Goal: Transaction & Acquisition: Purchase product/service

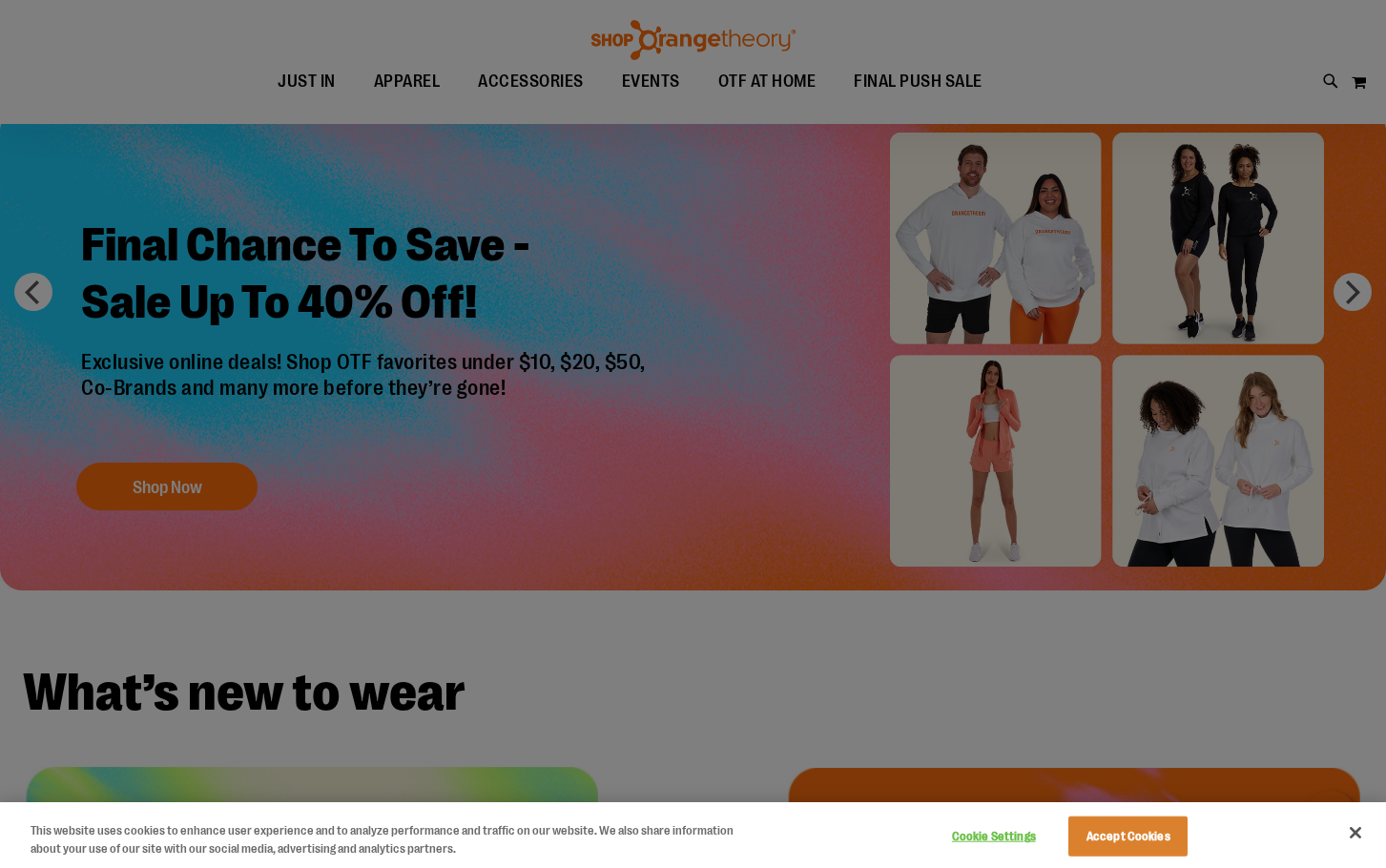
scroll to position [285, 0]
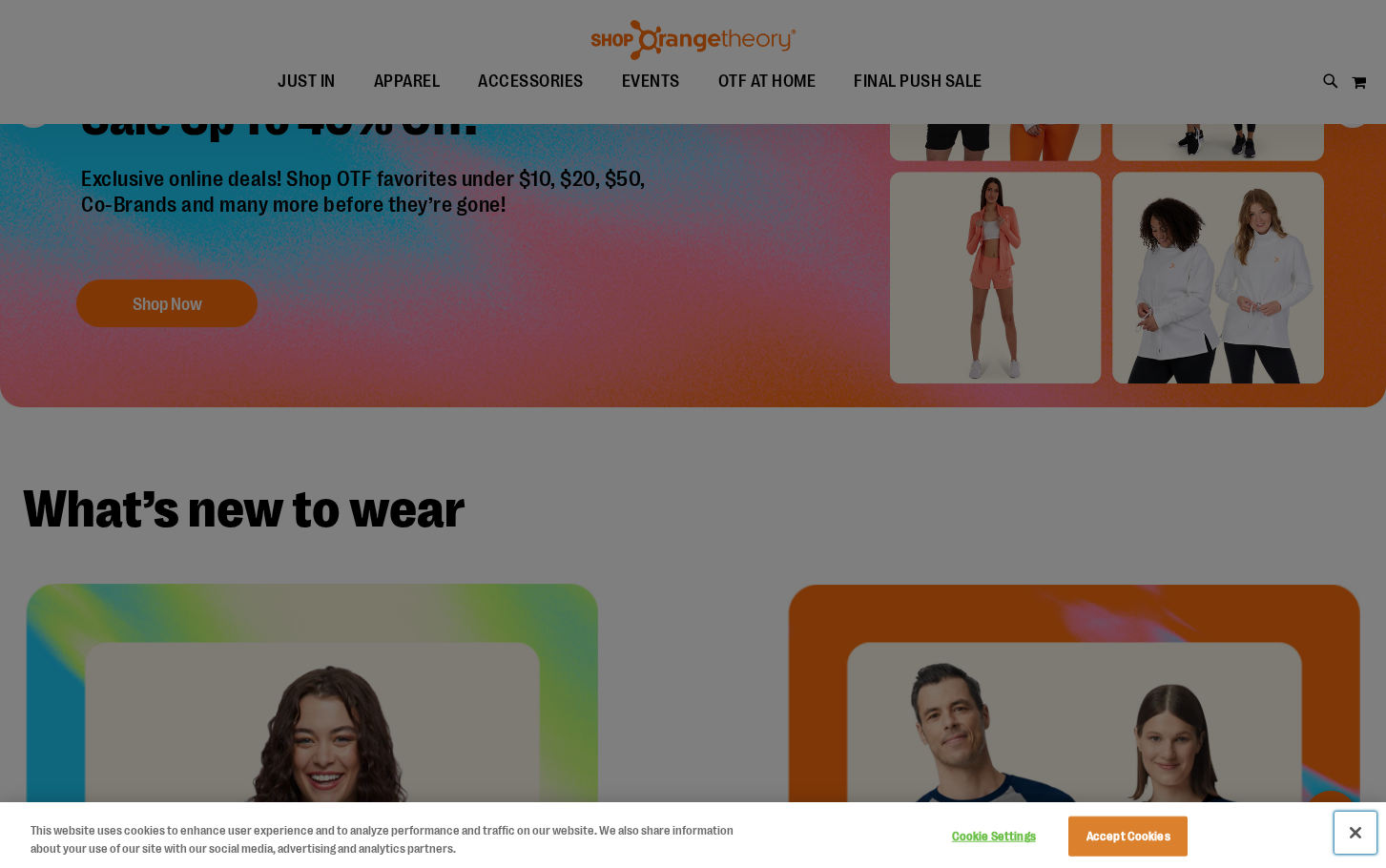
click at [1351, 829] on button "Close" at bounding box center [1355, 832] width 42 height 42
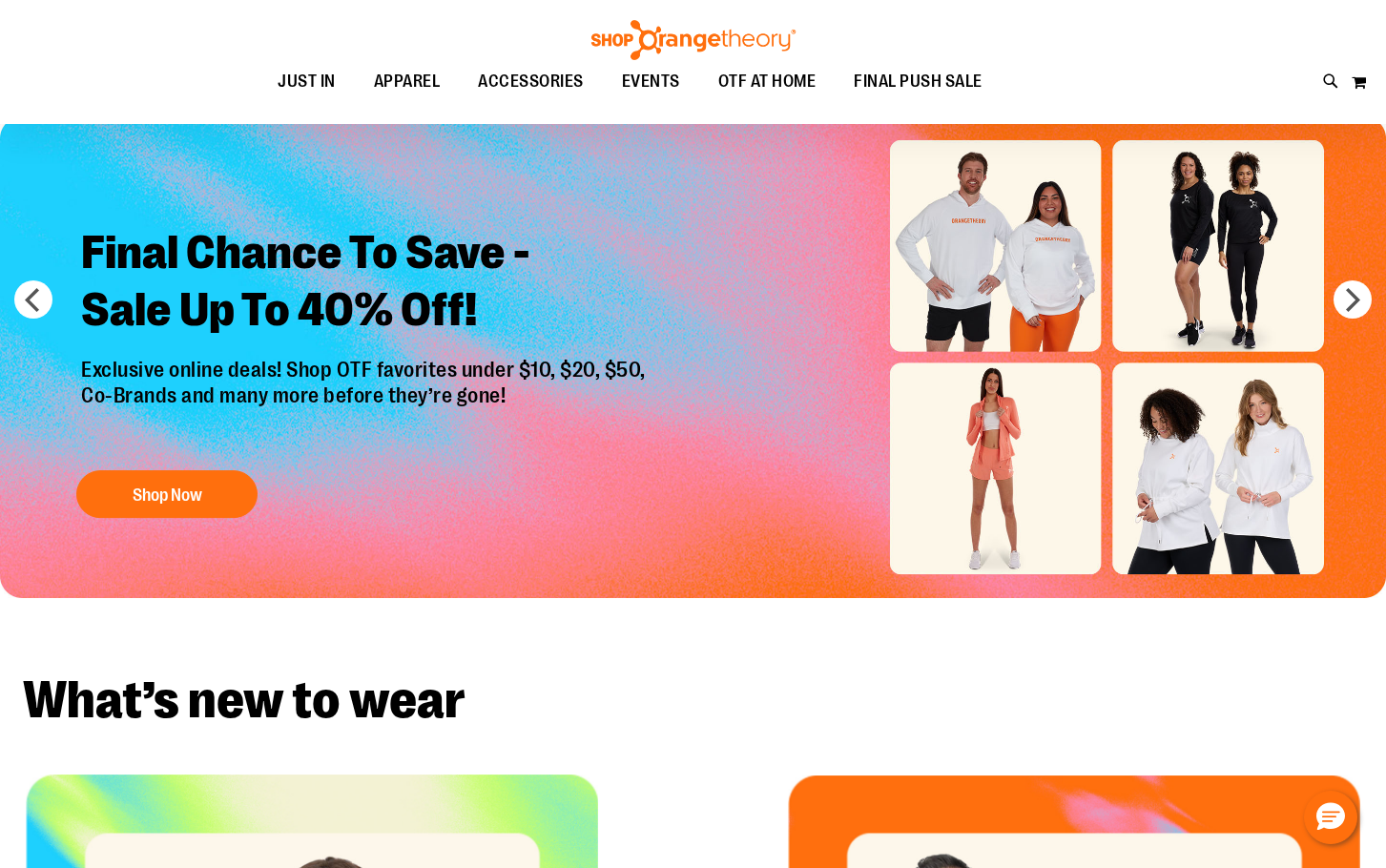
scroll to position [0, 0]
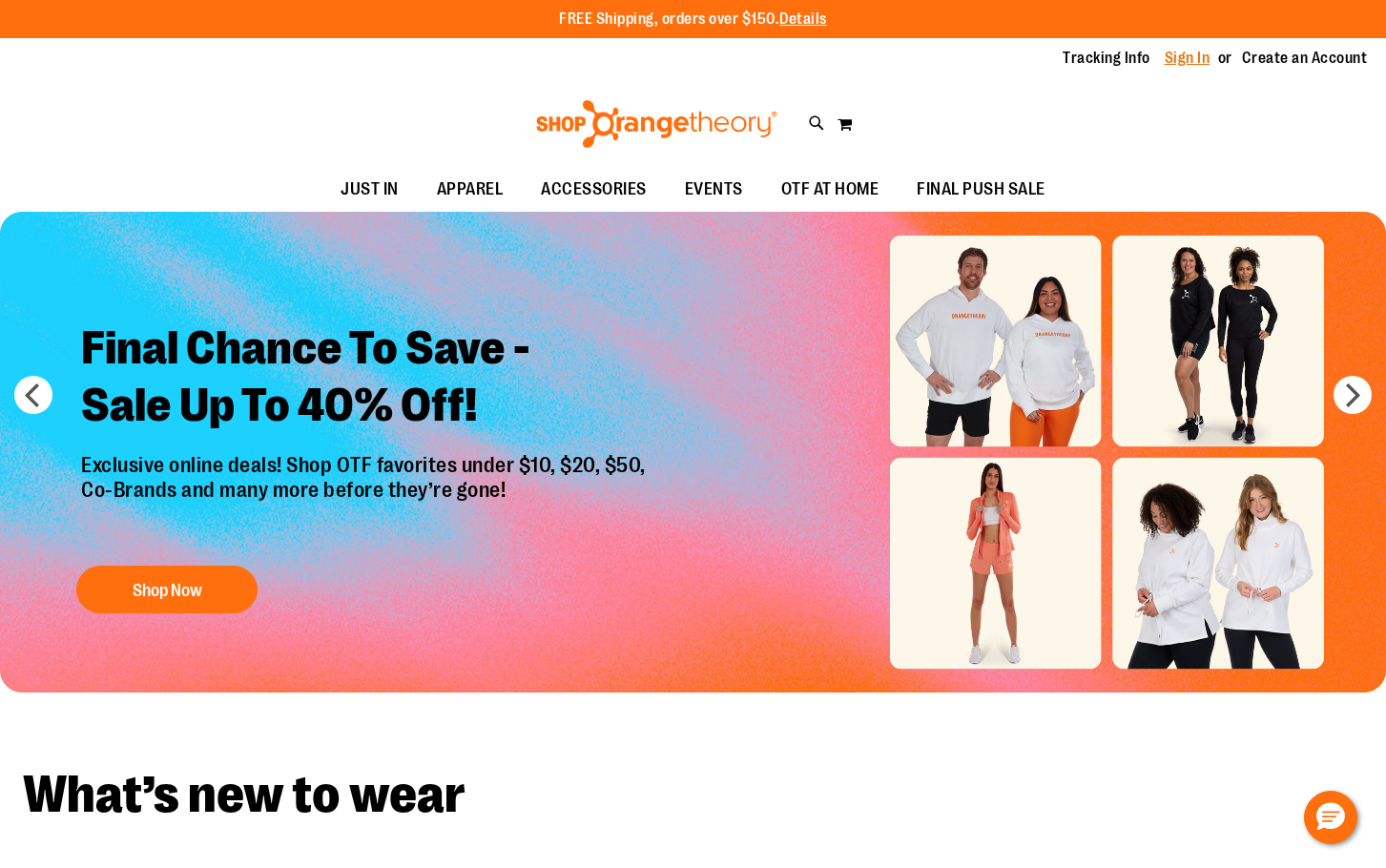
click at [1197, 59] on link "Sign In" at bounding box center [1187, 58] width 46 height 21
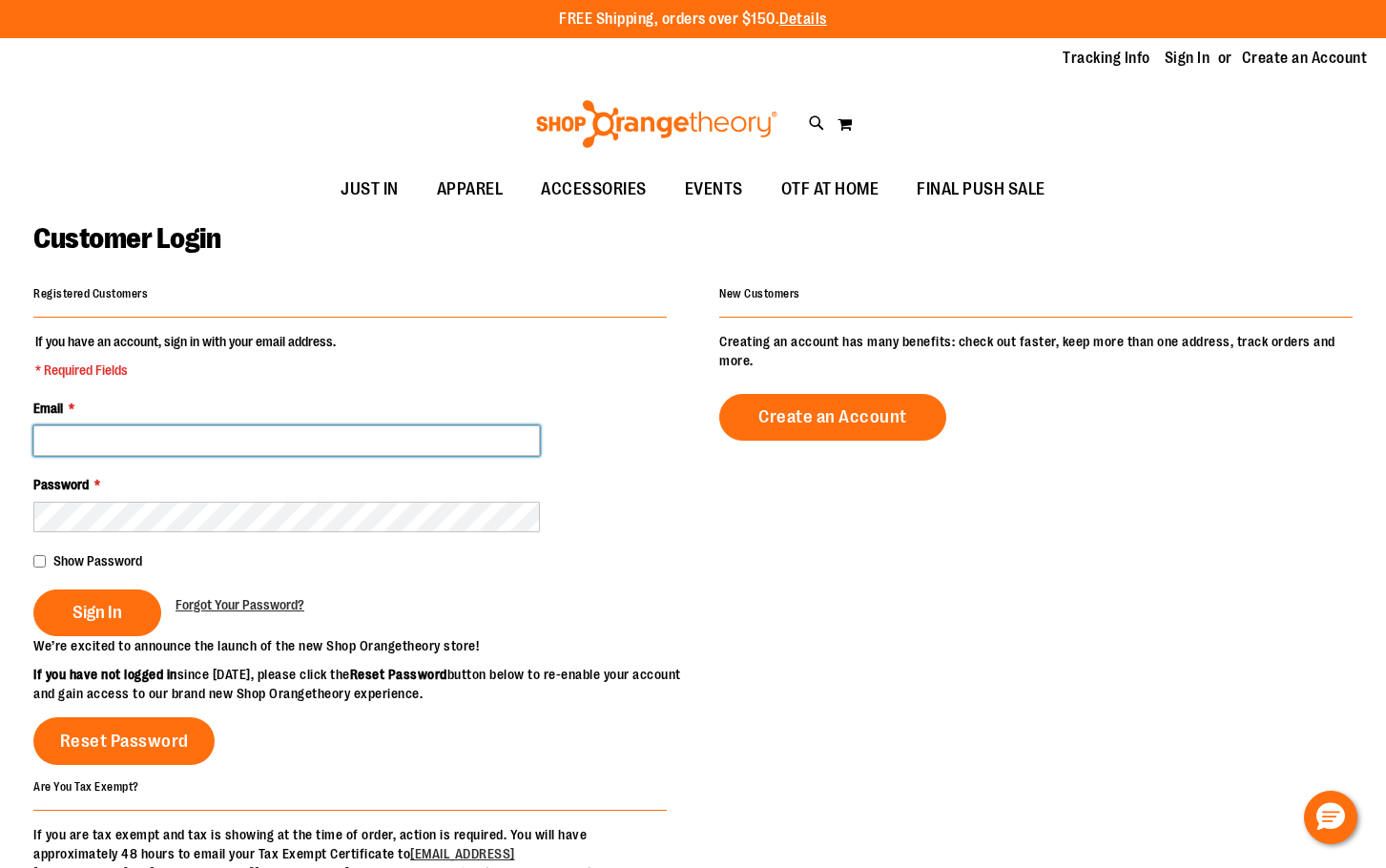
click at [265, 455] on input "Email *" at bounding box center [287, 440] width 507 height 31
type input "**********"
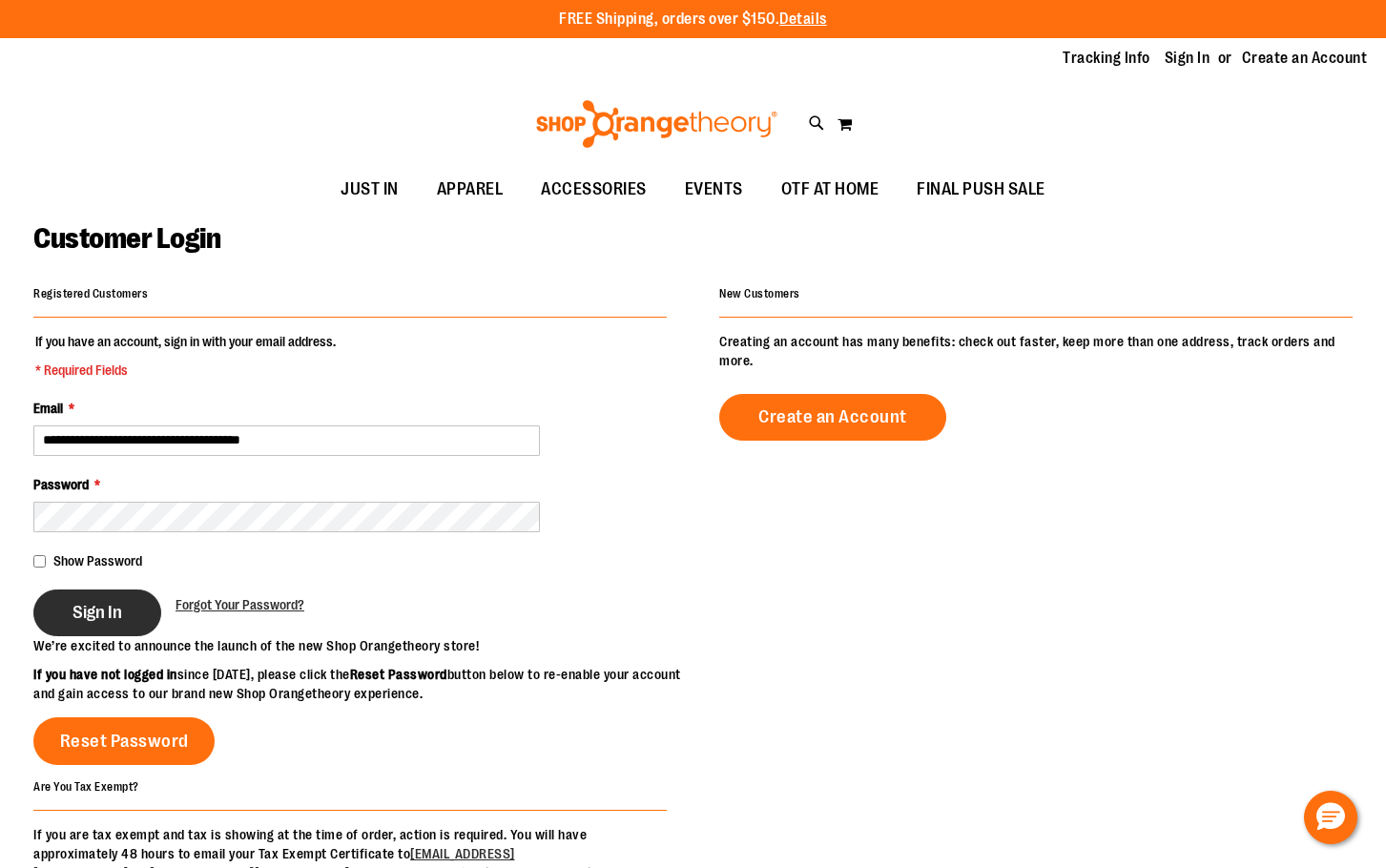
click at [85, 606] on span "Sign In" at bounding box center [97, 612] width 50 height 21
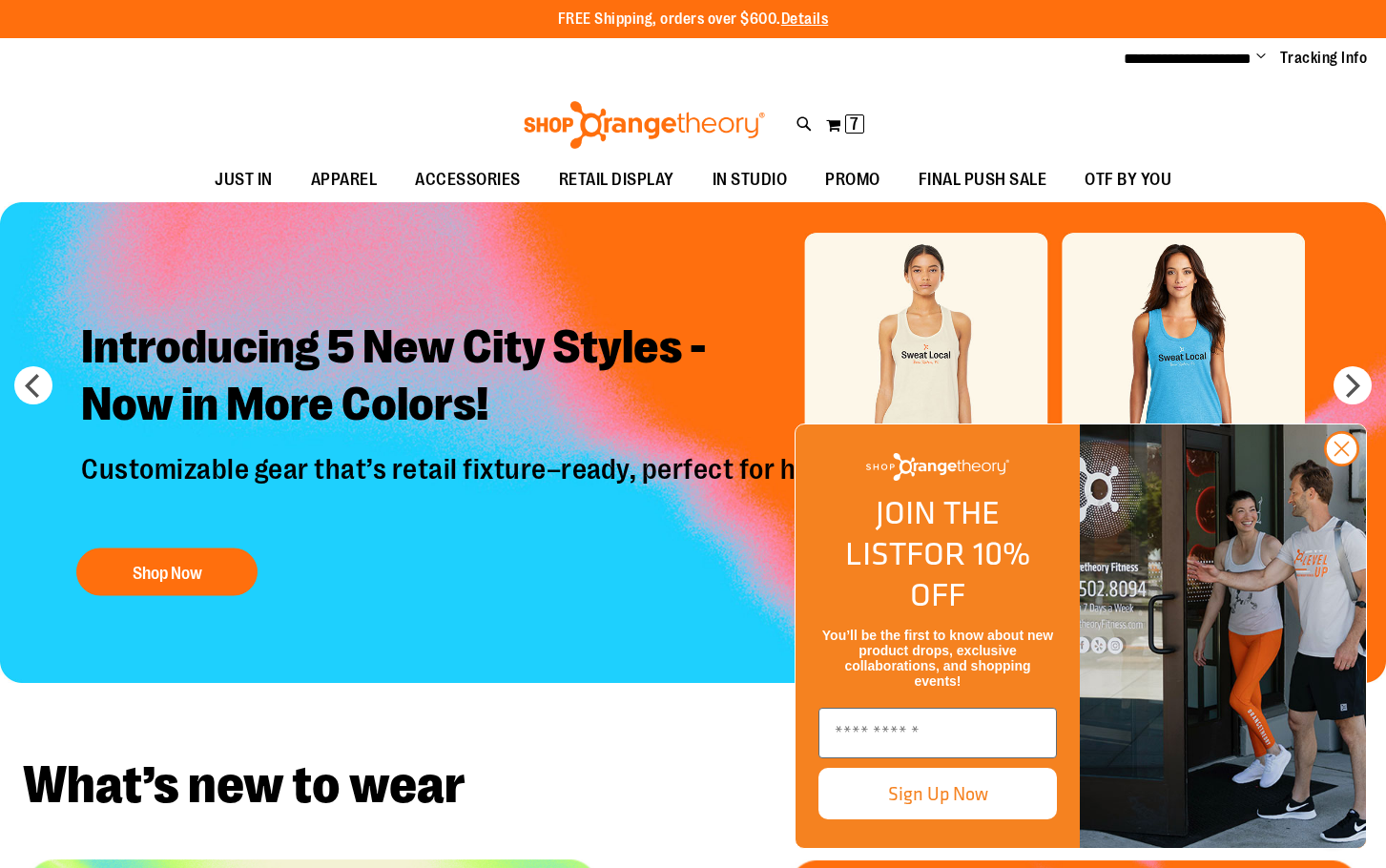
click at [639, 395] on h2 "Introducing 5 New City Styles - Now in More Colors!" at bounding box center [580, 377] width 1027 height 148
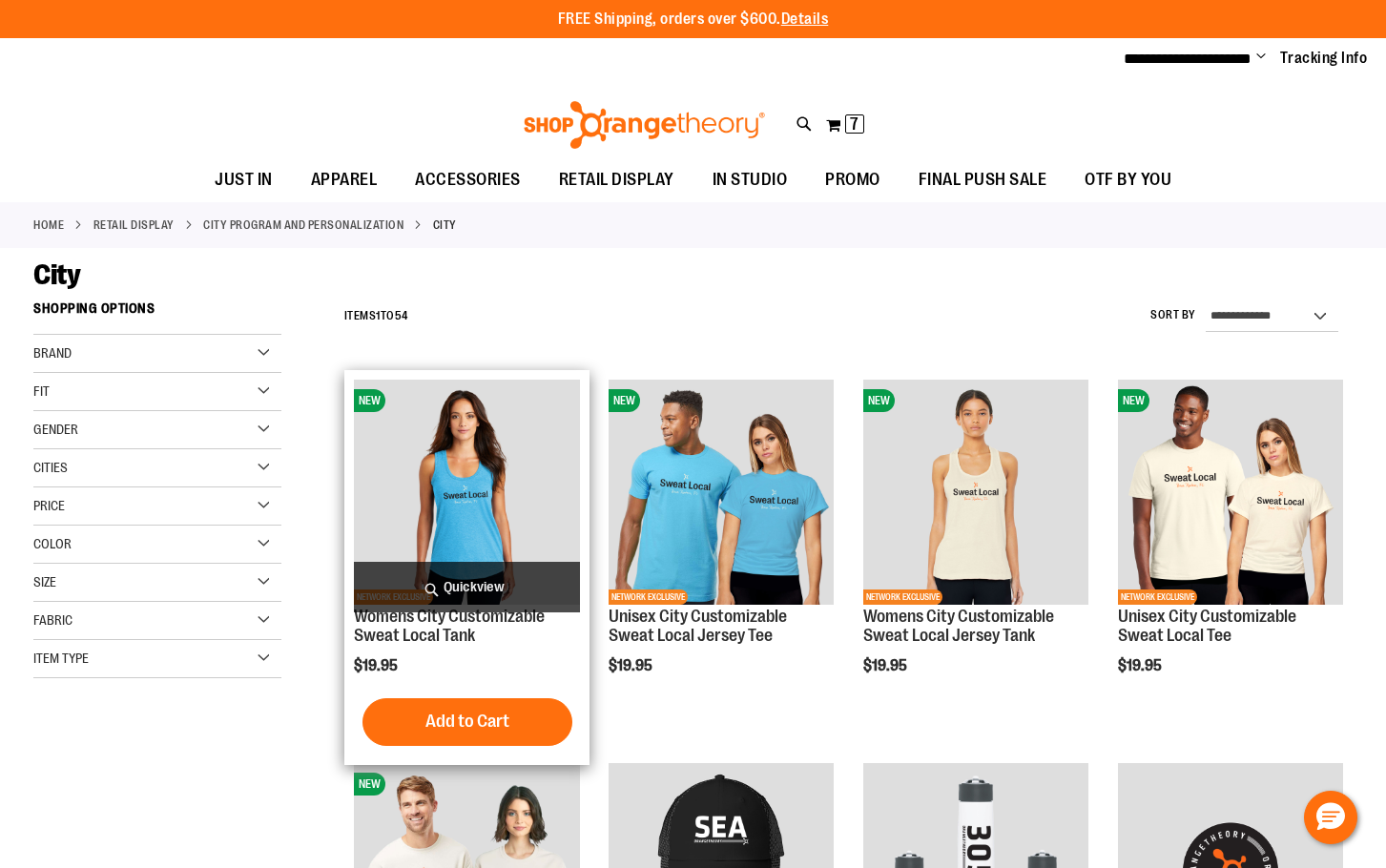
click at [462, 497] on img "product" at bounding box center [466, 492] width 226 height 225
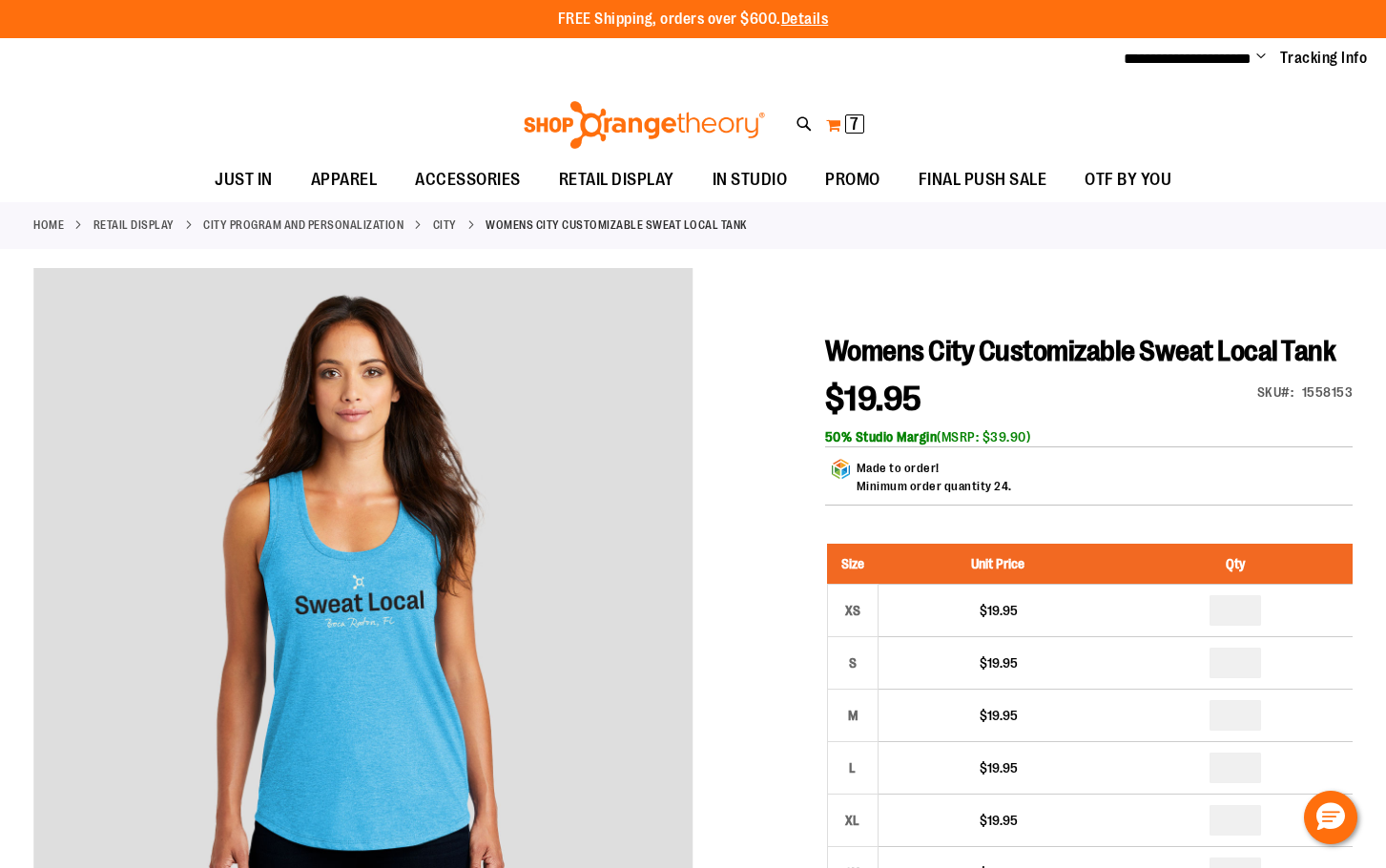
click at [857, 132] on span "7 7 items" at bounding box center [854, 123] width 19 height 19
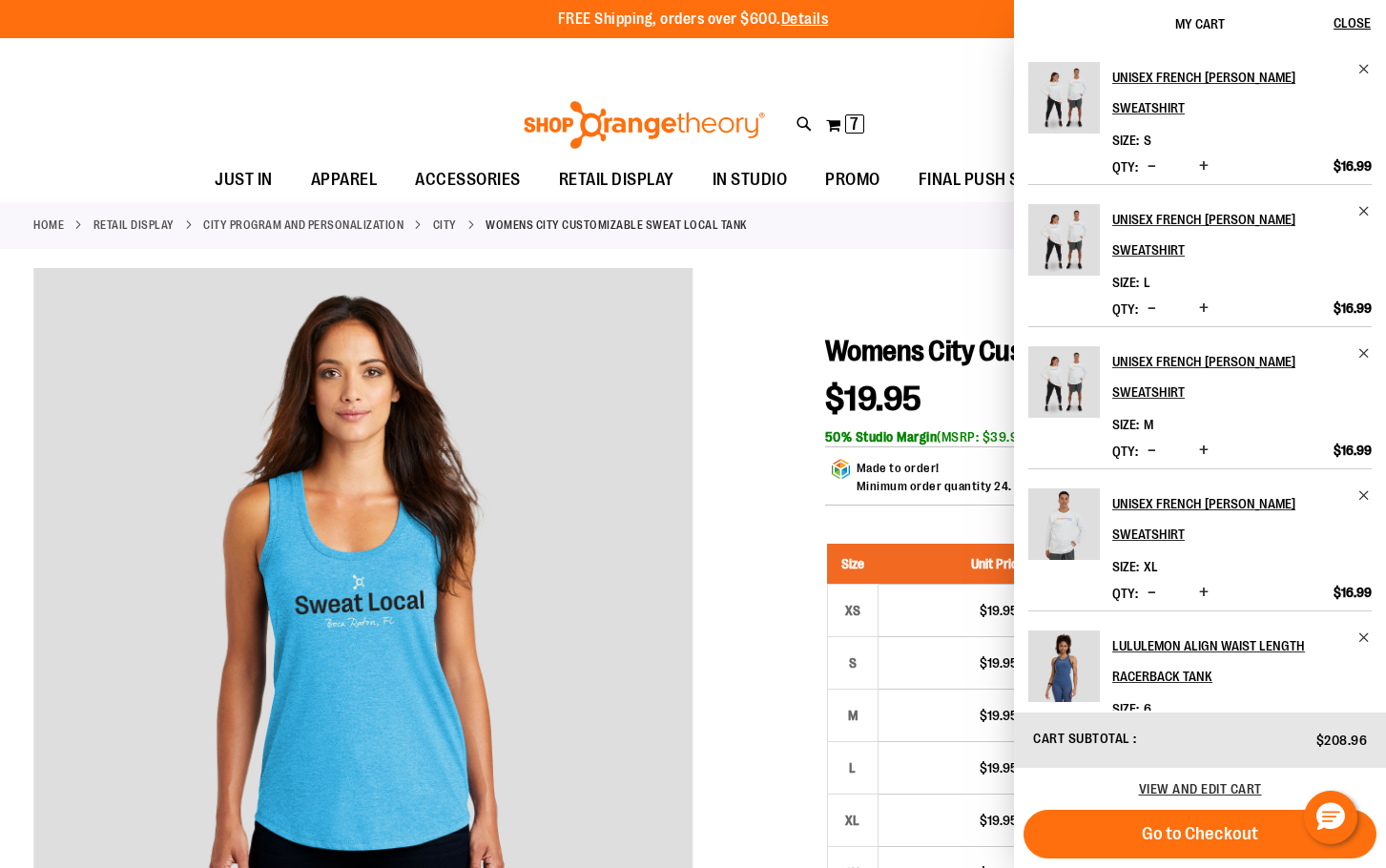
click at [1053, 95] on img "Product" at bounding box center [1064, 97] width 72 height 72
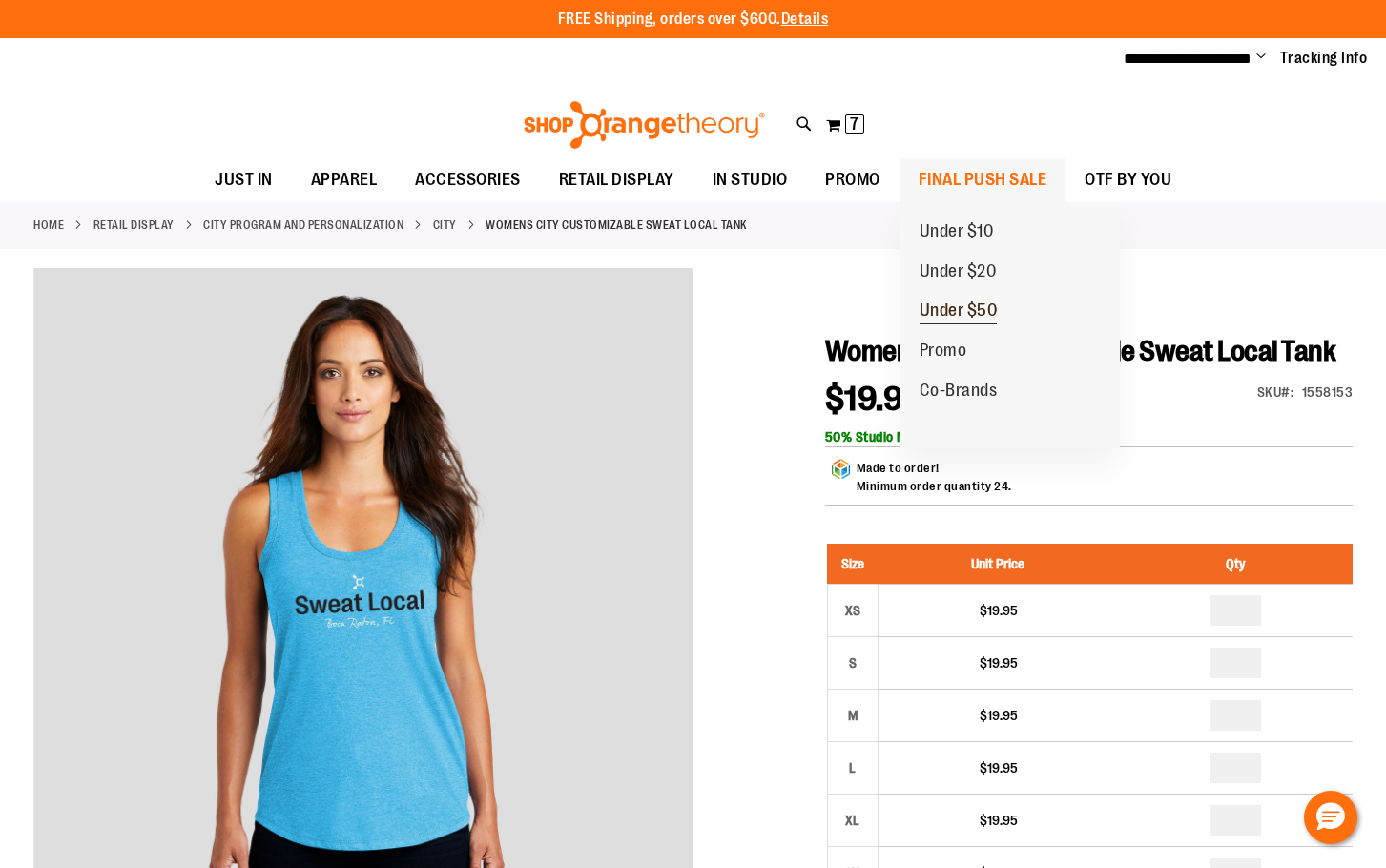
click at [962, 305] on span "Under $50" at bounding box center [959, 312] width 78 height 24
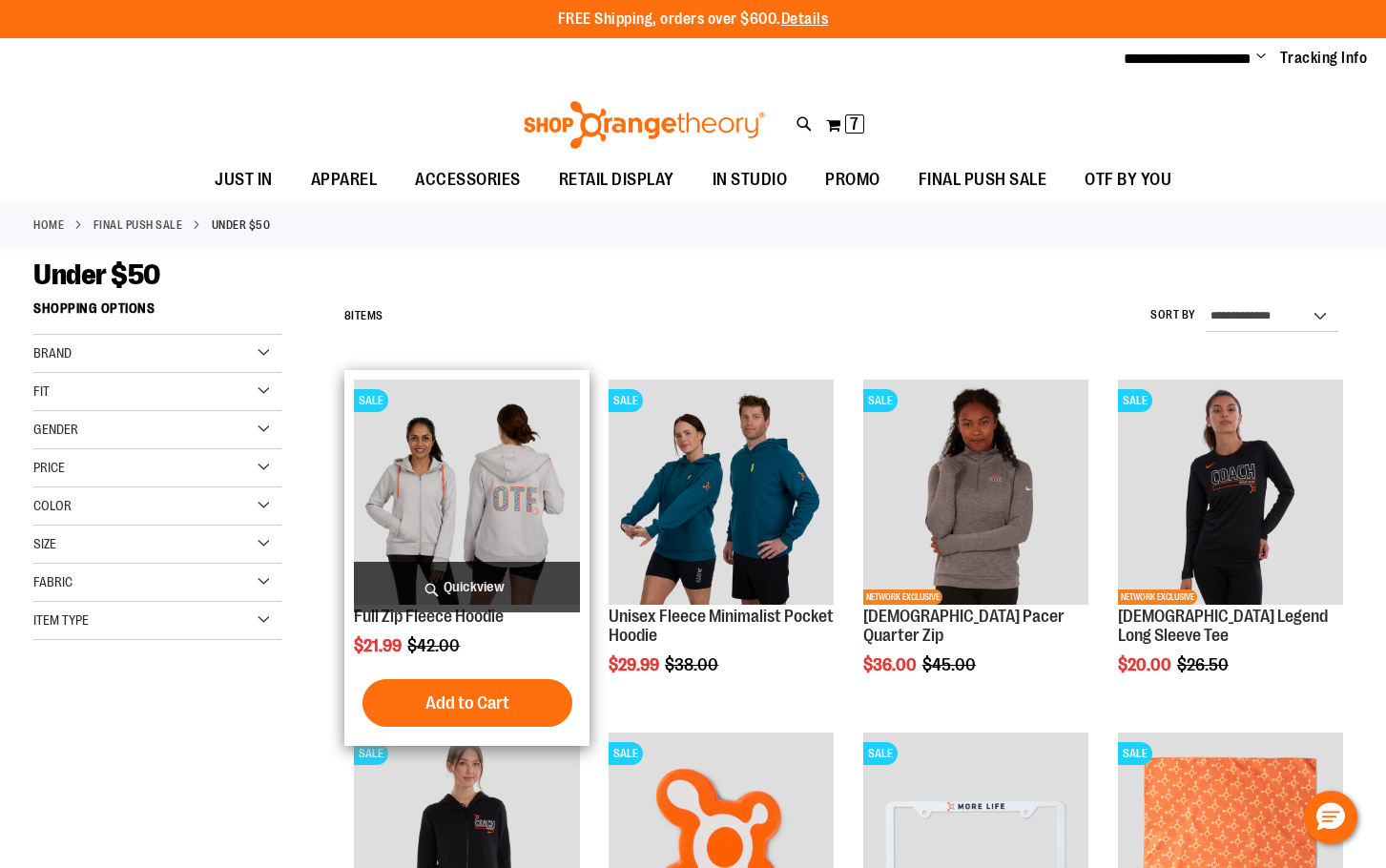
click at [494, 545] on img "product" at bounding box center [466, 492] width 226 height 225
click at [495, 476] on img "product" at bounding box center [466, 492] width 226 height 225
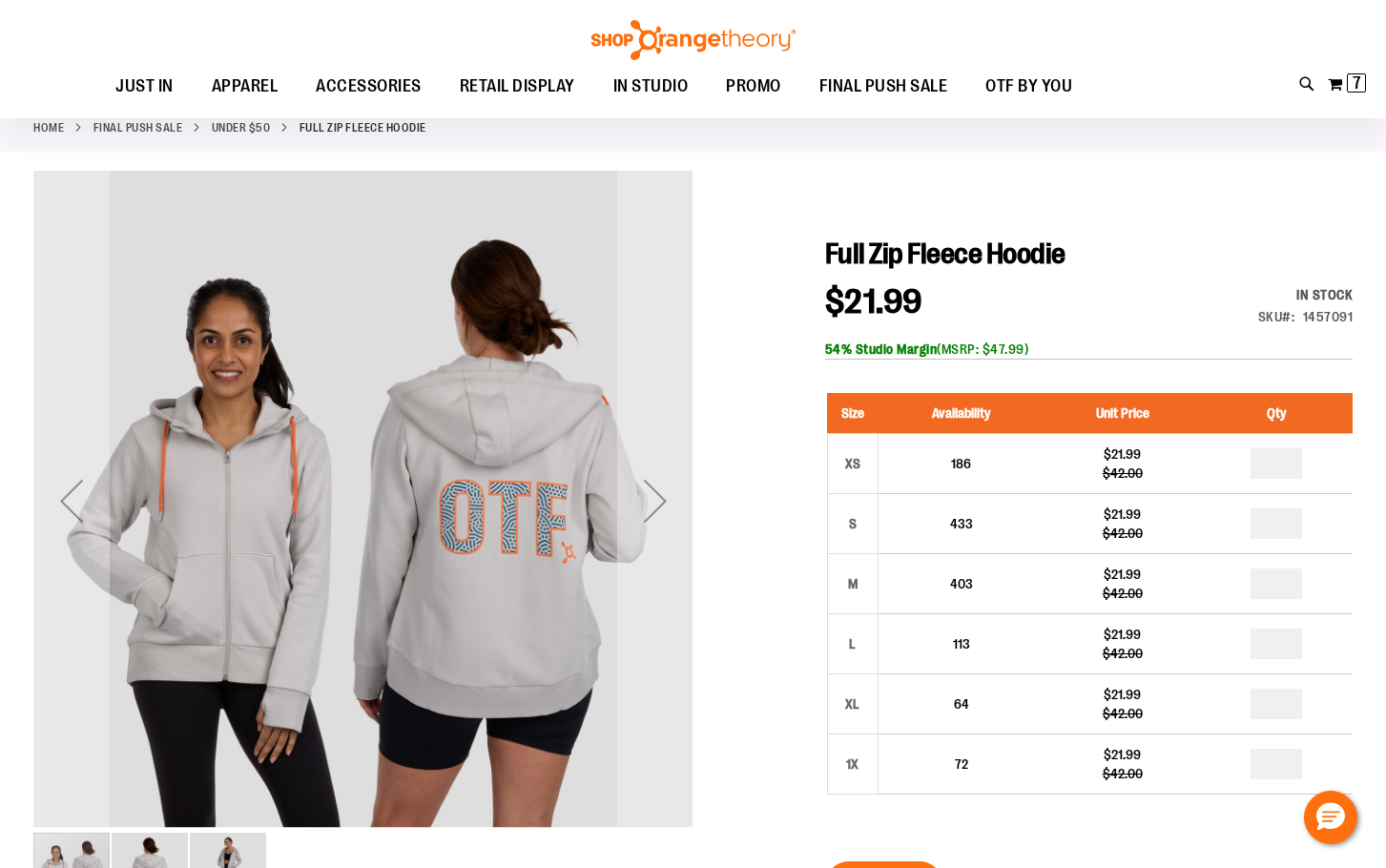
scroll to position [285, 0]
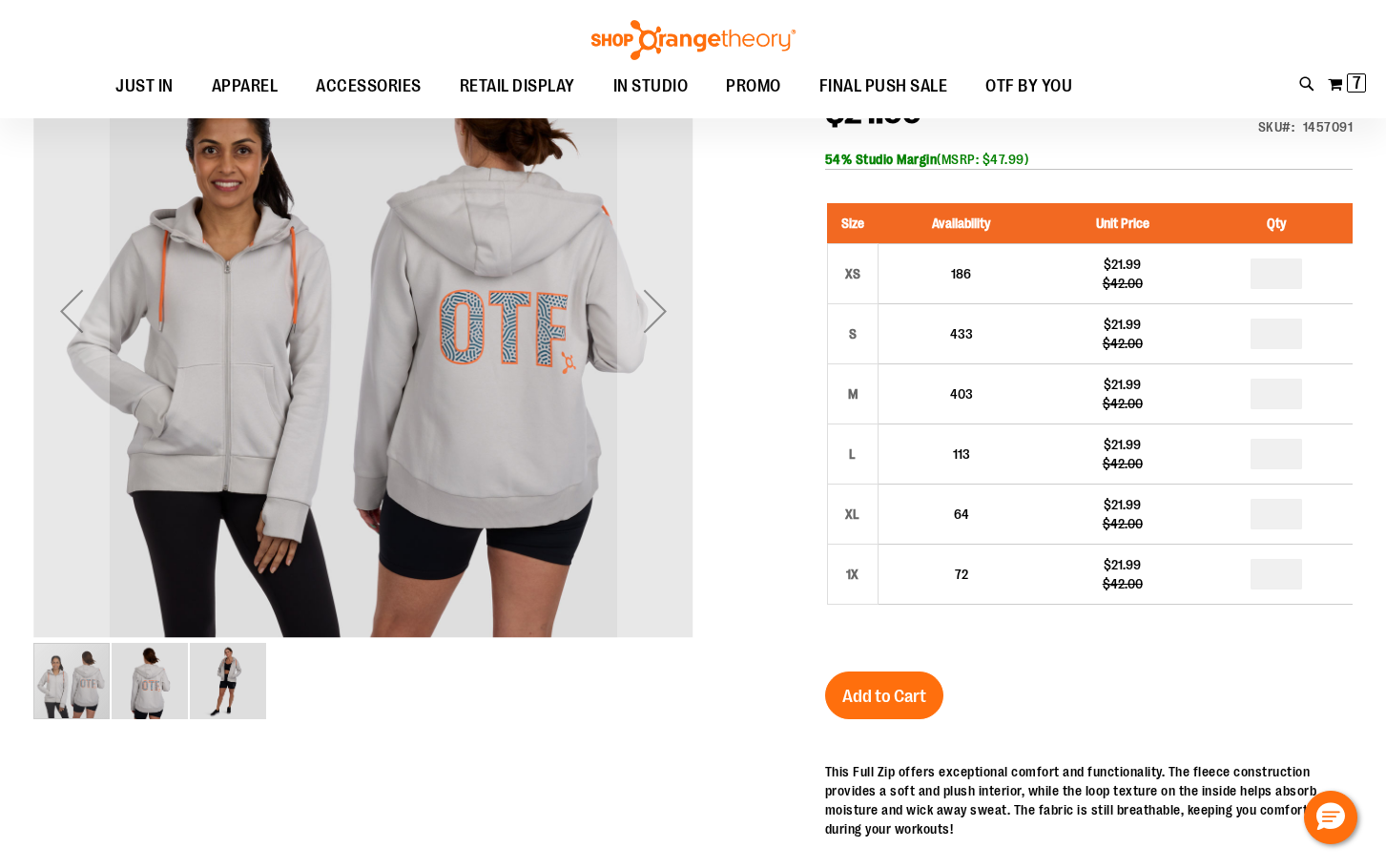
click at [141, 690] on img "image 2 of 3" at bounding box center [149, 680] width 77 height 76
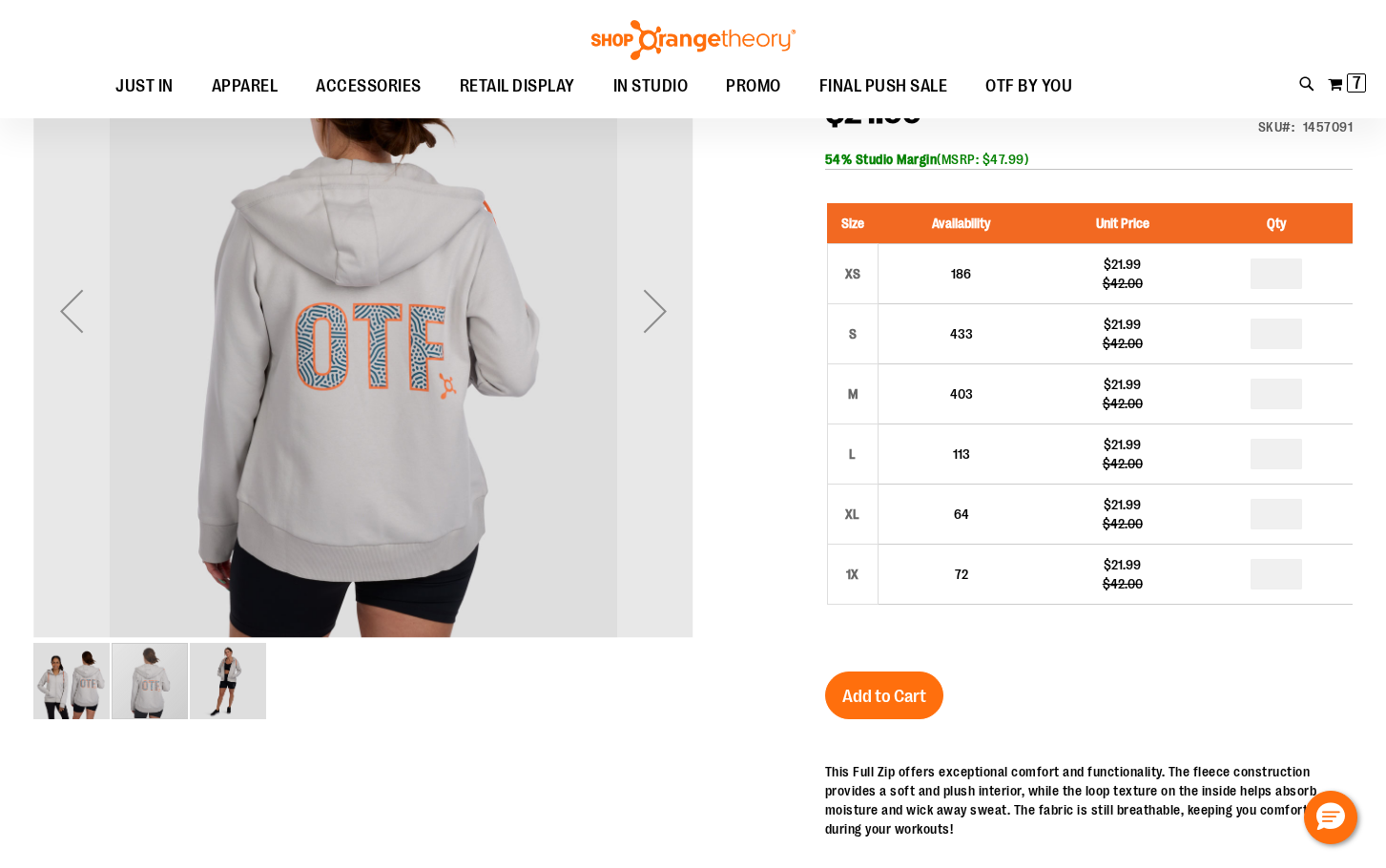
click at [75, 687] on img "image 1 of 3" at bounding box center [72, 680] width 77 height 76
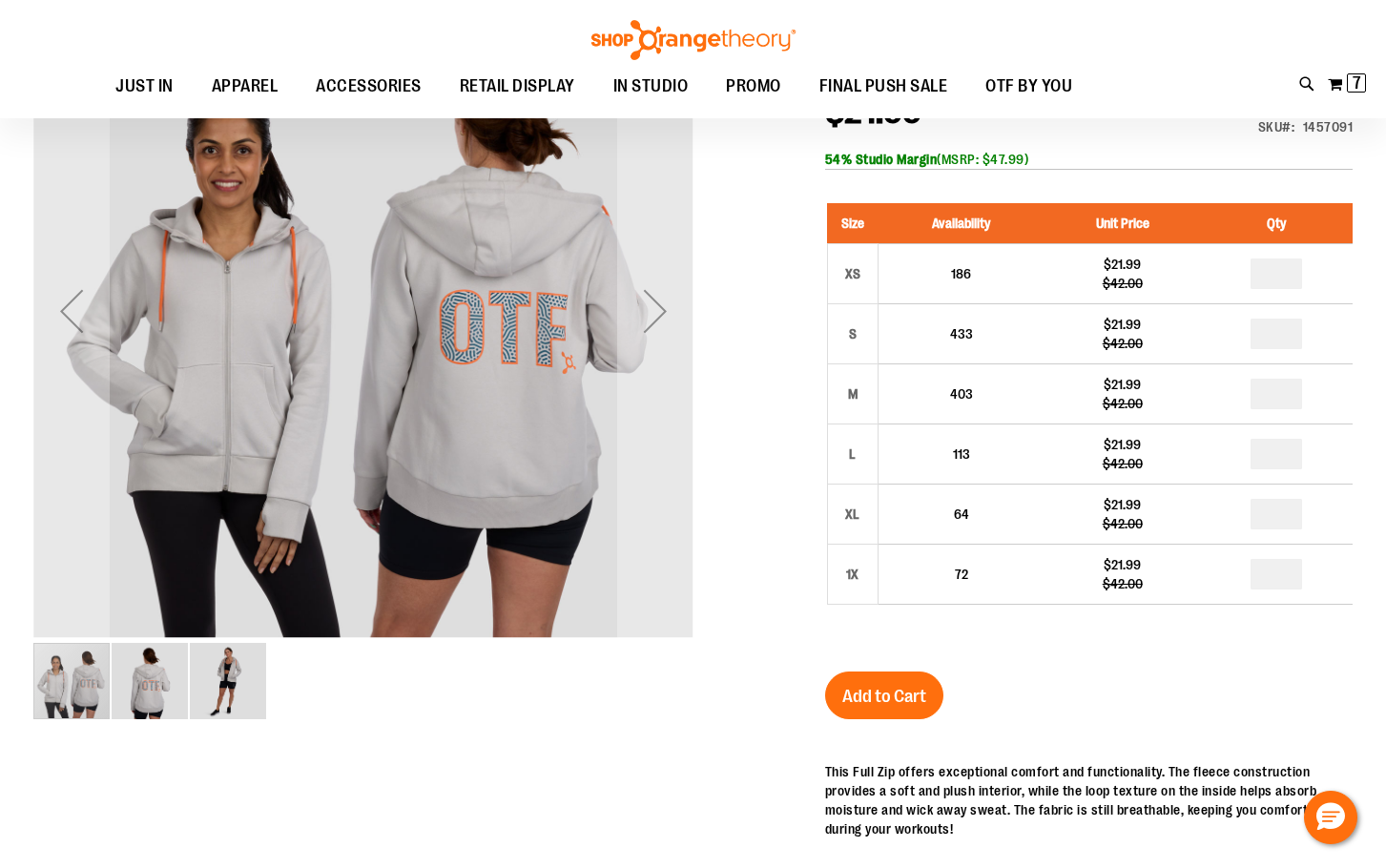
click at [246, 689] on img "image 3 of 3" at bounding box center [228, 680] width 77 height 76
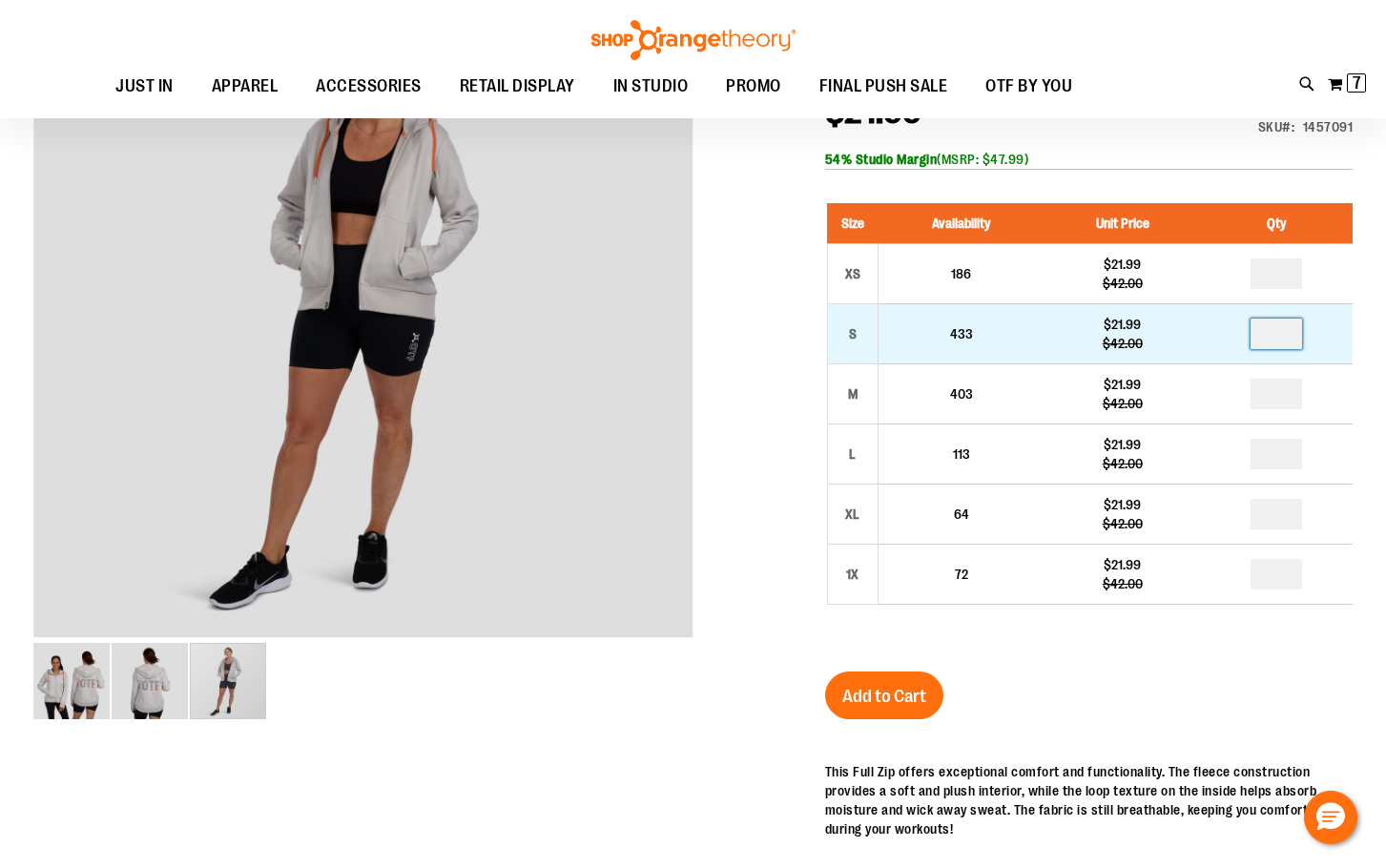
click at [1292, 337] on input "number" at bounding box center [1277, 334] width 52 height 31
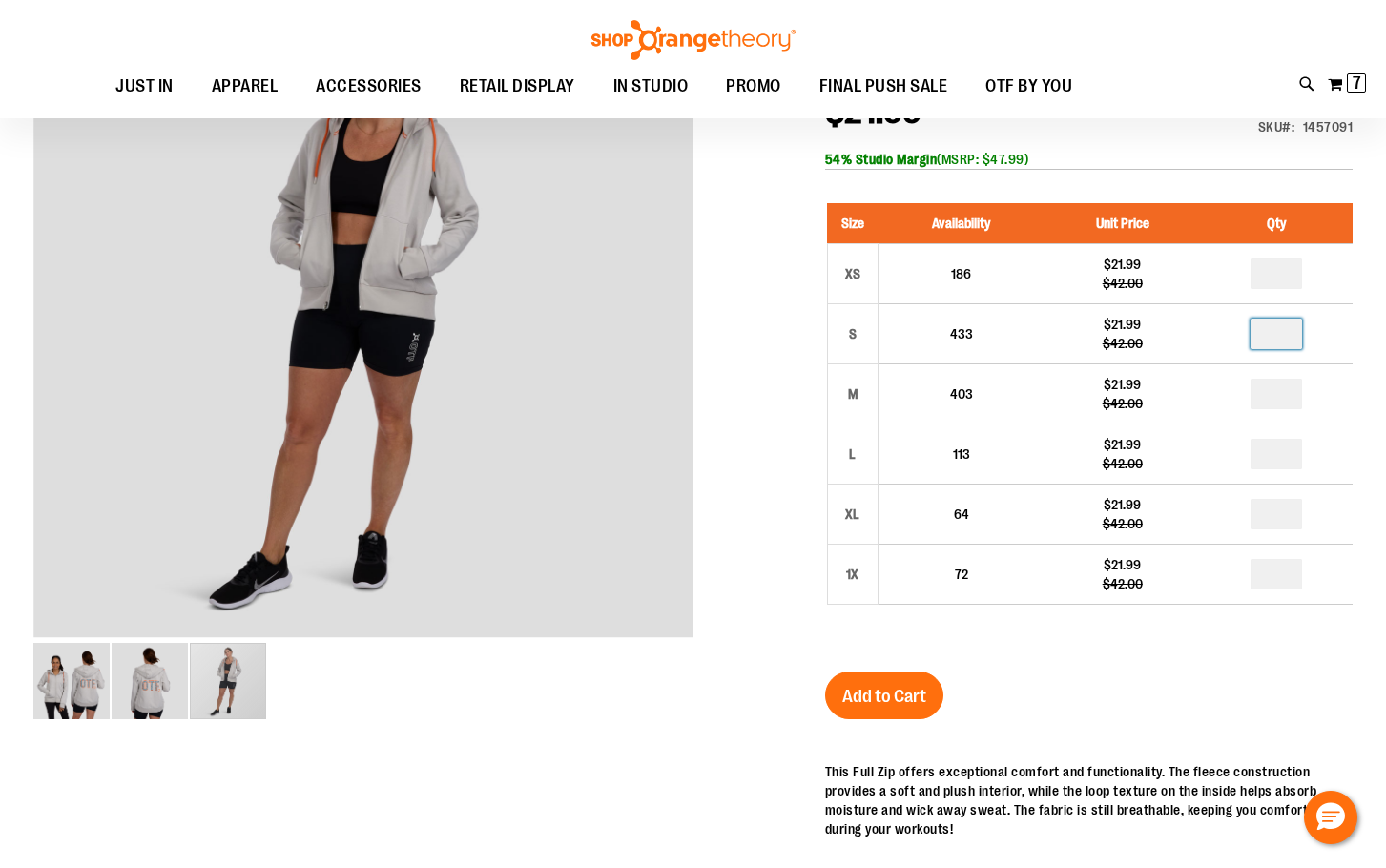
type input "*"
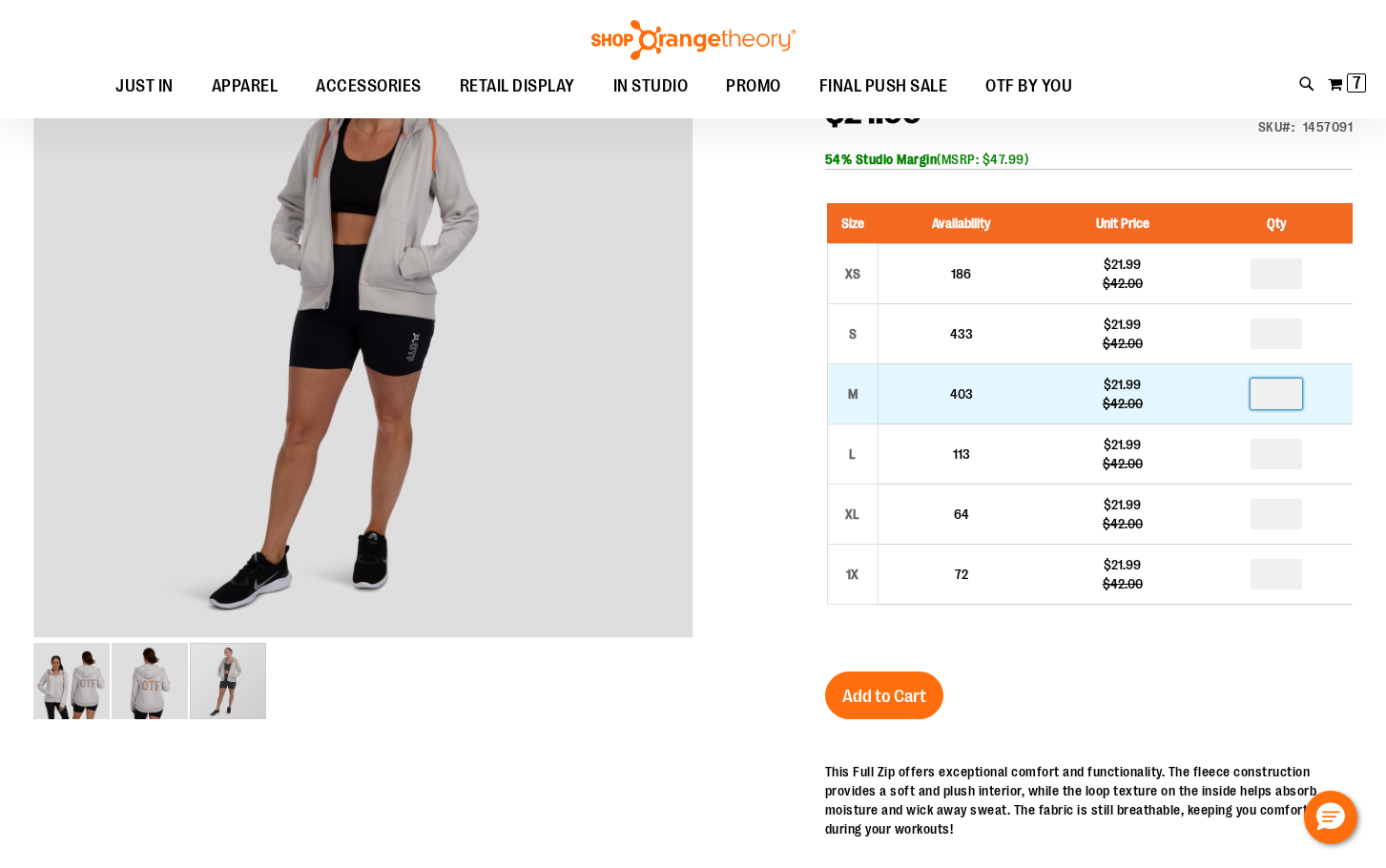
click at [1295, 383] on input "number" at bounding box center [1277, 393] width 52 height 31
type input "*"
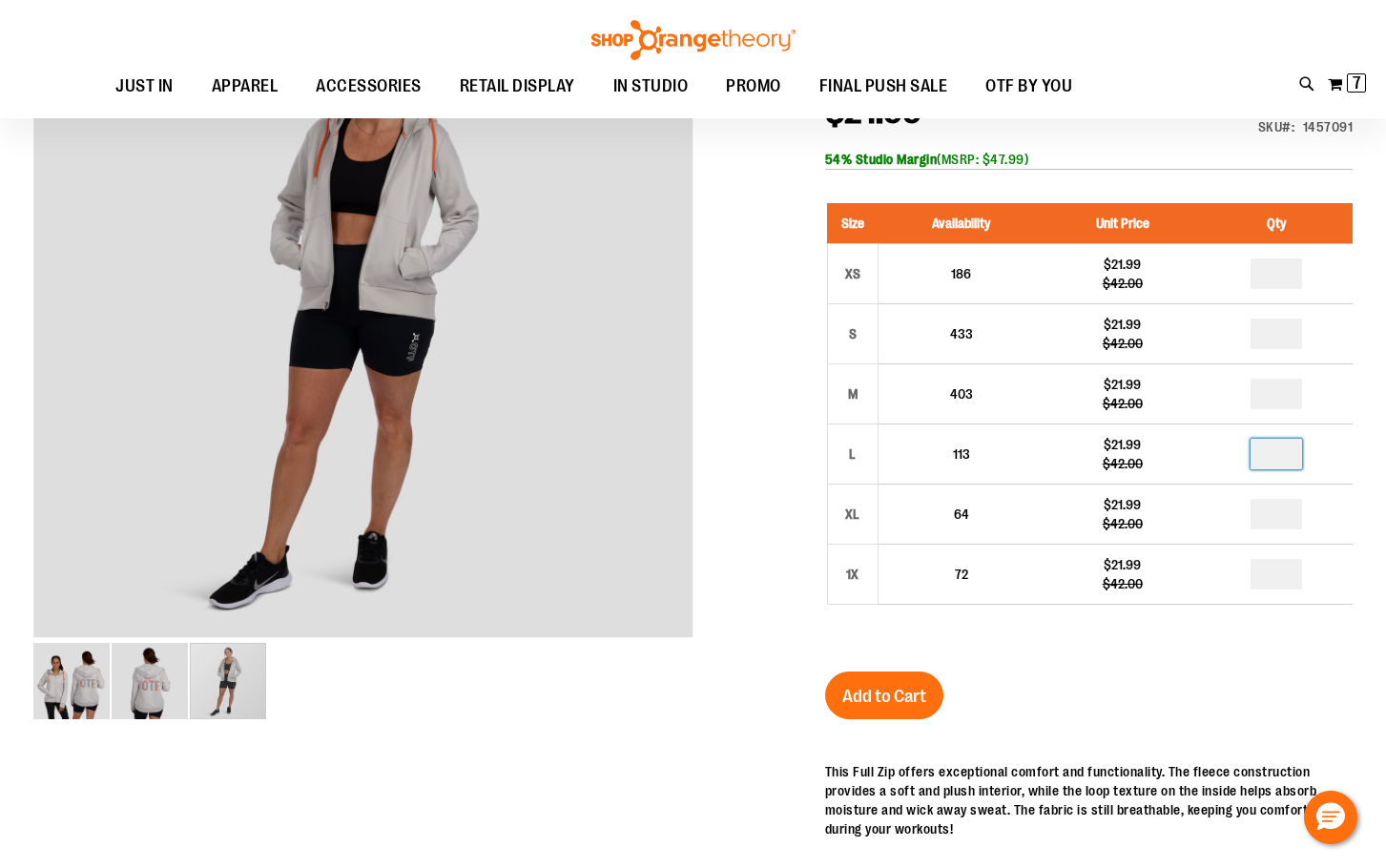
click at [1284, 459] on input "number" at bounding box center [1277, 454] width 52 height 31
type input "*"
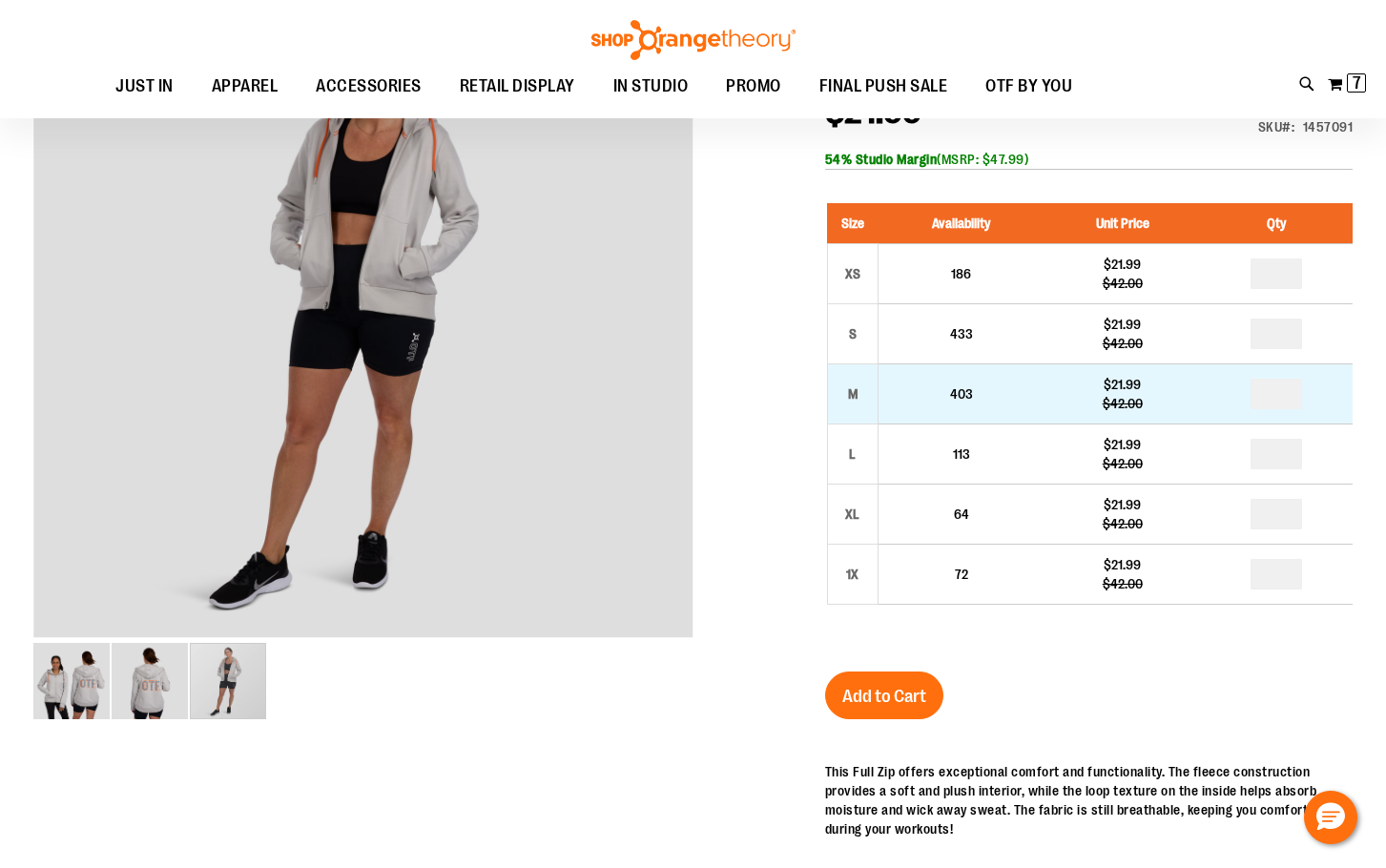
click at [1334, 390] on td "*" at bounding box center [1277, 394] width 152 height 60
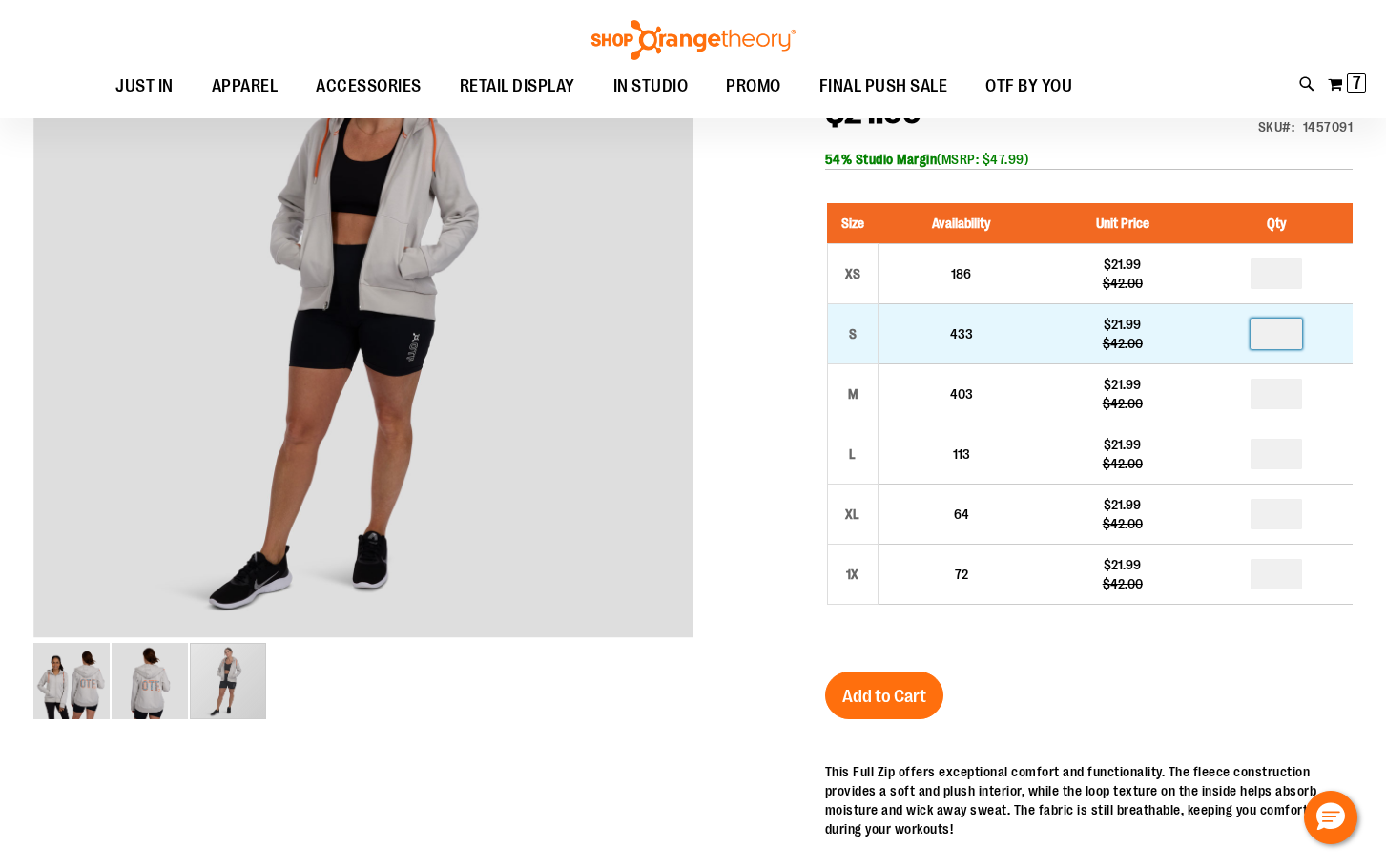
click at [1285, 336] on input "*" at bounding box center [1277, 334] width 52 height 31
type input "*"
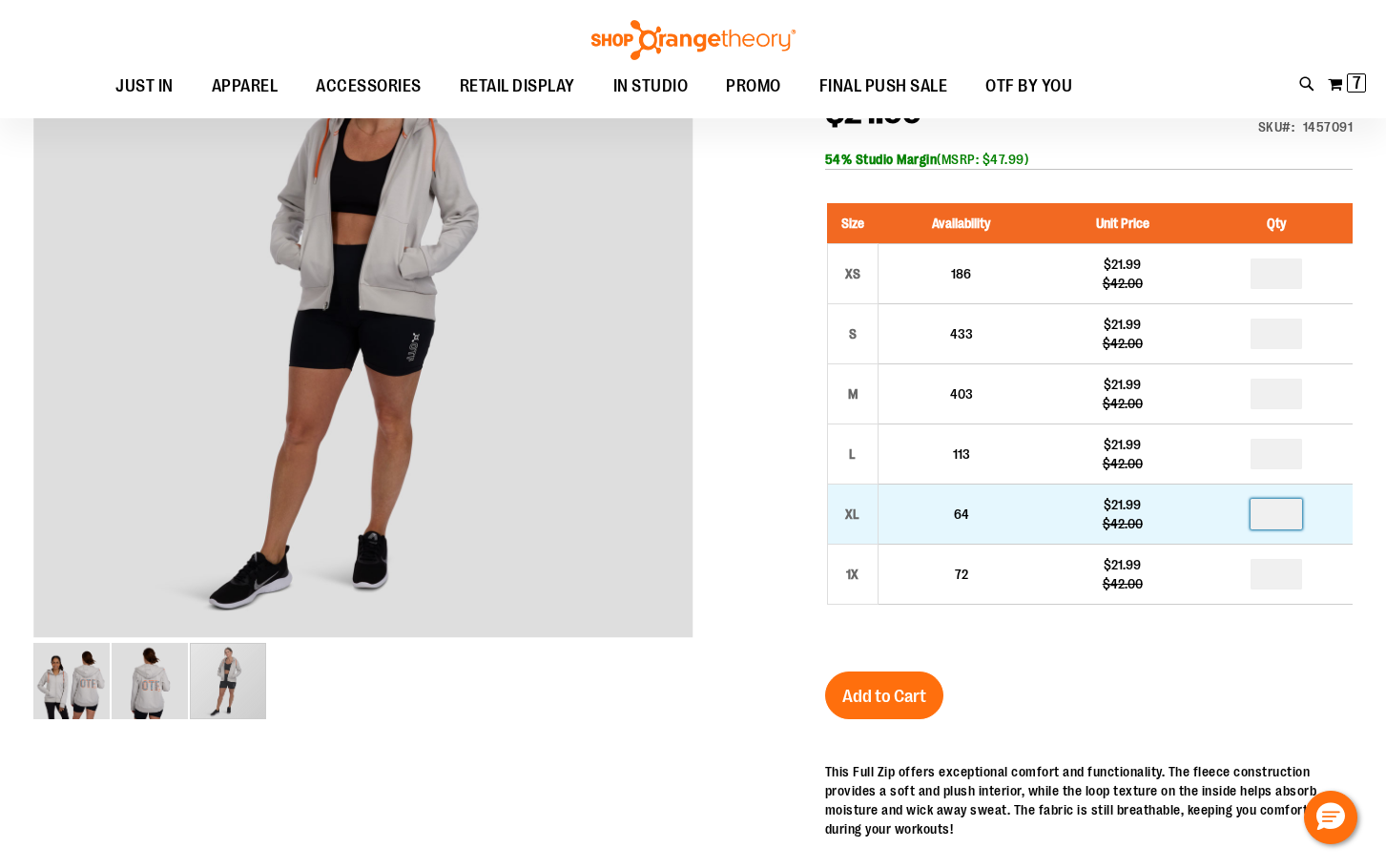
click at [1280, 517] on input "number" at bounding box center [1277, 513] width 52 height 31
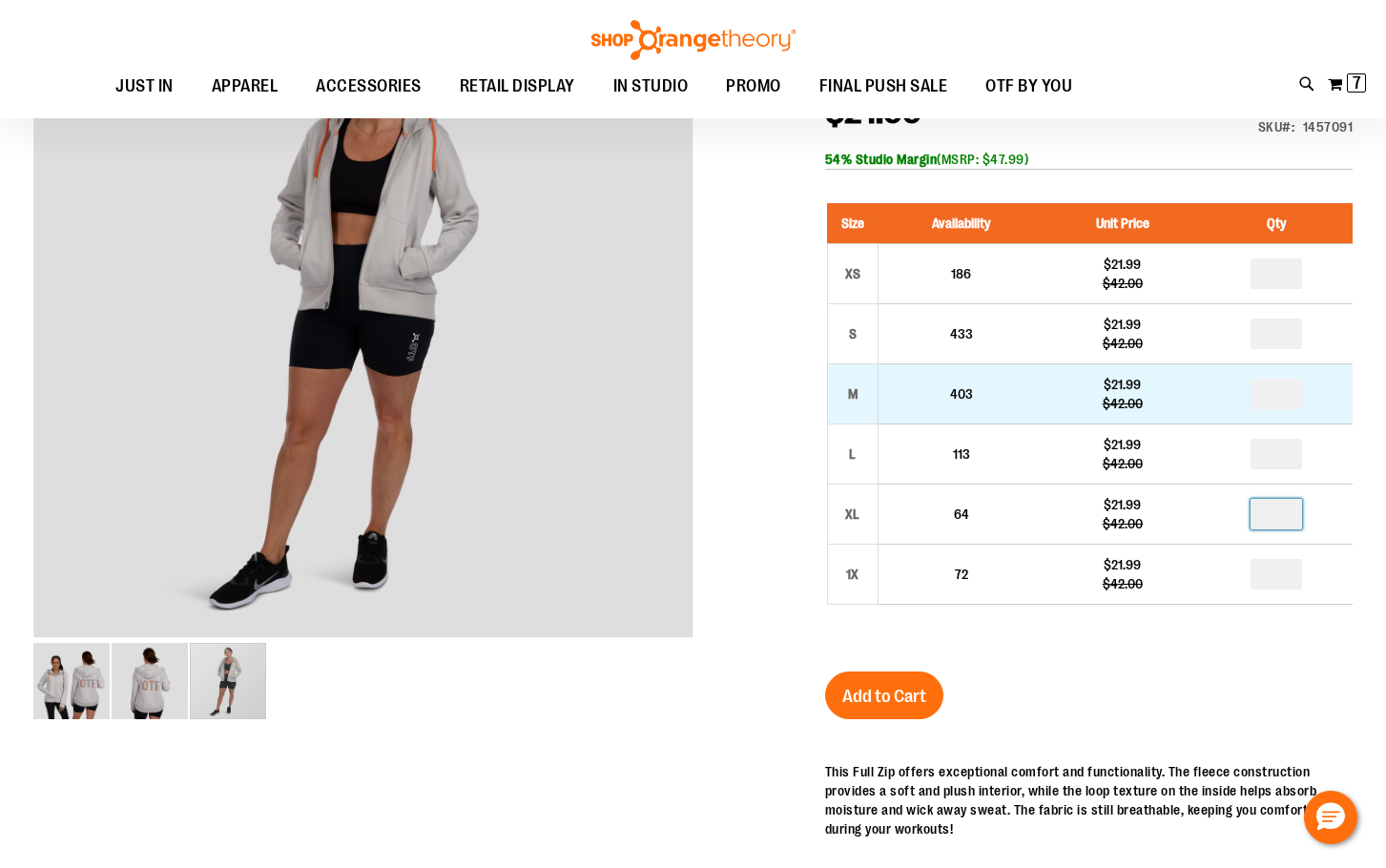
type input "*"
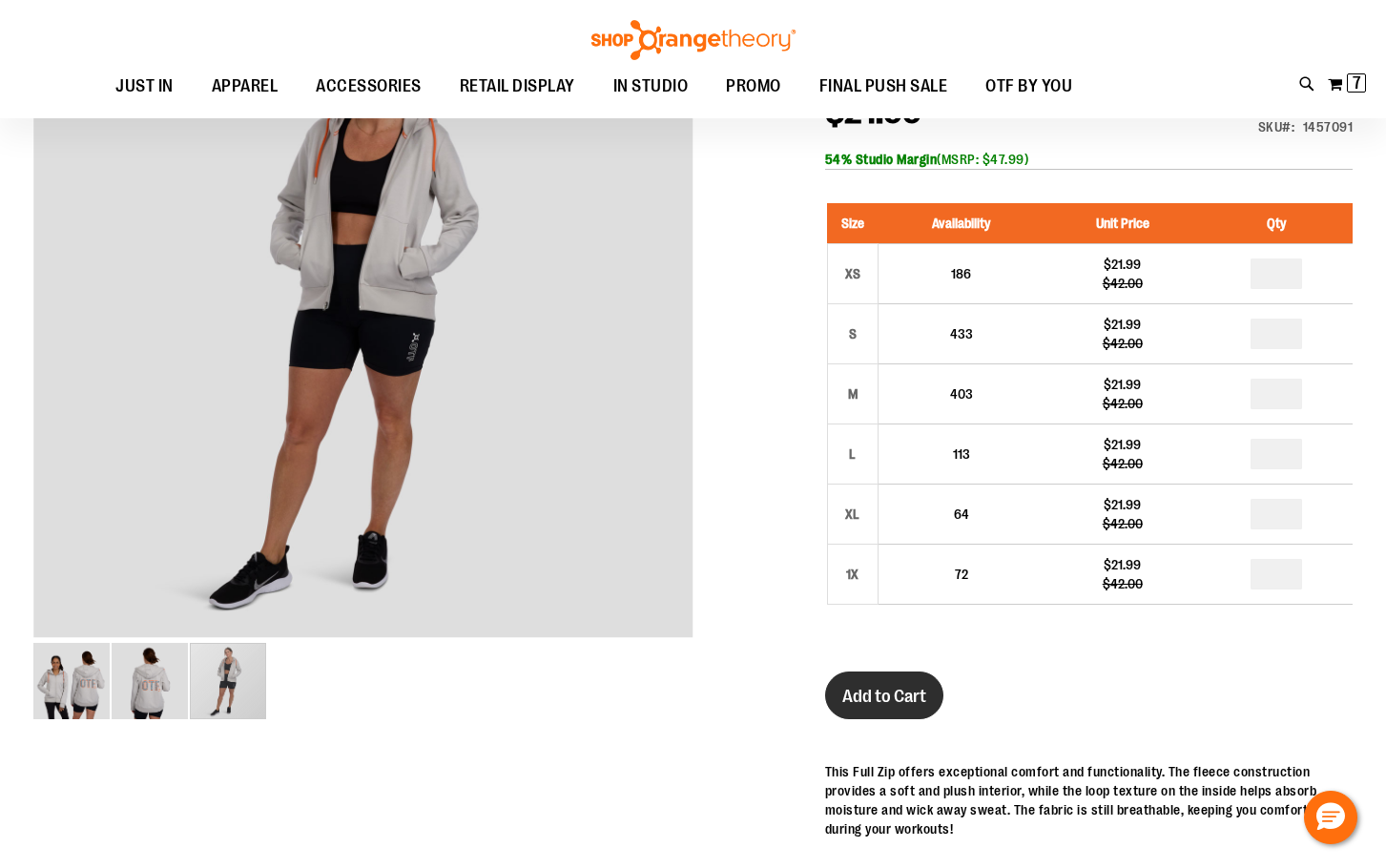
click at [886, 685] on span "Add to Cart" at bounding box center [884, 695] width 83 height 21
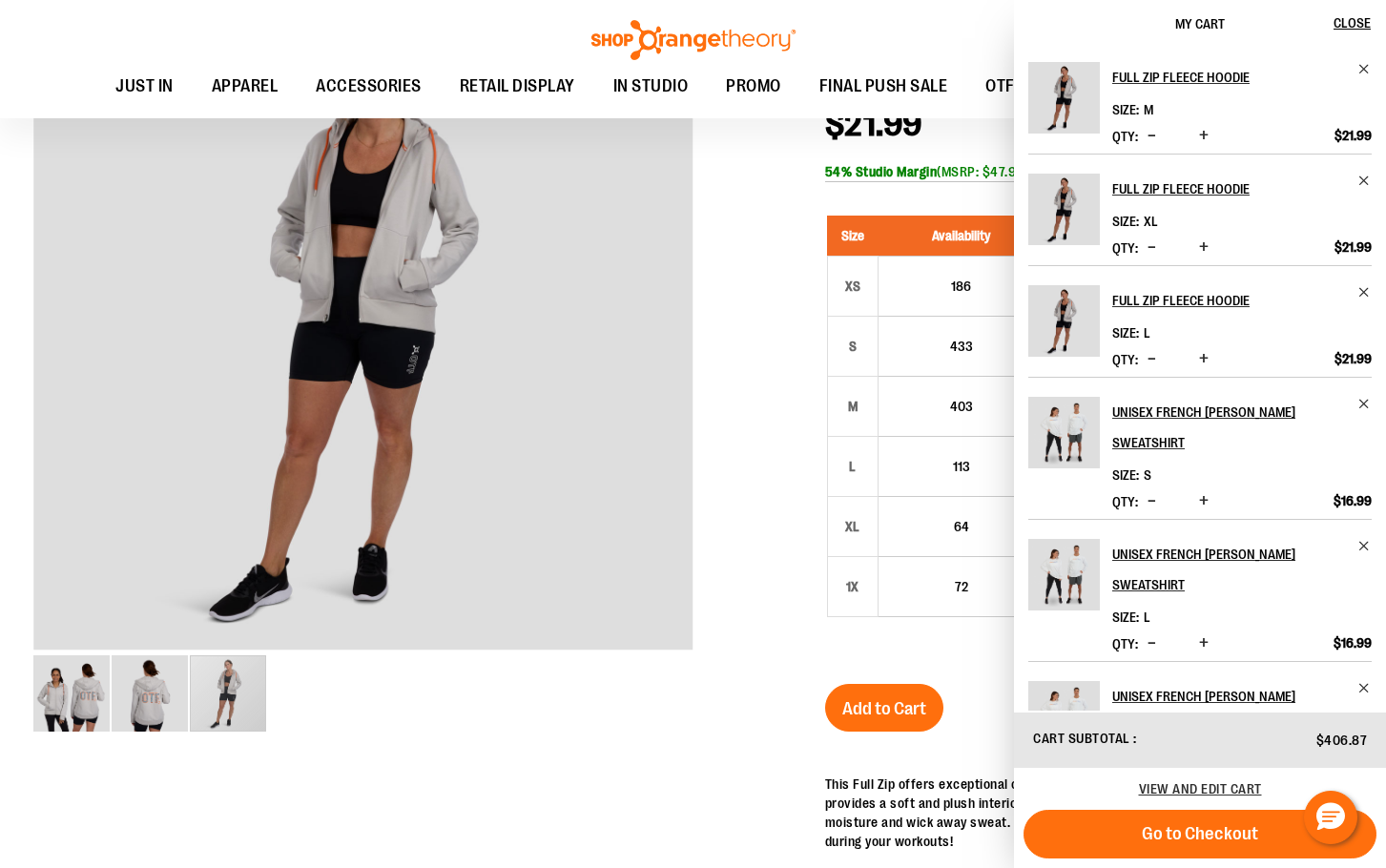
scroll to position [190, 0]
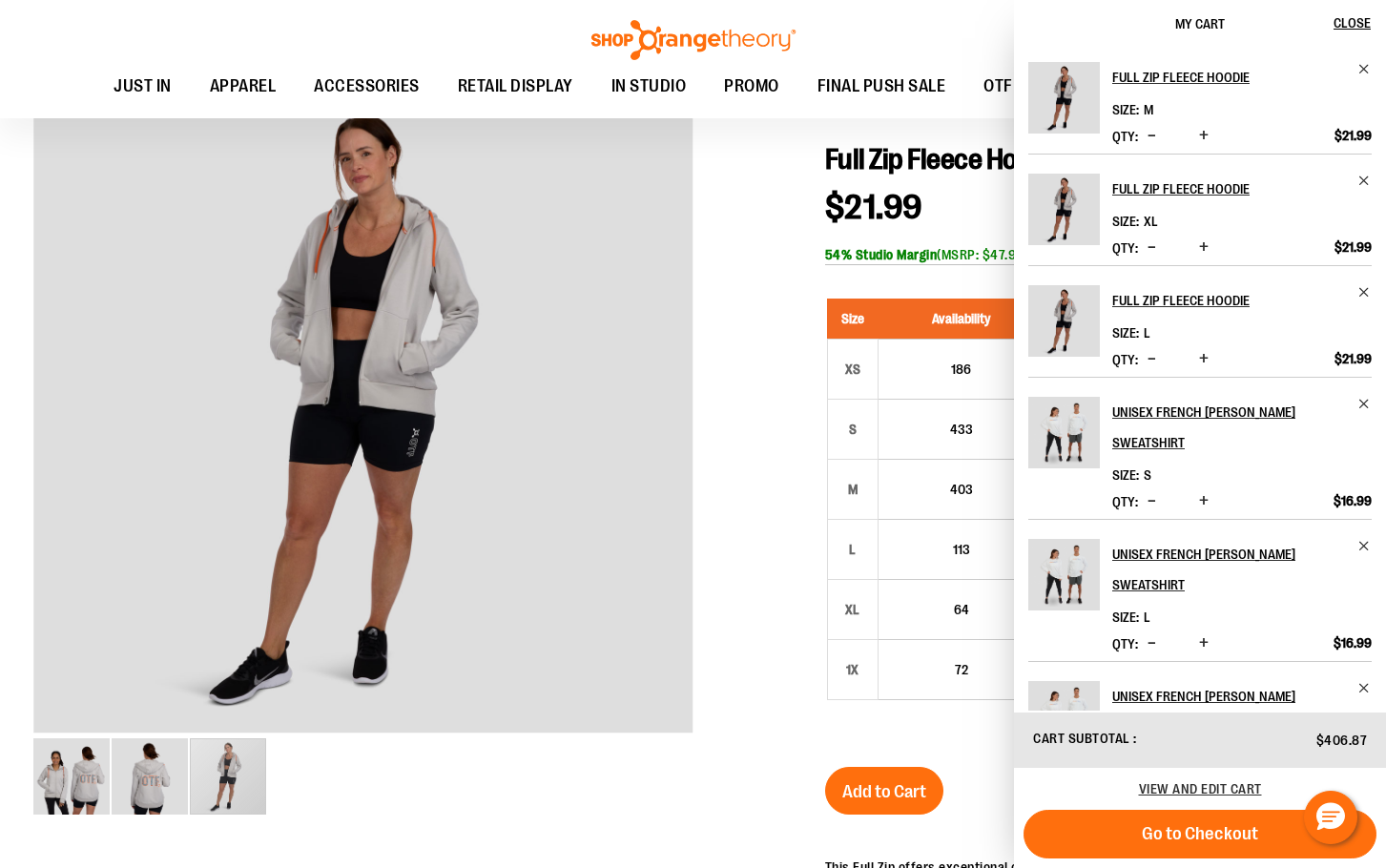
click at [704, 251] on div at bounding box center [693, 724] width 1319 height 1296
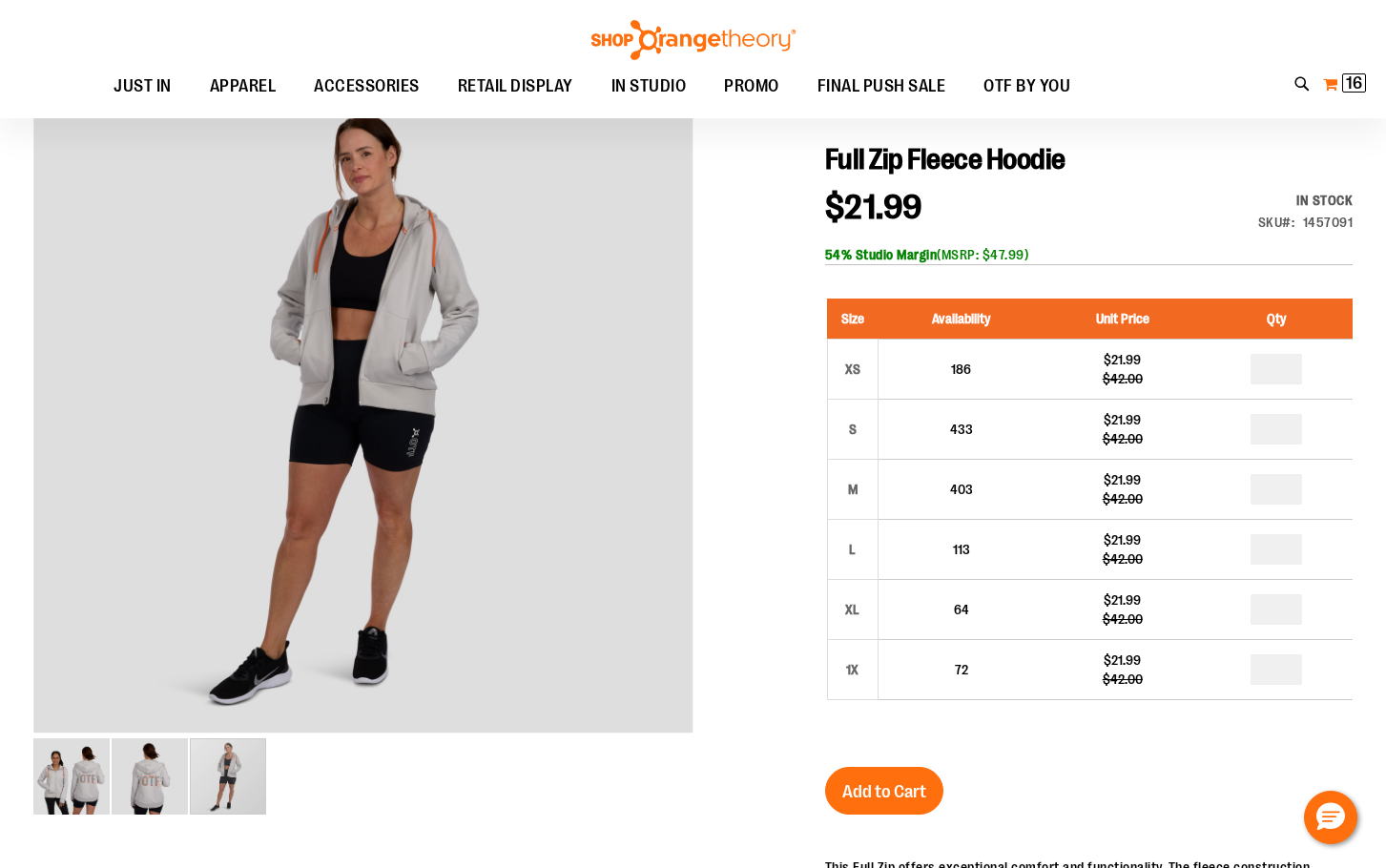
click at [1344, 83] on span "16 16 items" at bounding box center [1354, 82] width 24 height 19
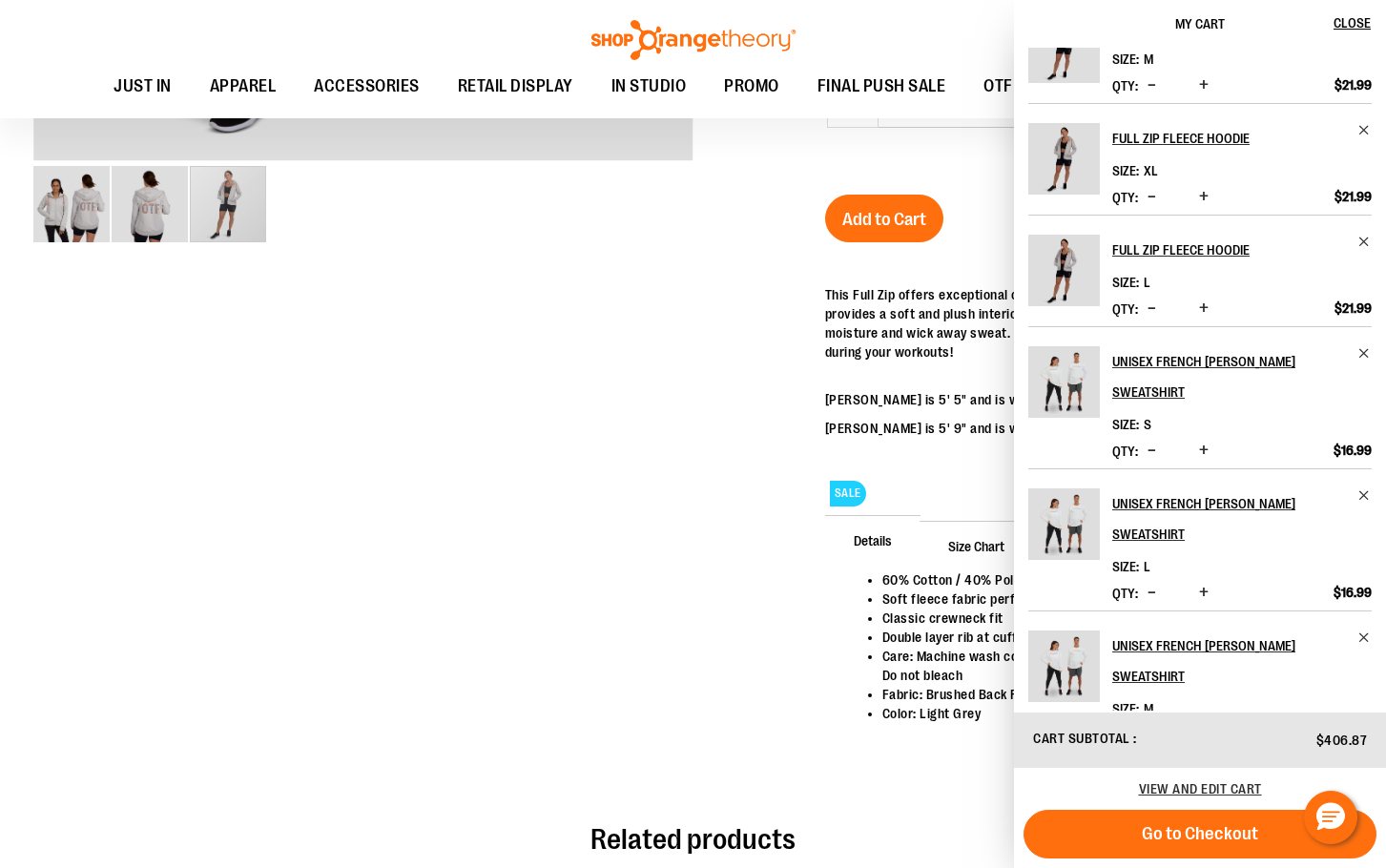
scroll to position [0, 0]
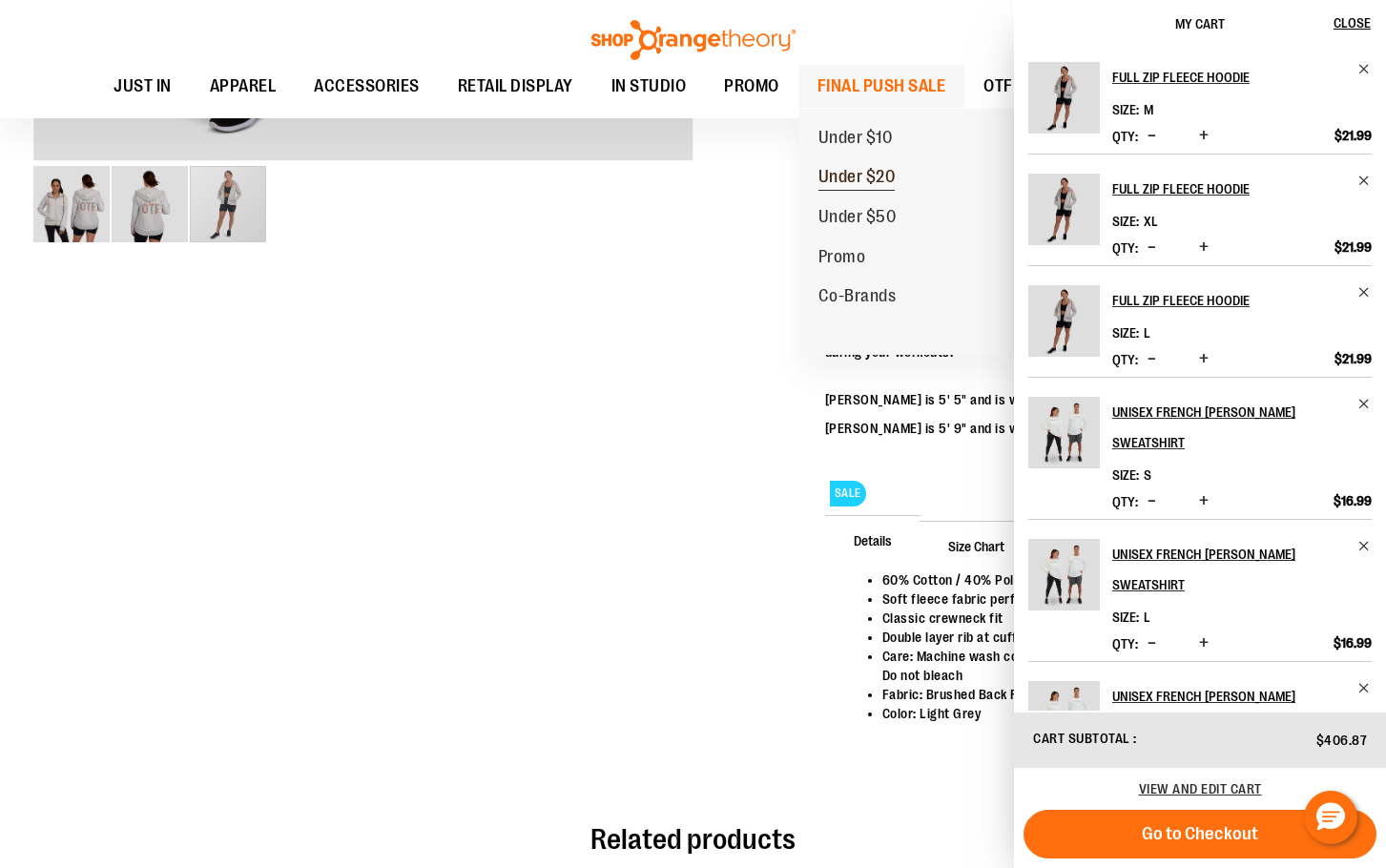
click at [892, 169] on span "Under $20" at bounding box center [857, 179] width 77 height 24
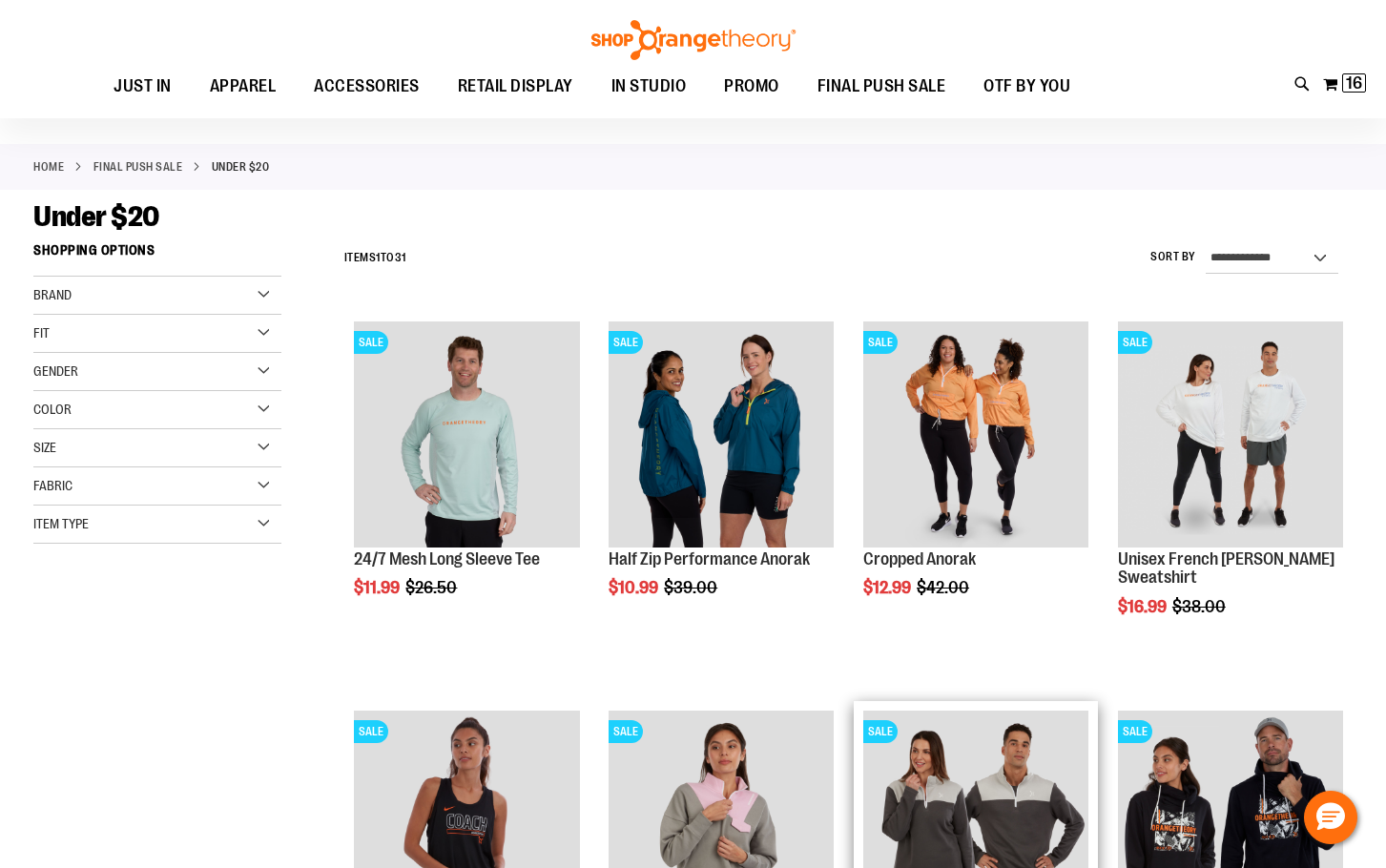
scroll to position [380, 0]
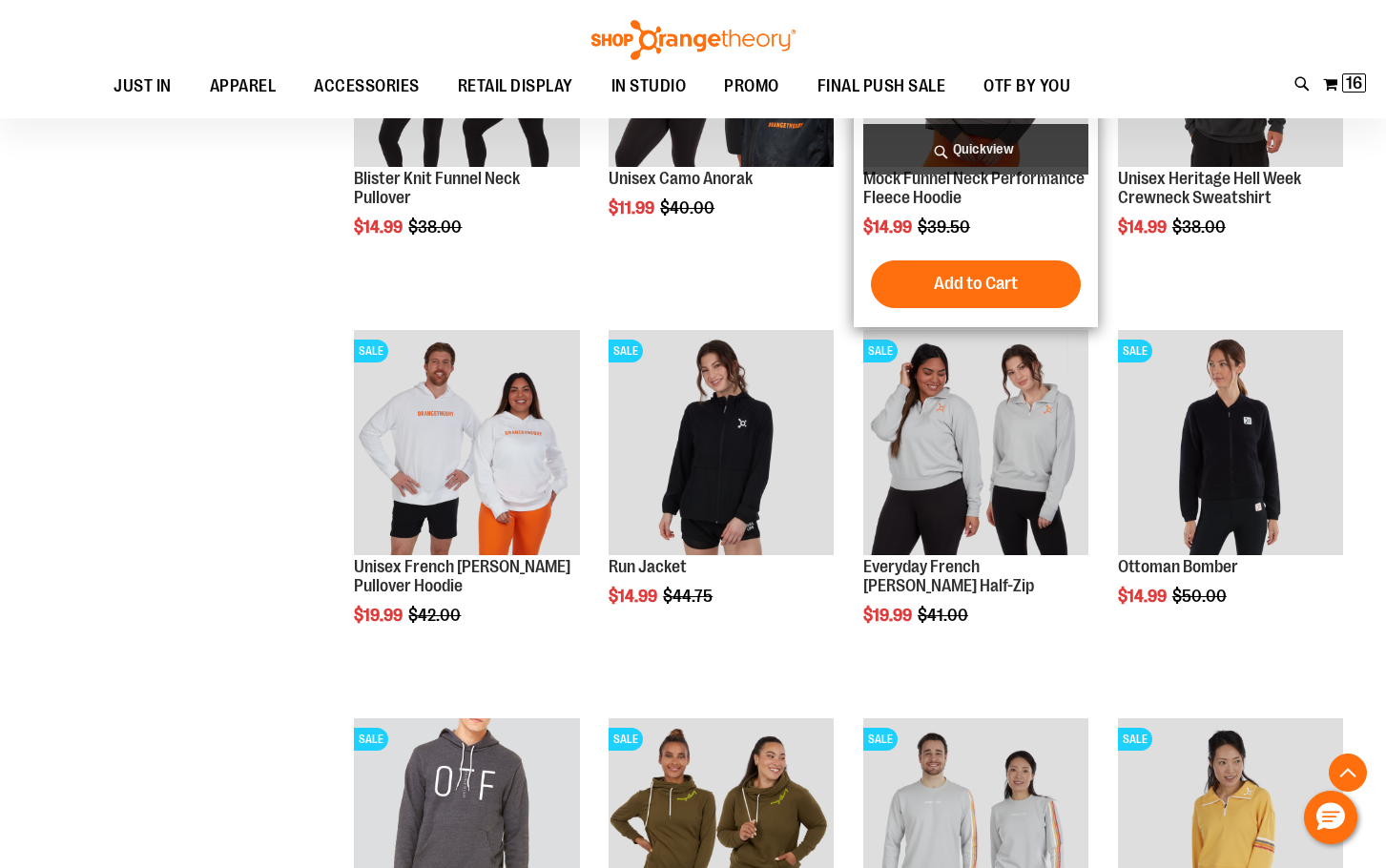
scroll to position [1620, 0]
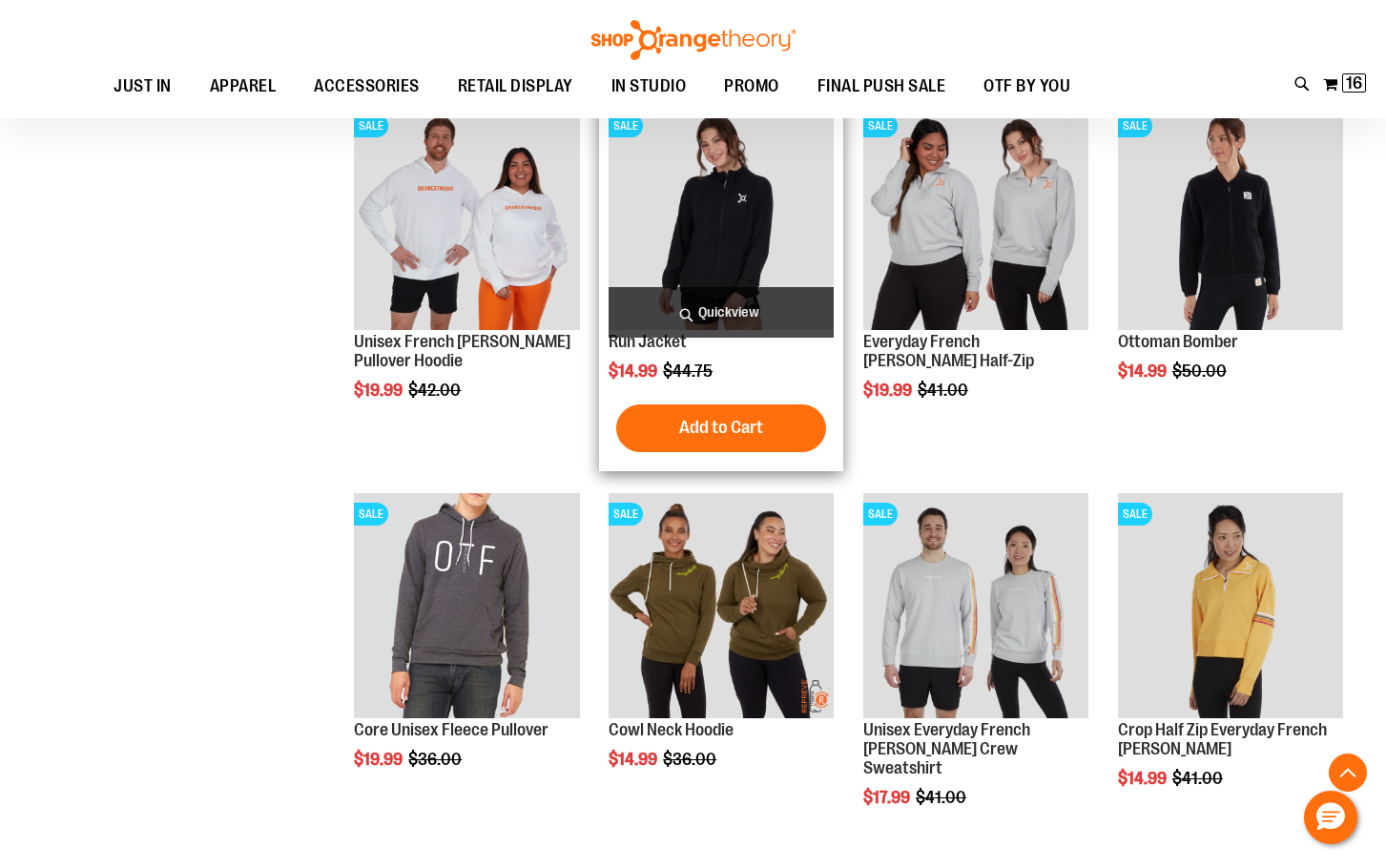
scroll to position [1715, 0]
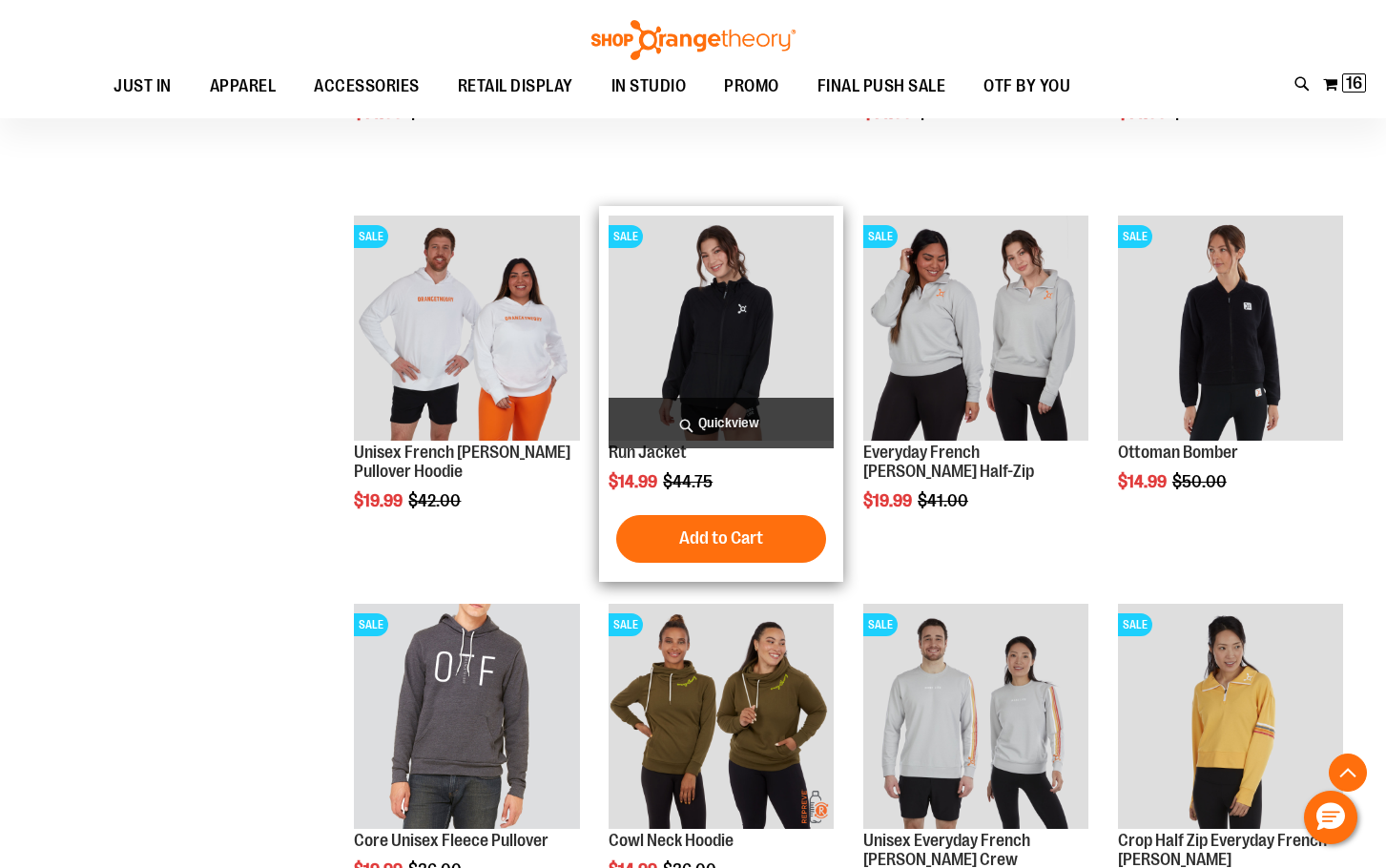
click at [688, 300] on img "product" at bounding box center [721, 328] width 226 height 225
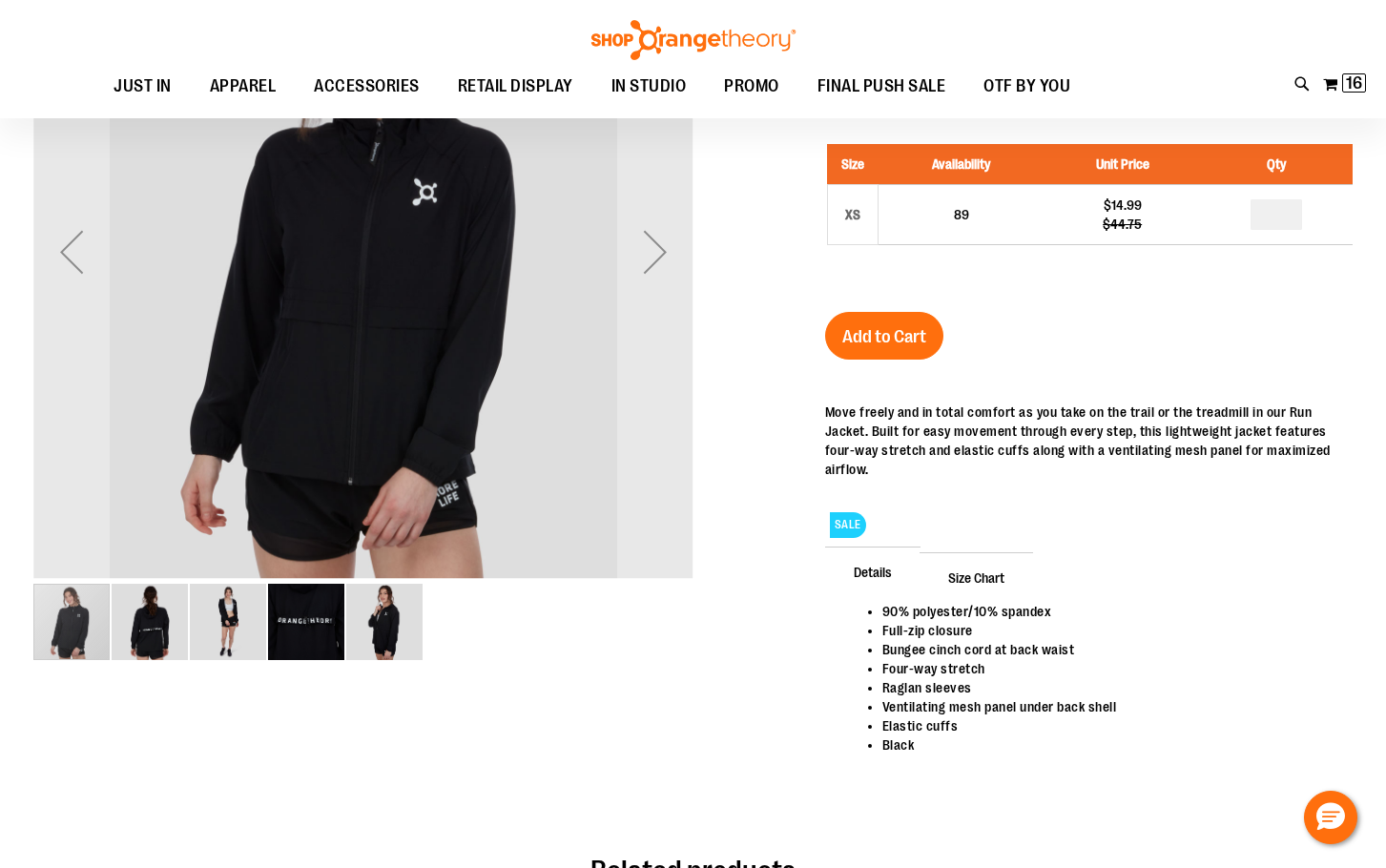
scroll to position [380, 0]
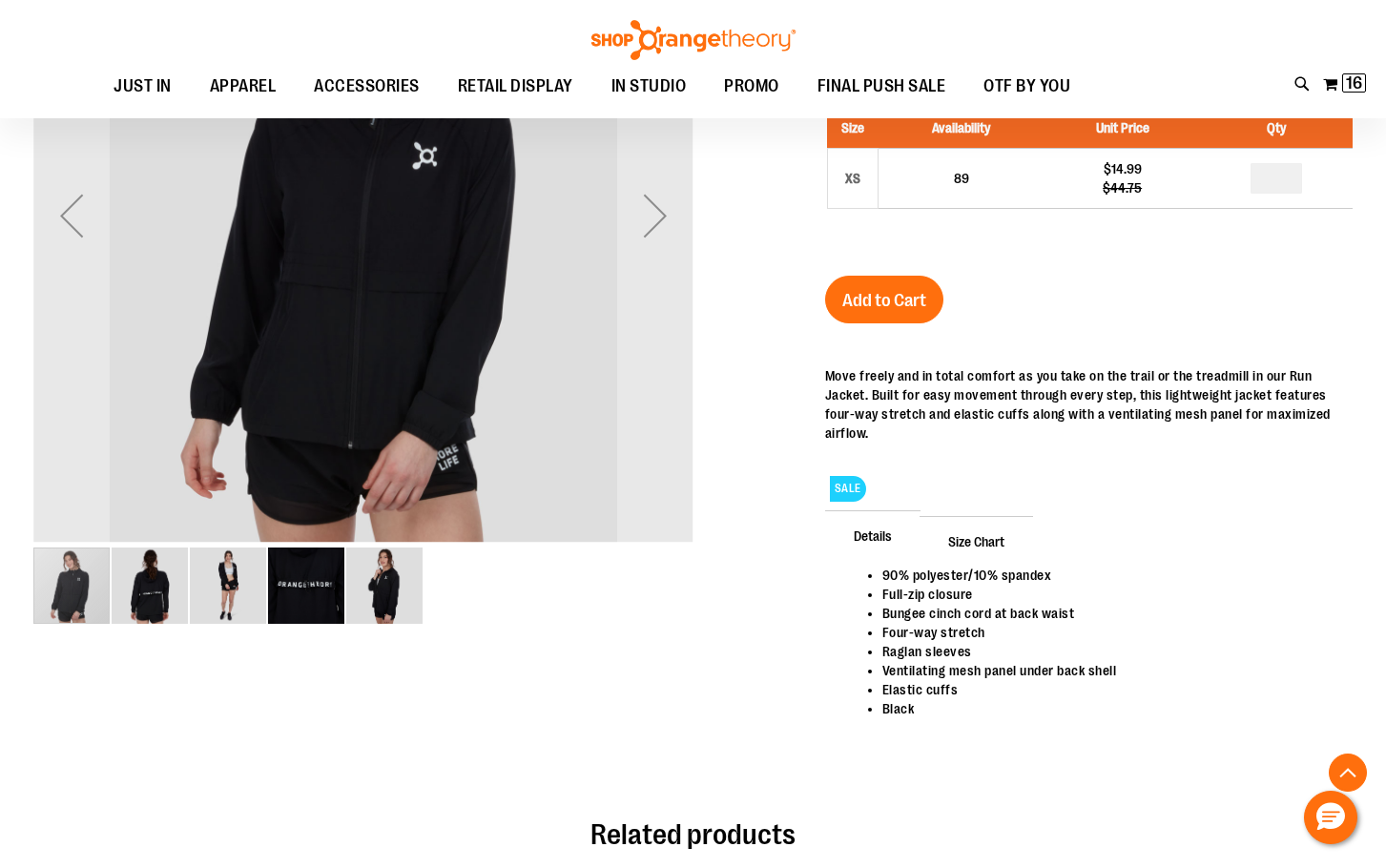
click at [165, 583] on img "image 2 of 5" at bounding box center [149, 585] width 77 height 76
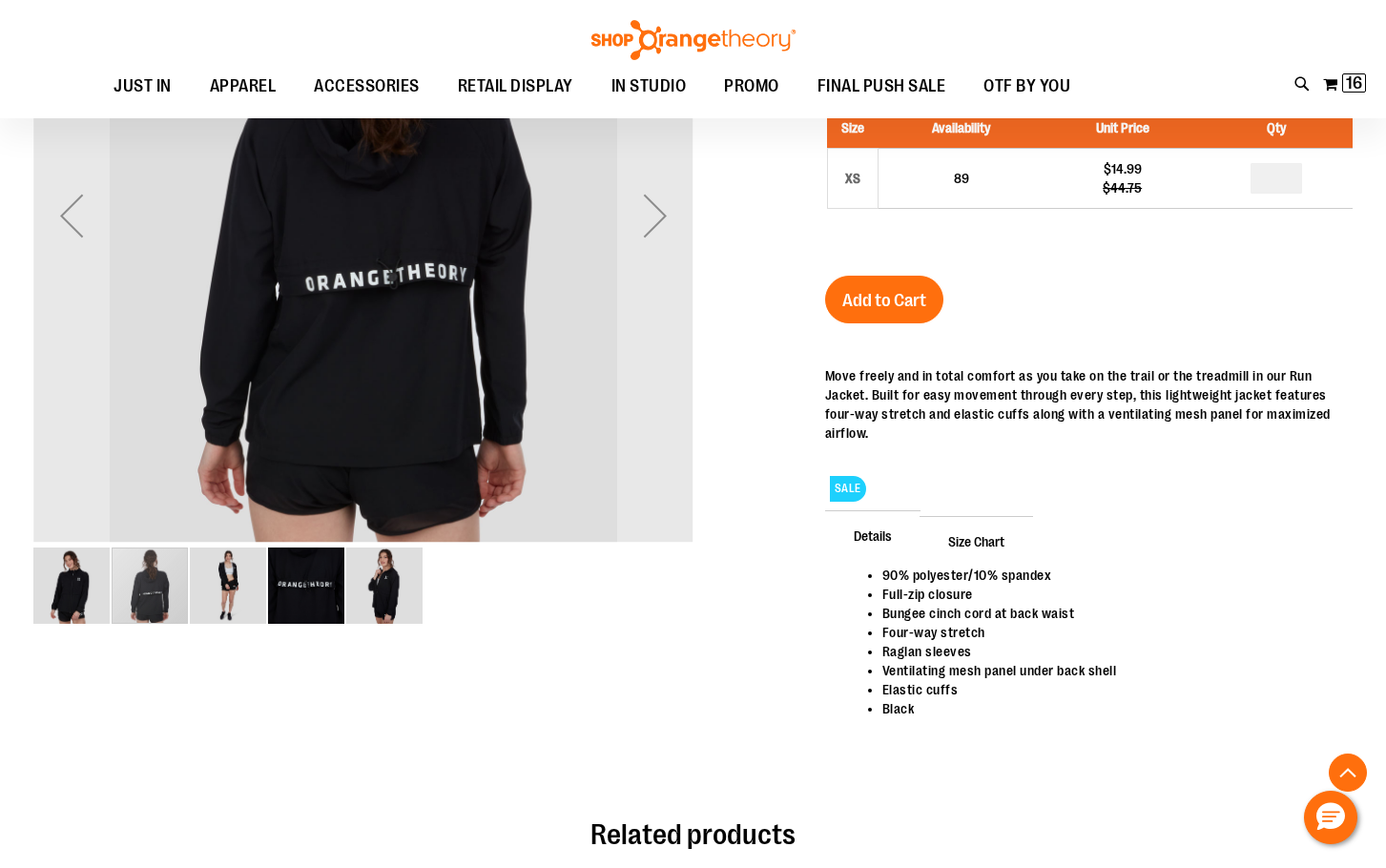
click at [215, 590] on img "image 3 of 5" at bounding box center [228, 585] width 77 height 76
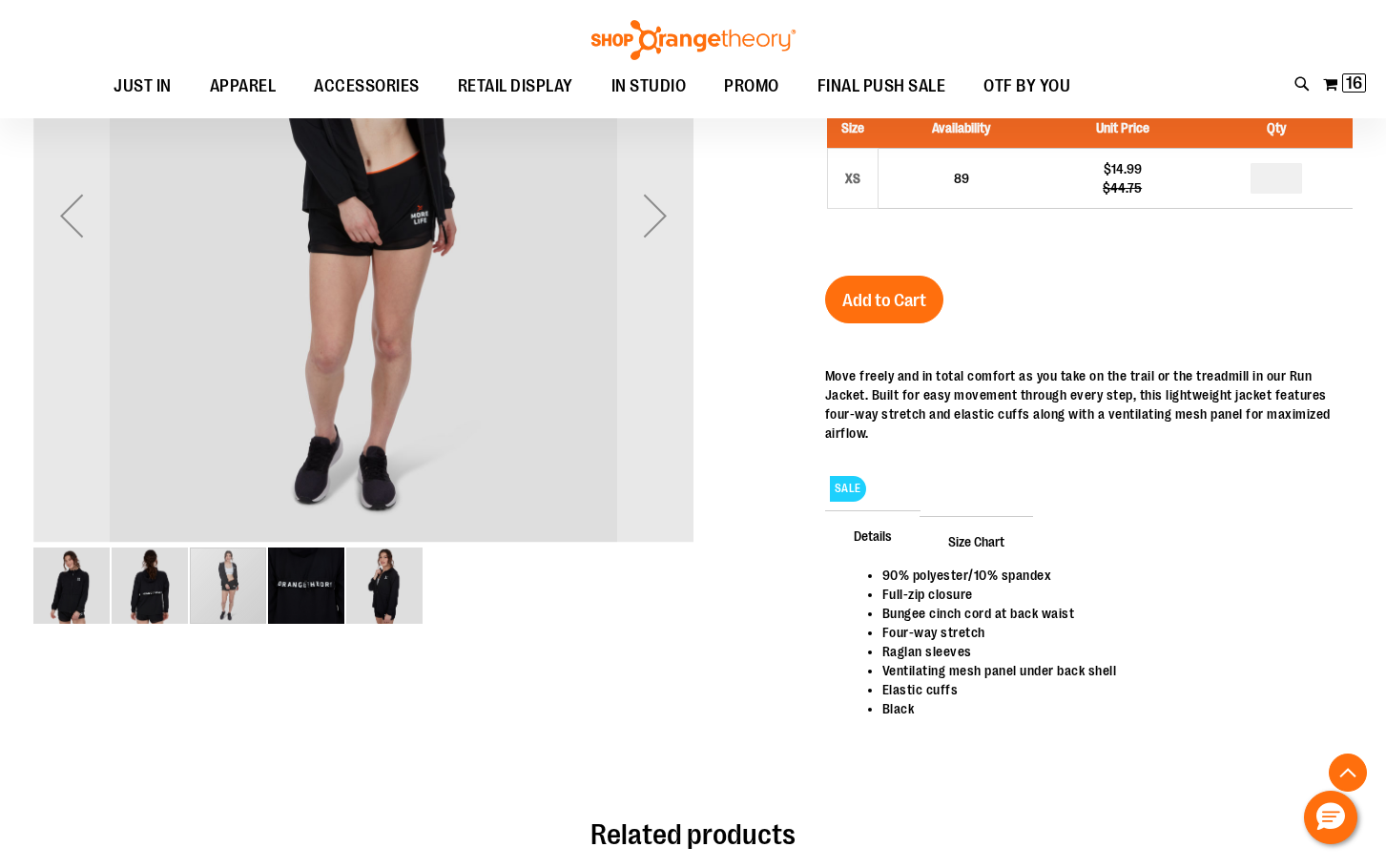
click at [263, 593] on div "carousel" at bounding box center [228, 585] width 77 height 76
click at [385, 609] on img "image 5 of 5" at bounding box center [385, 585] width 77 height 76
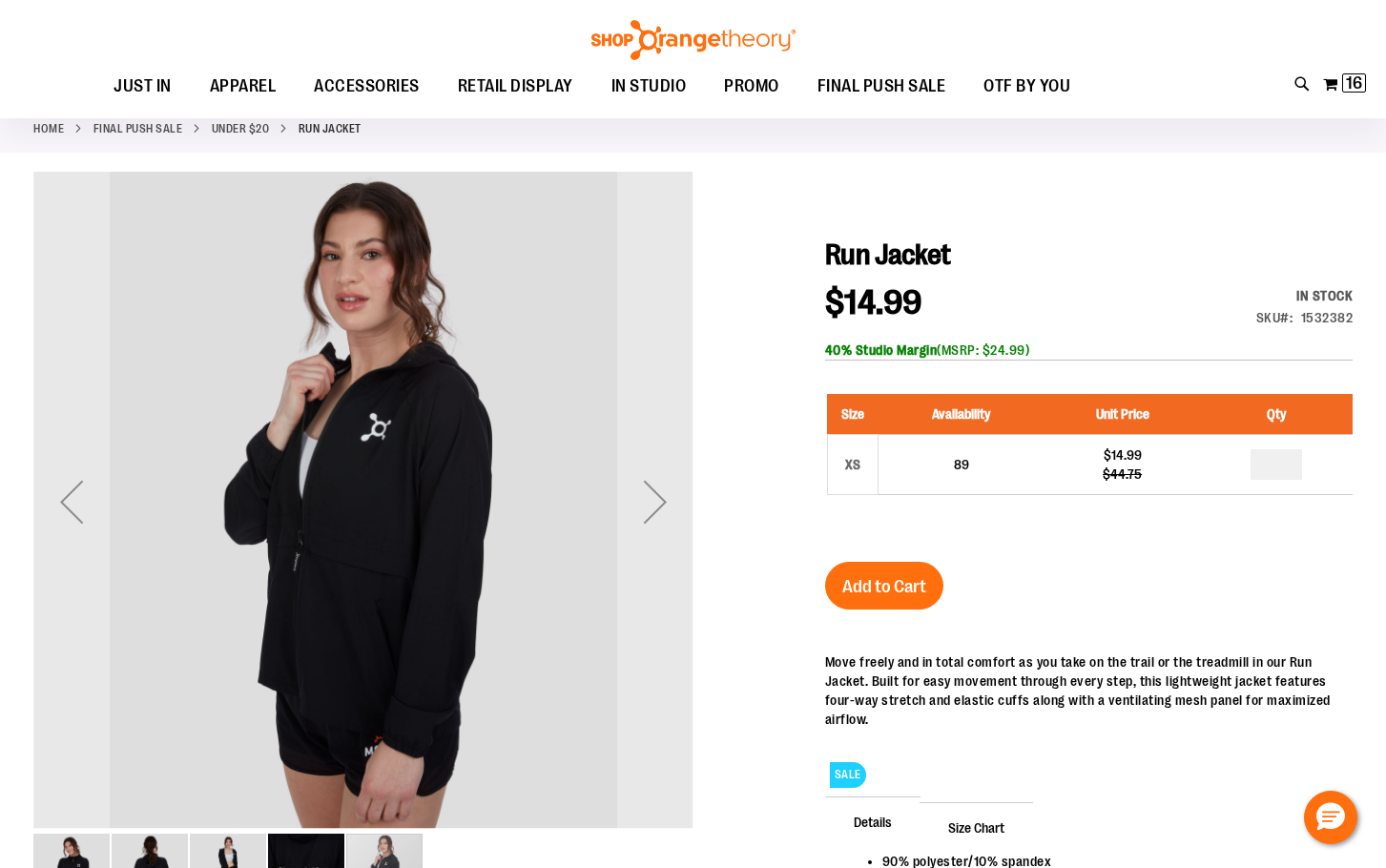
scroll to position [285, 0]
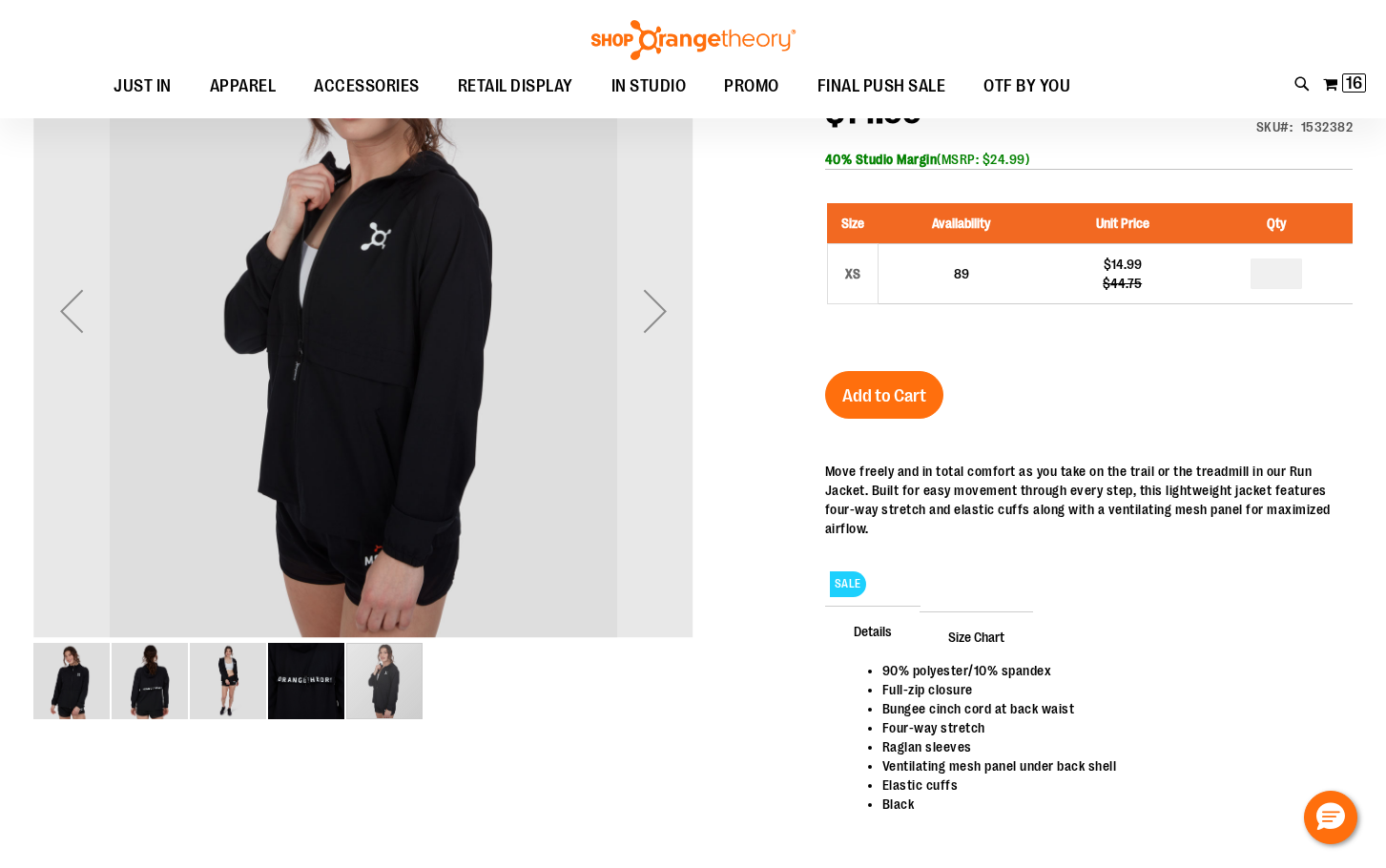
click at [162, 680] on img "image 2 of 5" at bounding box center [149, 680] width 77 height 76
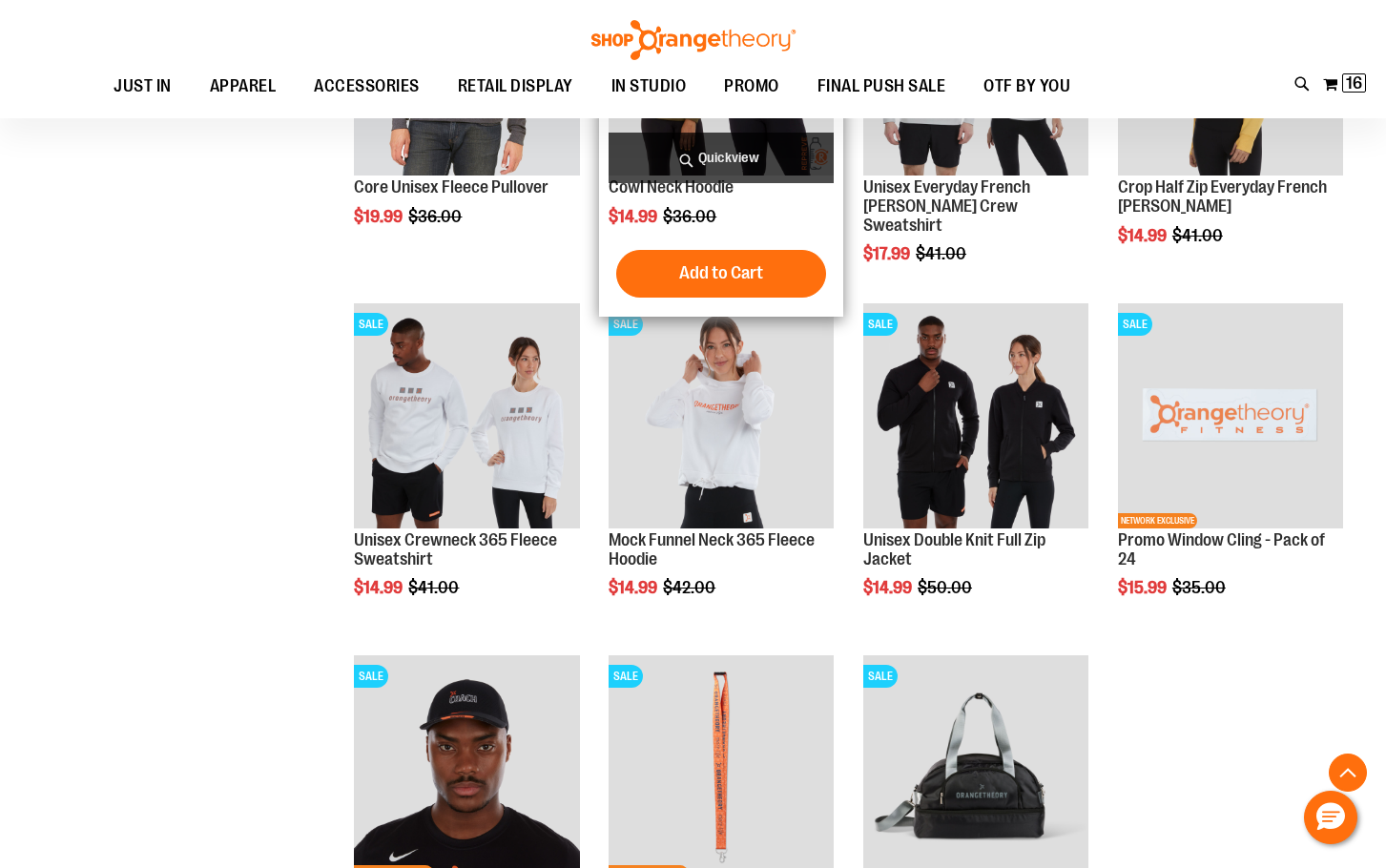
scroll to position [1334, 0]
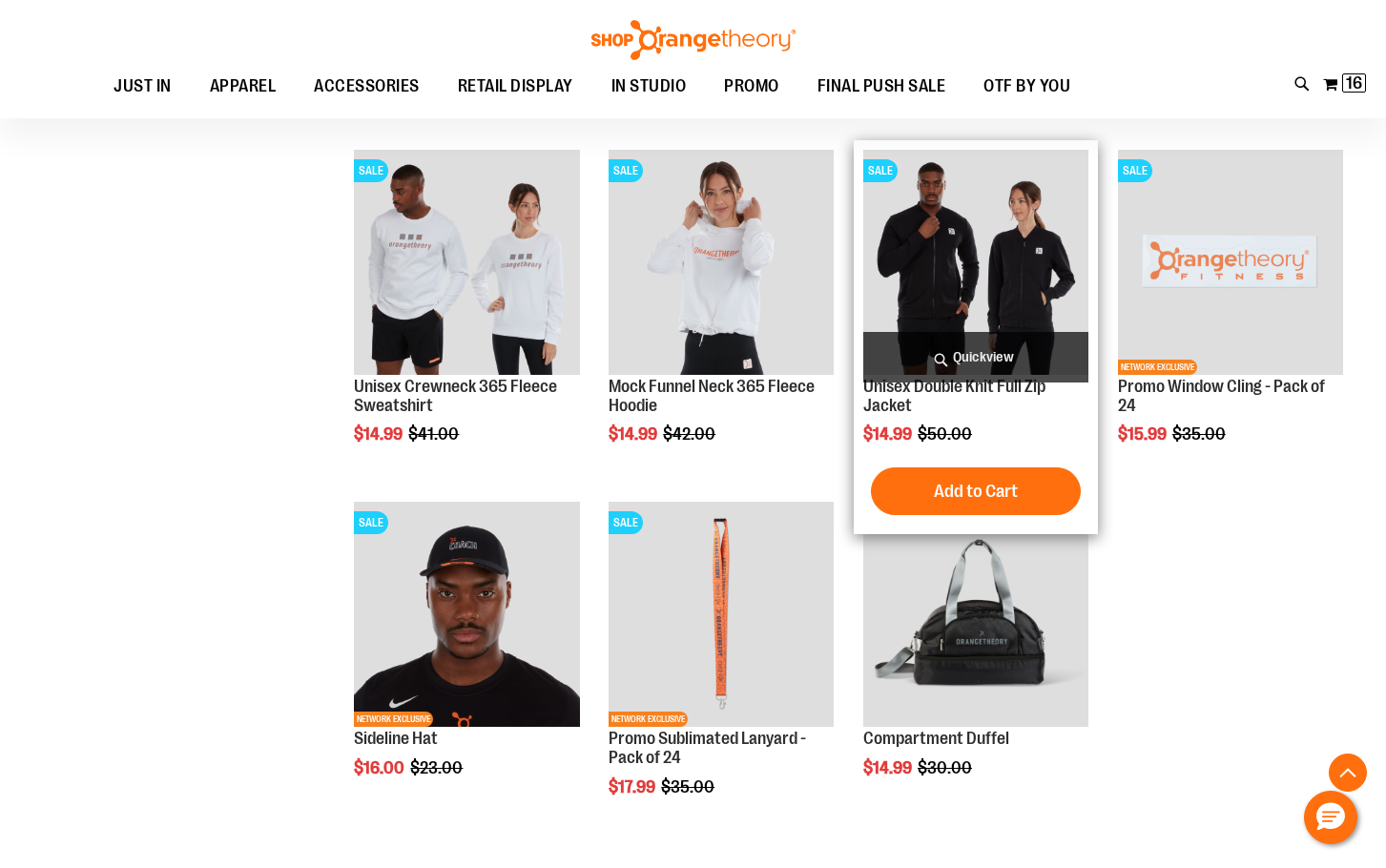
click at [978, 254] on img "product" at bounding box center [976, 262] width 226 height 225
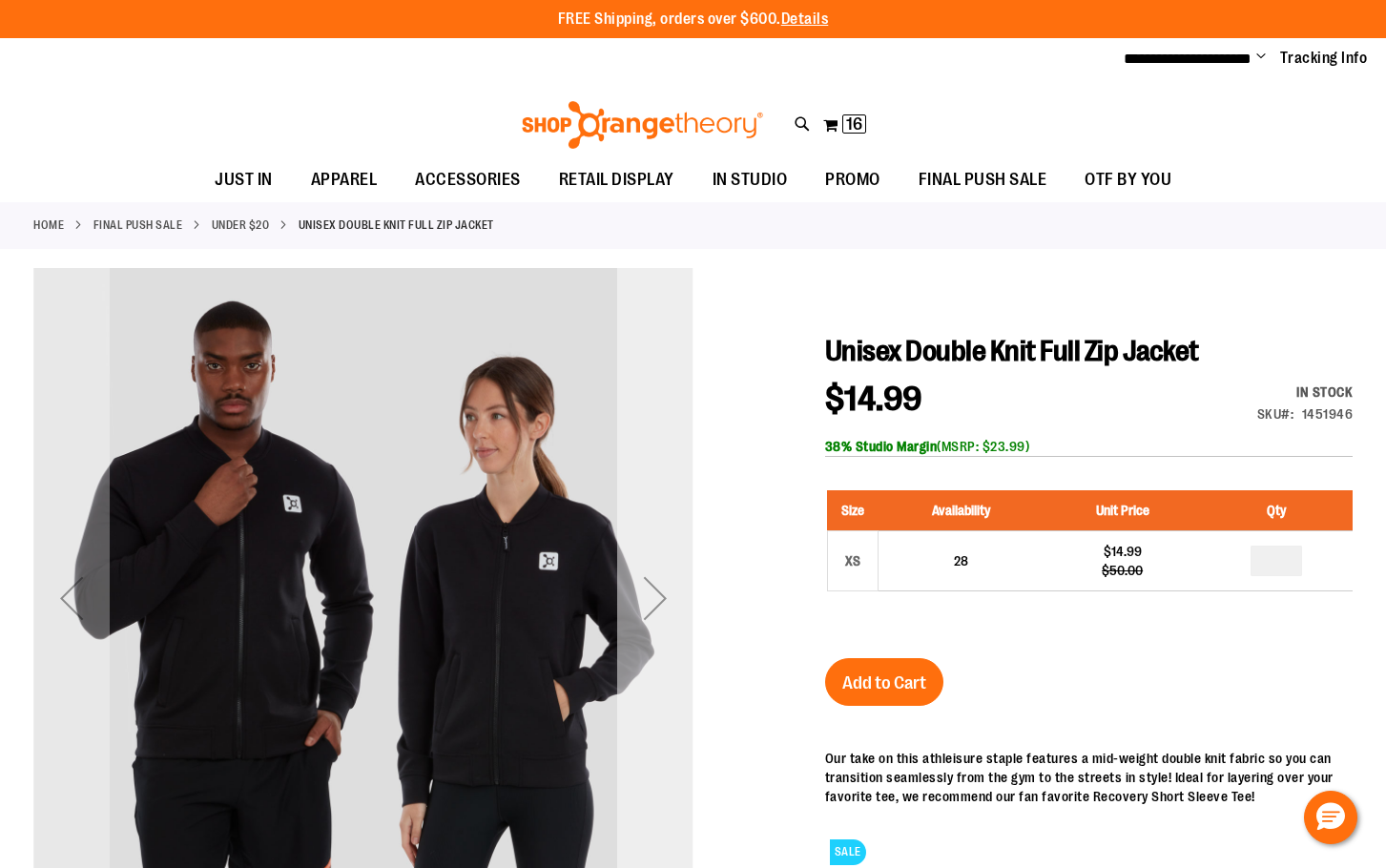
click at [645, 596] on div "Next" at bounding box center [655, 598] width 77 height 76
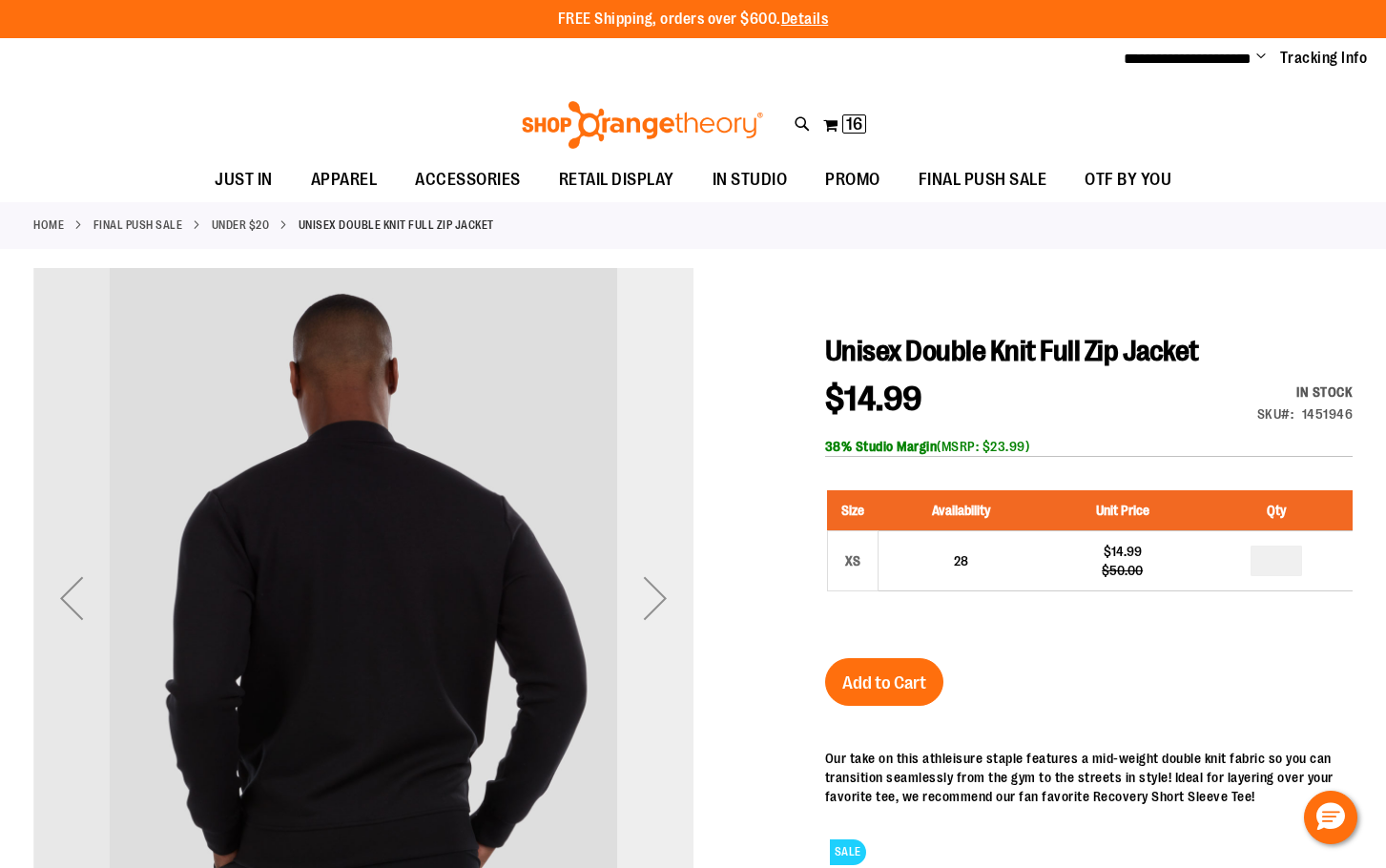
click at [645, 596] on div "Next" at bounding box center [655, 598] width 77 height 76
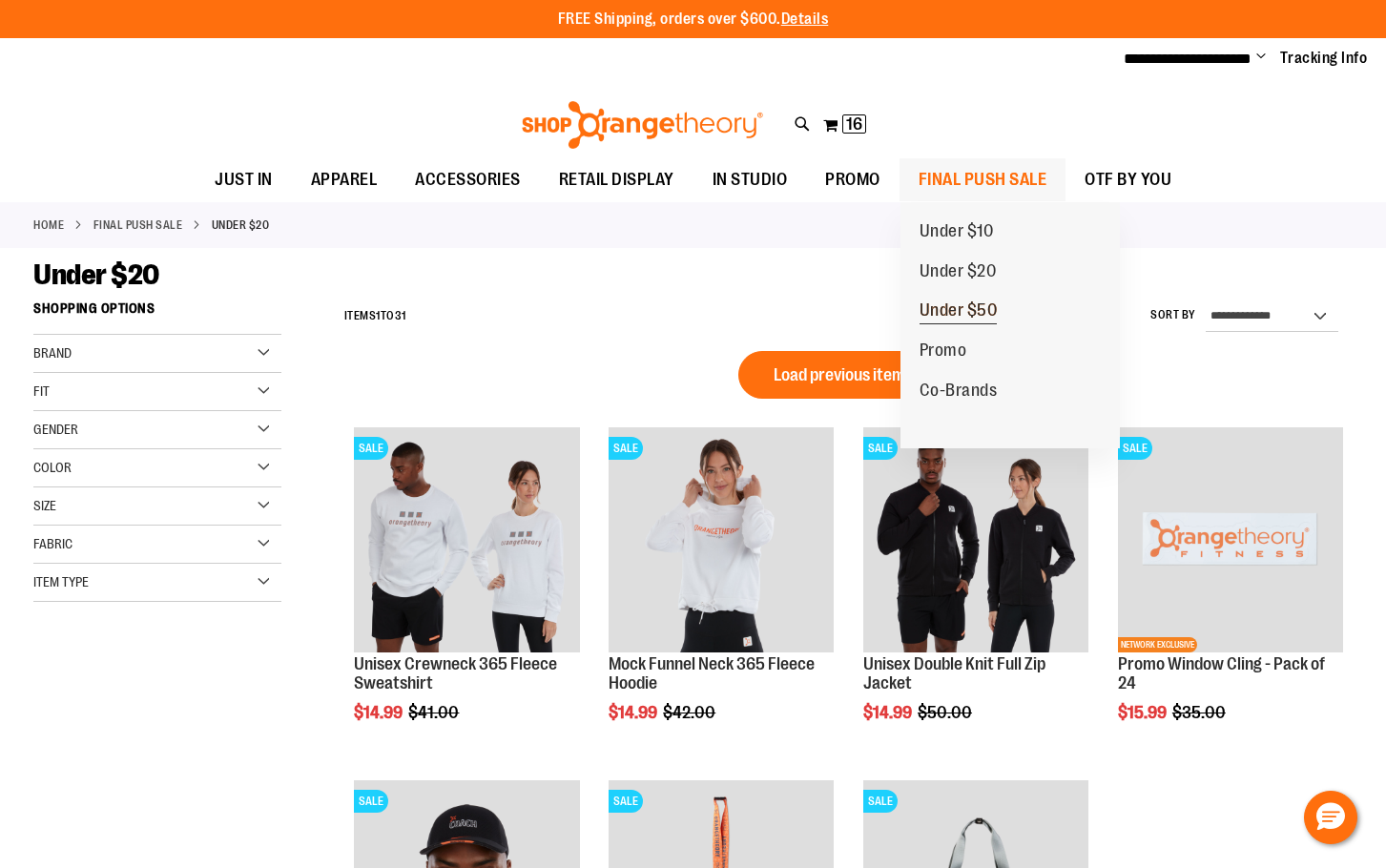
click at [971, 310] on span "Under $50" at bounding box center [959, 312] width 78 height 24
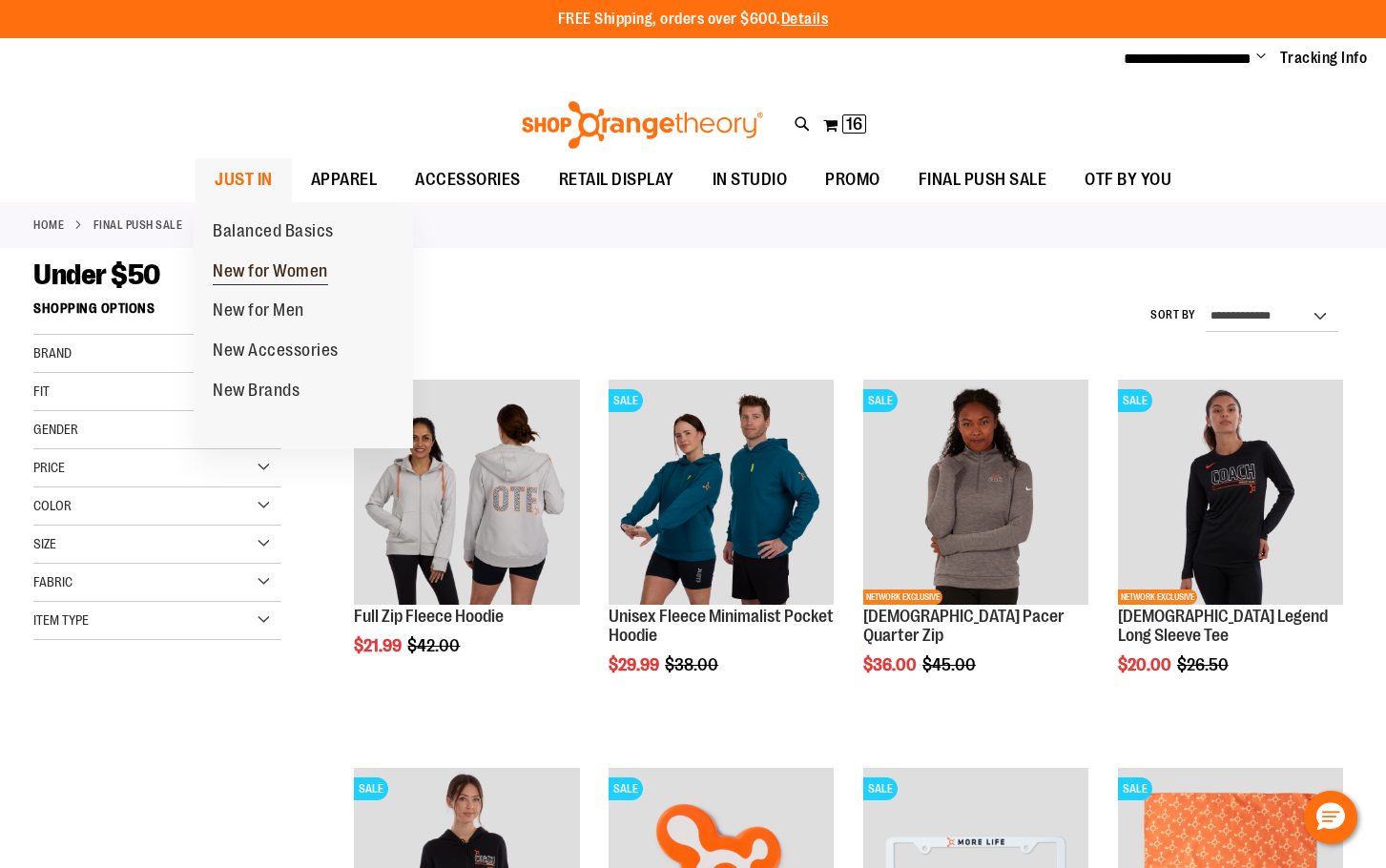
click at [251, 275] on span "New for Women" at bounding box center [270, 273] width 115 height 24
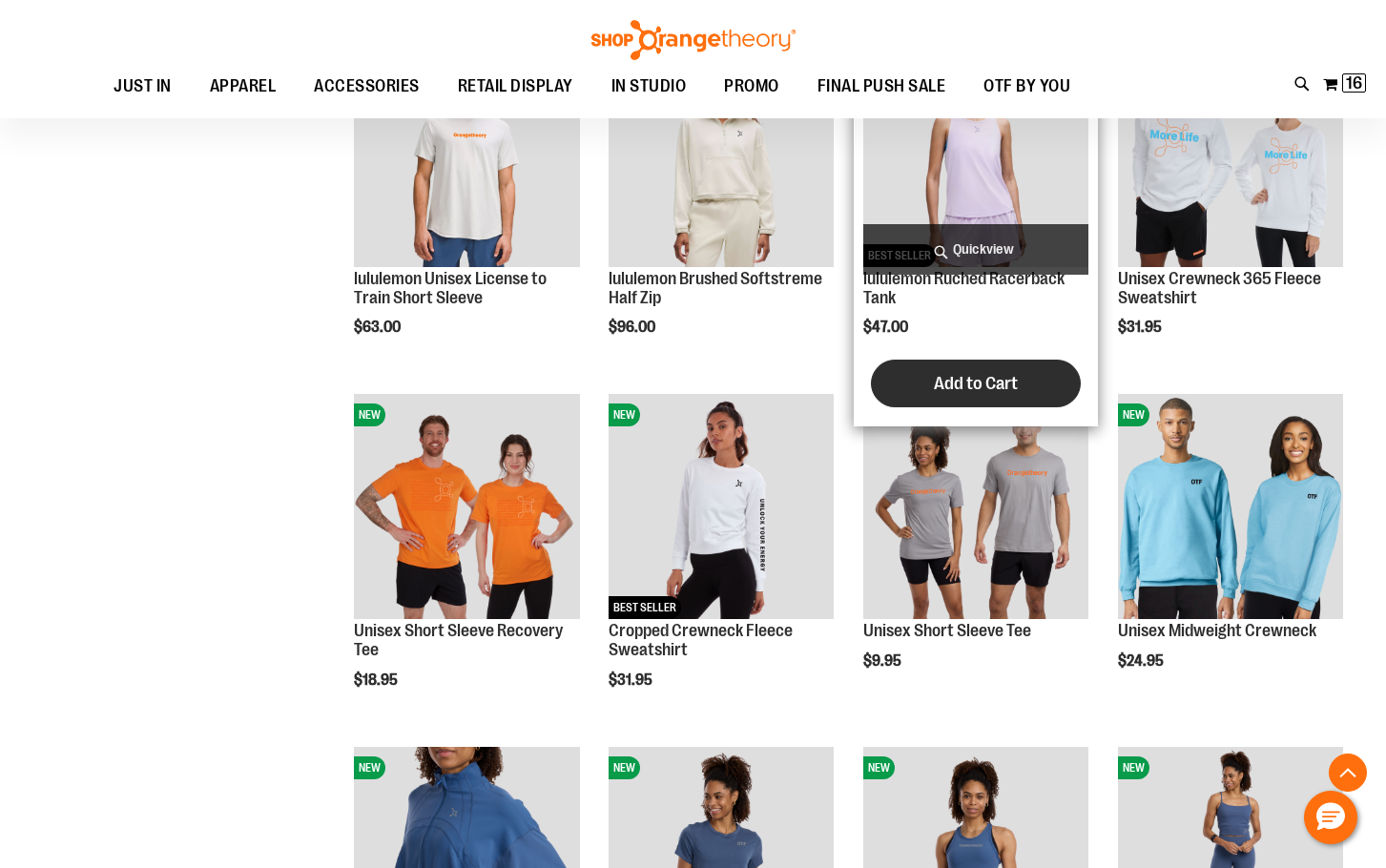
scroll to position [1429, 0]
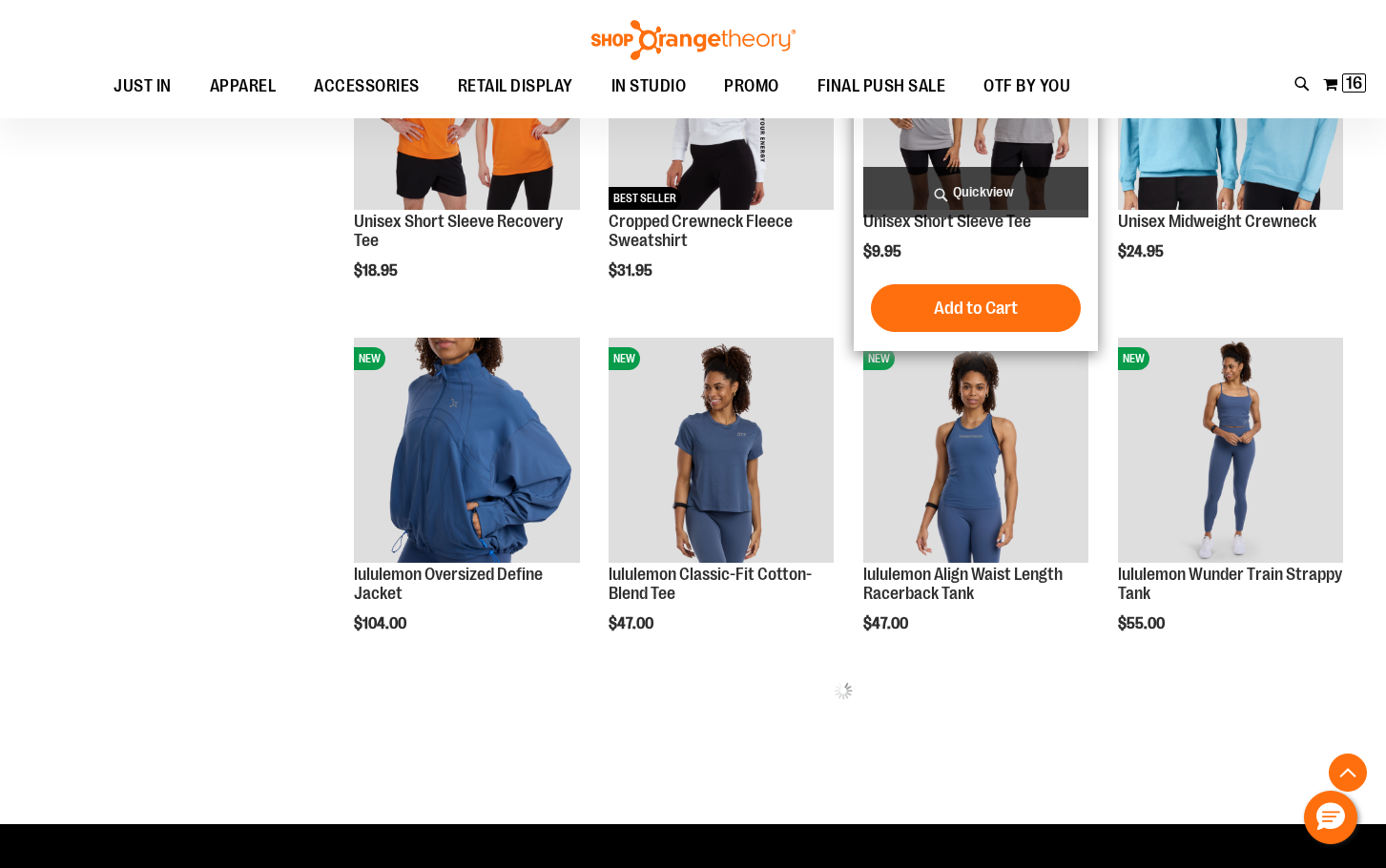
scroll to position [1810, 0]
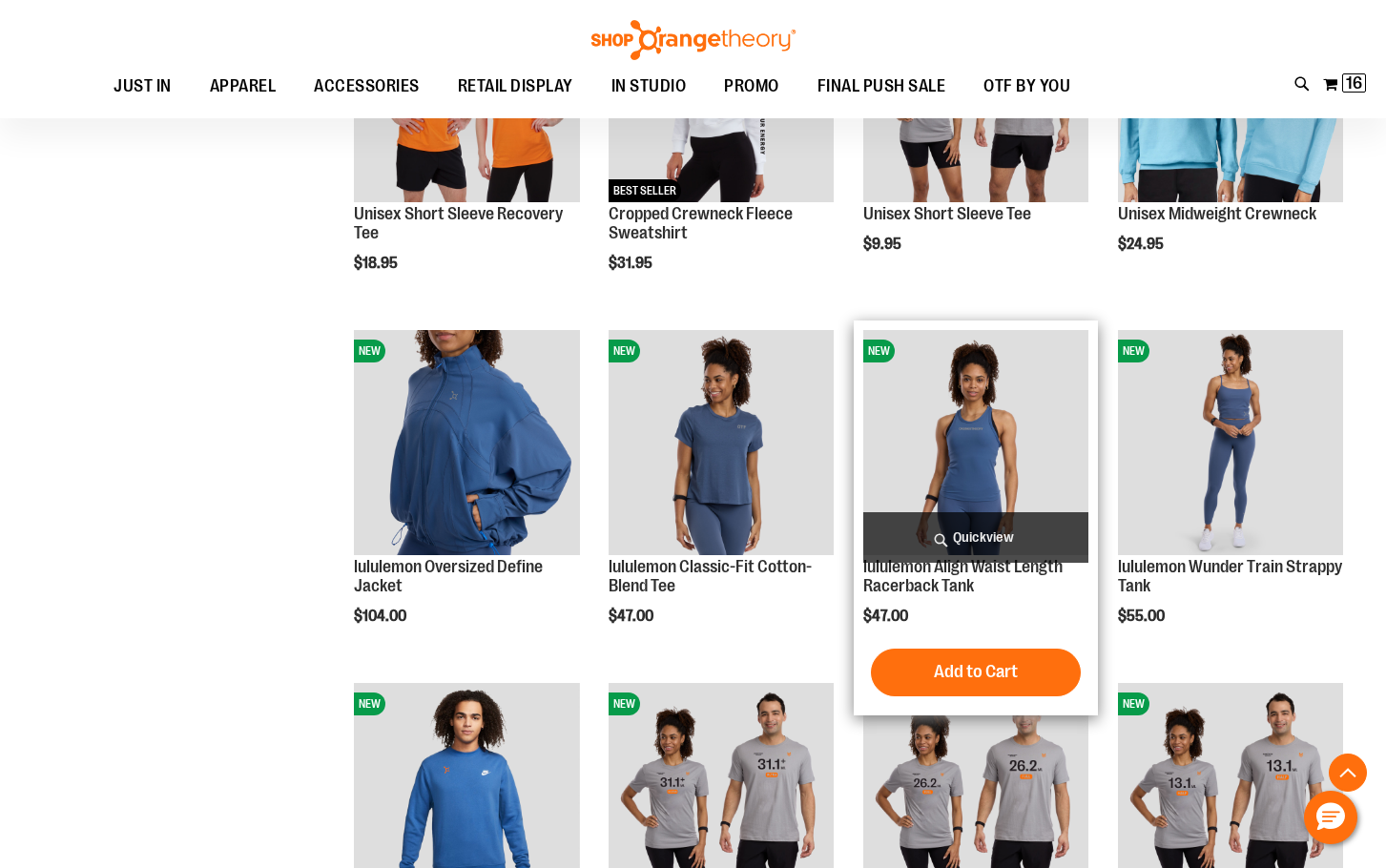
click at [954, 462] on img "product" at bounding box center [976, 442] width 226 height 225
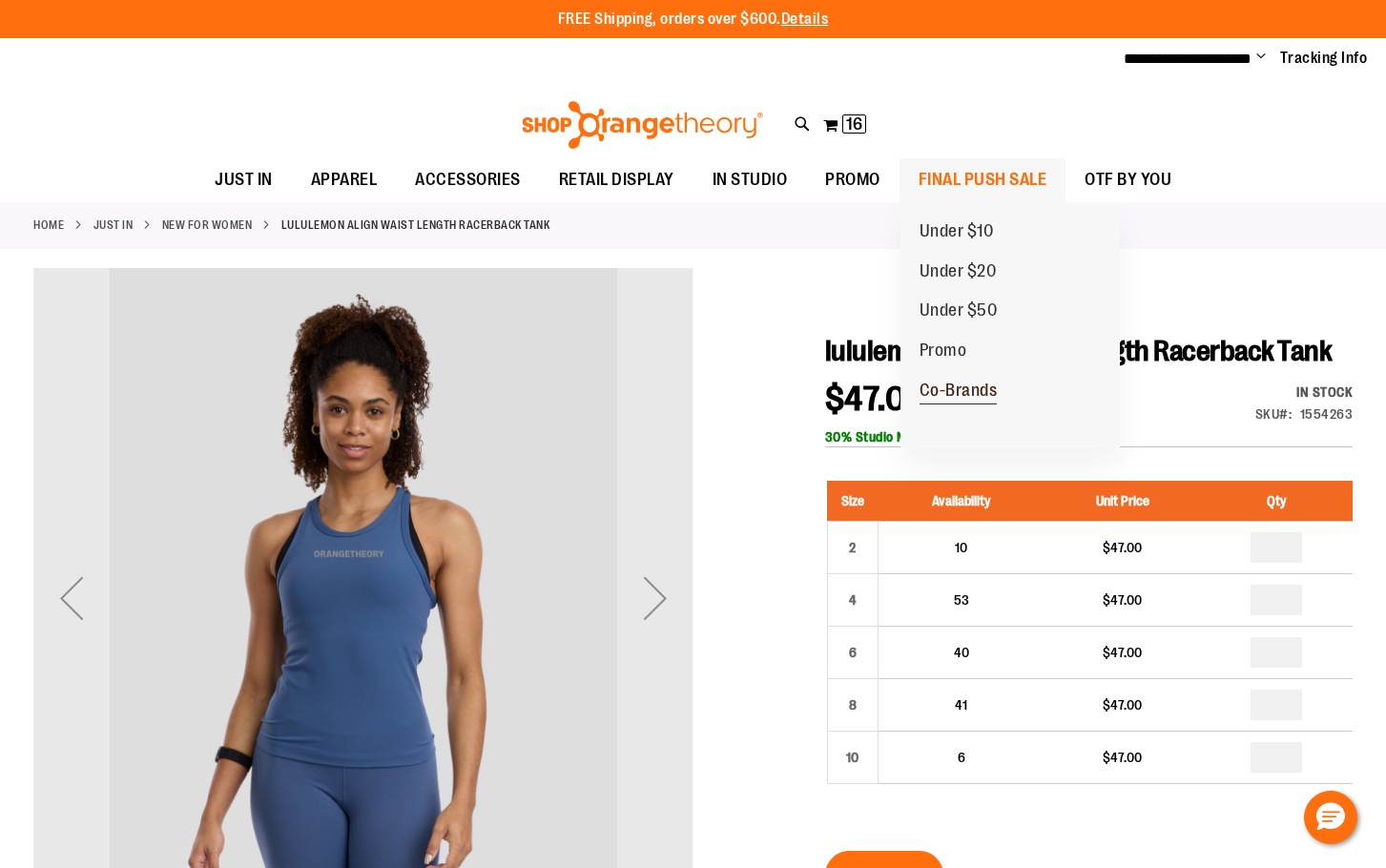
click at [967, 395] on span "Co-Brands" at bounding box center [959, 392] width 78 height 24
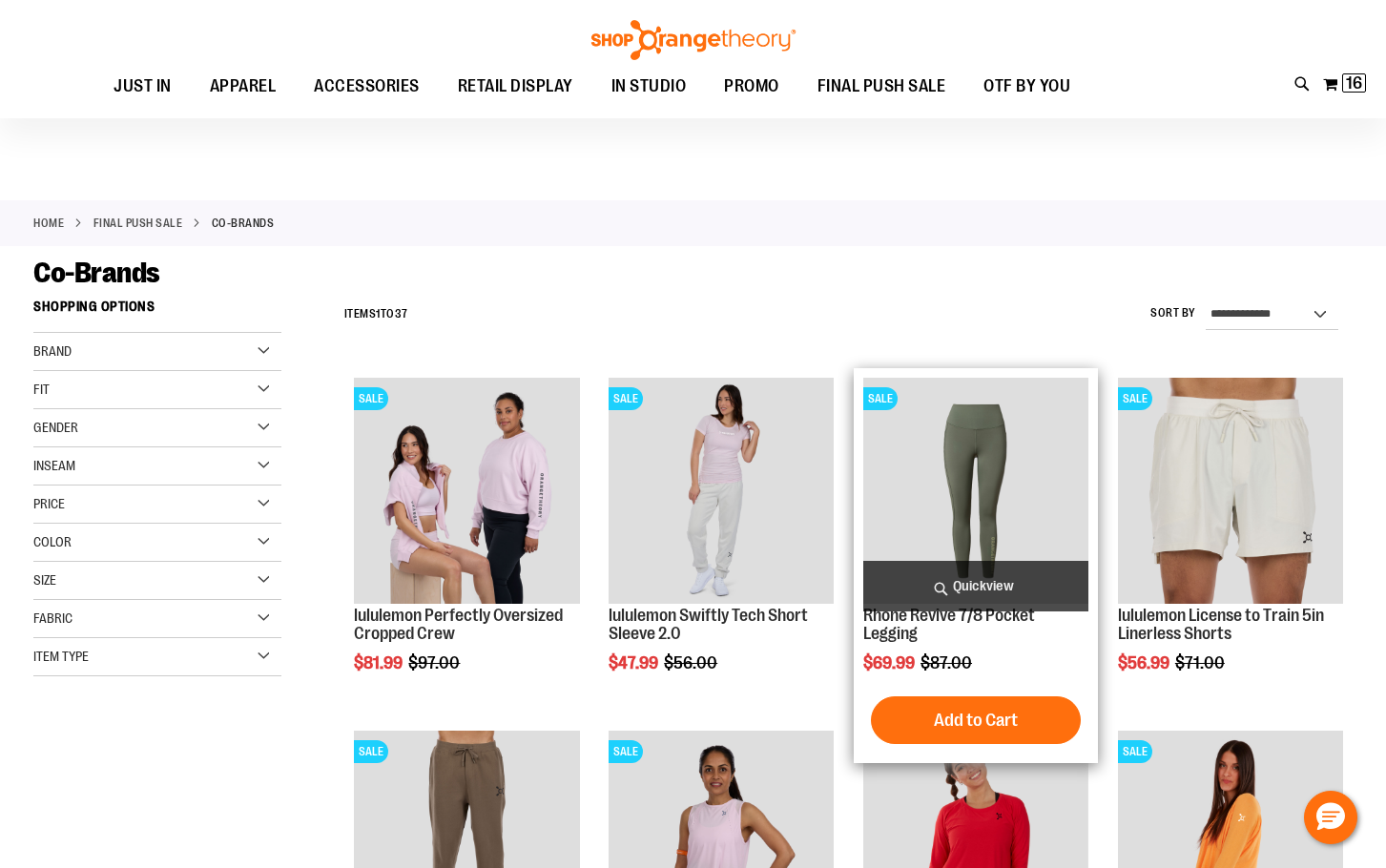
scroll to position [190, 0]
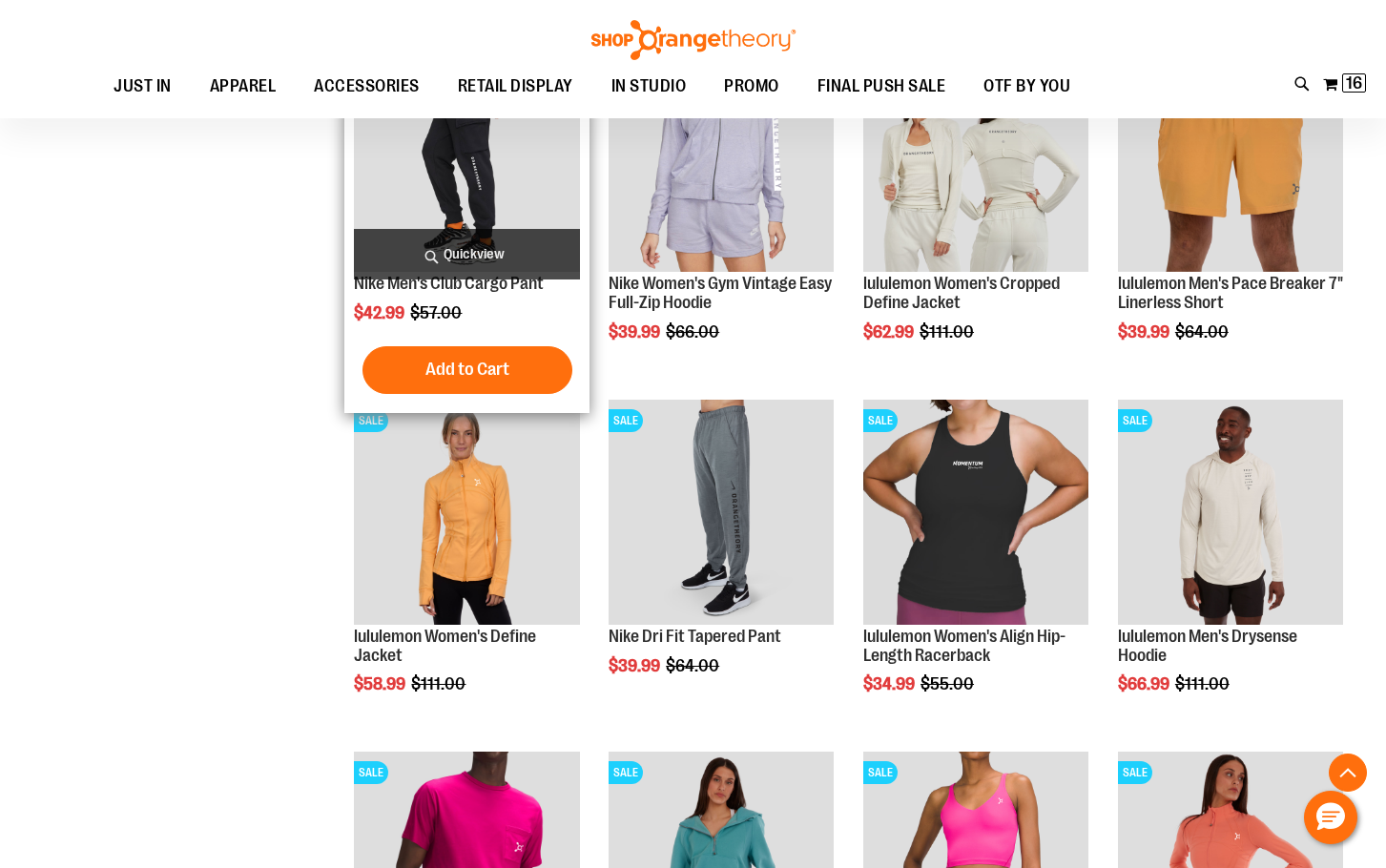
scroll to position [1048, 0]
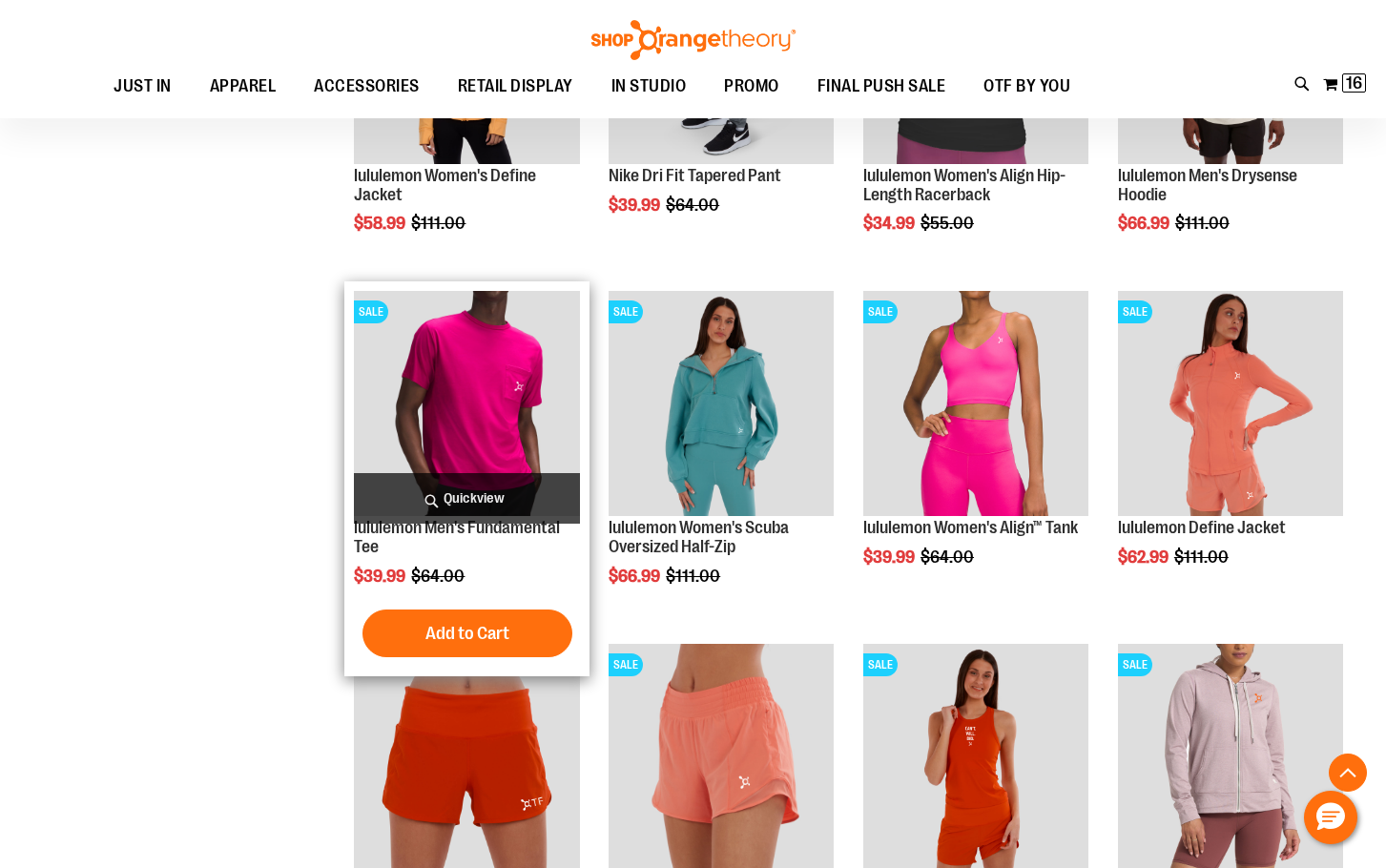
scroll to position [1524, 0]
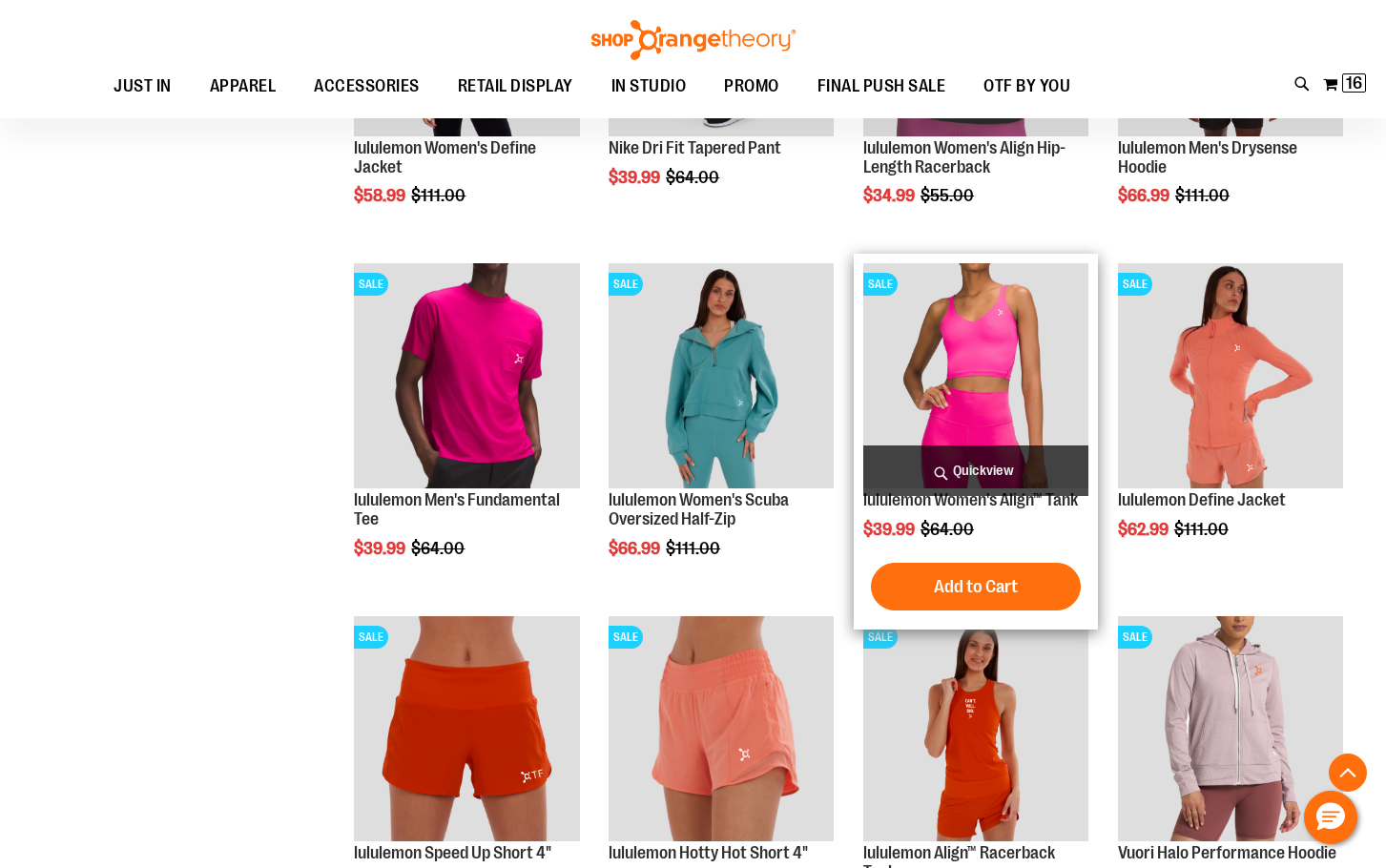
click at [988, 415] on img "product" at bounding box center [976, 375] width 226 height 225
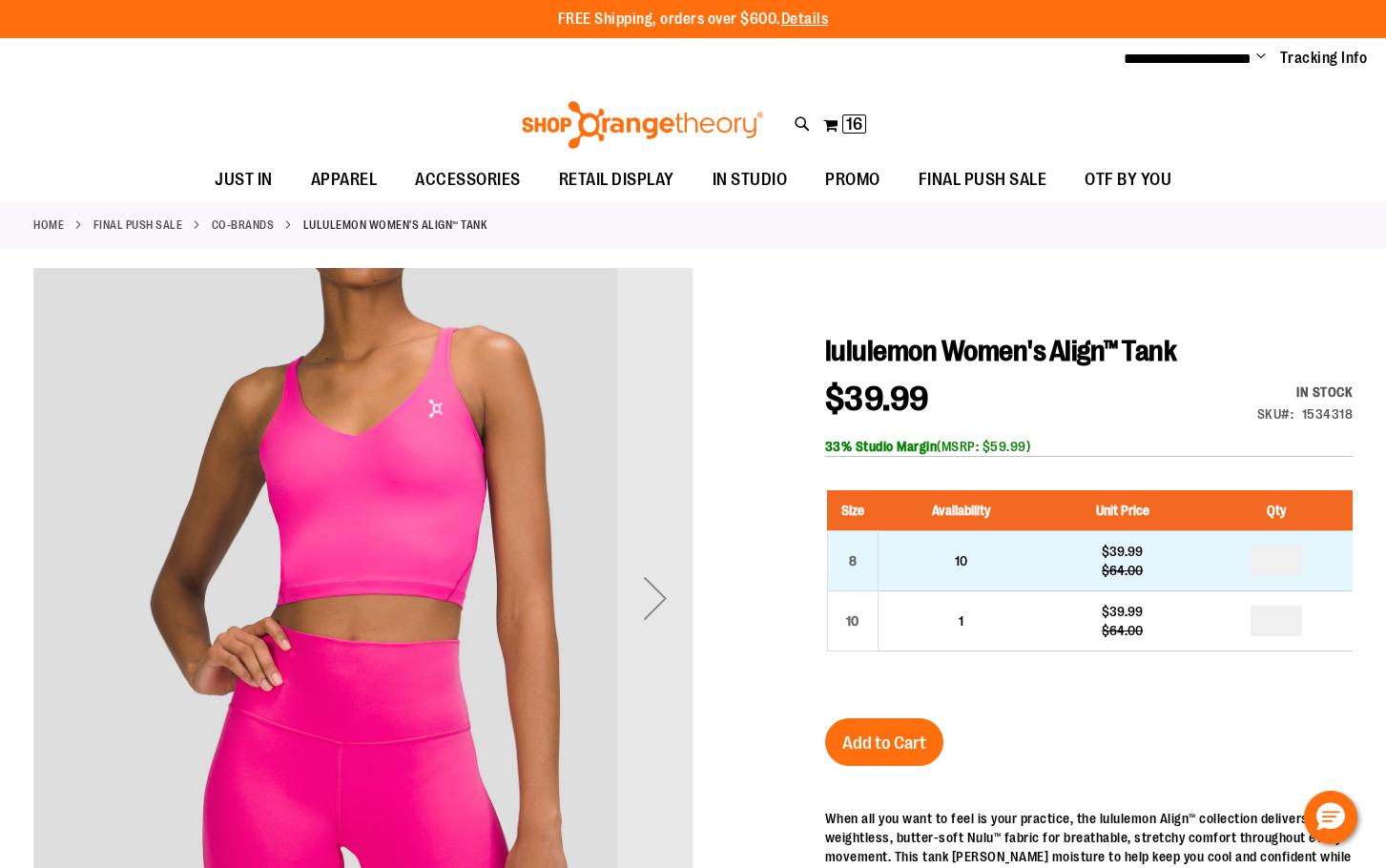
click at [1306, 563] on td "*" at bounding box center [1277, 560] width 152 height 60
click at [1295, 567] on input "number" at bounding box center [1277, 560] width 52 height 31
type input "*"
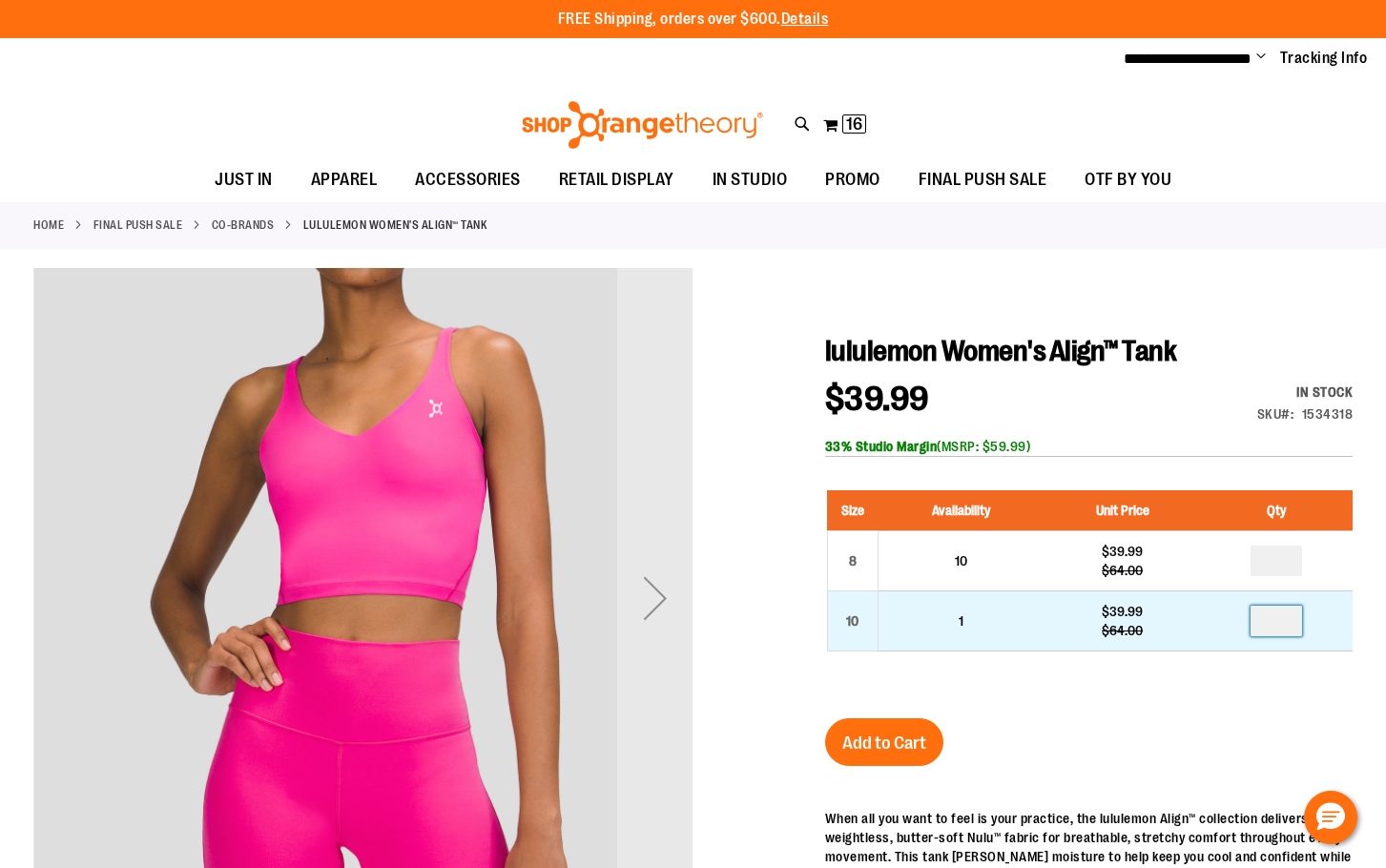
click at [1285, 616] on input "number" at bounding box center [1277, 621] width 52 height 31
type input "*"
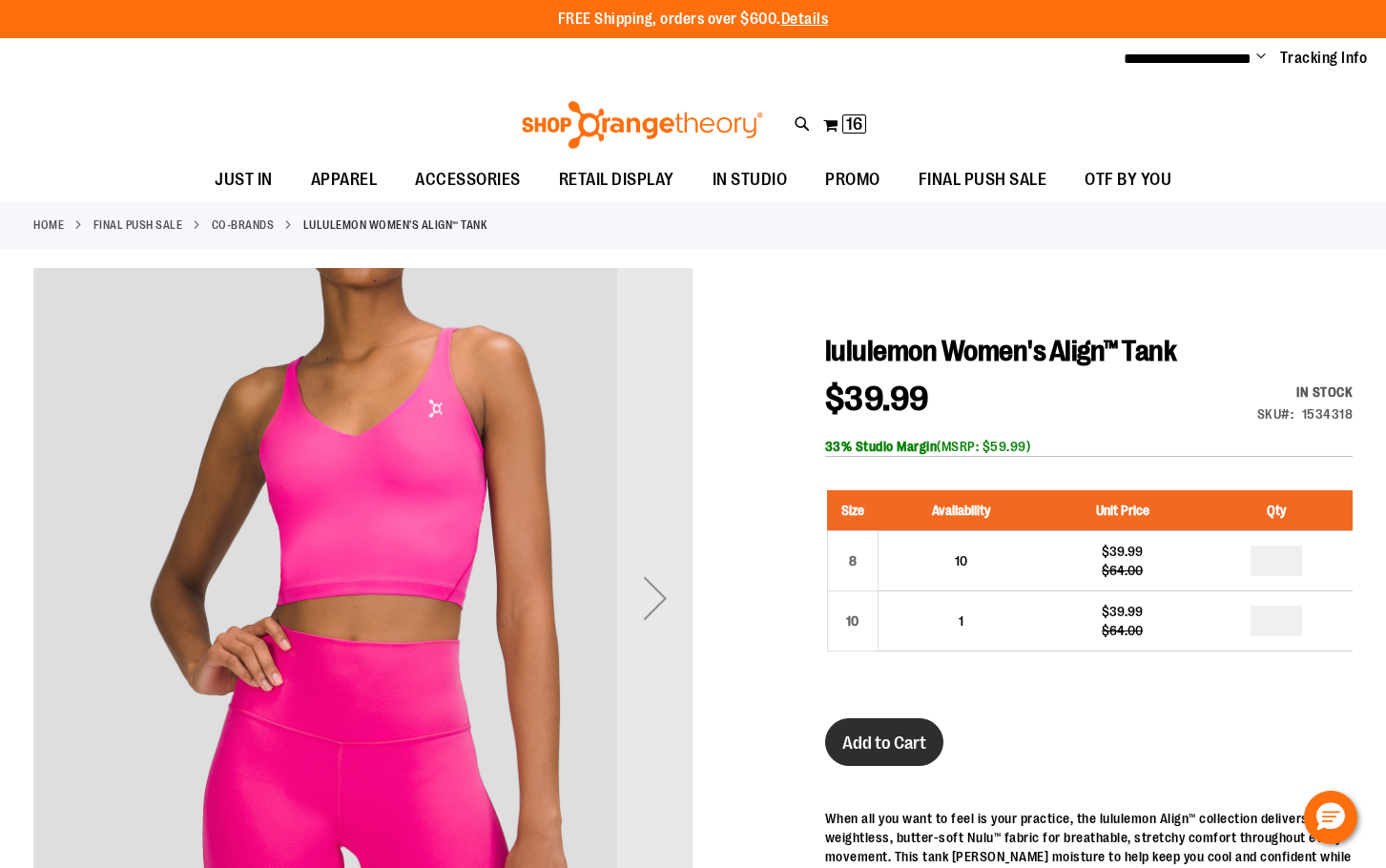
click at [920, 755] on button "Add to Cart" at bounding box center [884, 742] width 118 height 48
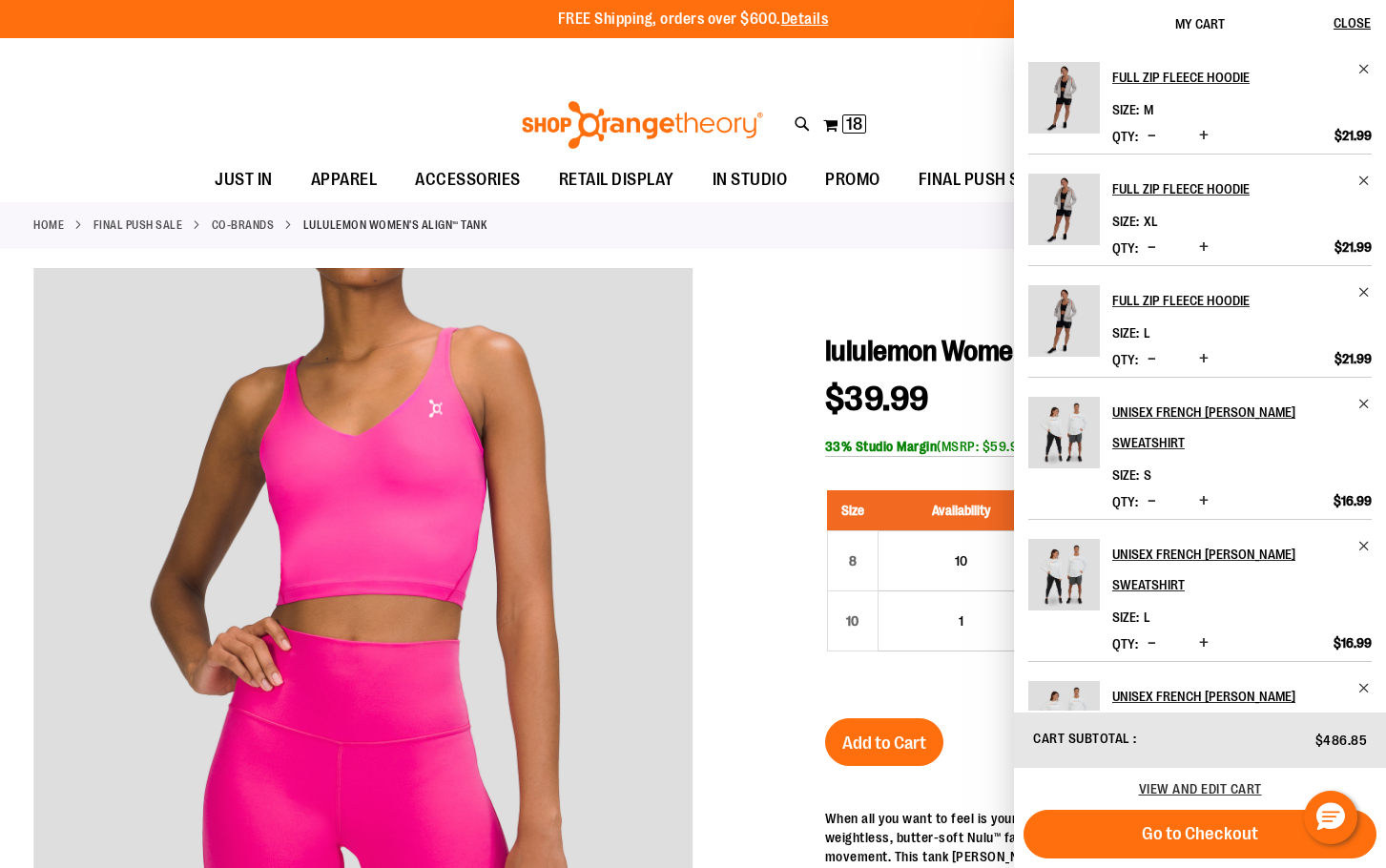
click at [249, 221] on link "Co-Brands" at bounding box center [242, 224] width 63 height 17
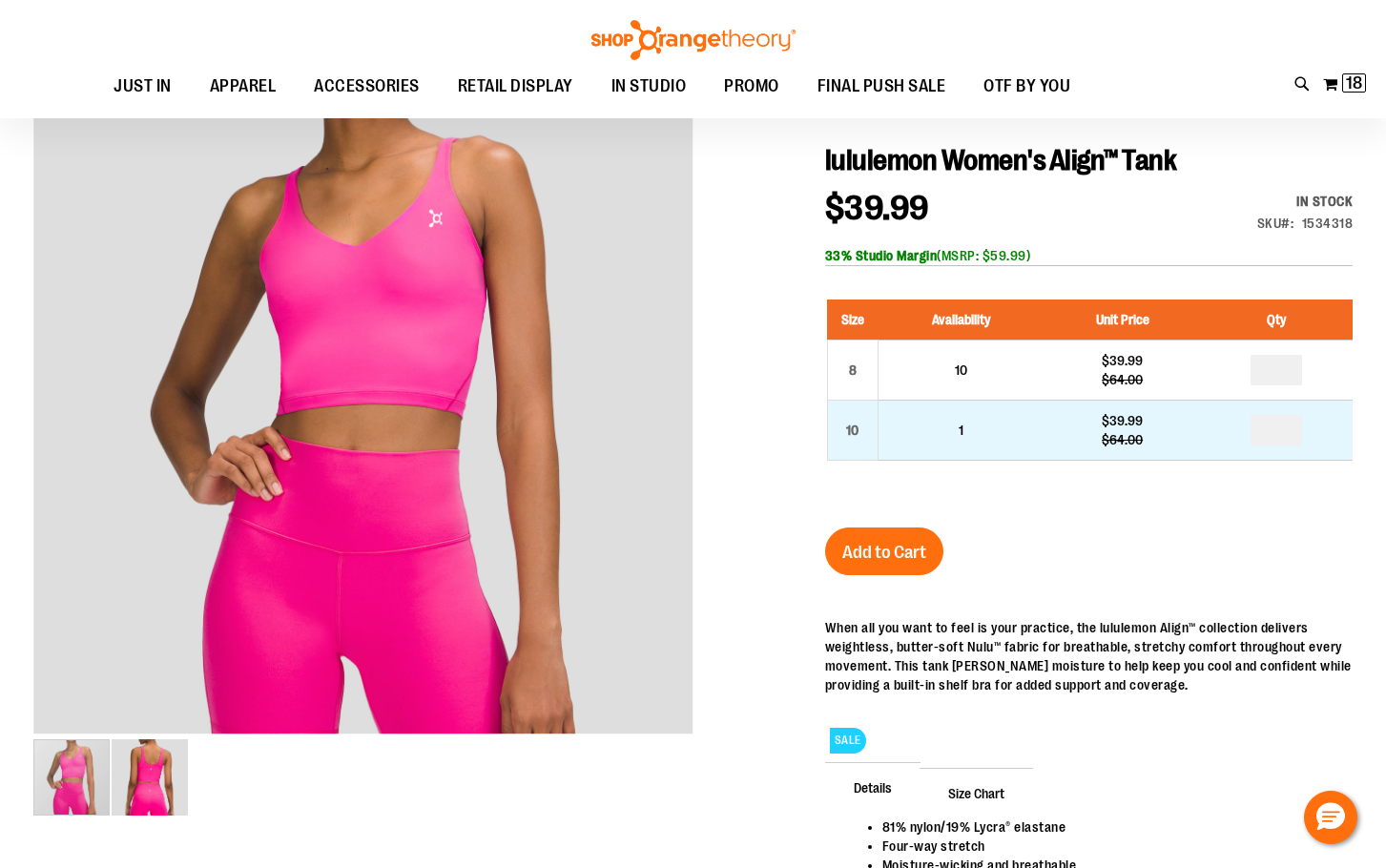
scroll to position [190, 0]
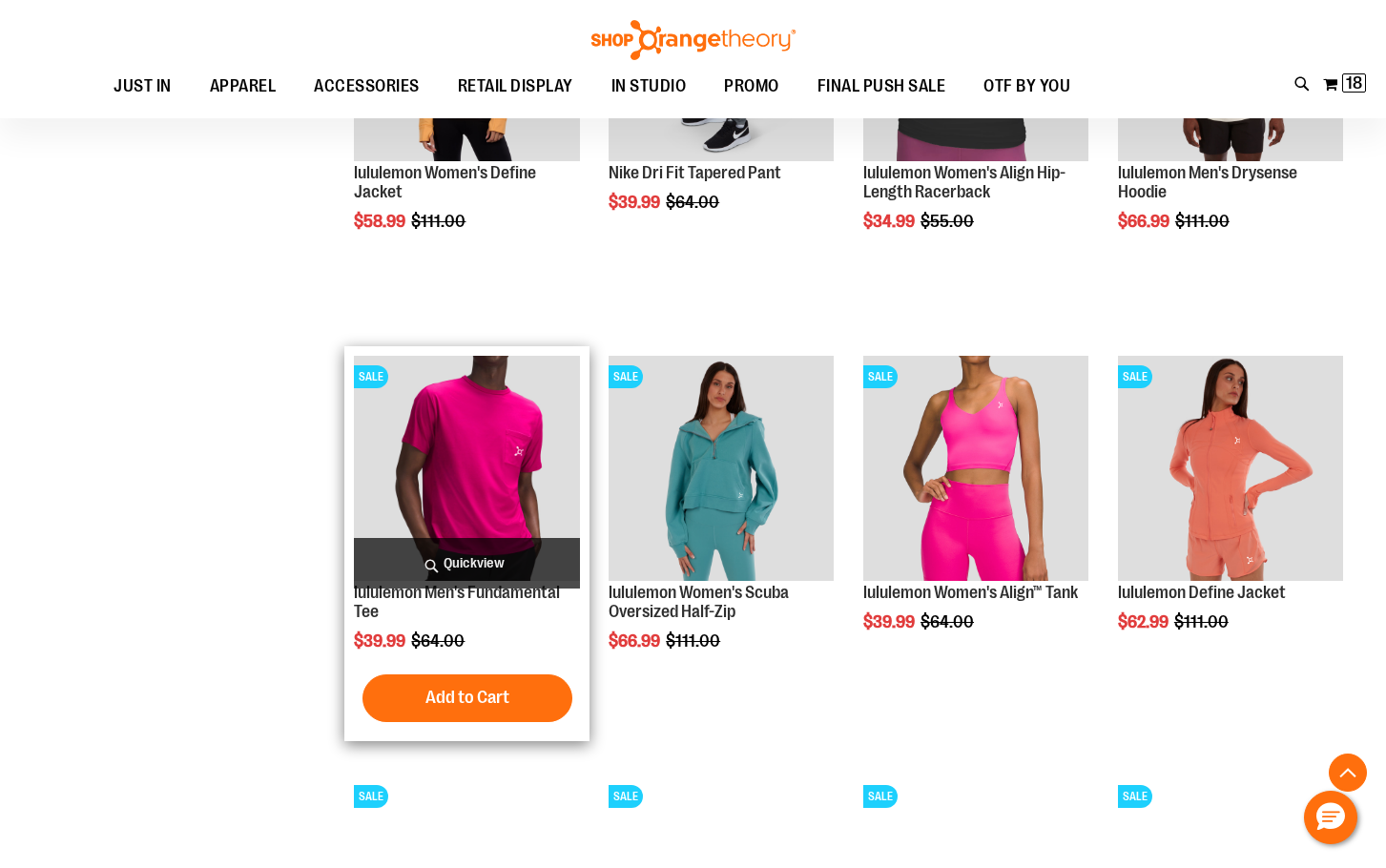
scroll to position [1715, 0]
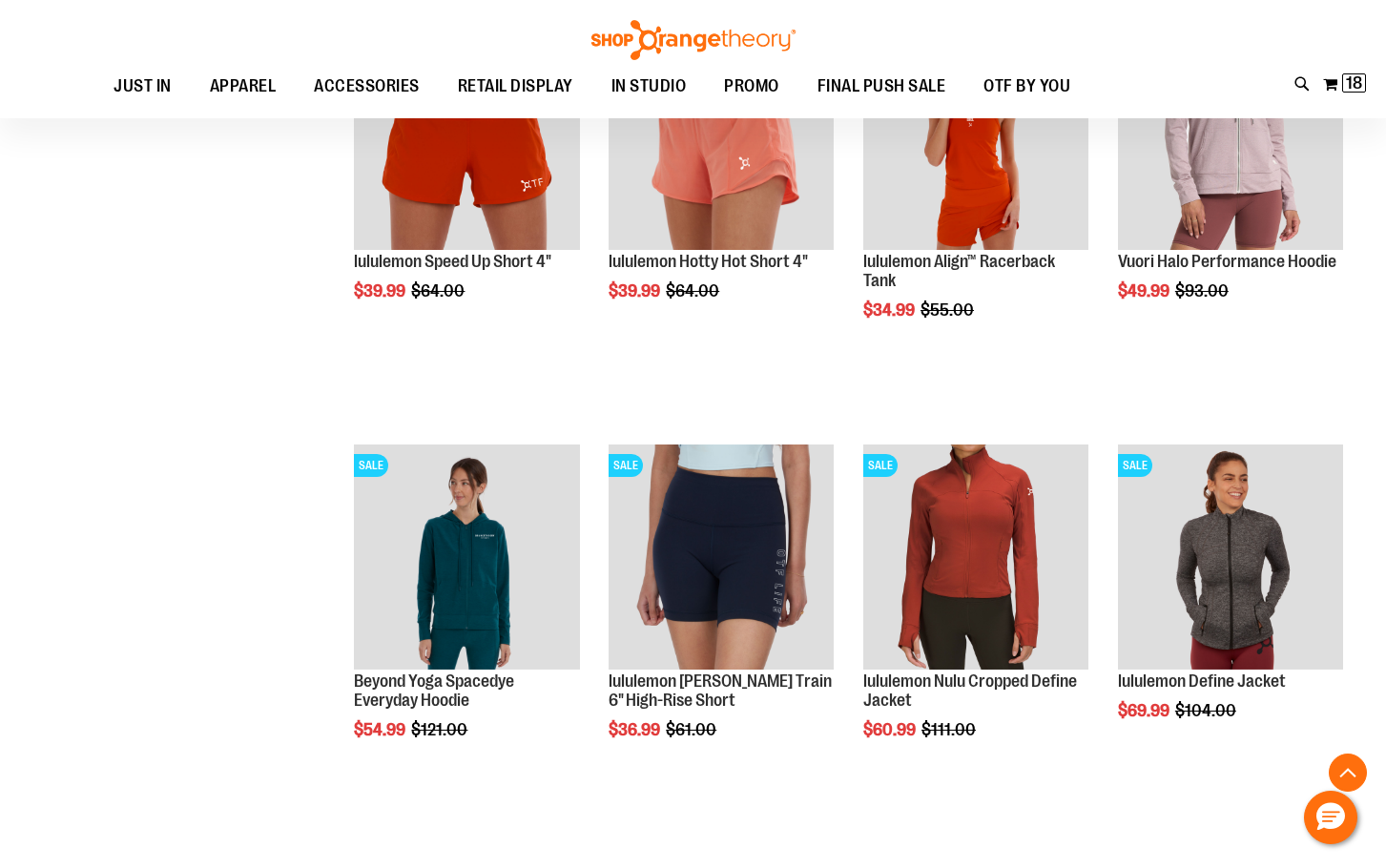
scroll to position [2479, 0]
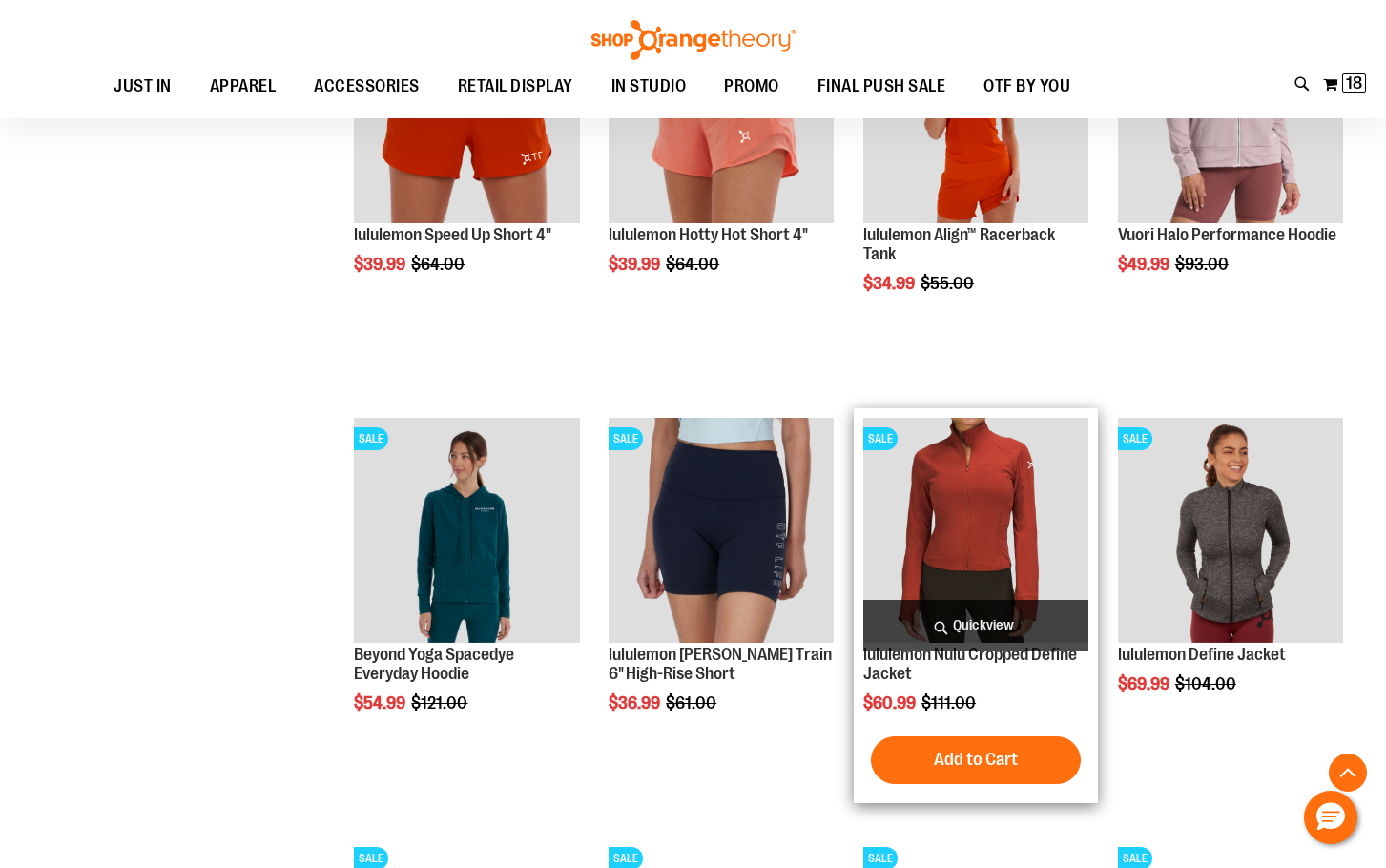
click at [928, 512] on img "product" at bounding box center [976, 530] width 226 height 225
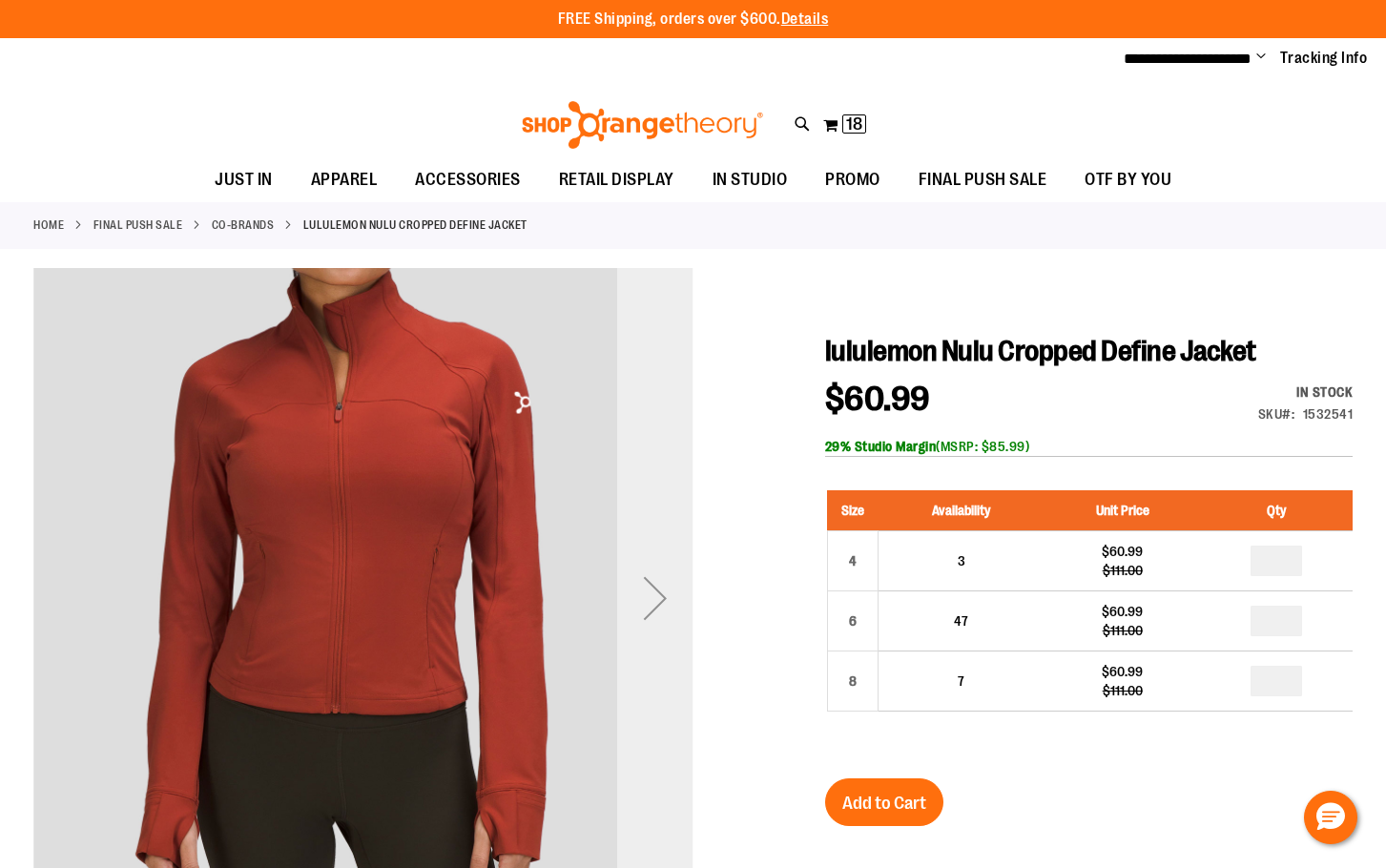
click at [655, 591] on div "Next" at bounding box center [655, 598] width 77 height 76
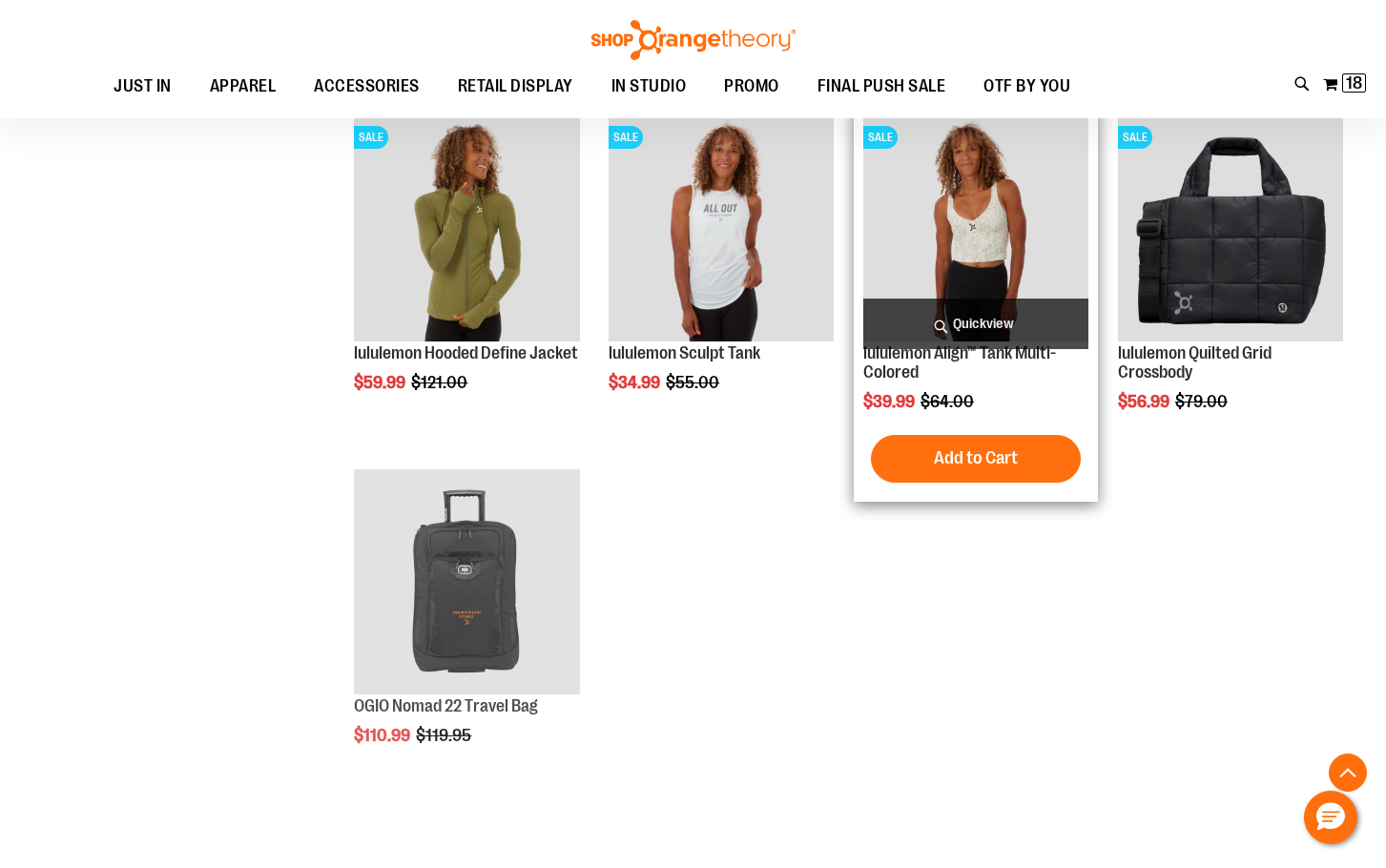
scroll to position [858, 0]
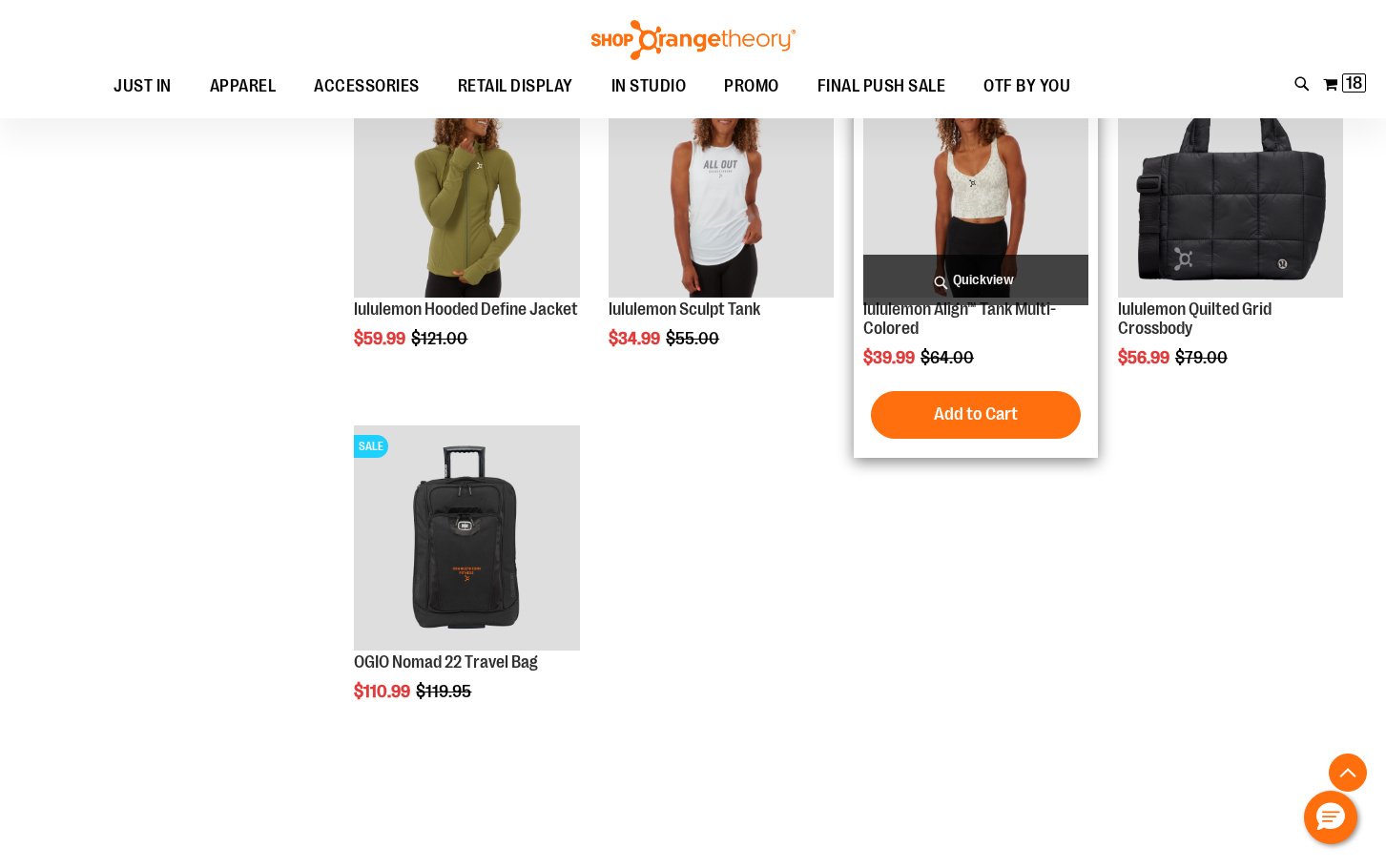
click at [956, 161] on img "product" at bounding box center [976, 185] width 226 height 225
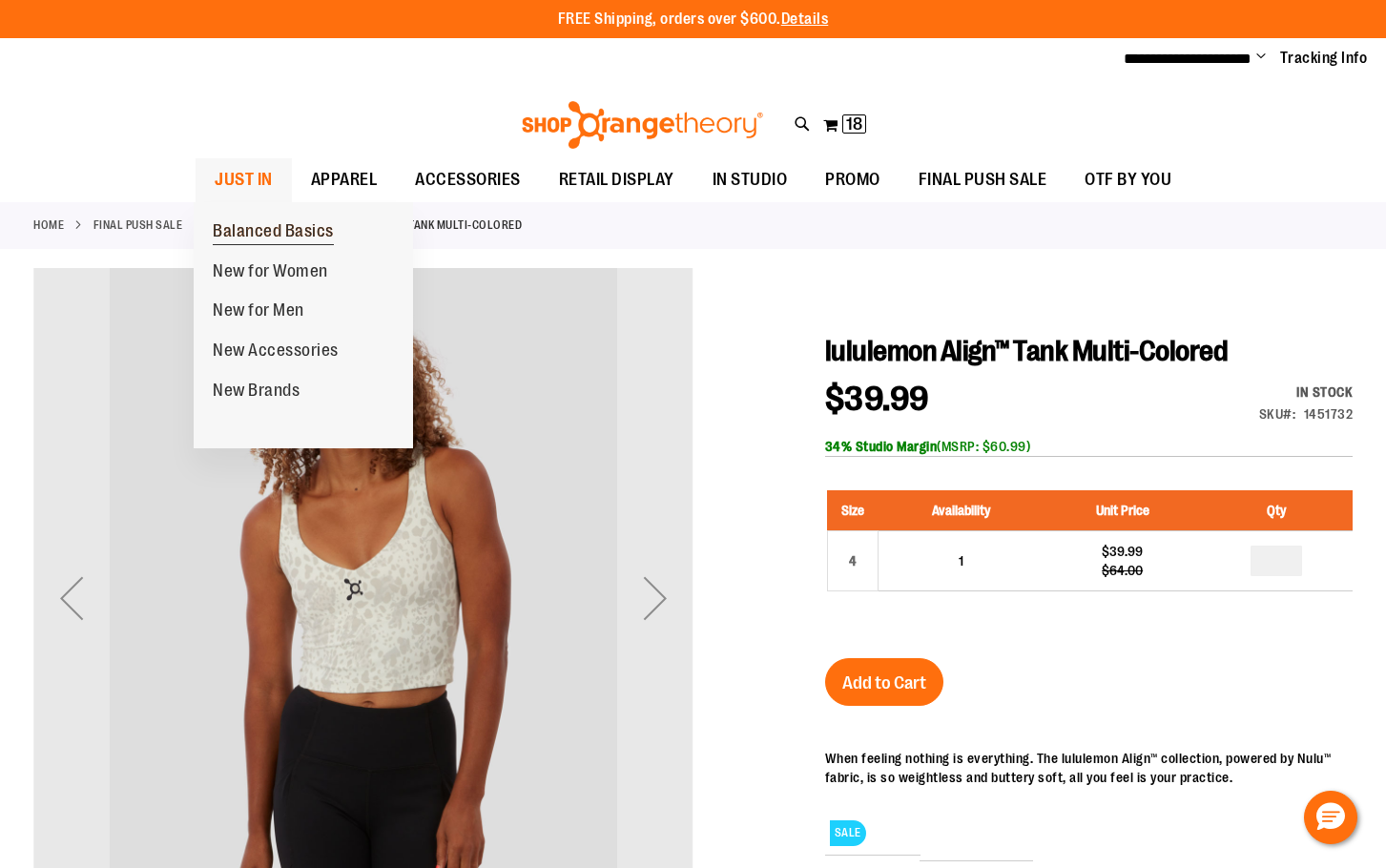
click at [254, 229] on span "Balanced Basics" at bounding box center [273, 233] width 121 height 24
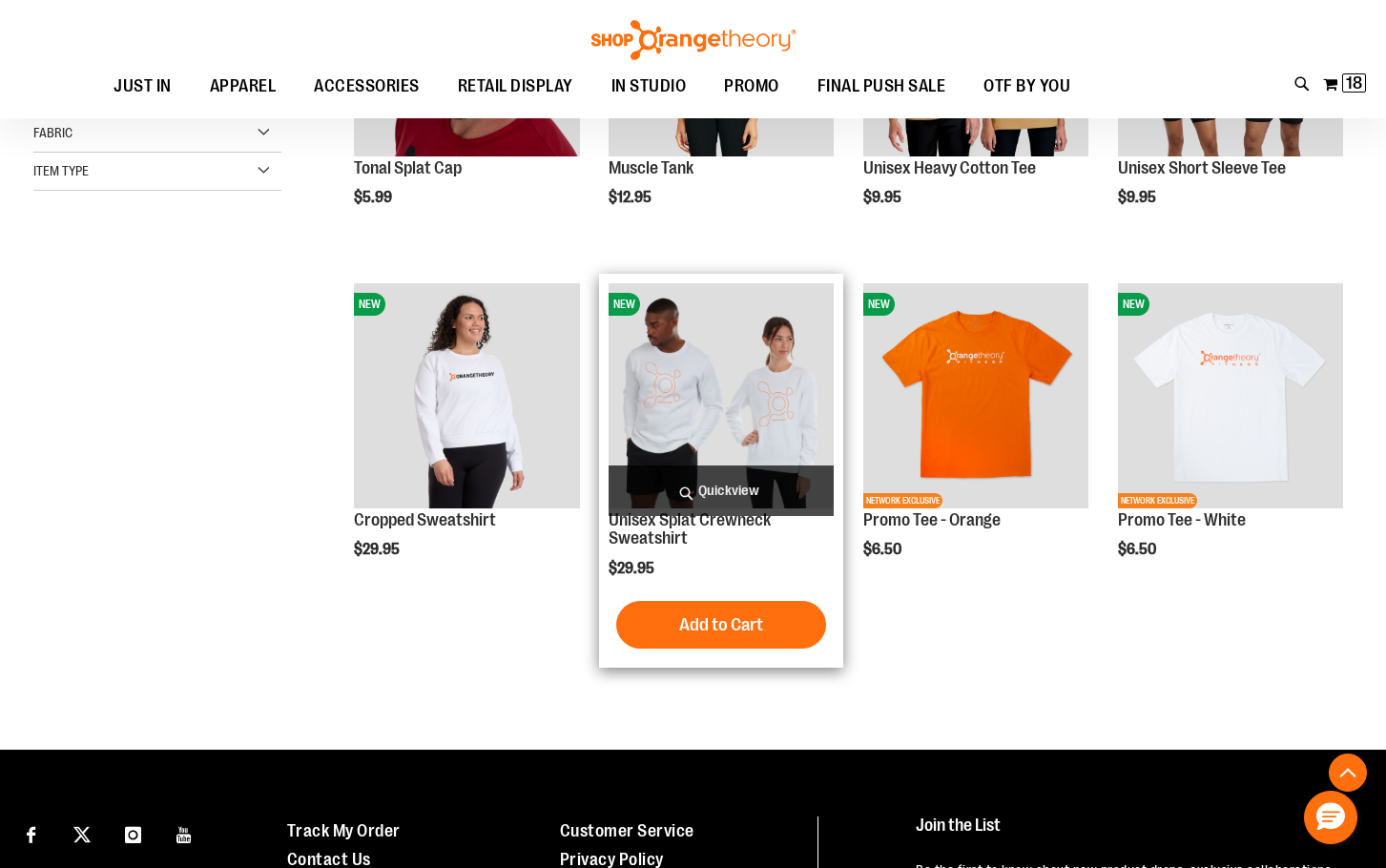
scroll to position [476, 0]
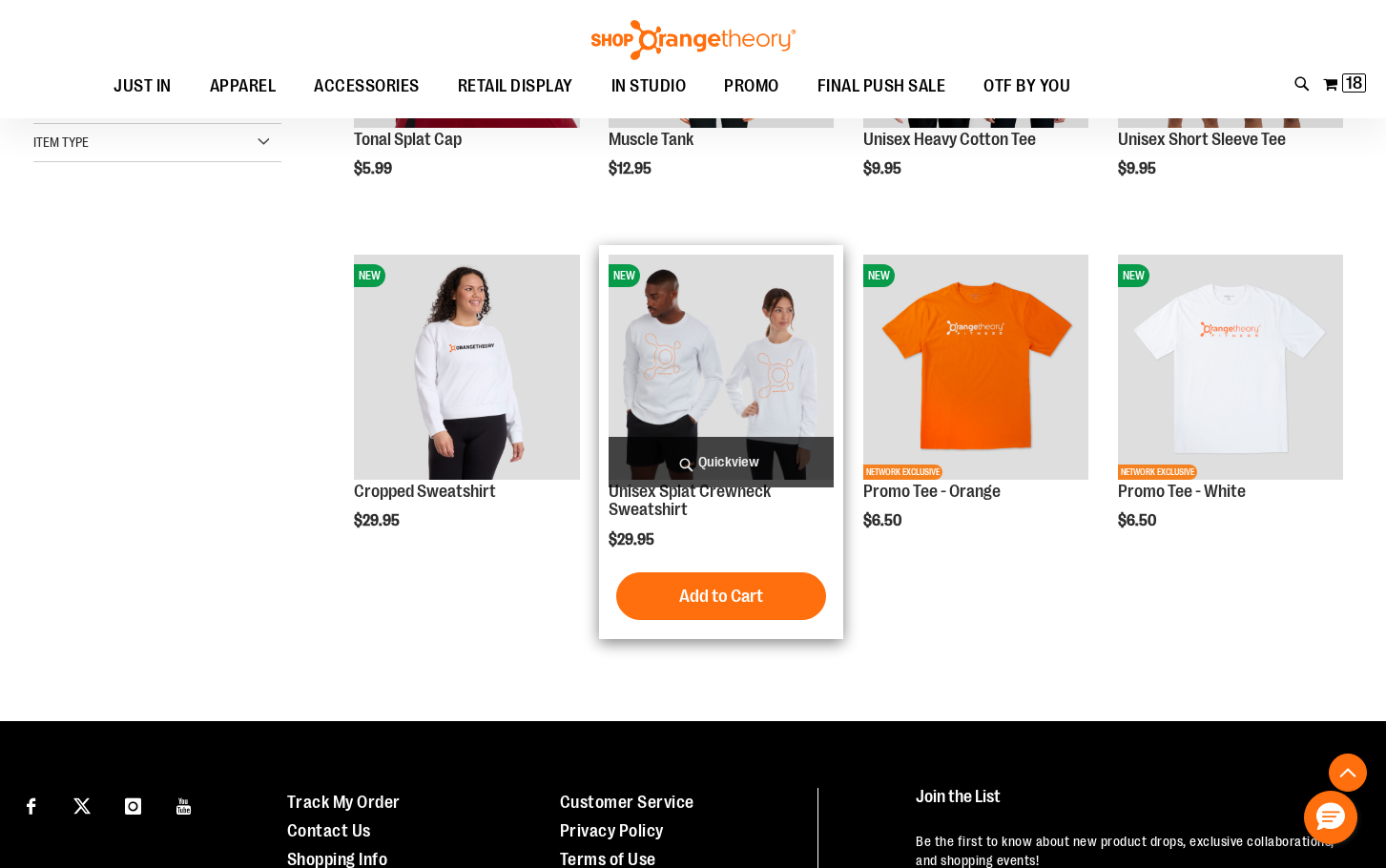
click at [684, 382] on img "product" at bounding box center [721, 366] width 226 height 225
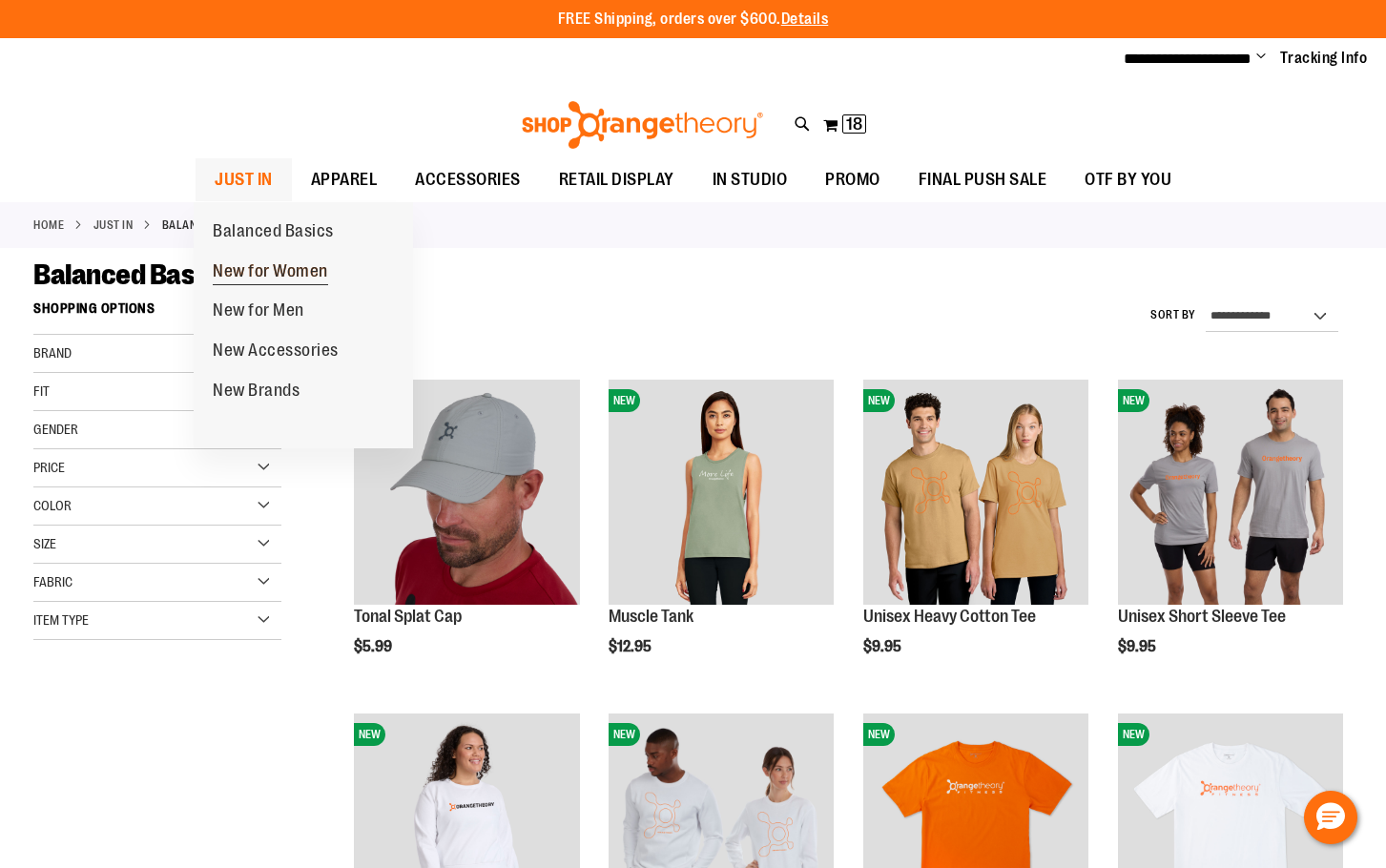
click at [248, 278] on span "New for Women" at bounding box center [270, 273] width 115 height 24
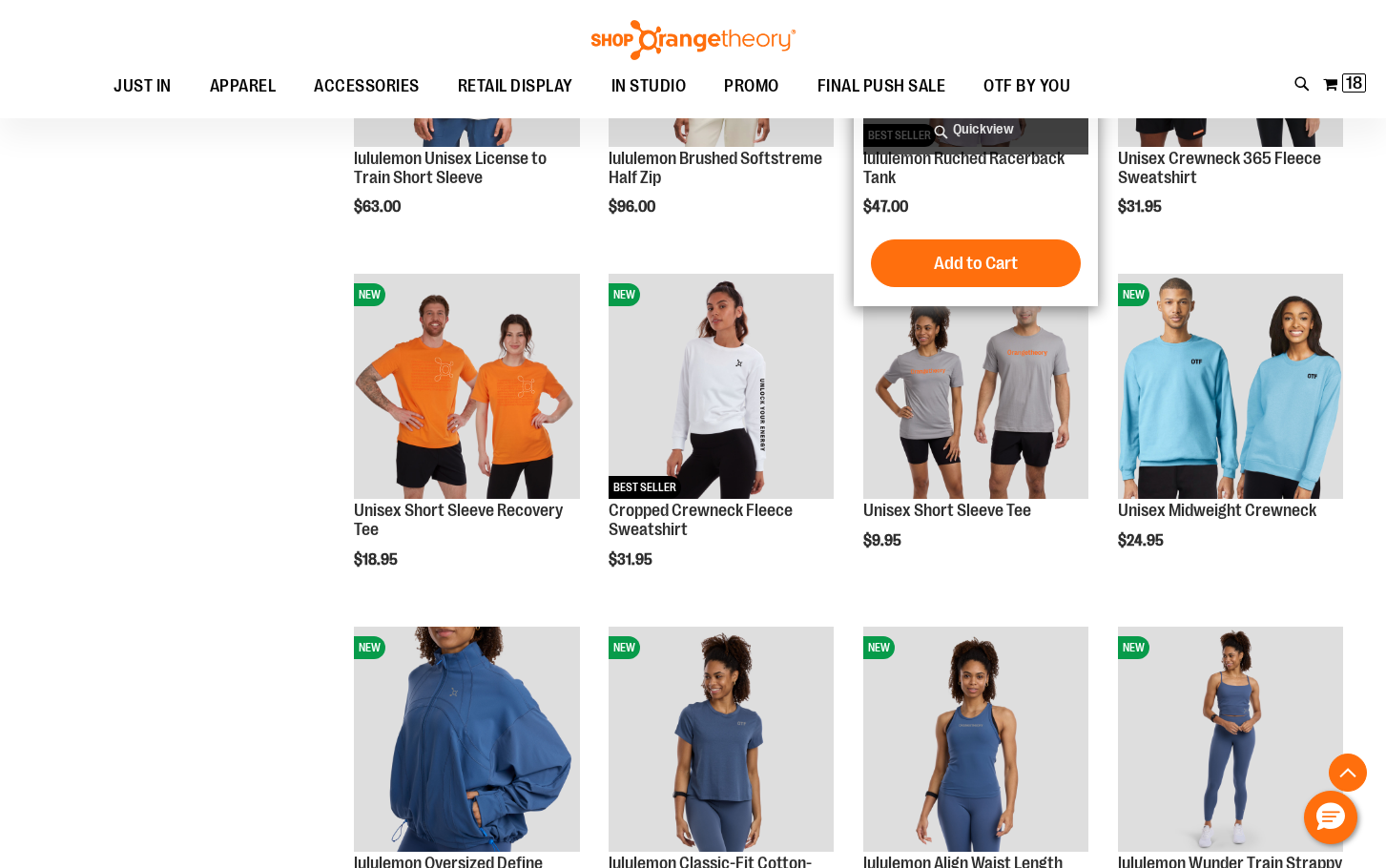
scroll to position [1335, 0]
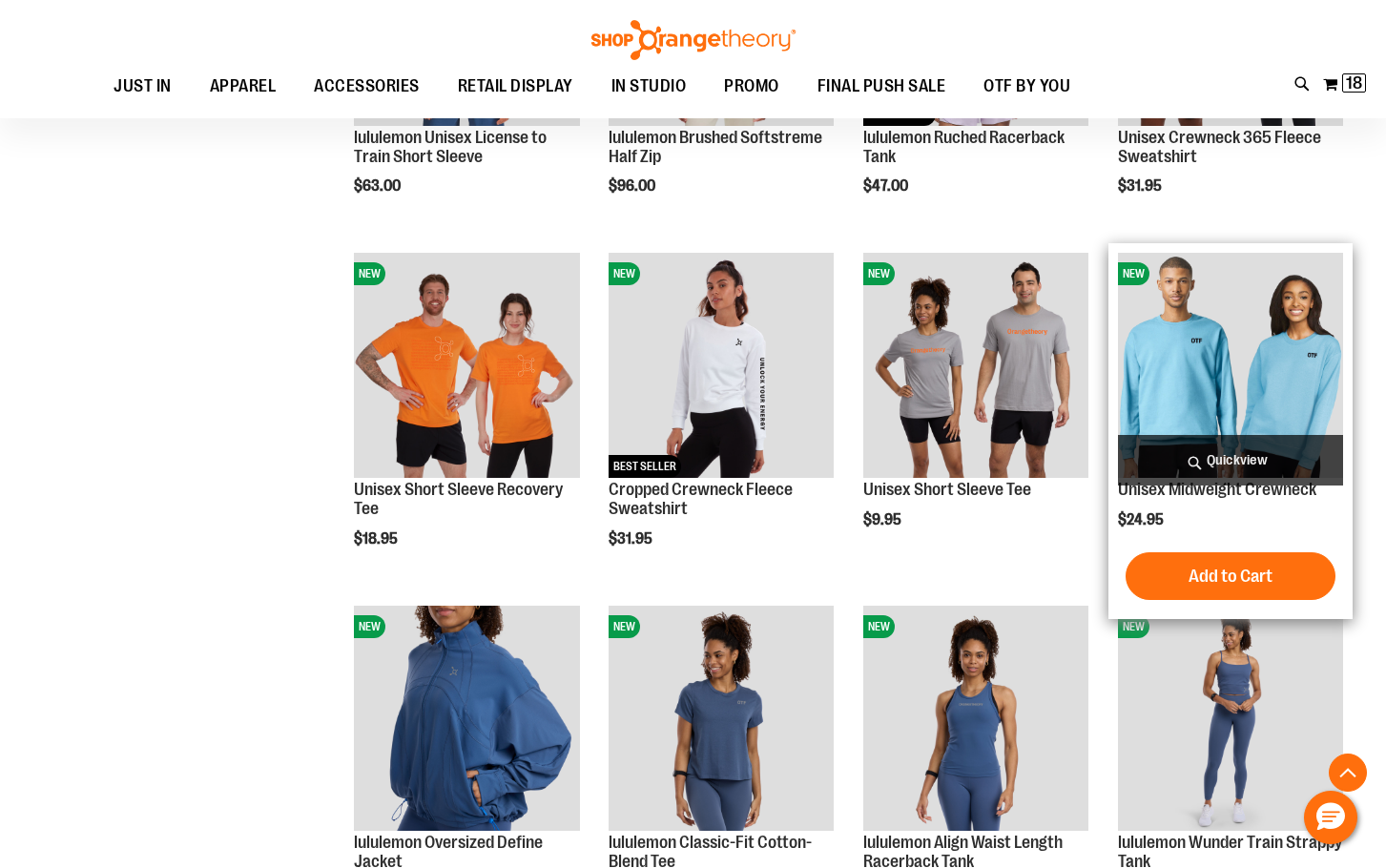
click at [1258, 359] on img "product" at bounding box center [1230, 364] width 226 height 225
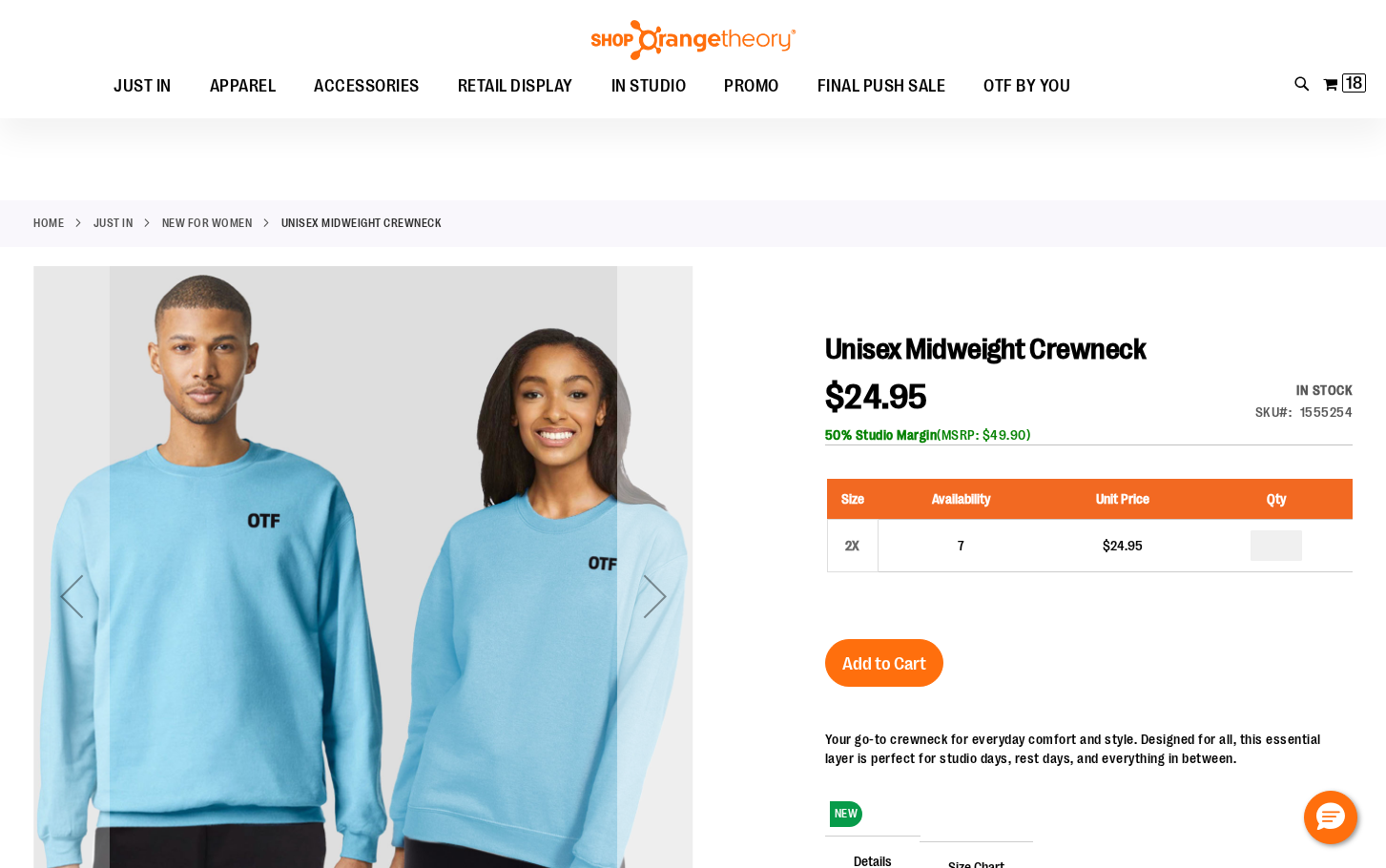
scroll to position [285, 0]
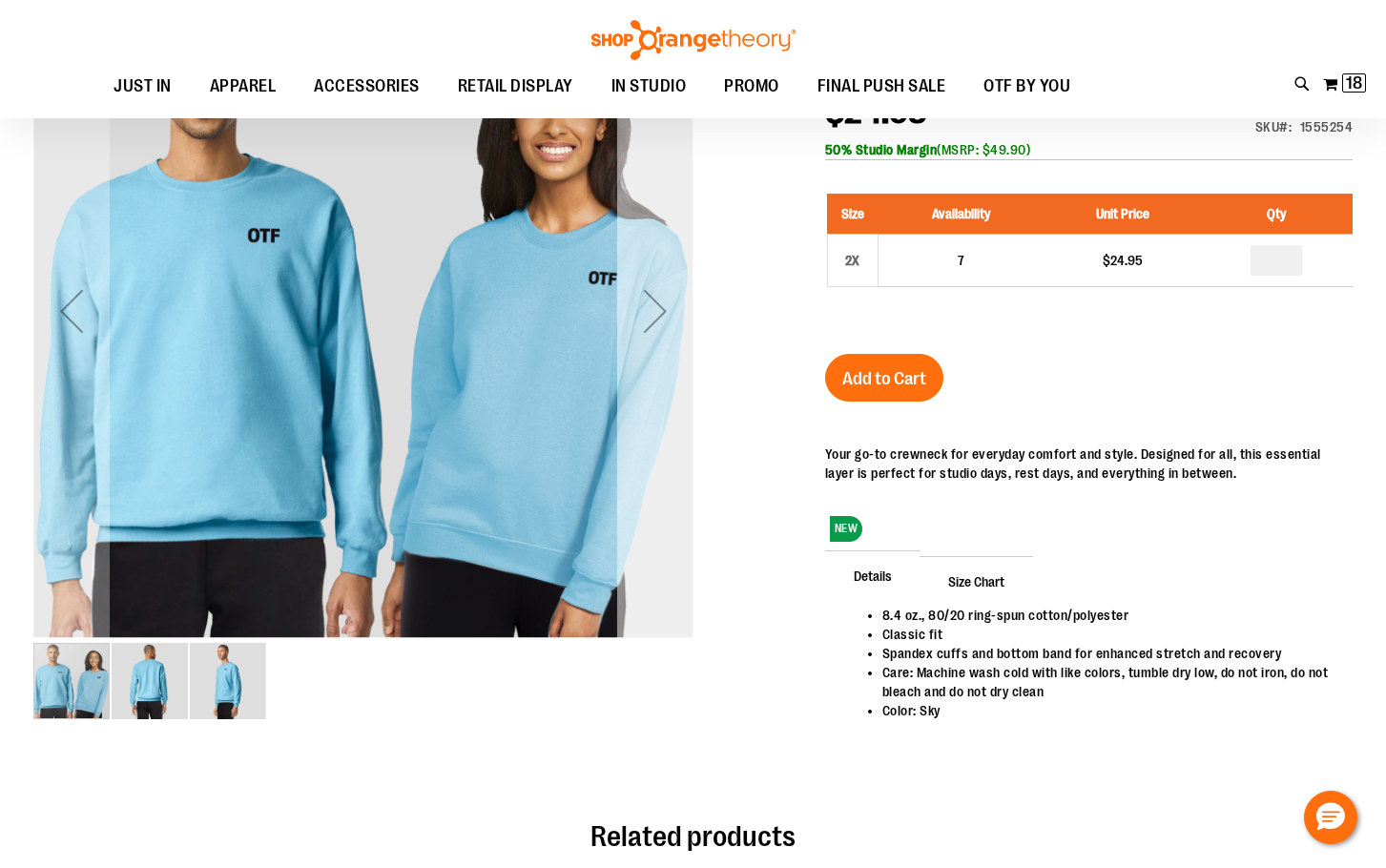
click at [662, 323] on div "Next" at bounding box center [655, 311] width 77 height 76
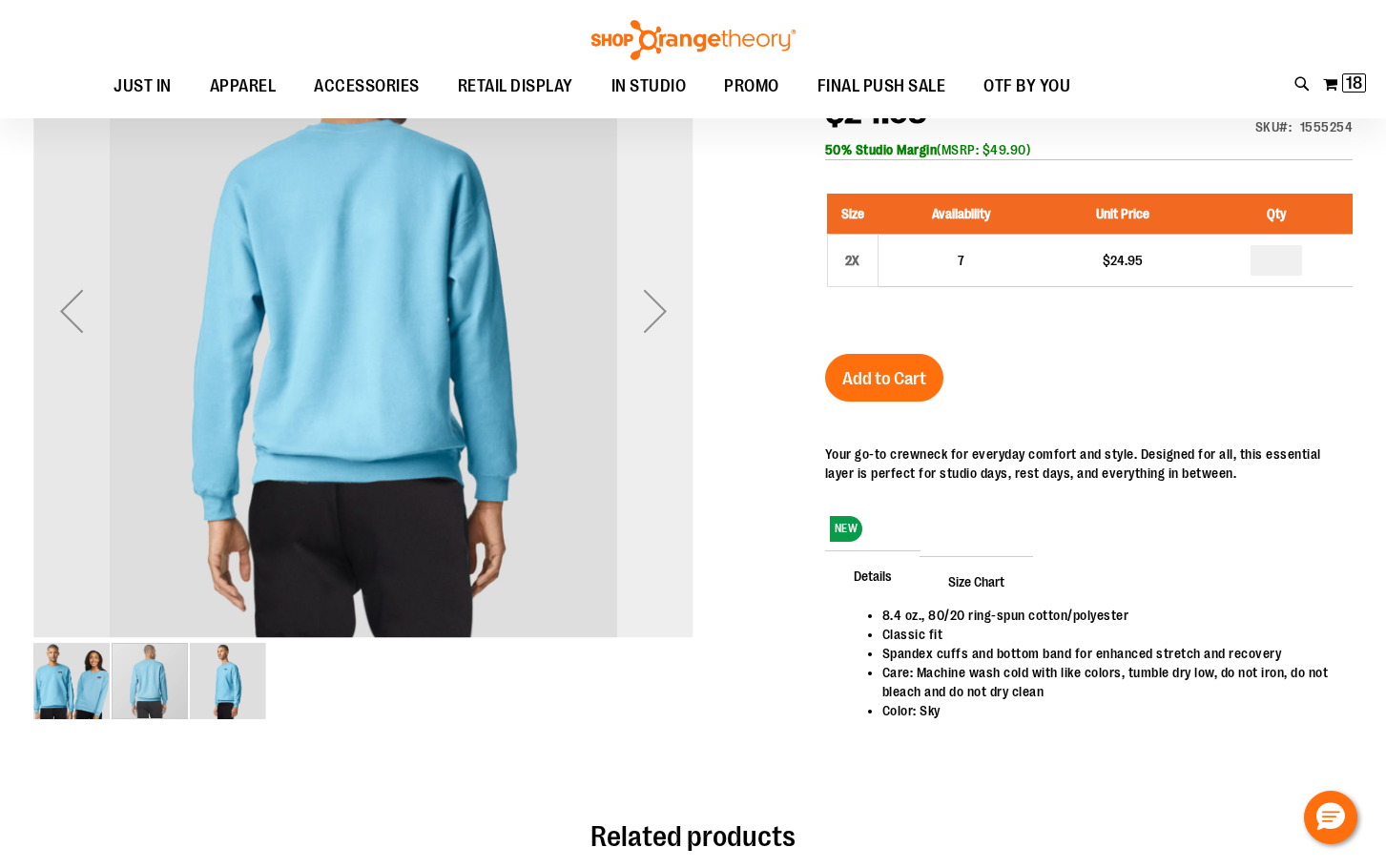
click at [662, 323] on div "Next" at bounding box center [655, 311] width 77 height 76
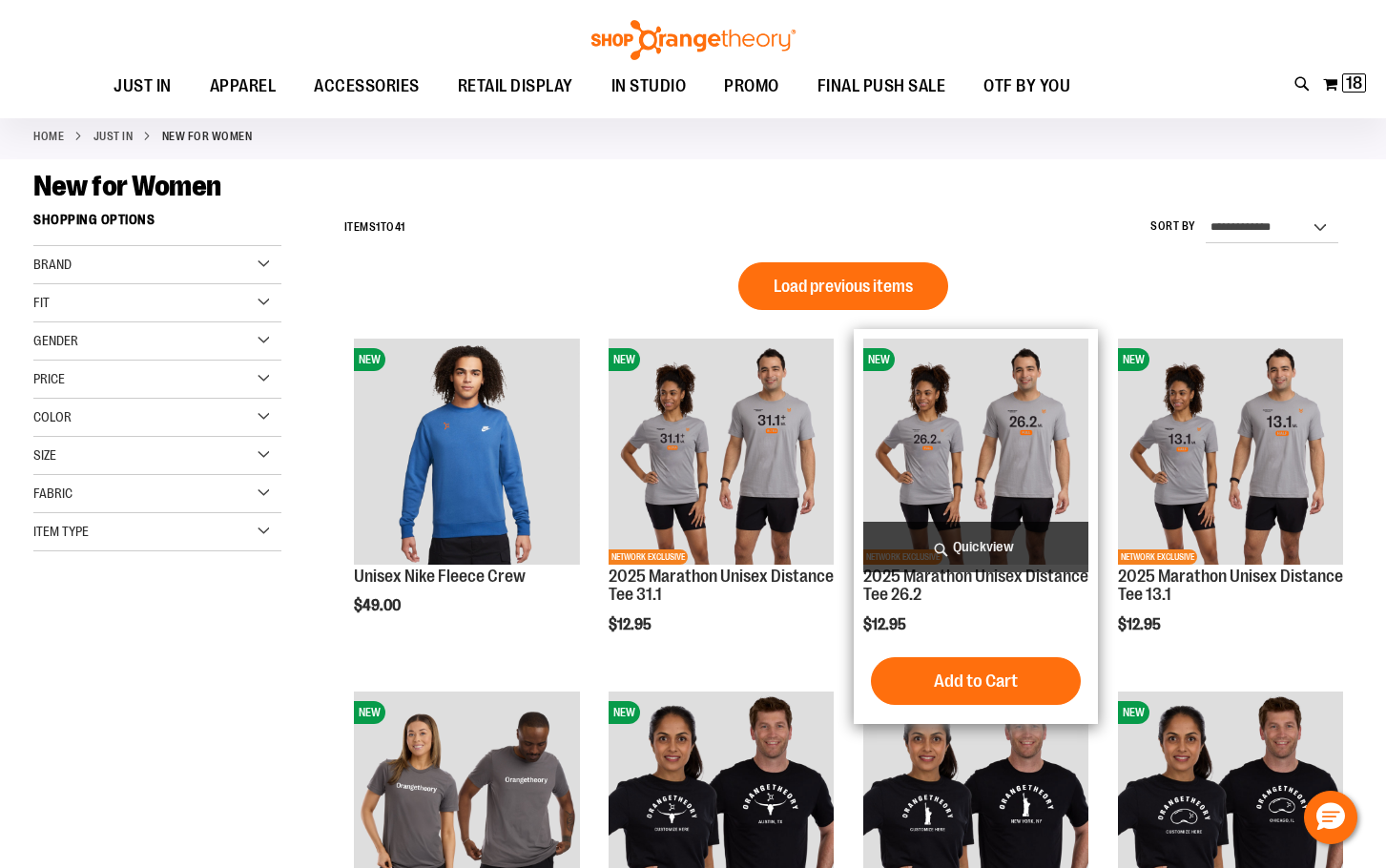
scroll to position [57, 0]
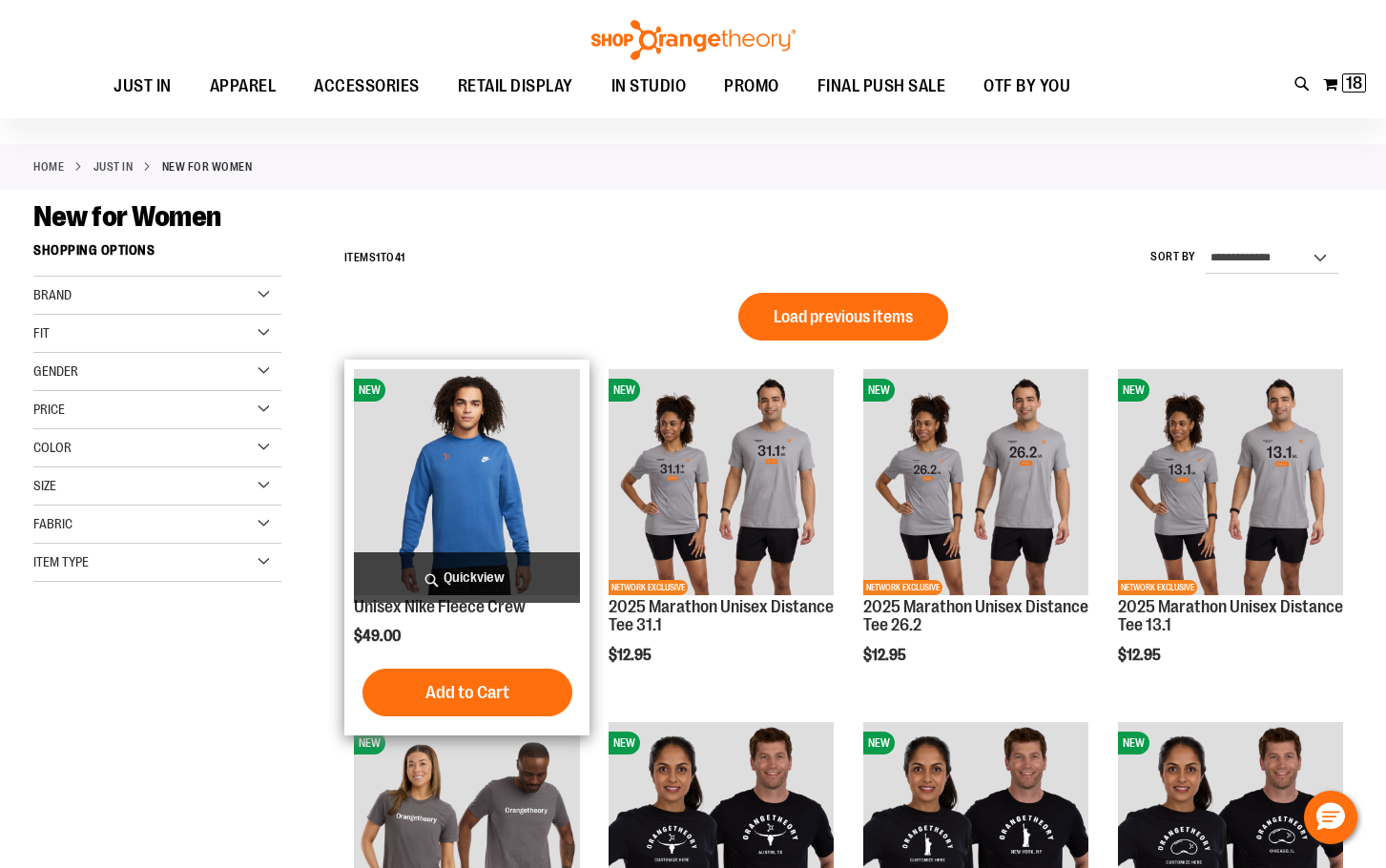
click at [464, 468] on img "product" at bounding box center [466, 482] width 226 height 225
click at [466, 504] on img "product" at bounding box center [466, 482] width 226 height 225
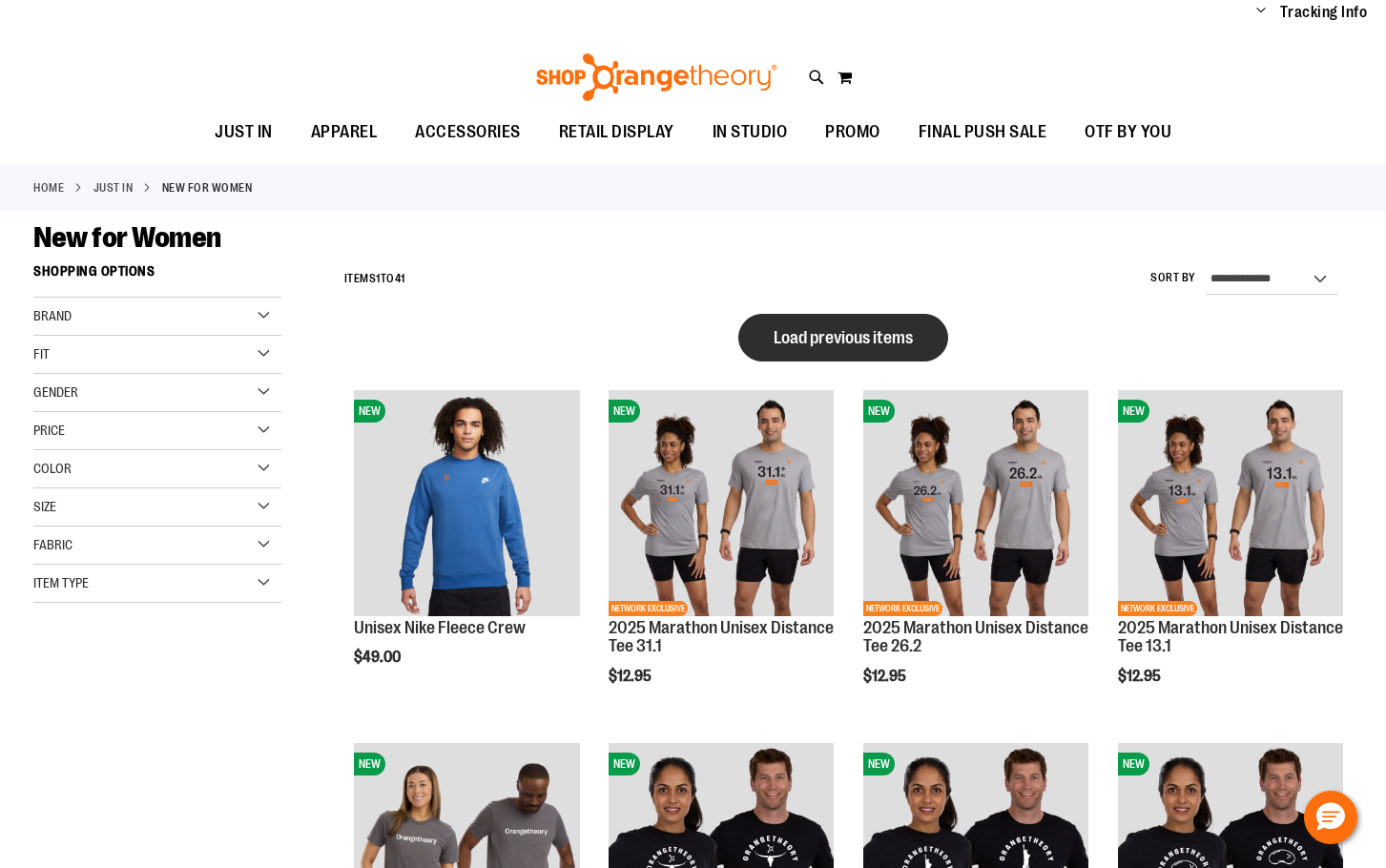
scroll to position [57, 0]
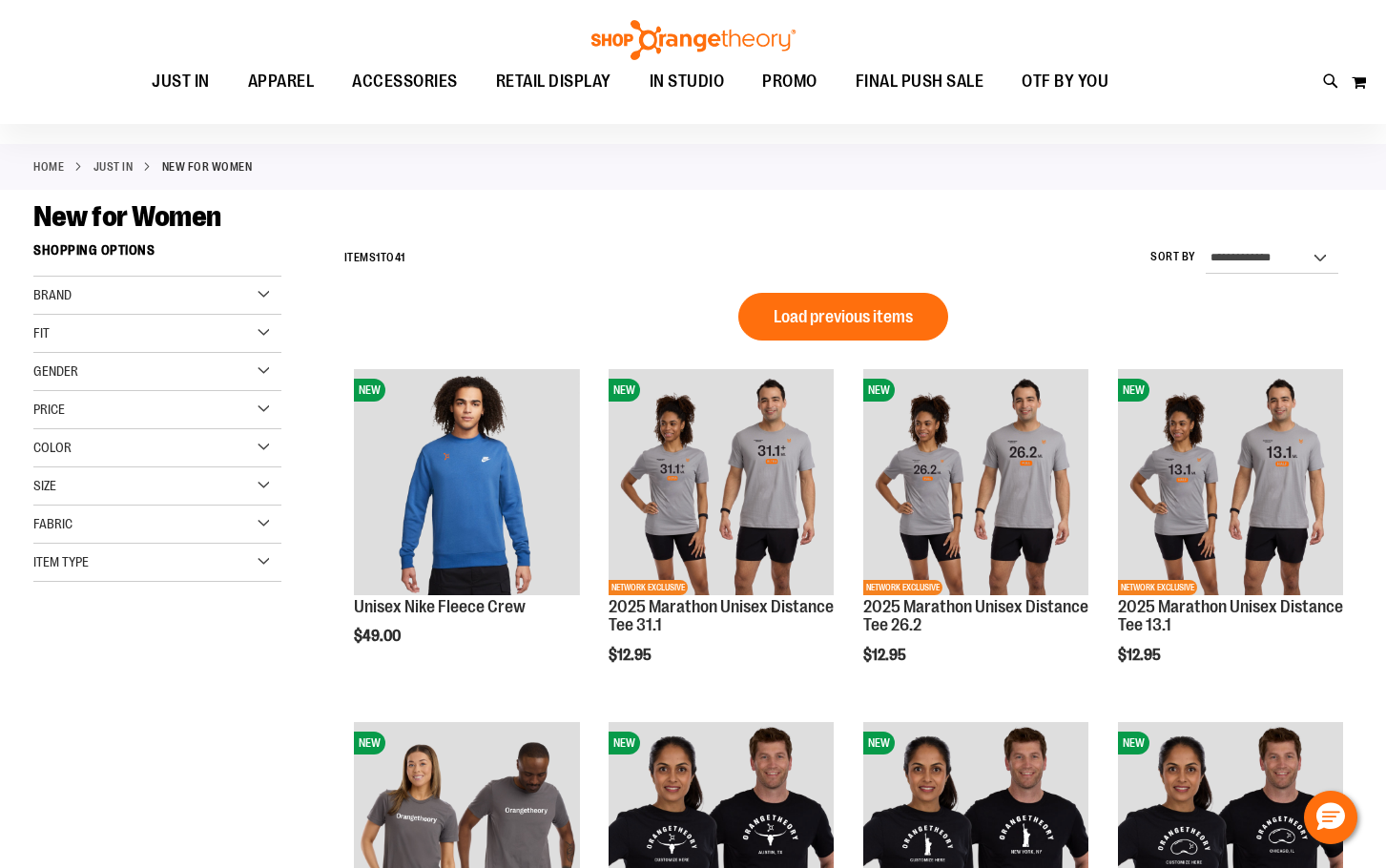
click at [784, 308] on span "Load previous items" at bounding box center [844, 316] width 139 height 19
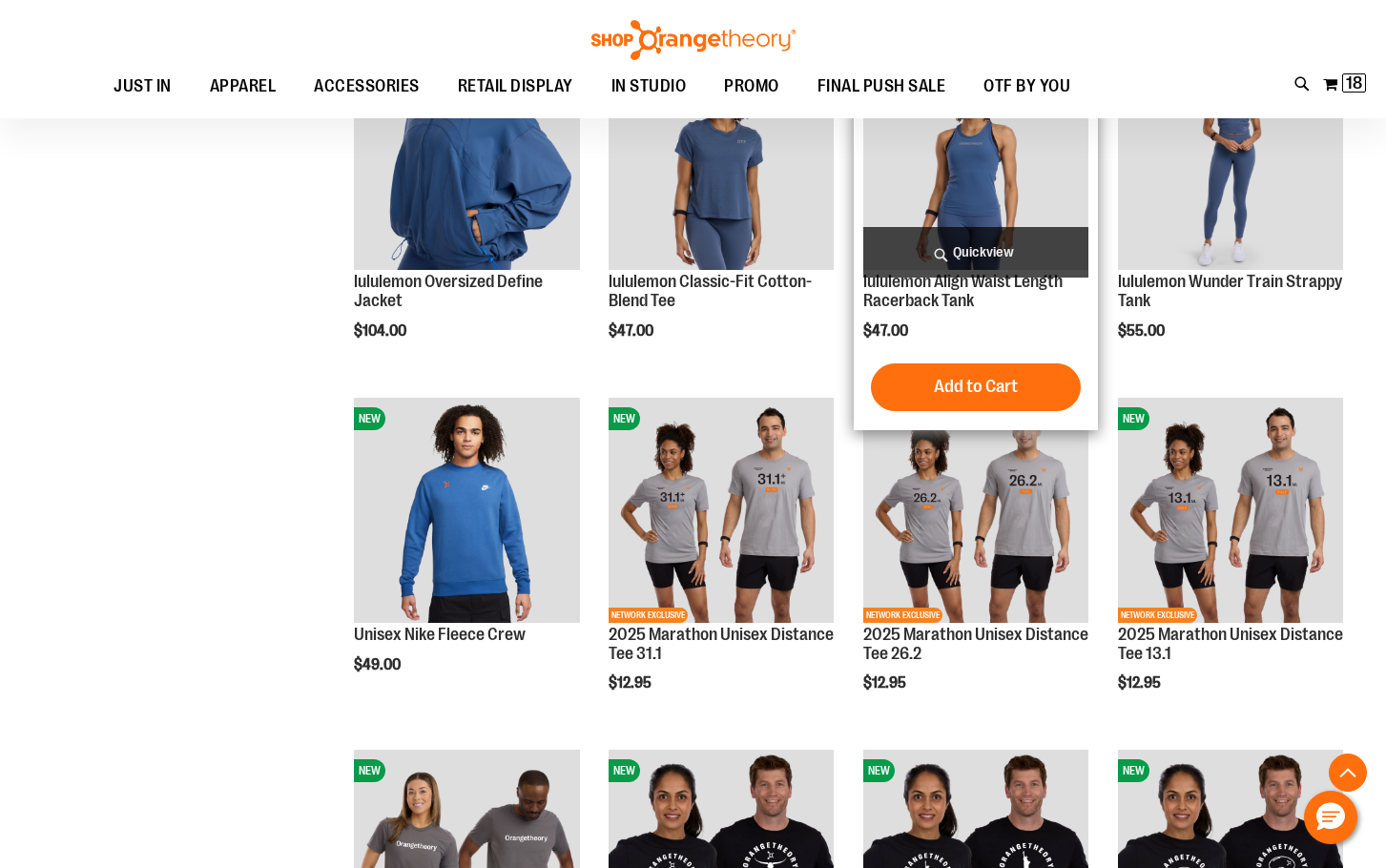
scroll to position [1105, 0]
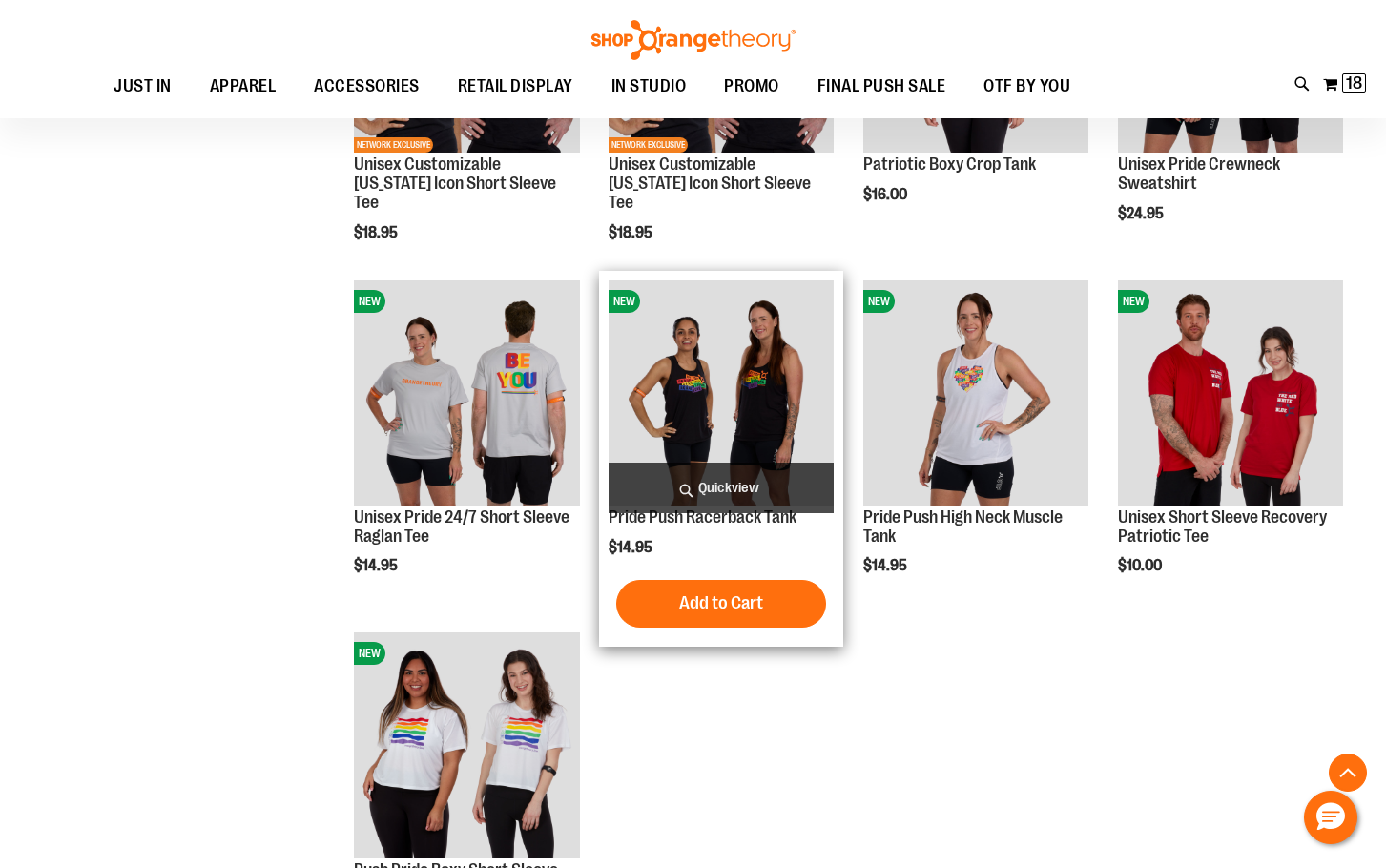
scroll to position [2249, 0]
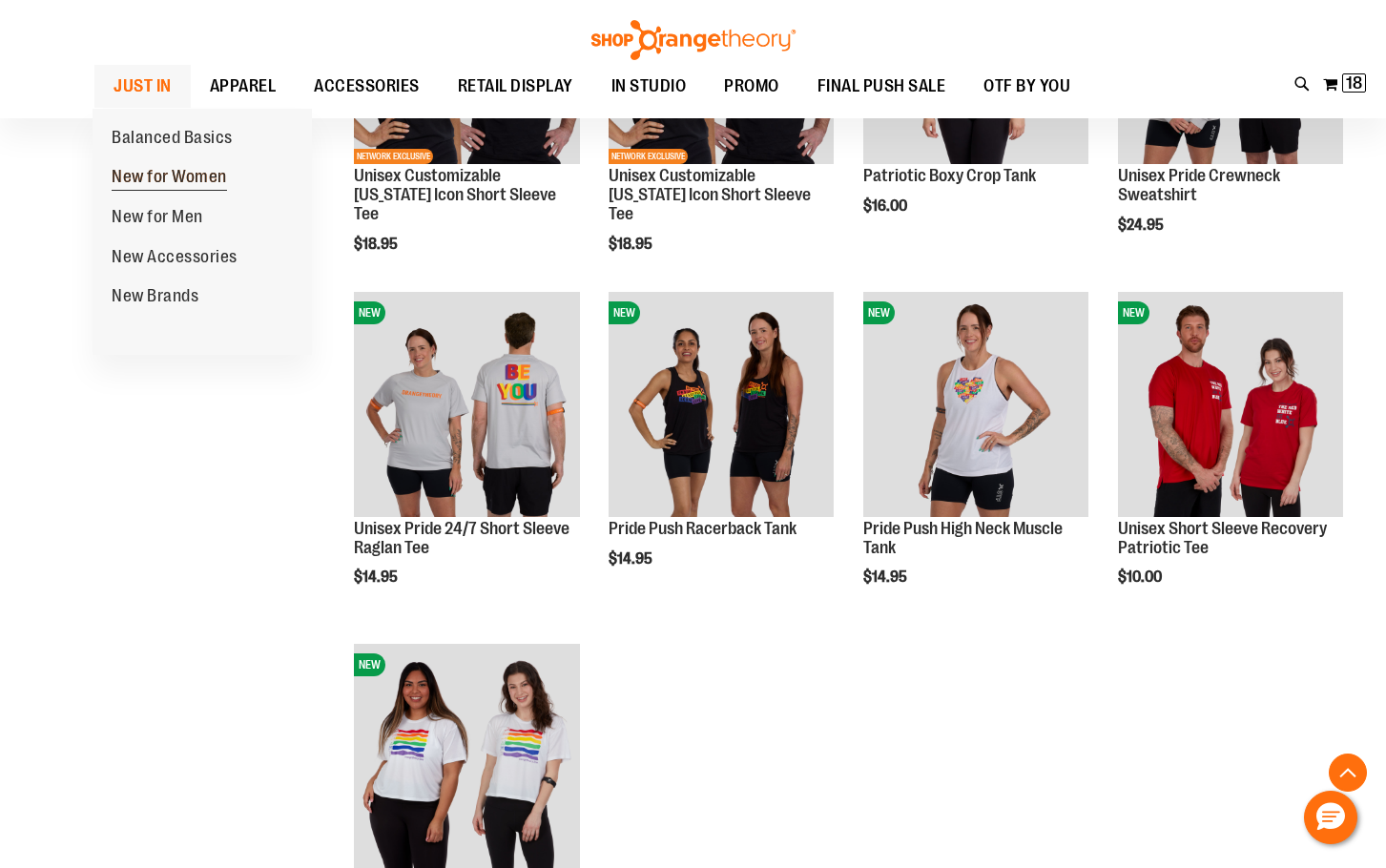
click at [160, 171] on span "New for Women" at bounding box center [169, 179] width 115 height 24
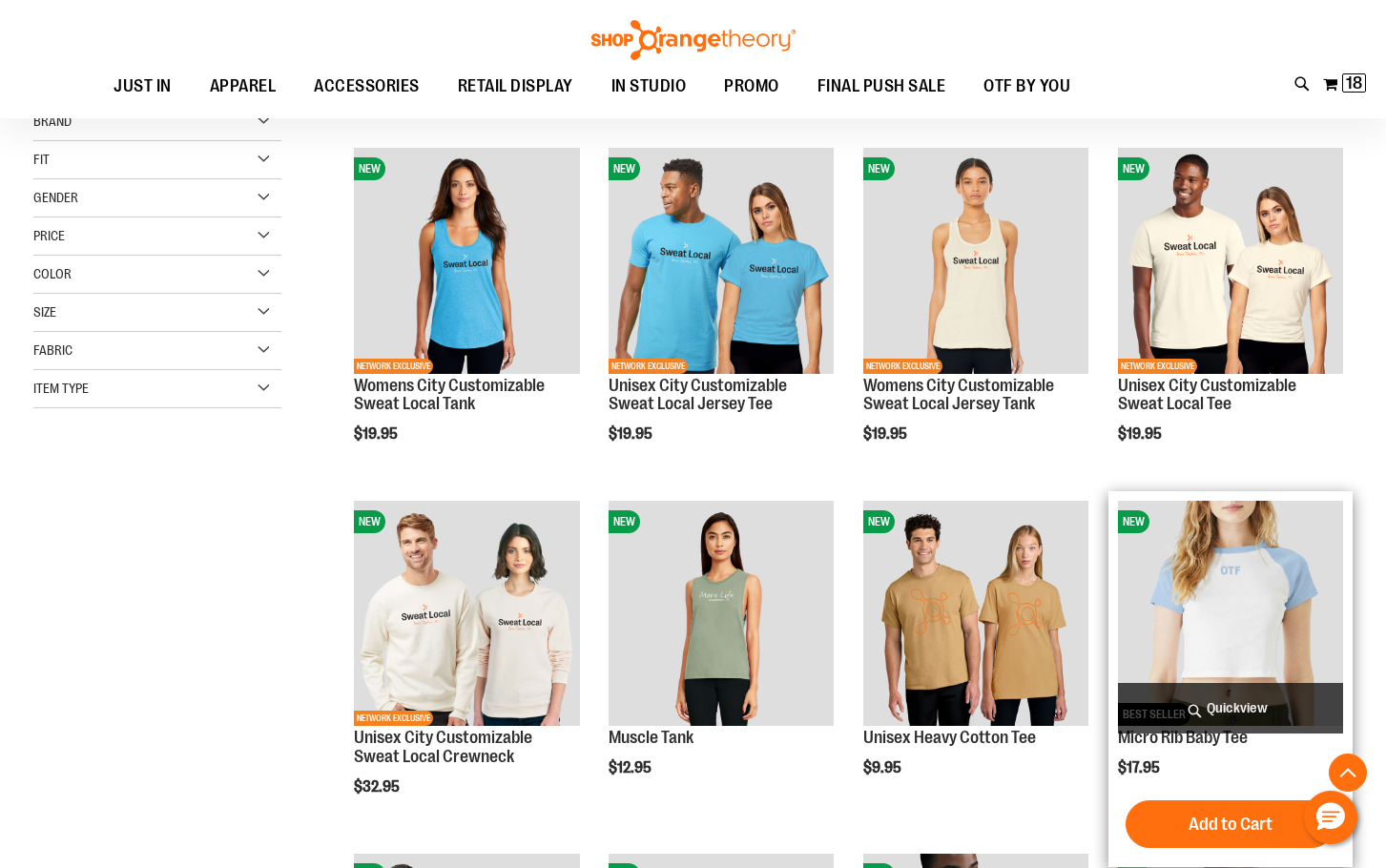
scroll to position [380, 0]
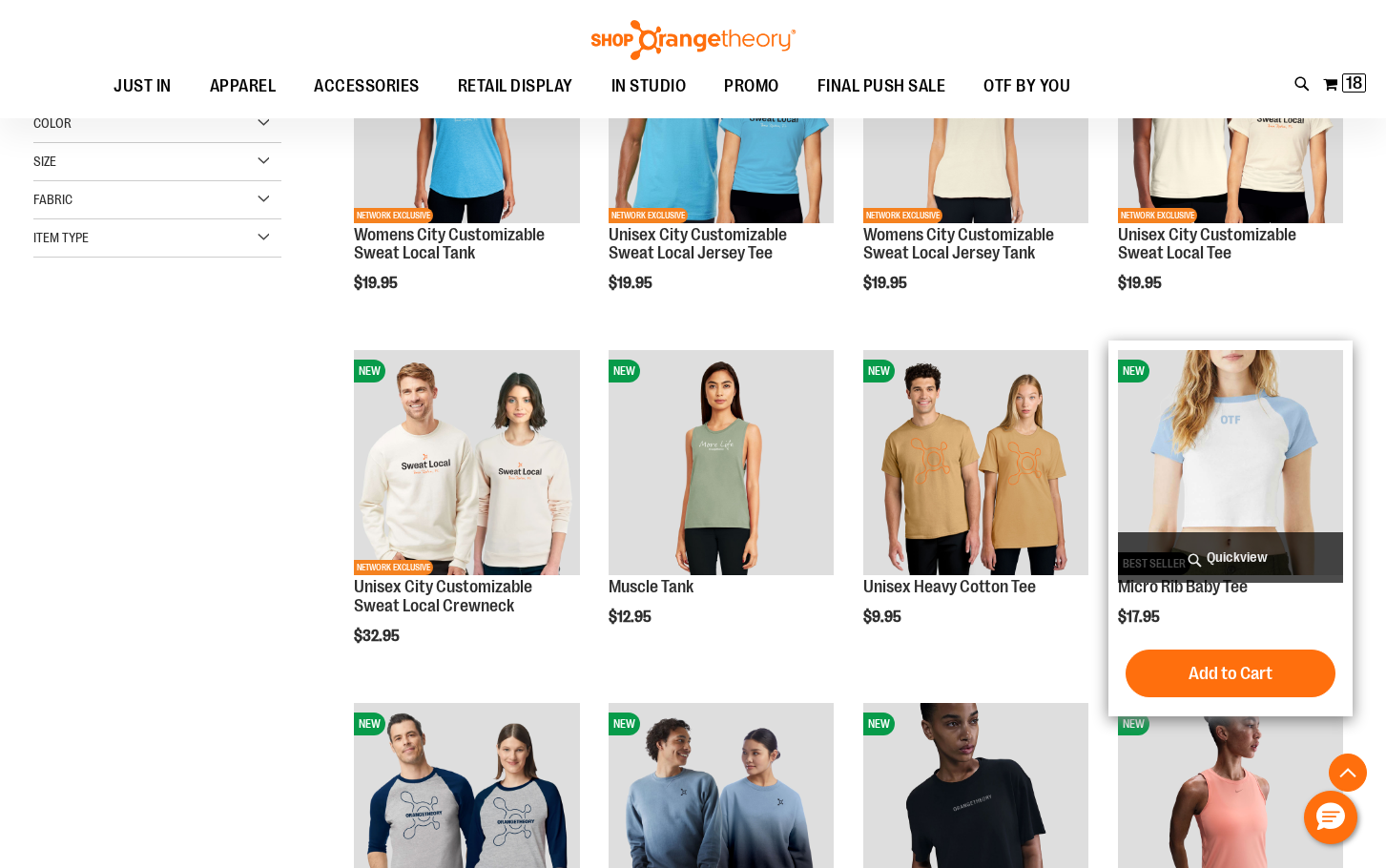
click at [1275, 424] on img "product" at bounding box center [1230, 462] width 226 height 225
click at [1223, 462] on img "product" at bounding box center [1230, 462] width 226 height 225
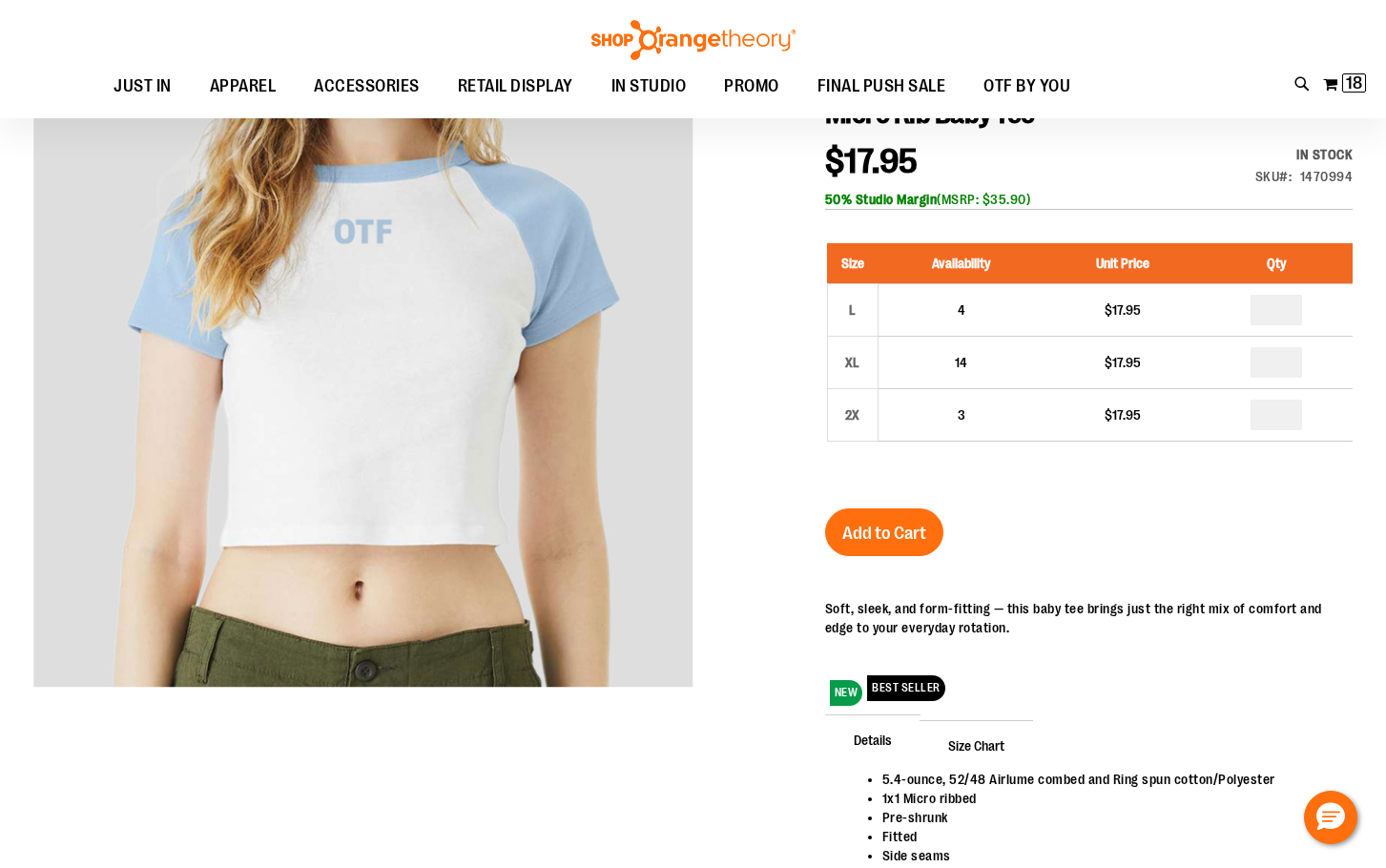
scroll to position [190, 0]
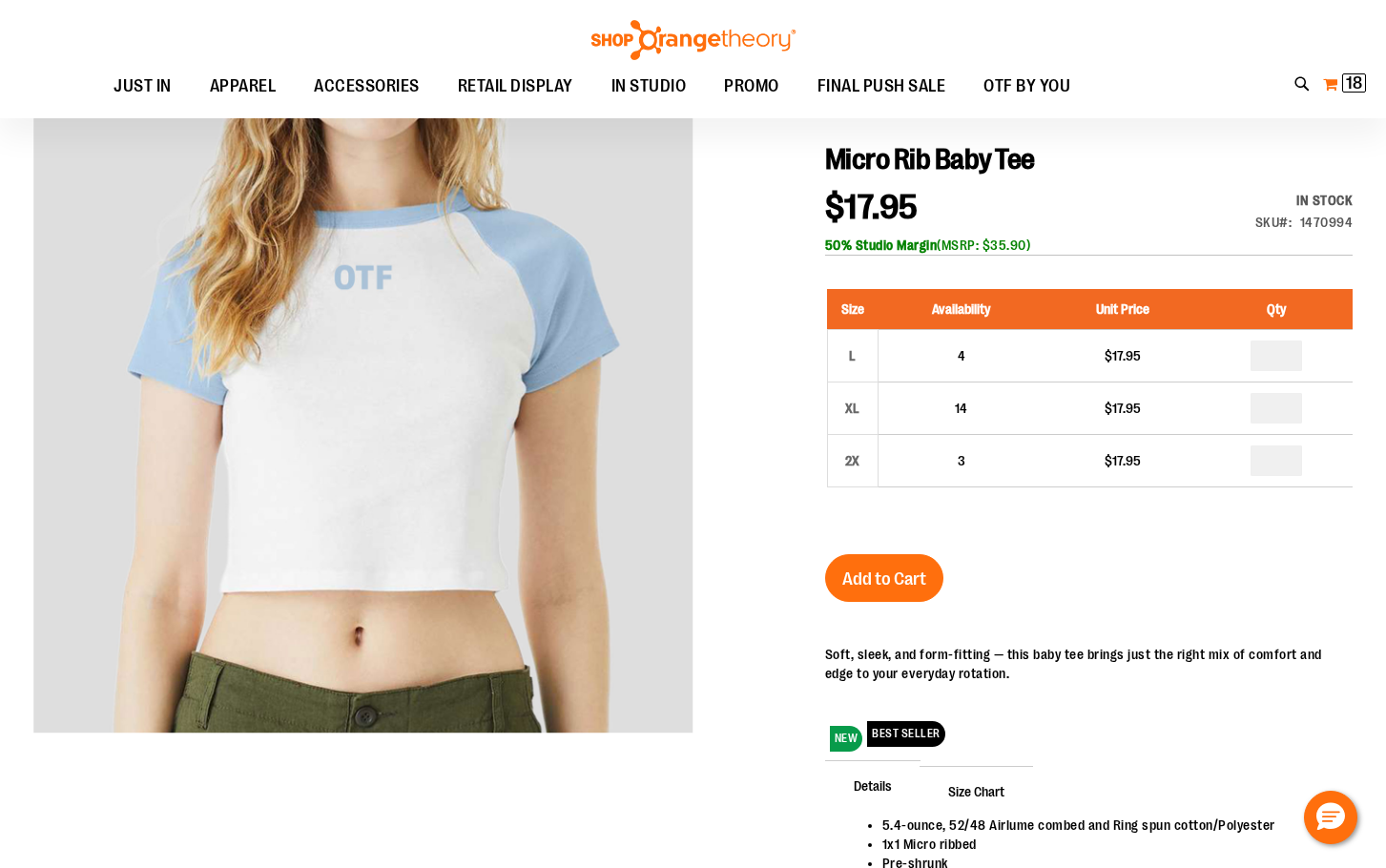
click at [1331, 87] on button "My Cart 18 18 items" at bounding box center [1344, 83] width 45 height 31
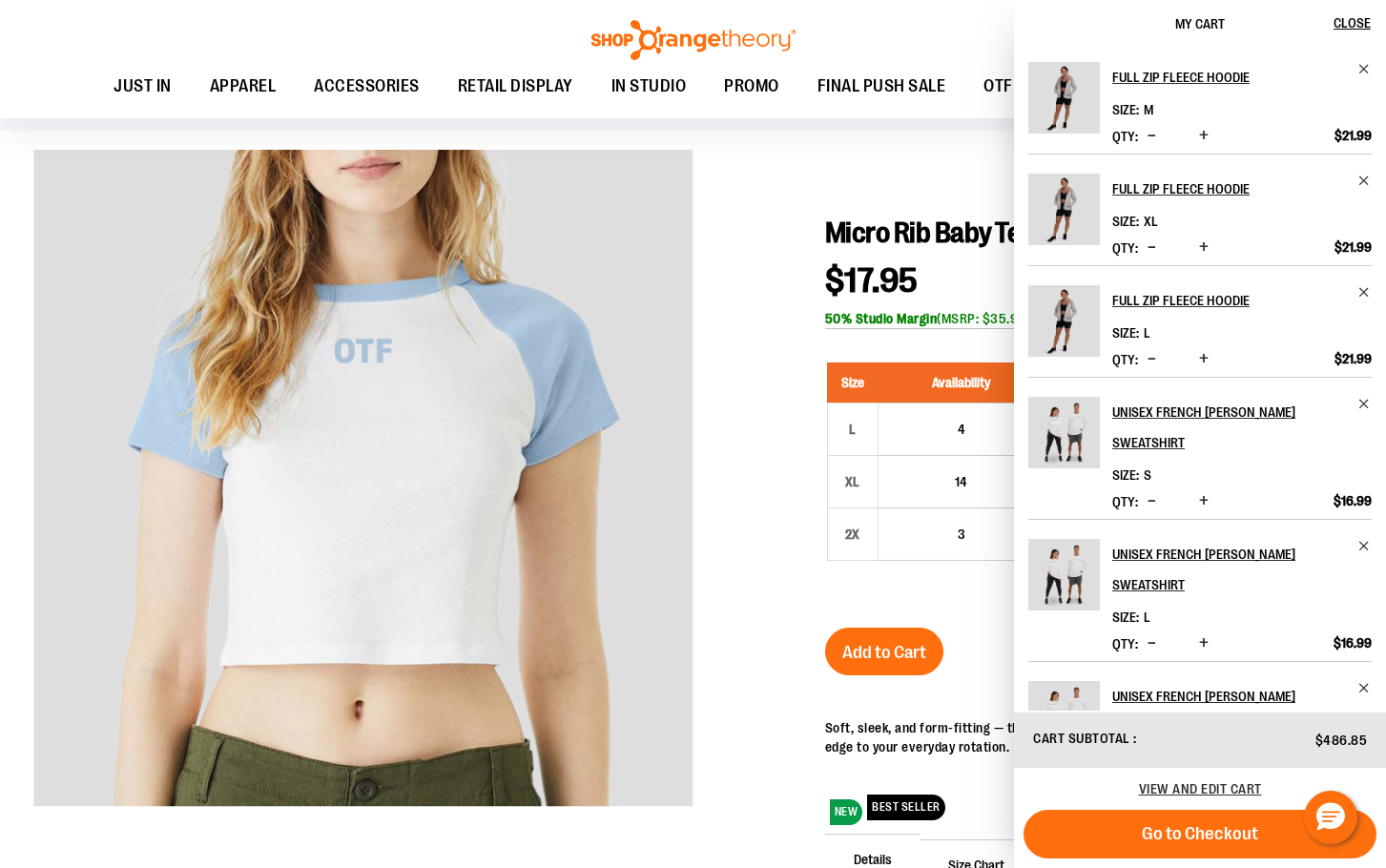
scroll to position [0, 0]
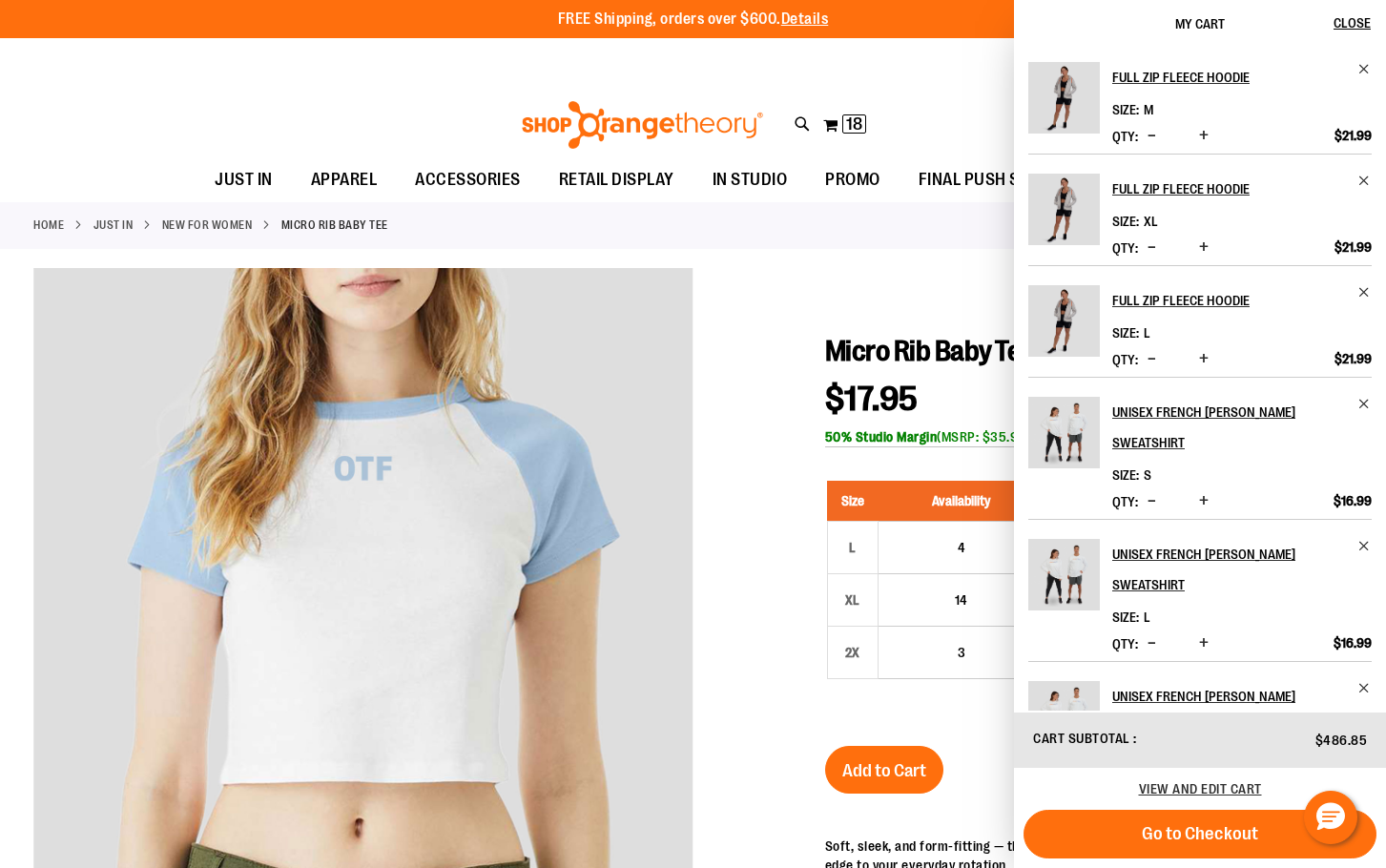
click at [1148, 248] on span "Decrease product quantity" at bounding box center [1152, 246] width 9 height 19
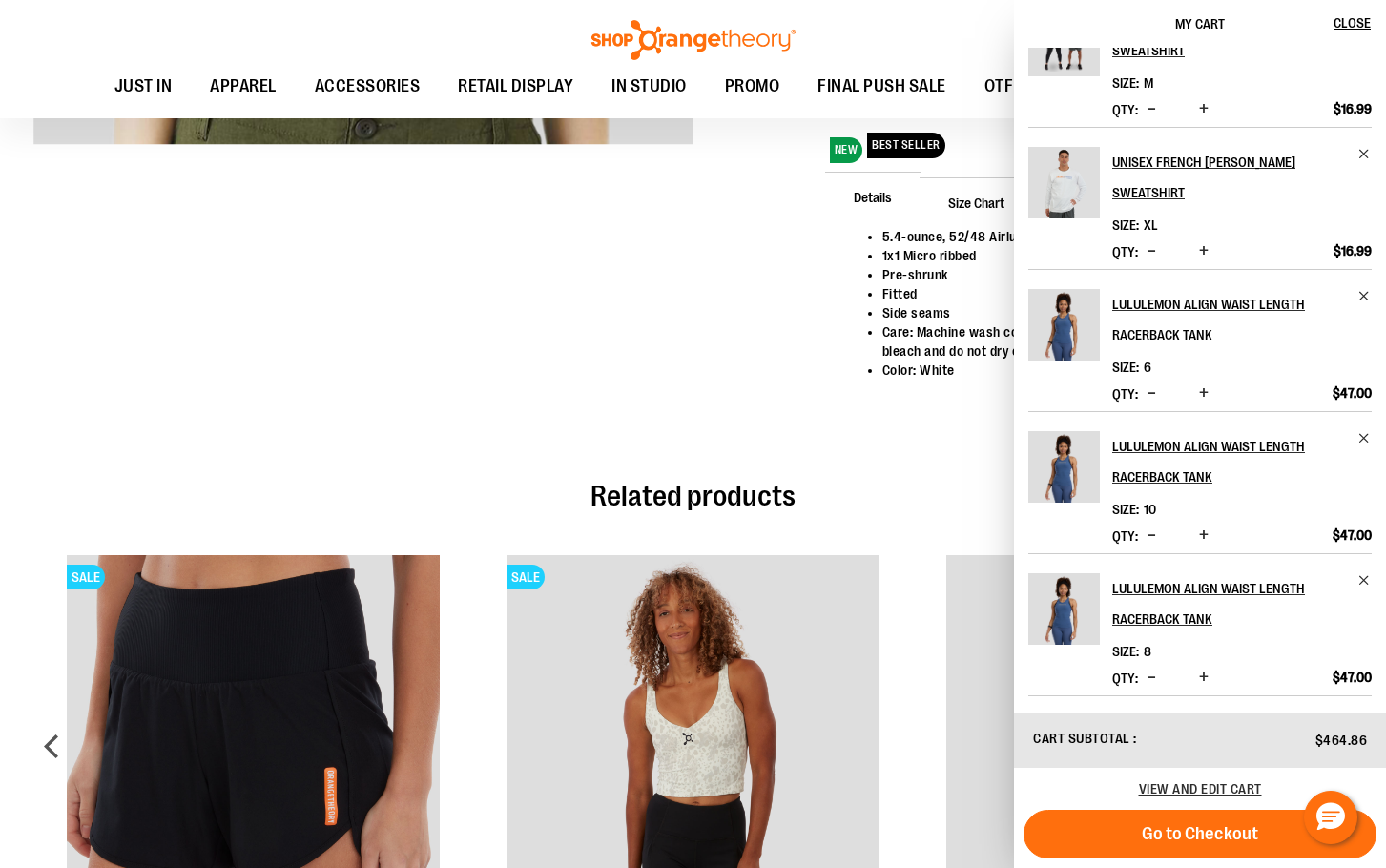
scroll to position [1238, 0]
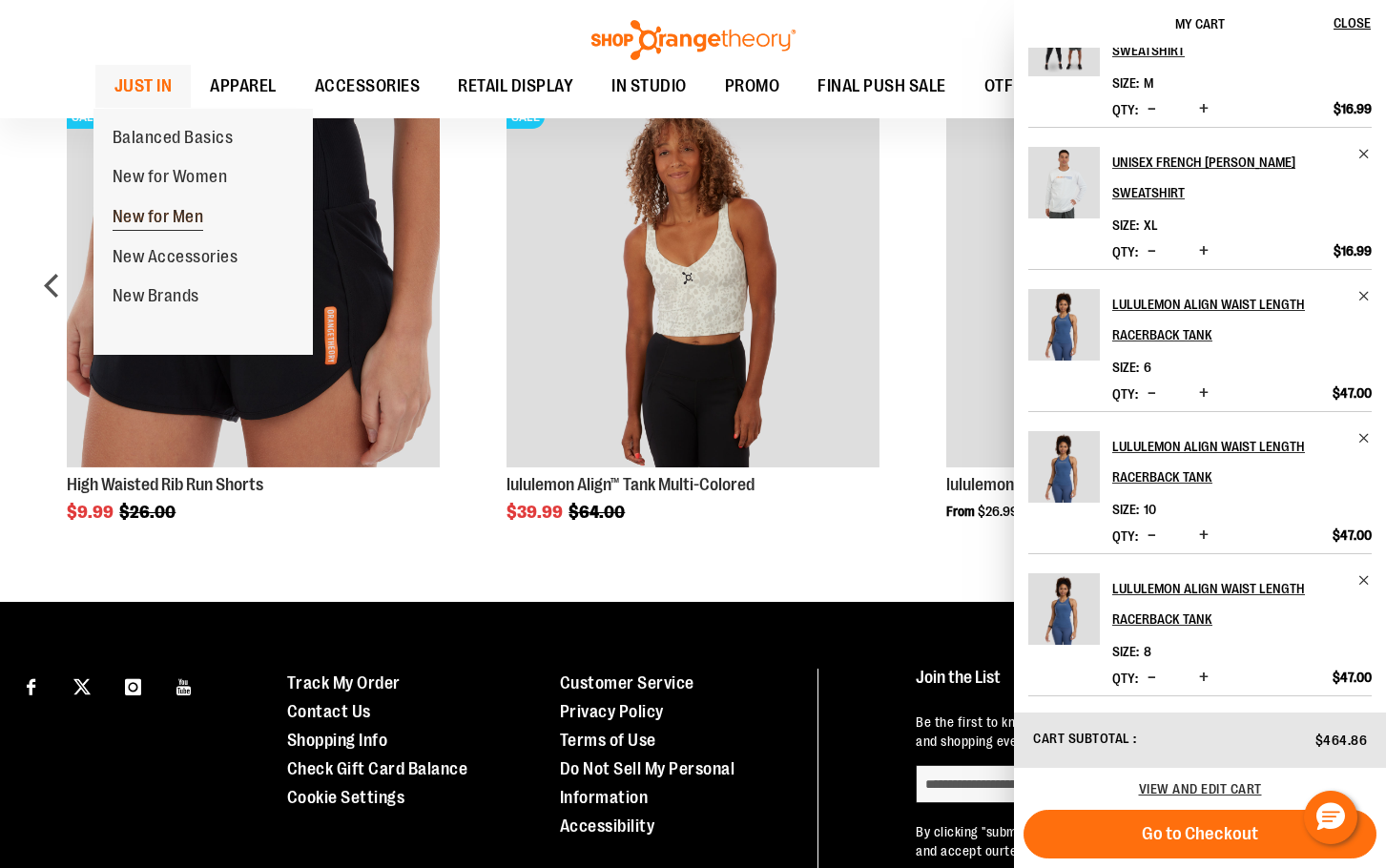
click at [169, 214] on span "New for Men" at bounding box center [158, 218] width 91 height 24
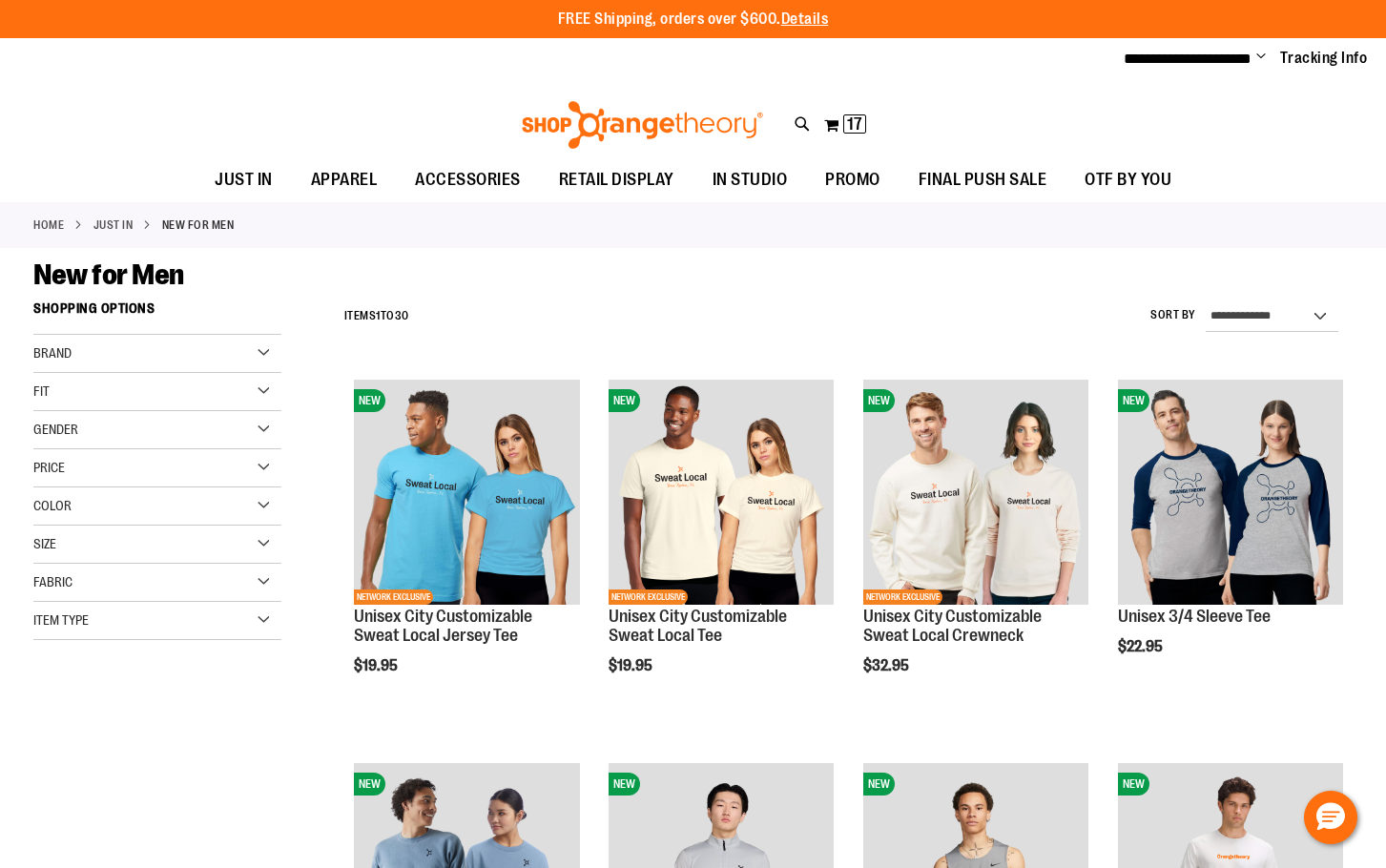
click at [120, 397] on div "Fit" at bounding box center [158, 391] width 248 height 38
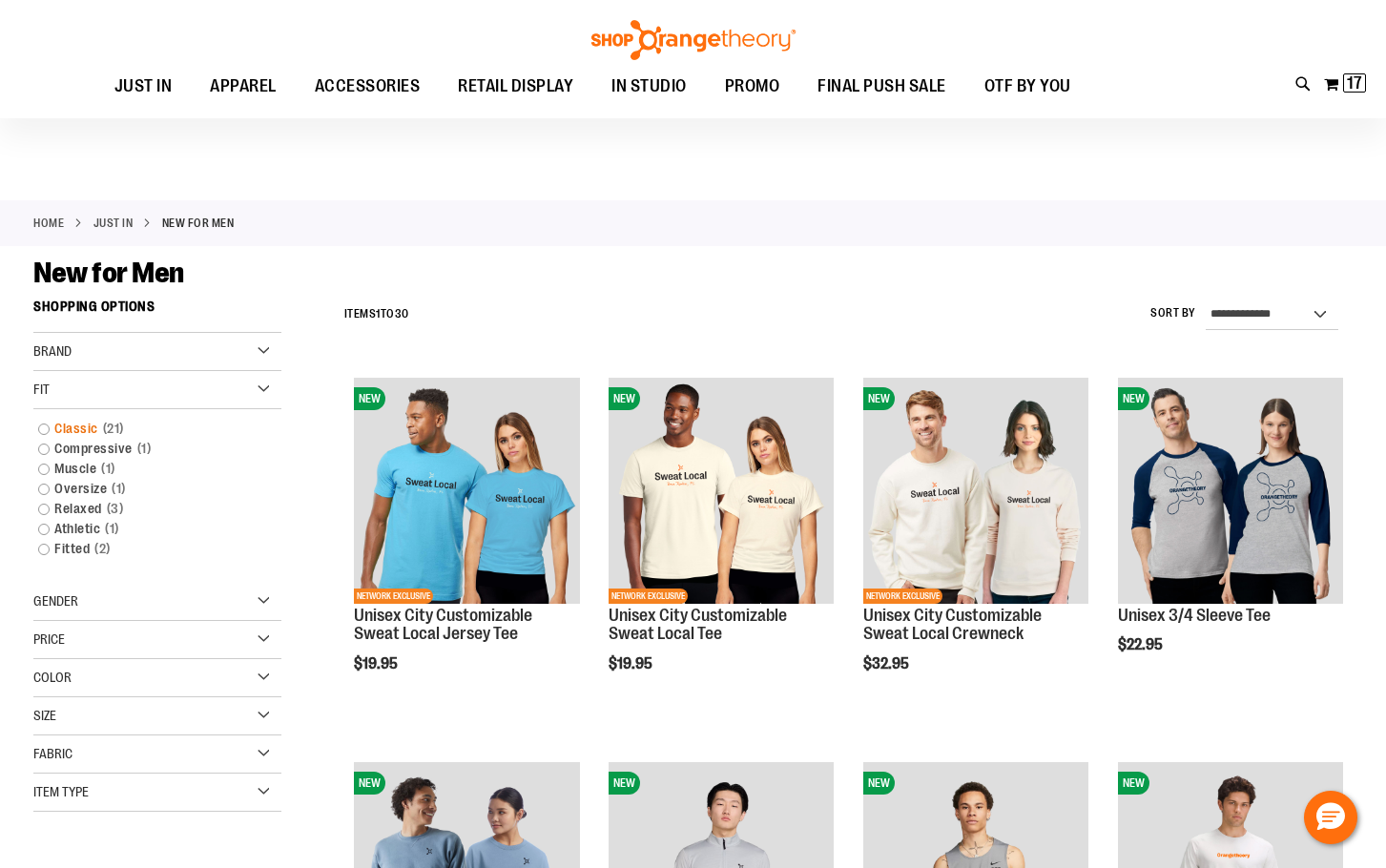
scroll to position [190, 0]
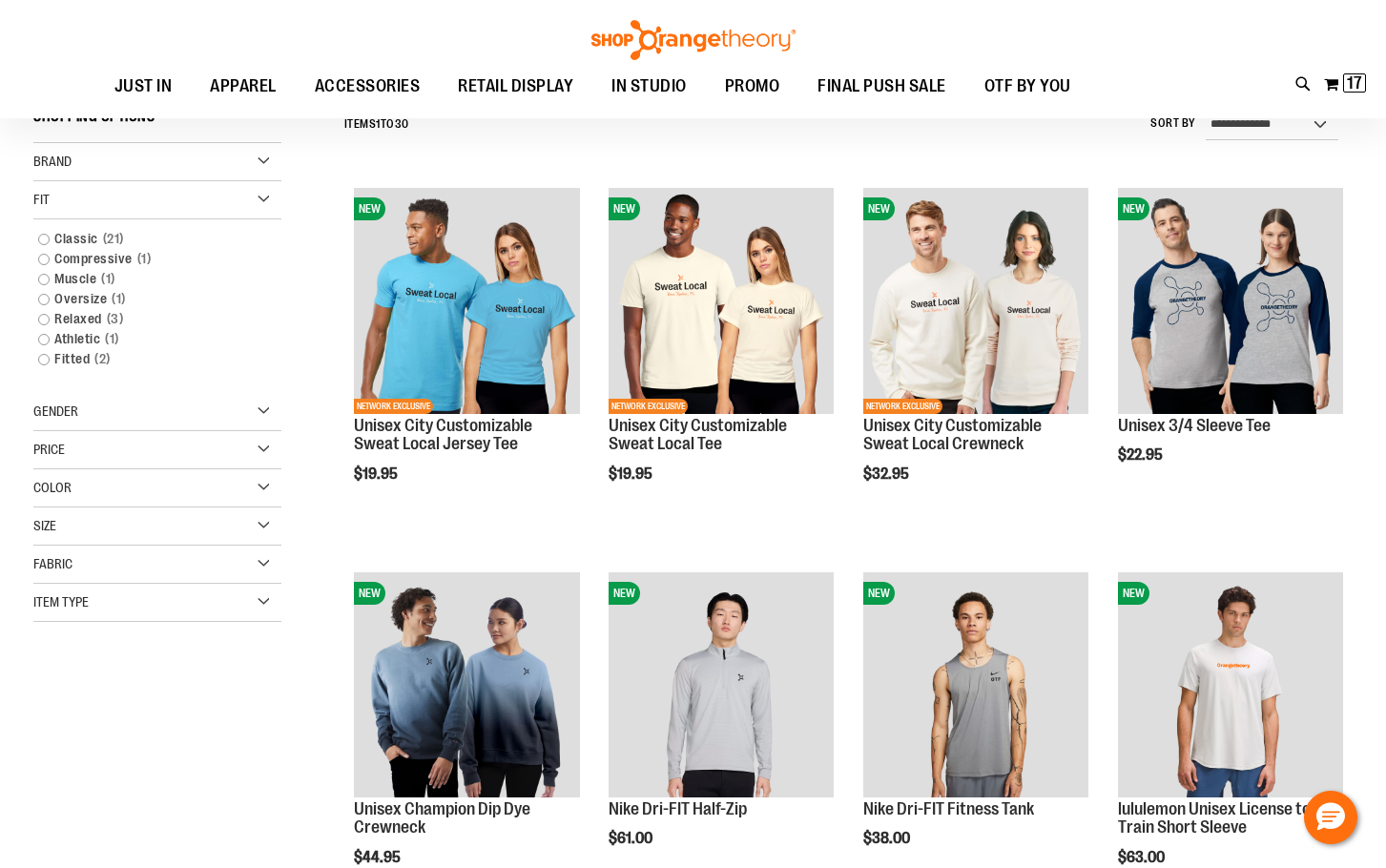
click at [135, 534] on div "Size" at bounding box center [158, 526] width 248 height 38
click at [128, 482] on div "Color" at bounding box center [158, 488] width 248 height 38
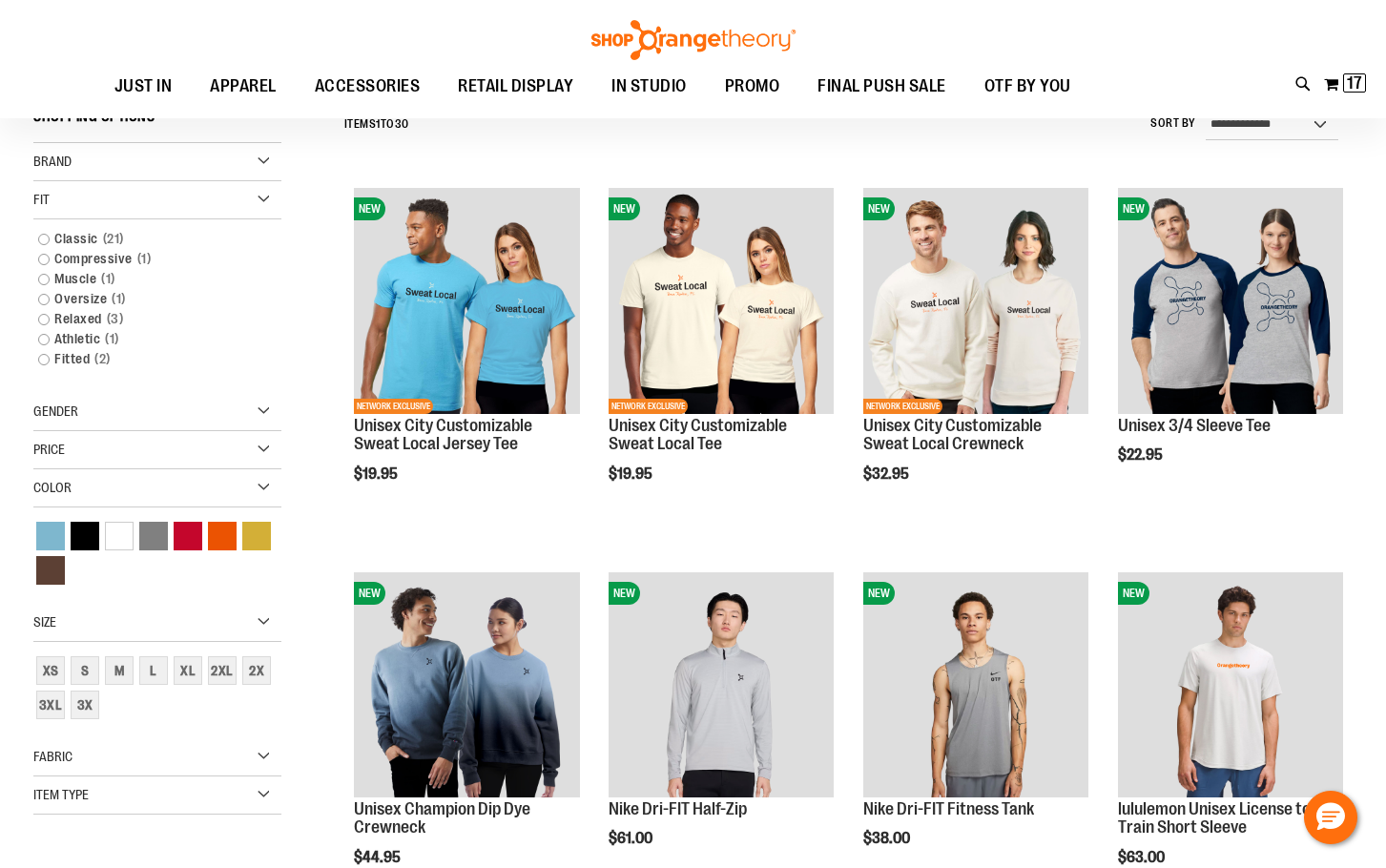
click at [120, 458] on div "Price" at bounding box center [158, 450] width 248 height 38
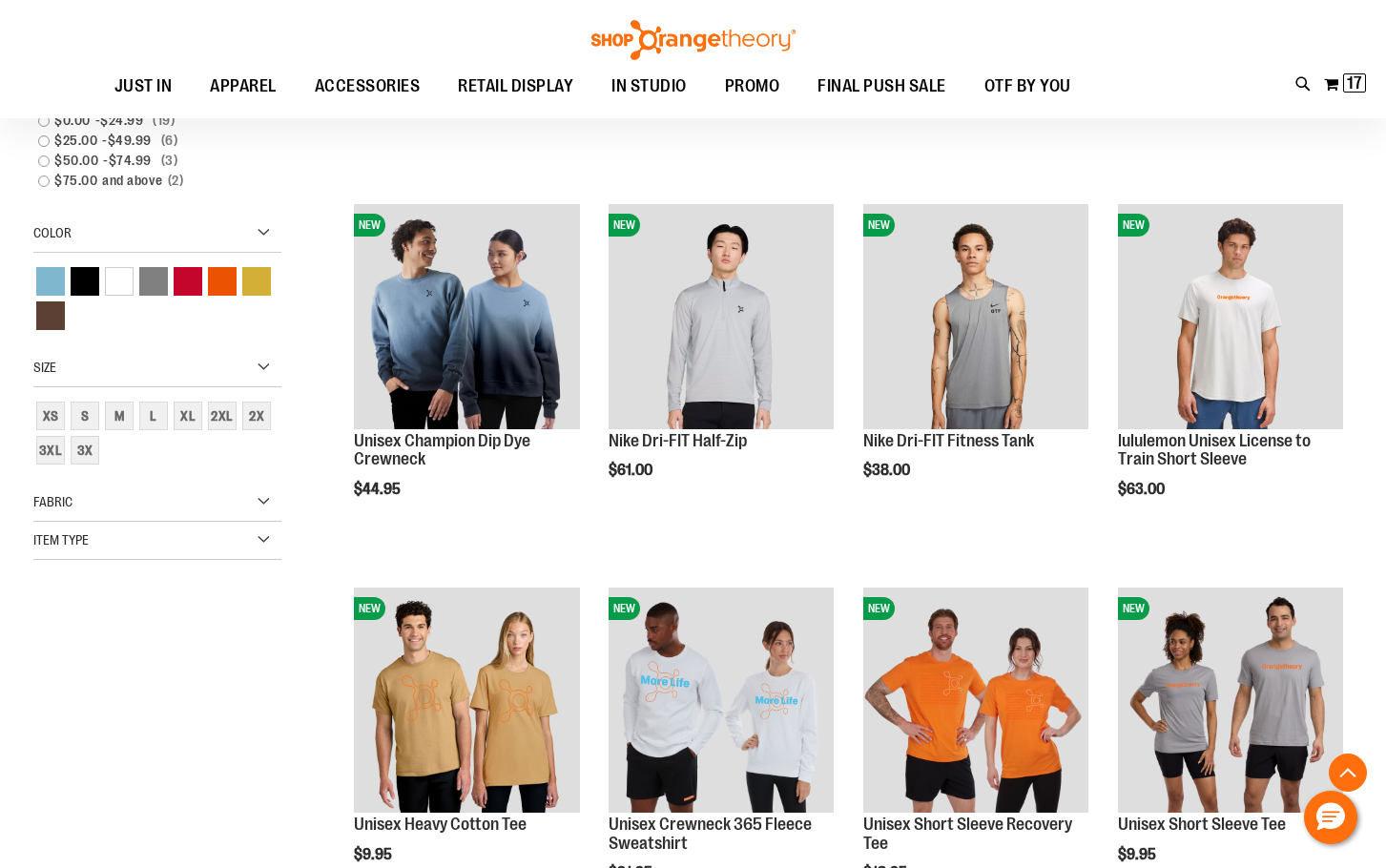
scroll to position [571, 0]
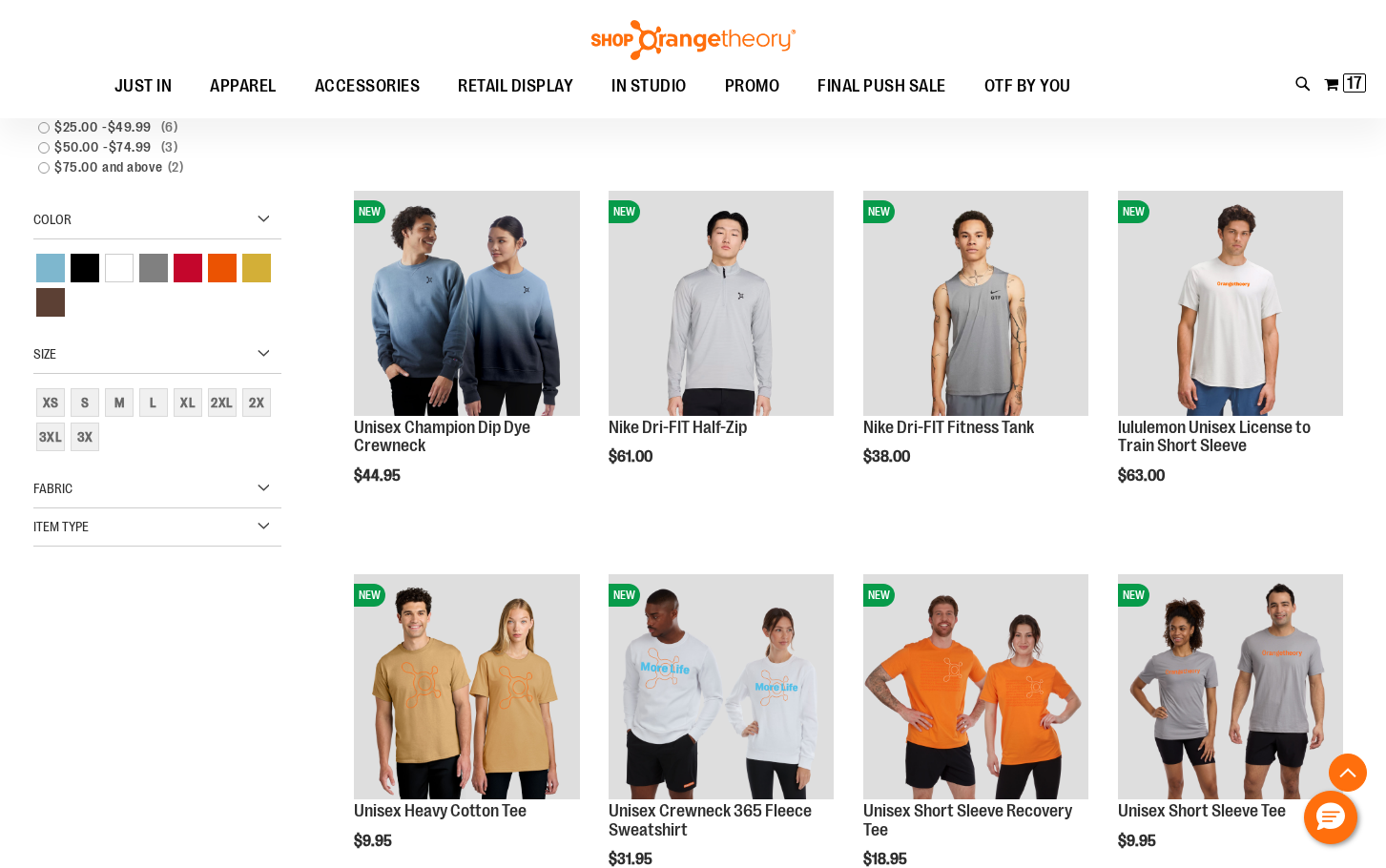
click at [121, 544] on div "Item Type" at bounding box center [158, 527] width 248 height 38
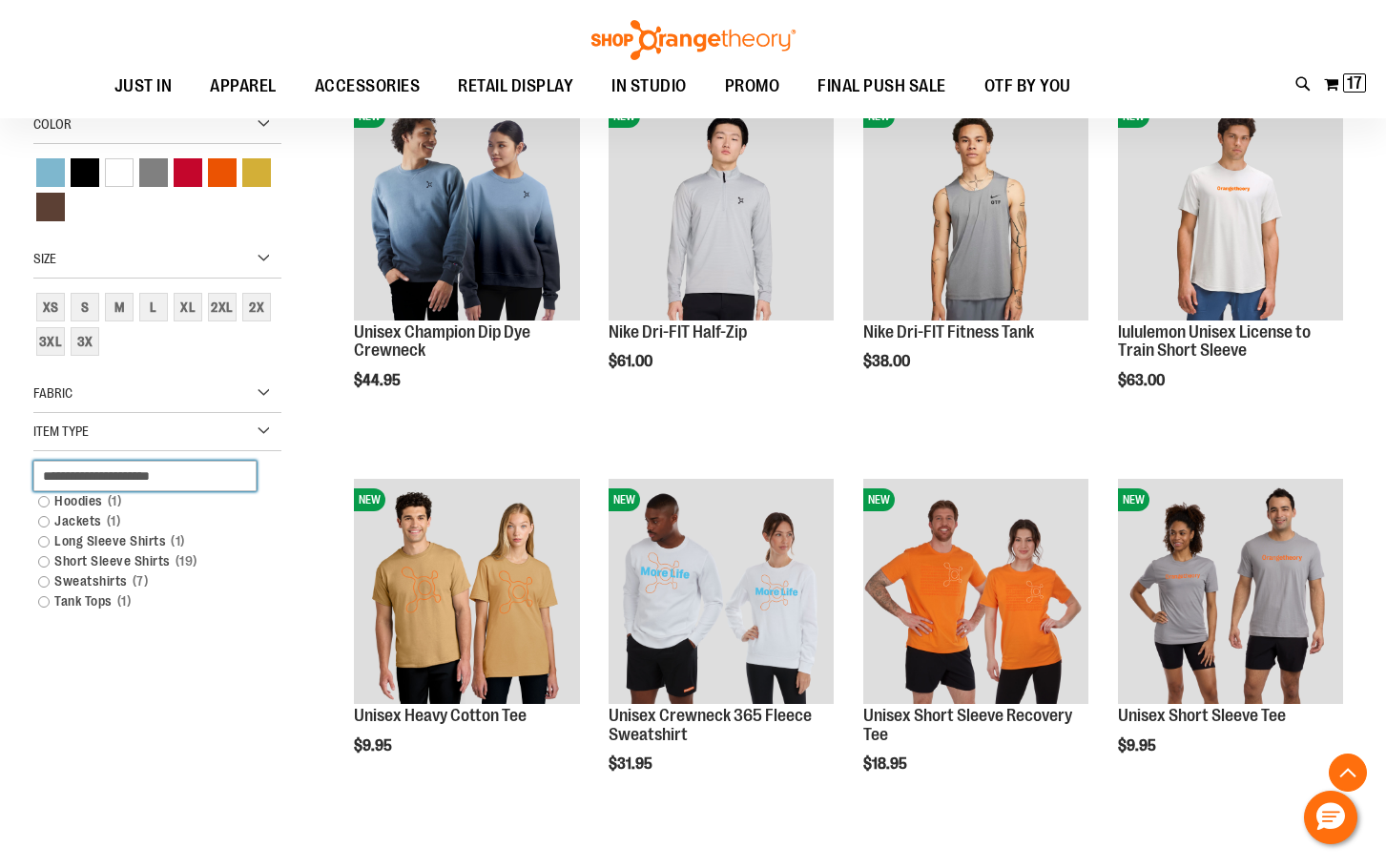
click at [141, 483] on input "text" at bounding box center [145, 476] width 224 height 31
type input "******"
click at [185, 481] on input "******" at bounding box center [145, 476] width 224 height 31
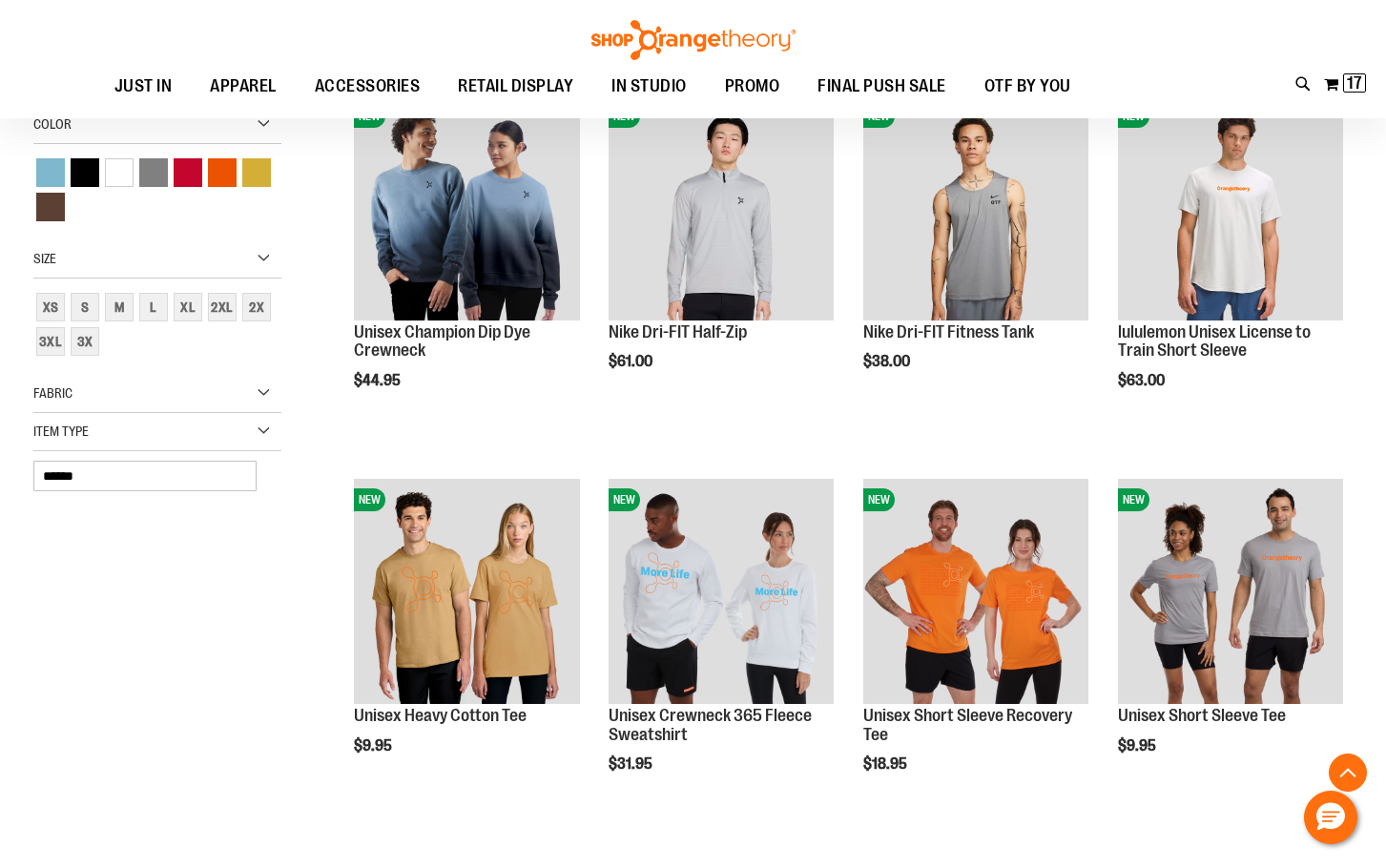
click at [204, 449] on div "Item Type" at bounding box center [158, 432] width 248 height 38
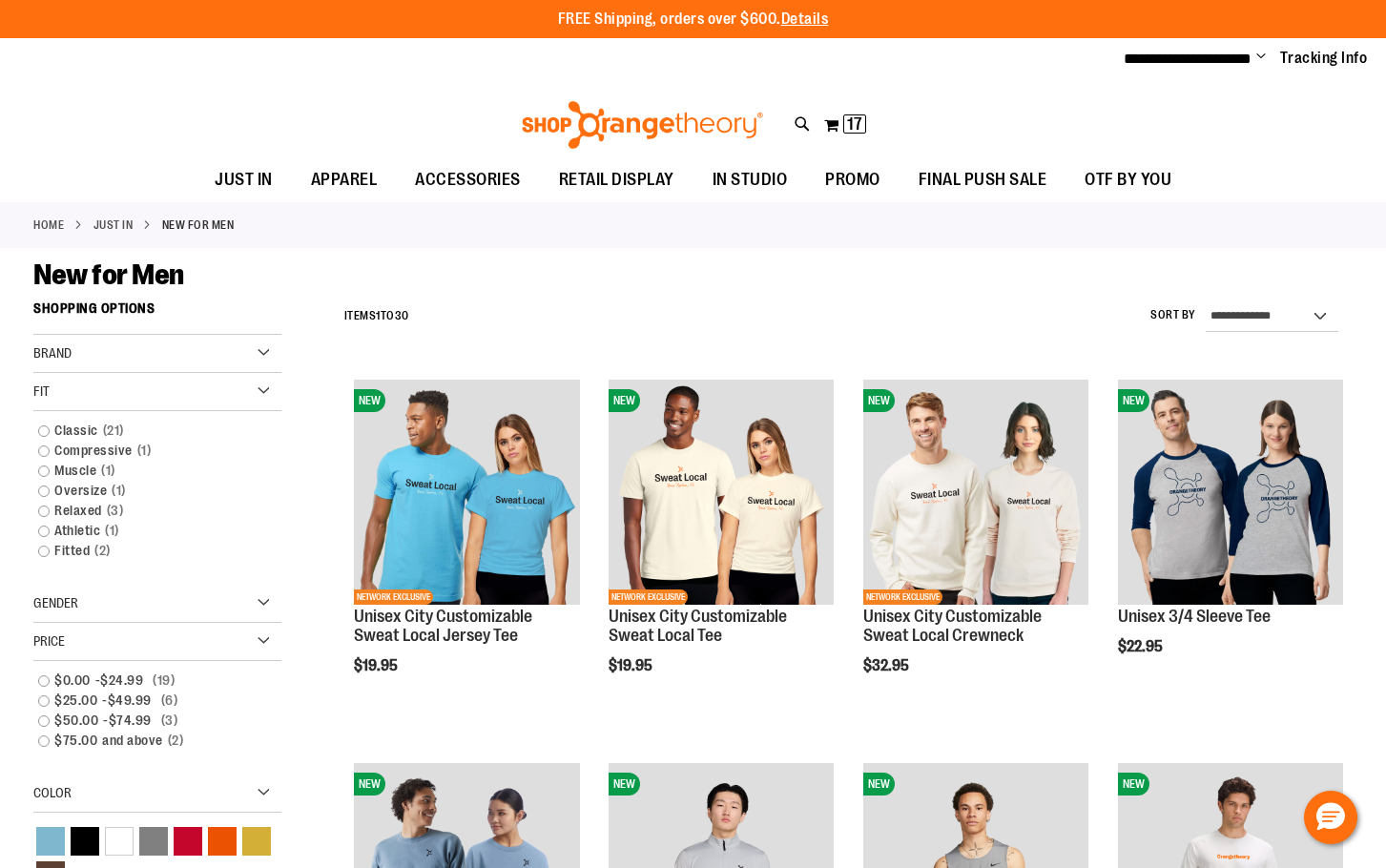
click at [217, 347] on div "Brand" at bounding box center [158, 354] width 248 height 38
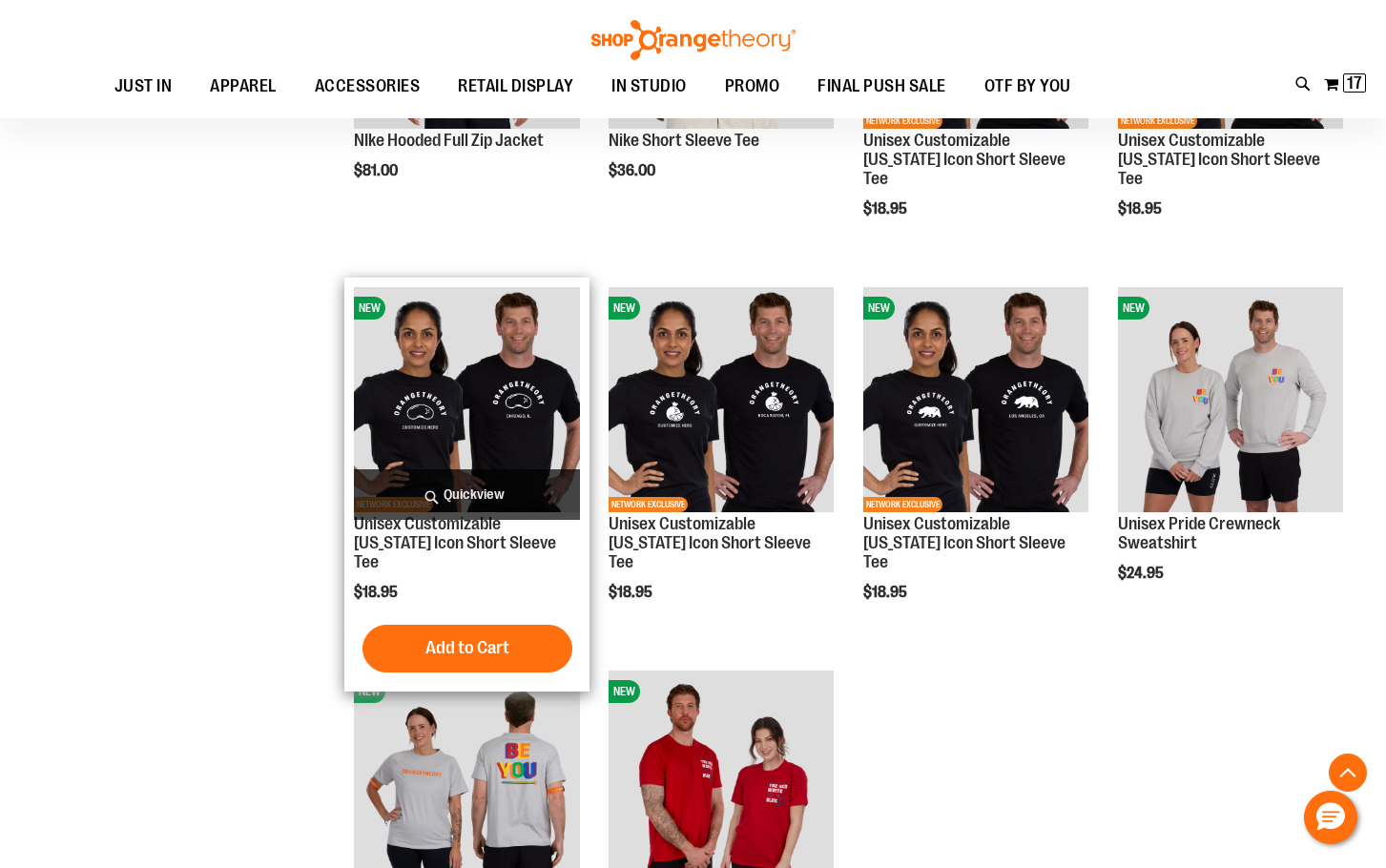
scroll to position [2384, 0]
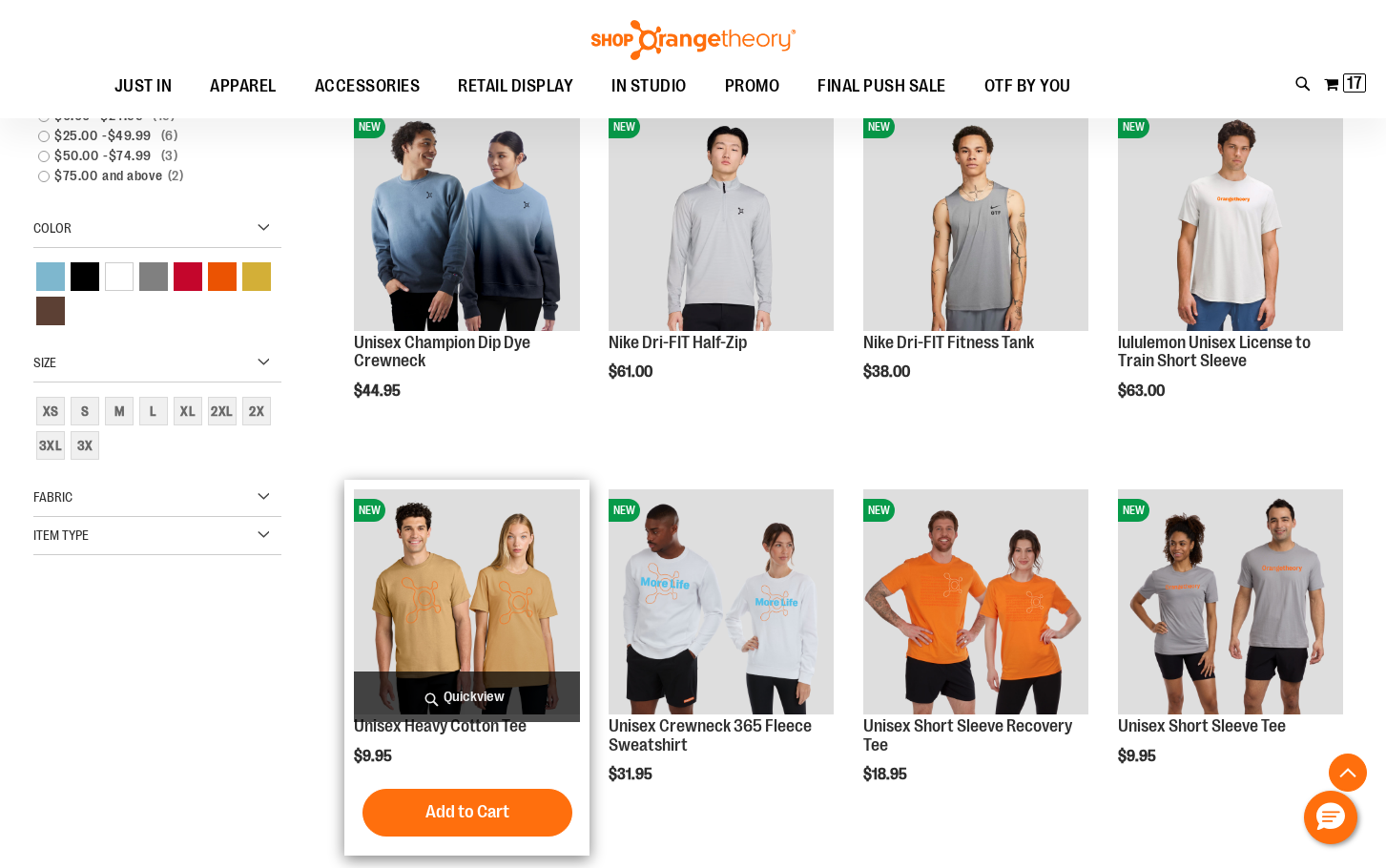
scroll to position [571, 0]
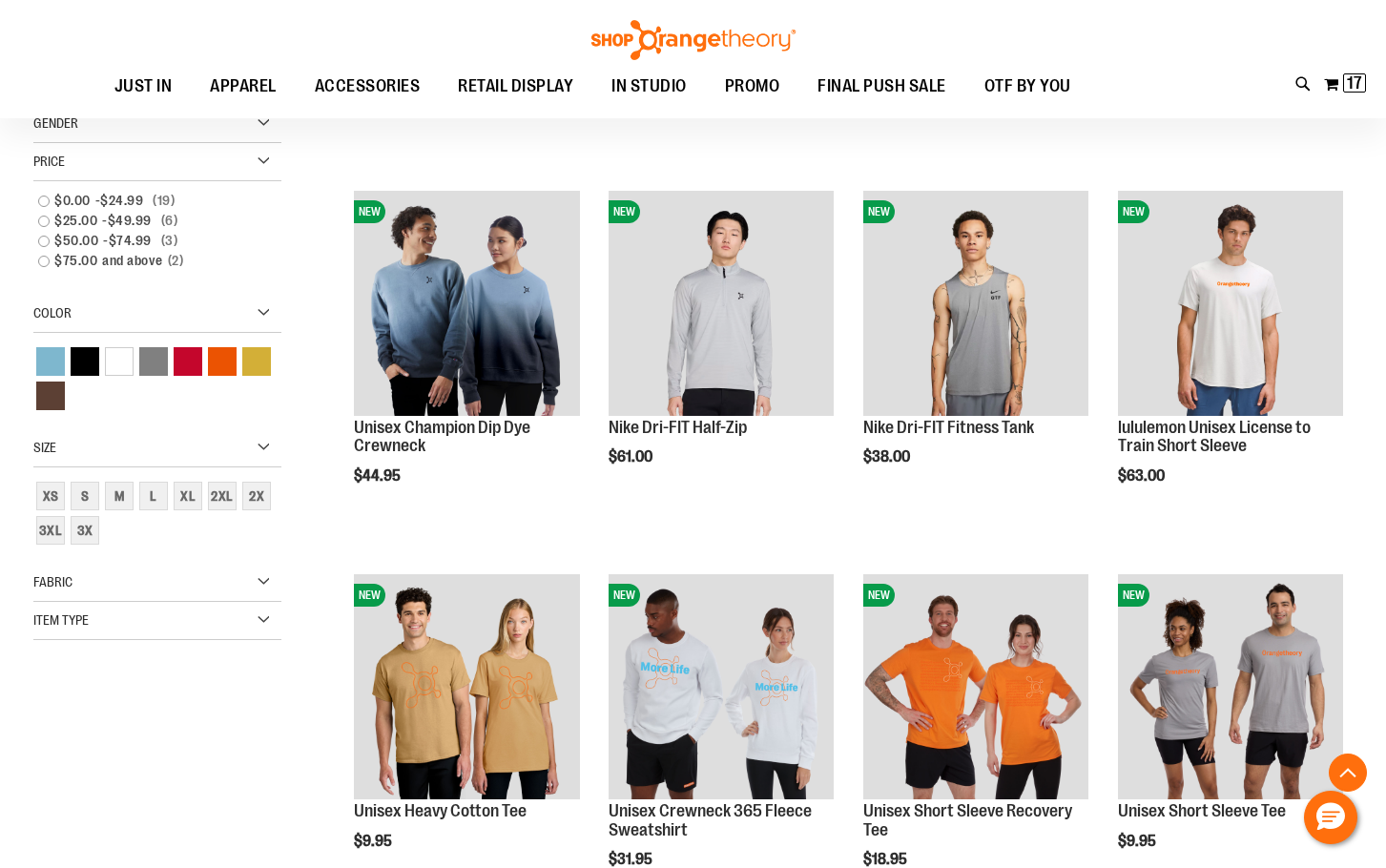
click at [147, 611] on div "Item Type" at bounding box center [158, 621] width 248 height 38
click at [94, 675] on input "******" at bounding box center [145, 664] width 224 height 31
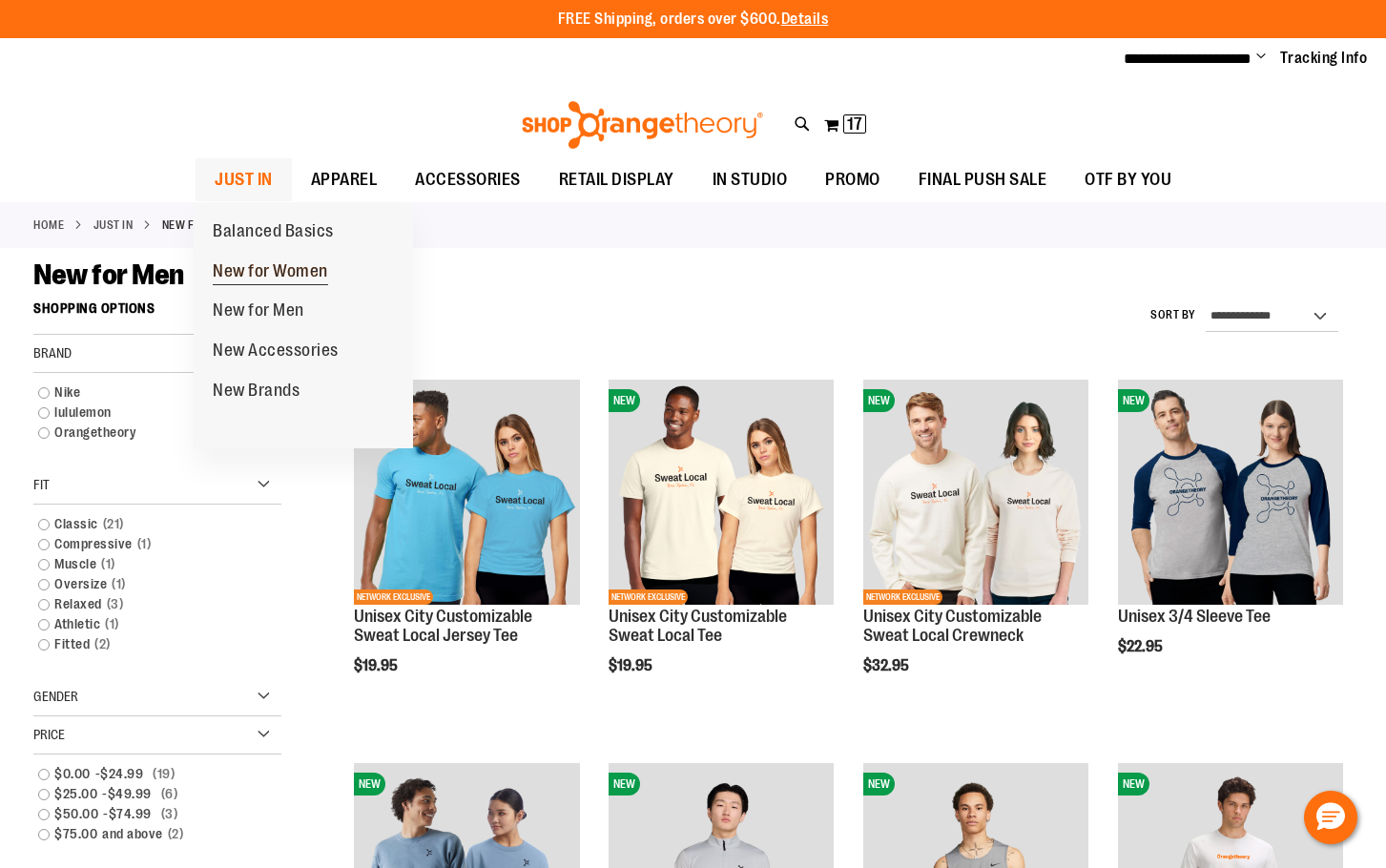
click at [267, 272] on span "New for Women" at bounding box center [270, 273] width 115 height 24
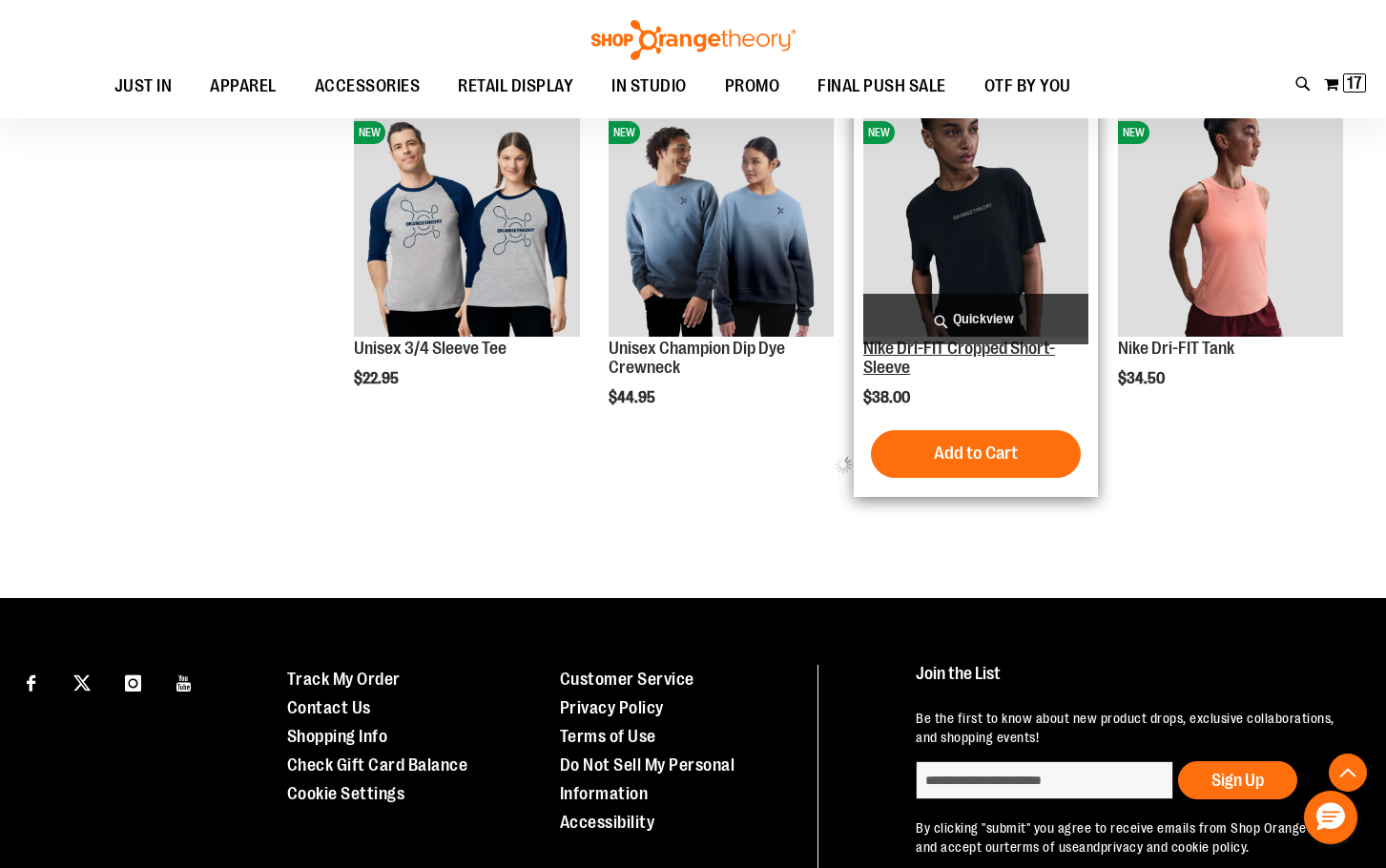
scroll to position [1078, 0]
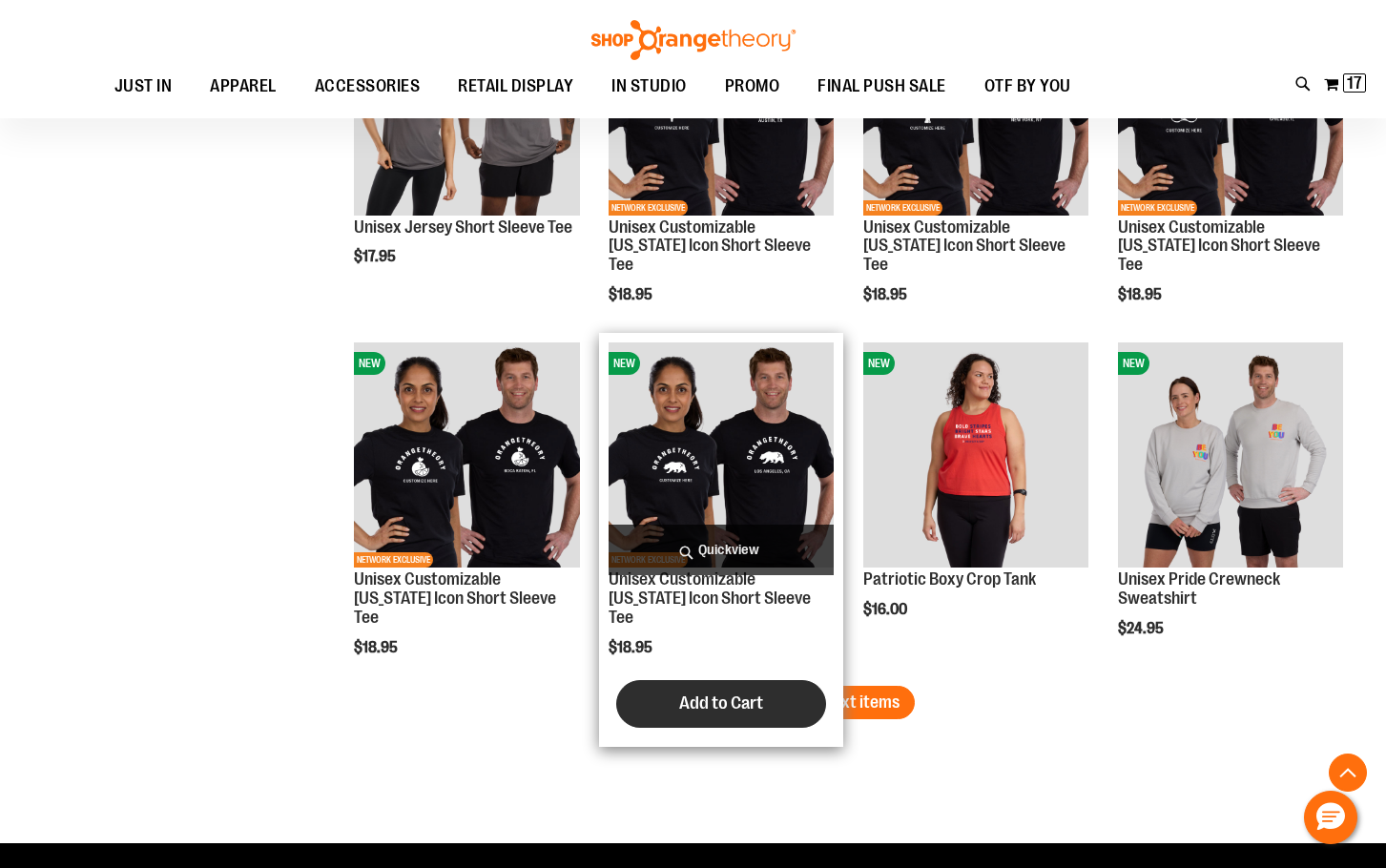
scroll to position [3089, 0]
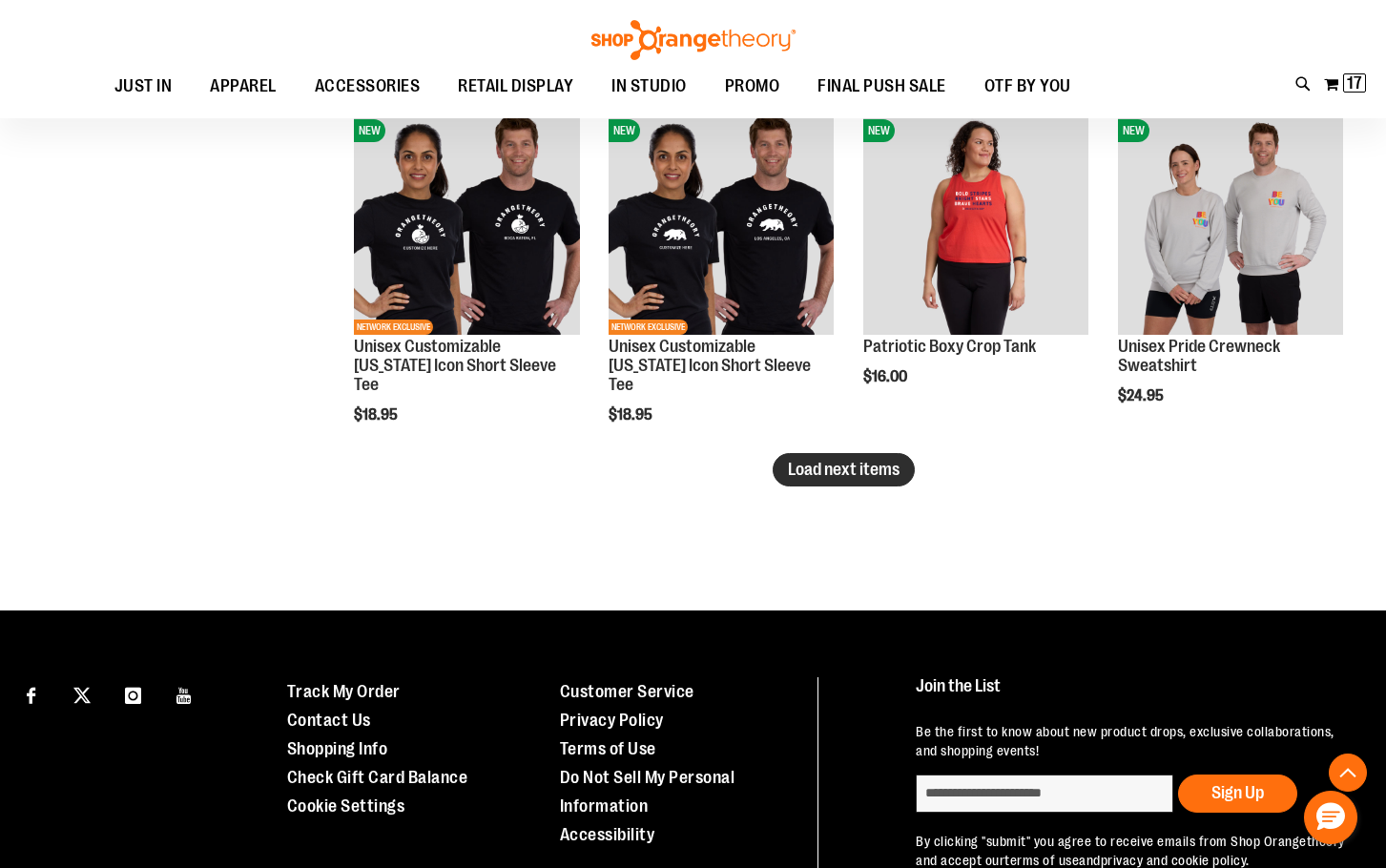
click at [903, 482] on button "Load next items" at bounding box center [844, 470] width 142 height 34
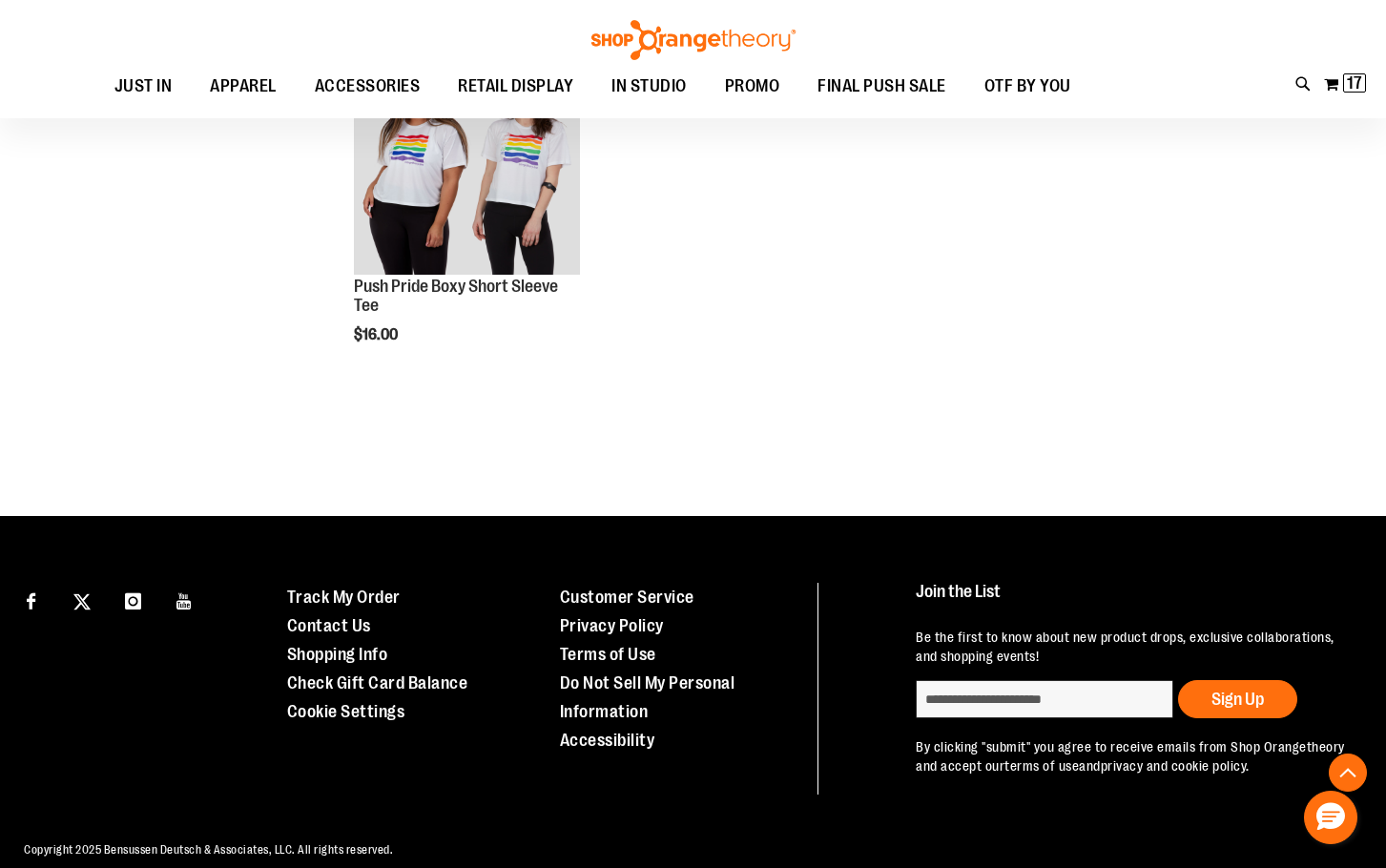
scroll to position [3878, 0]
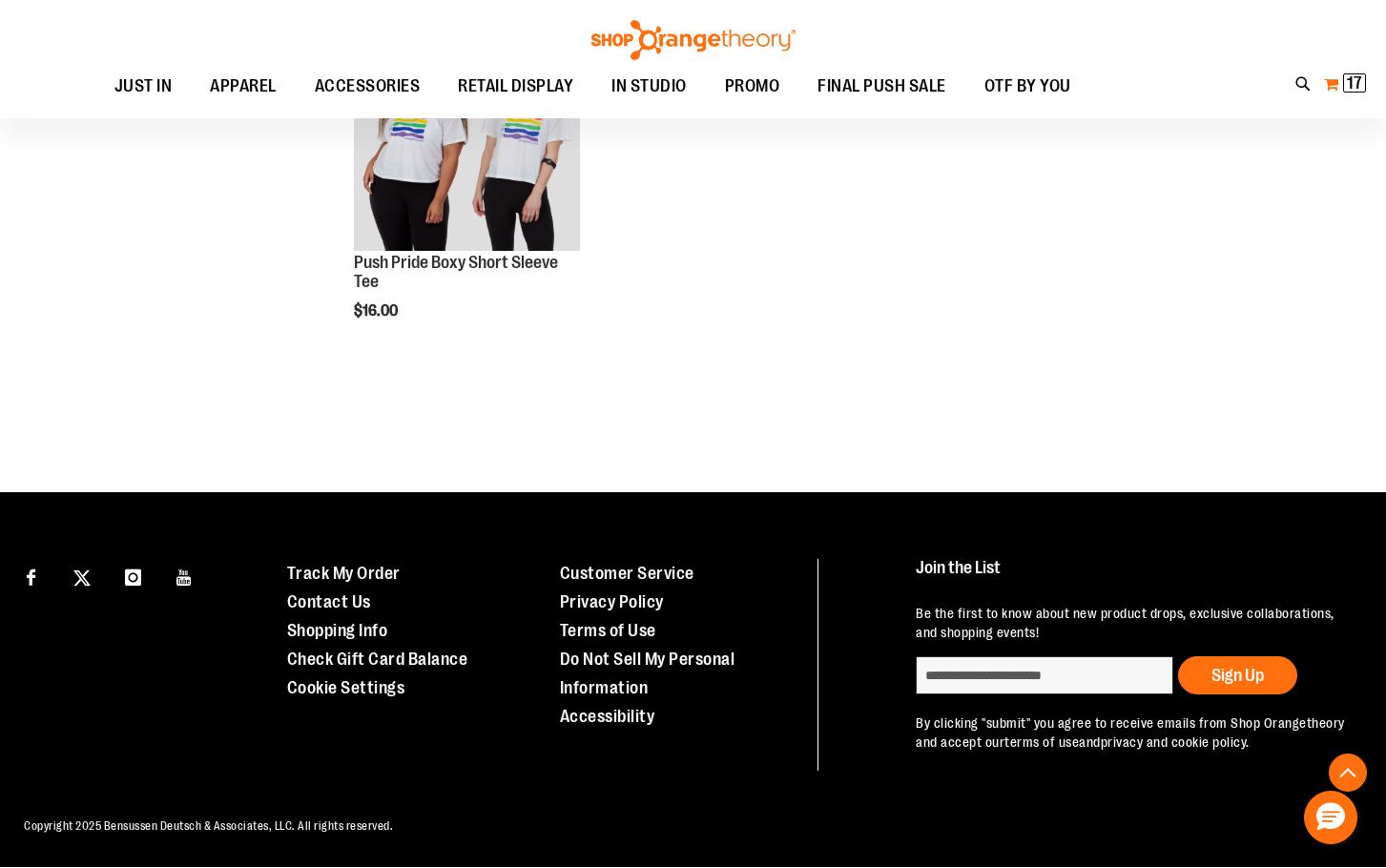
click at [1340, 85] on button "My Cart 17 17 items" at bounding box center [1345, 83] width 44 height 31
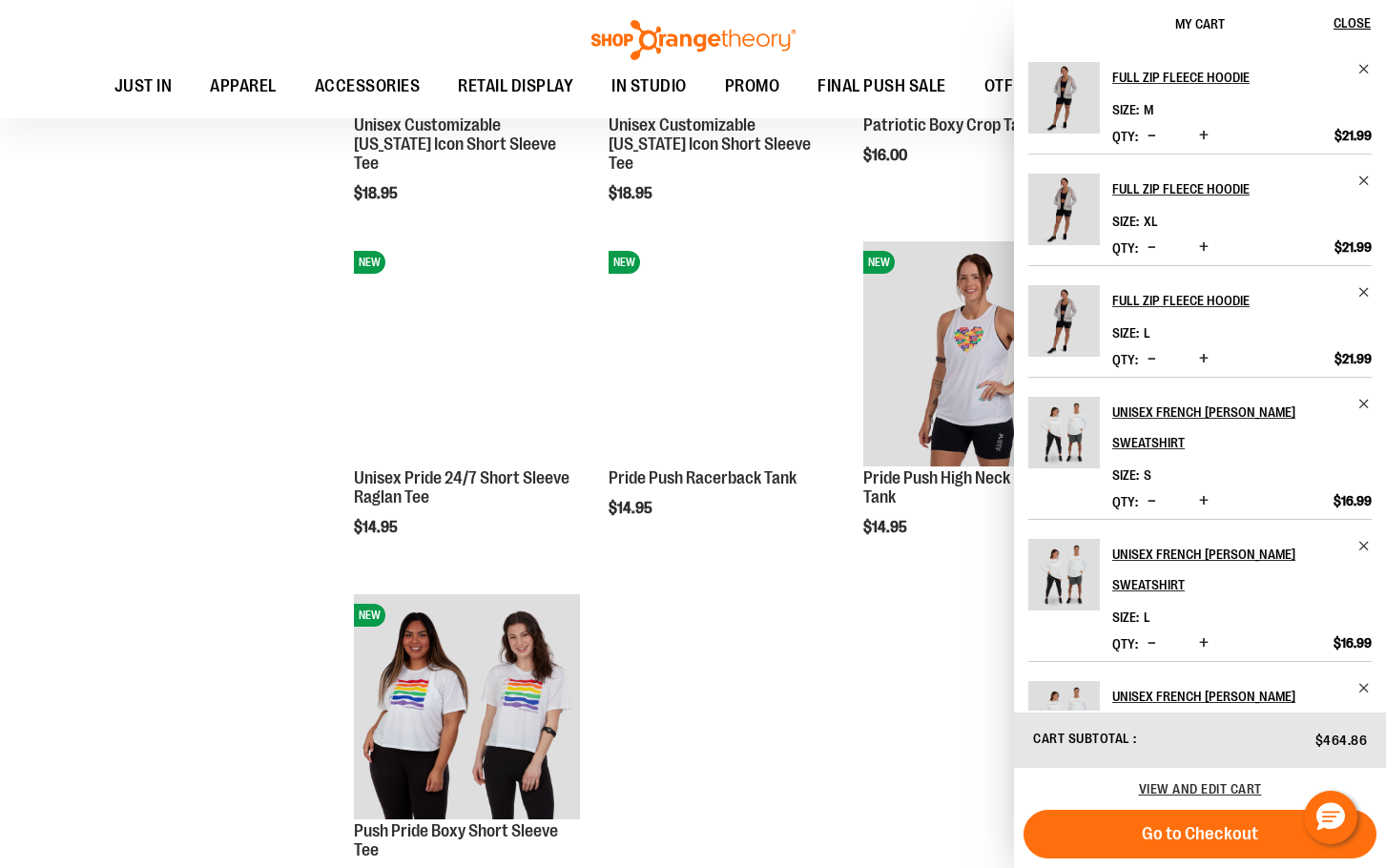
scroll to position [3306, 0]
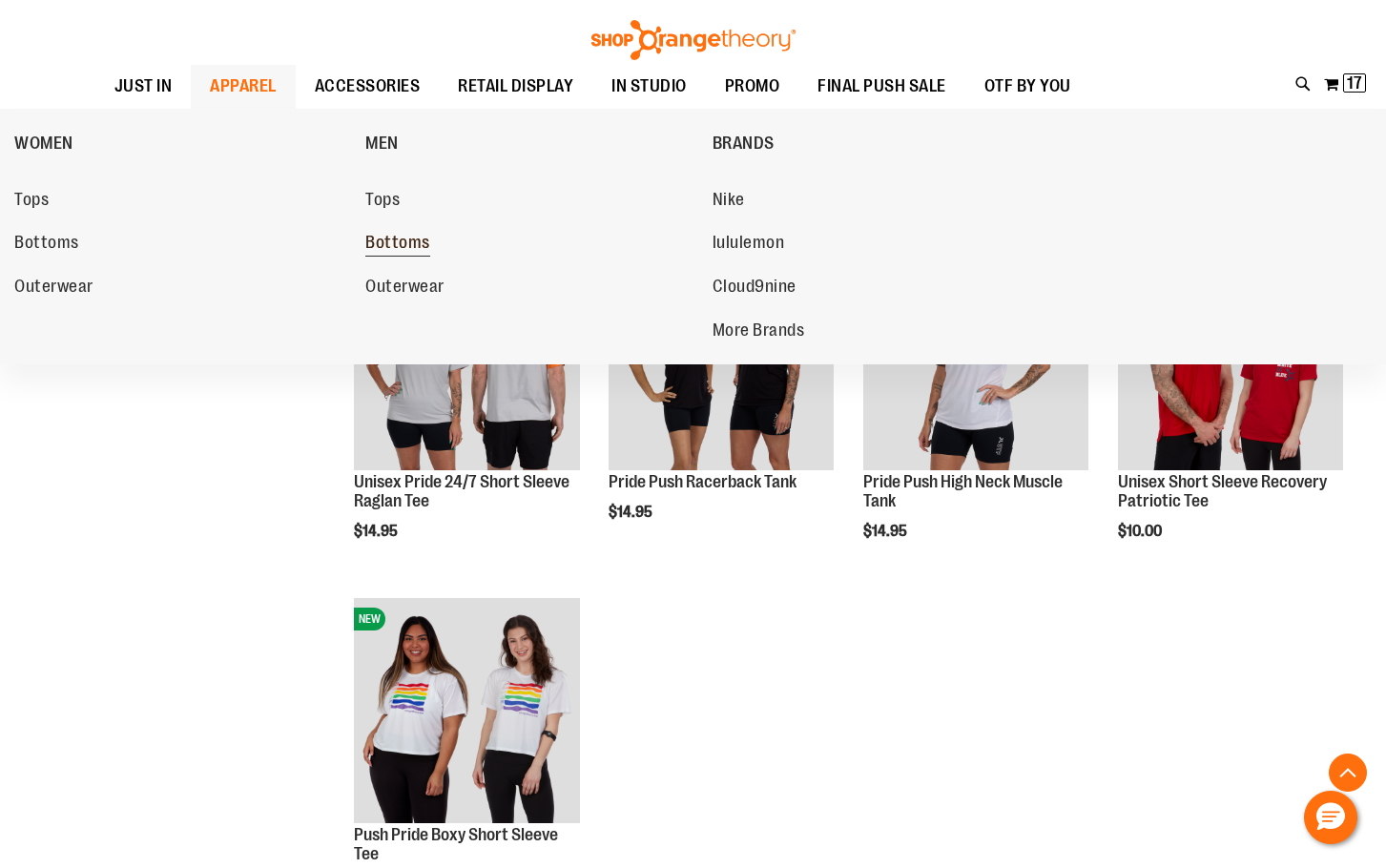
click at [422, 242] on span "Bottoms" at bounding box center [397, 244] width 65 height 24
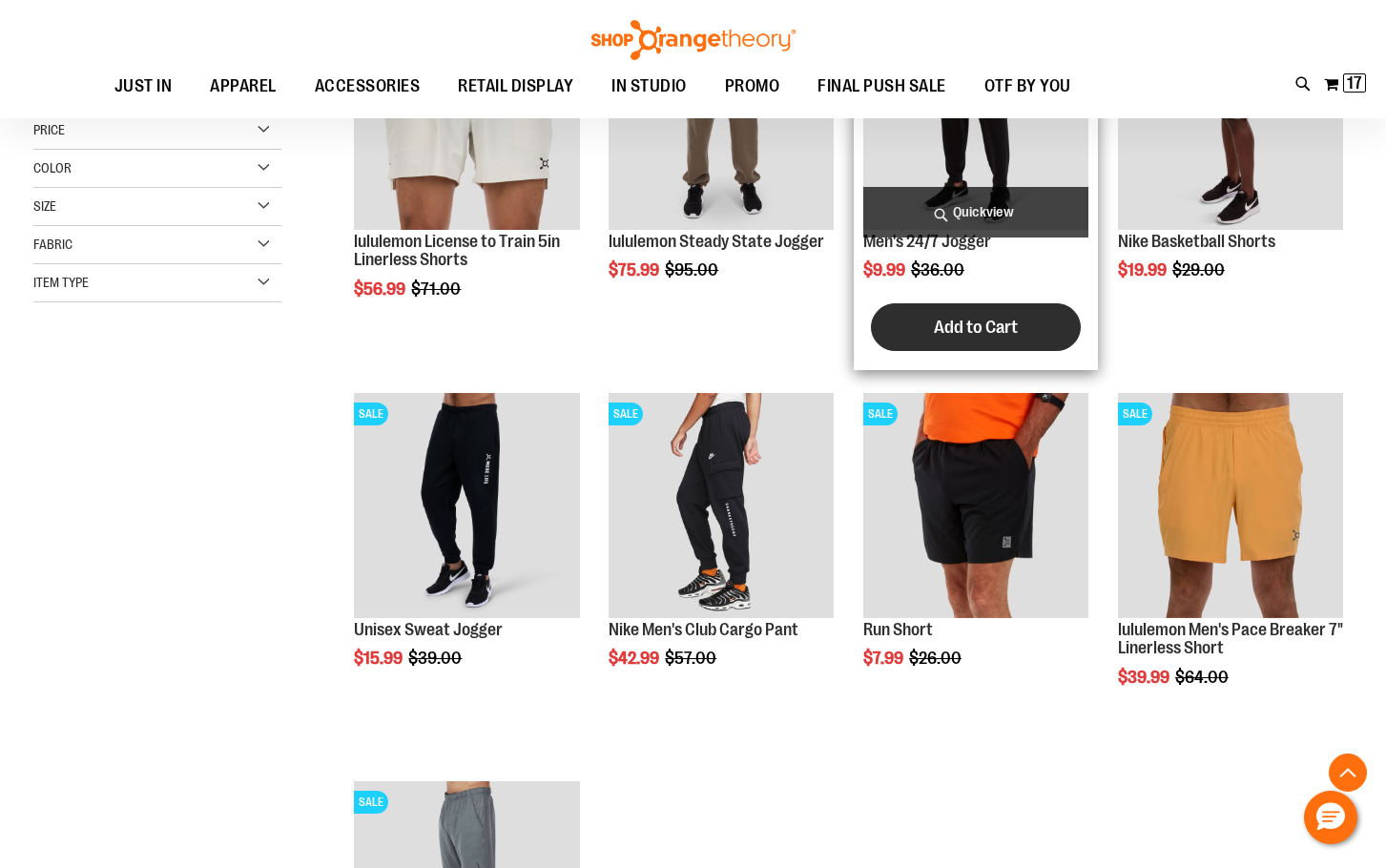
scroll to position [571, 0]
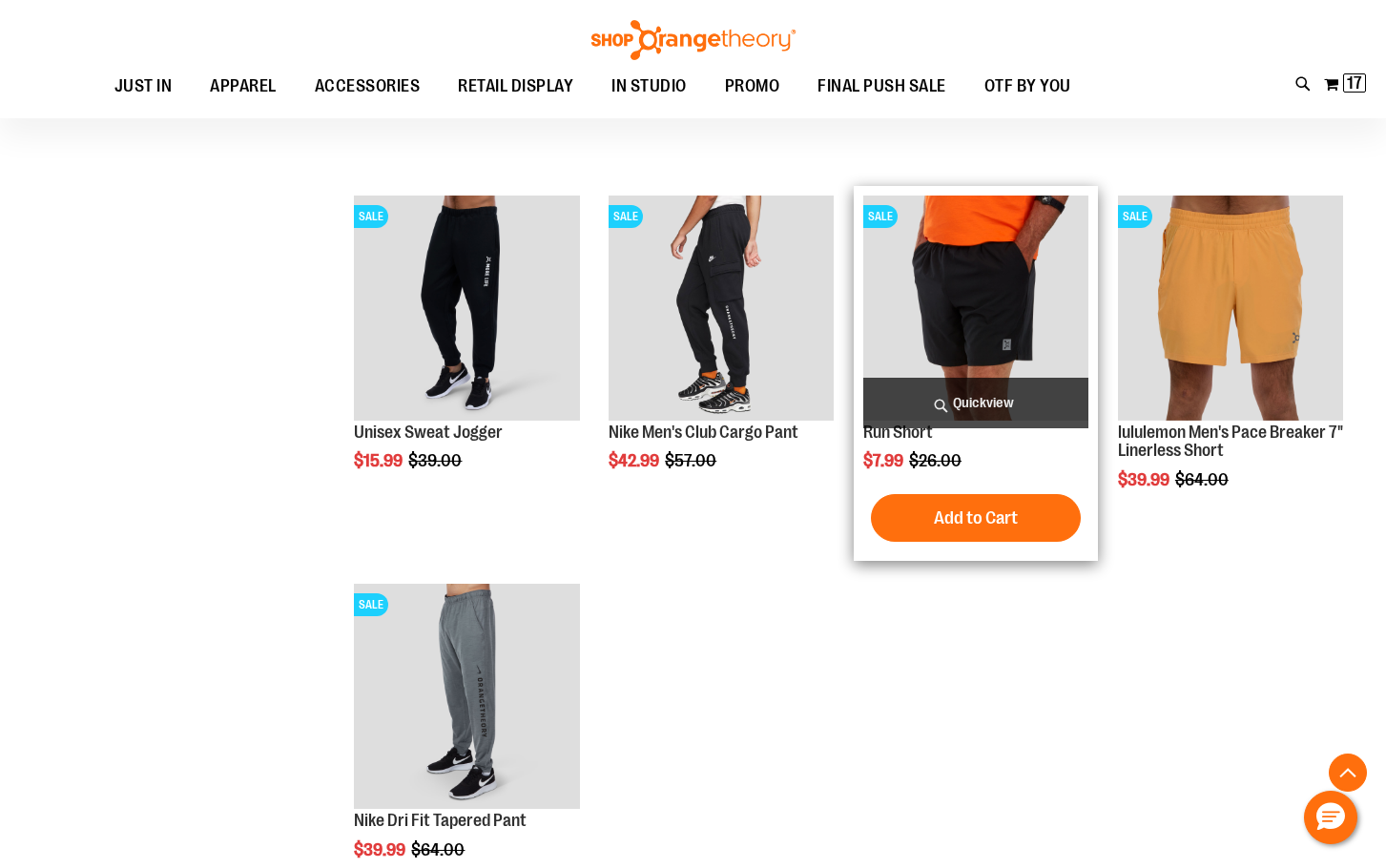
click at [899, 305] on img "product" at bounding box center [976, 308] width 226 height 225
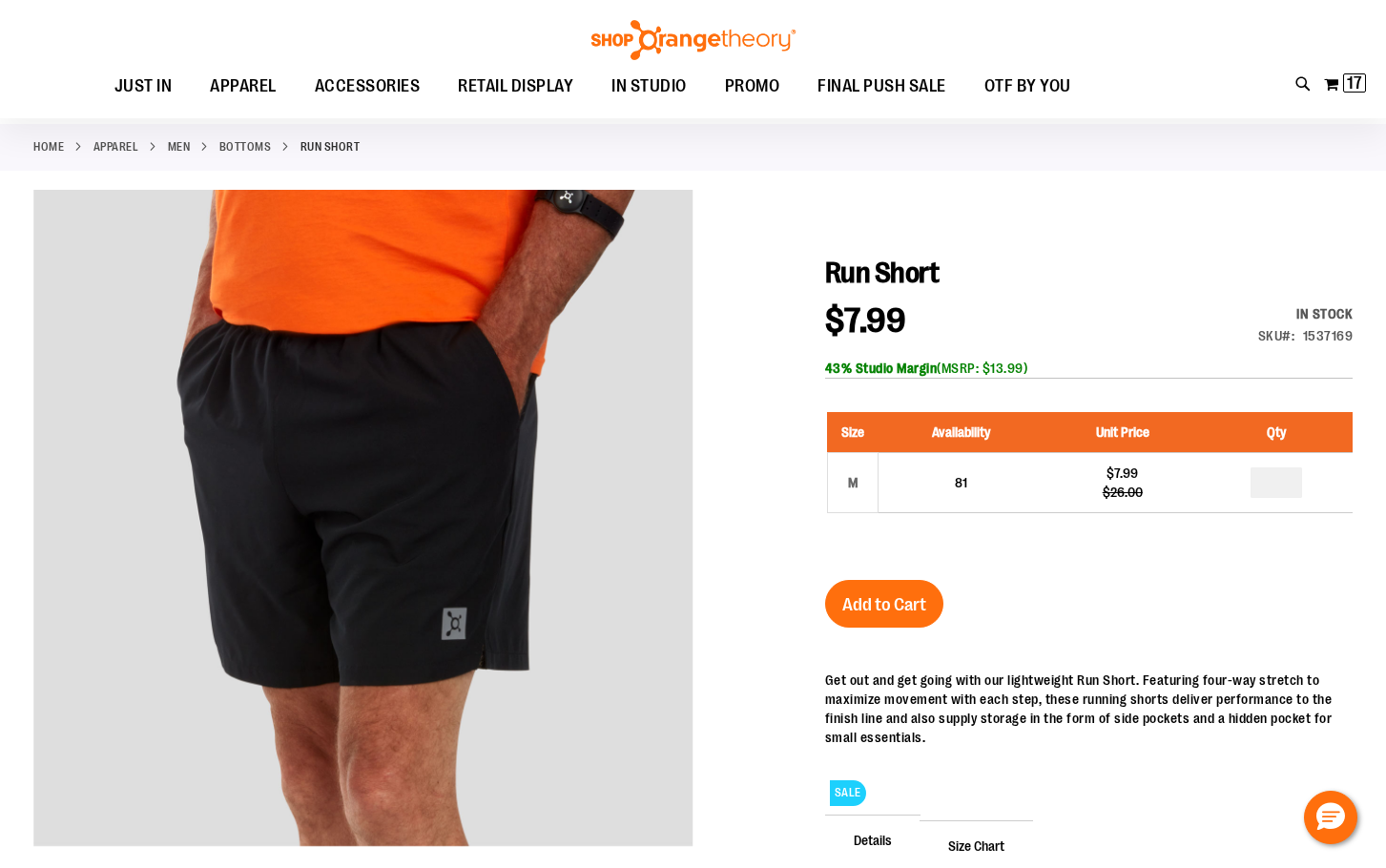
scroll to position [285, 0]
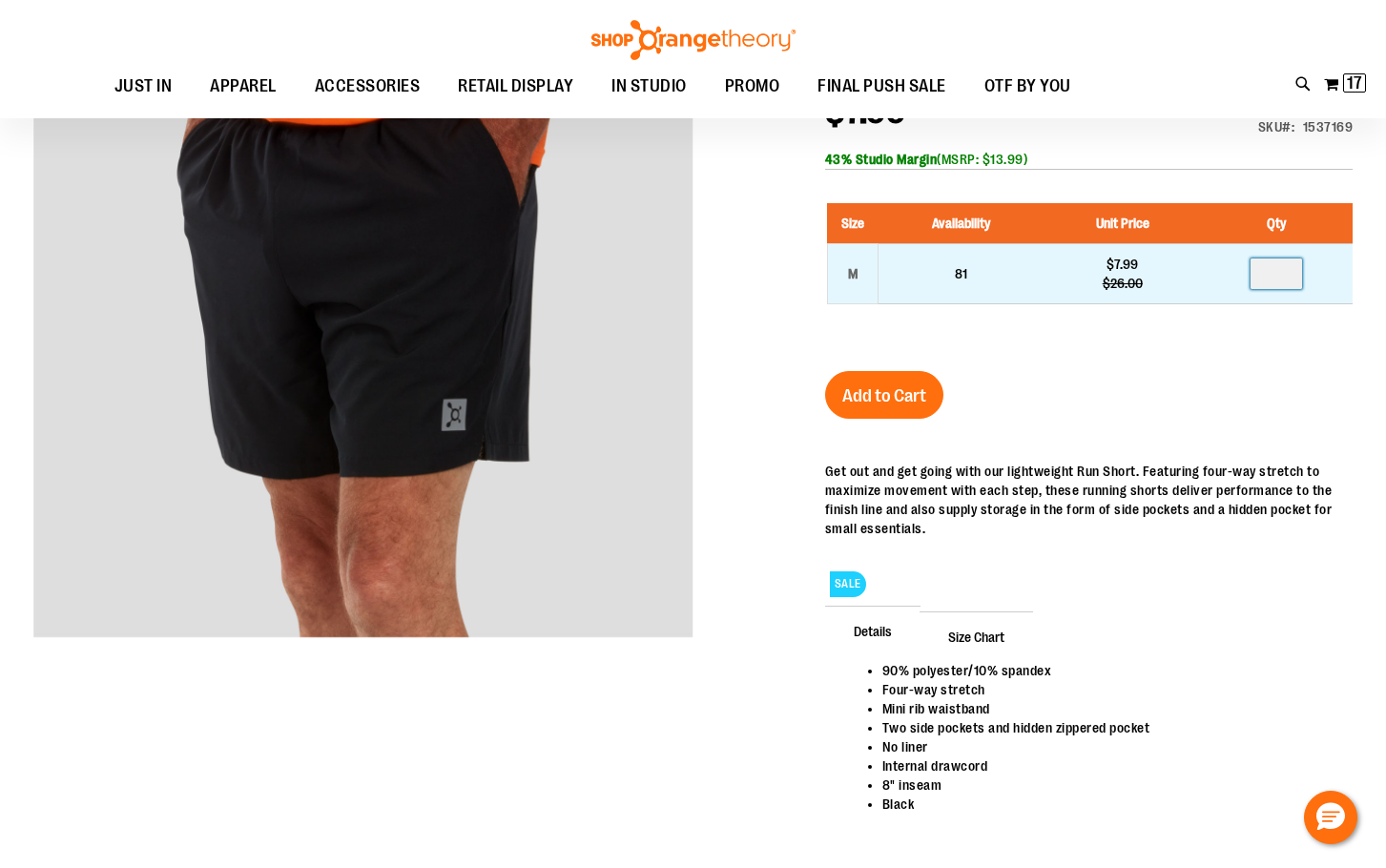
click at [1293, 272] on input "number" at bounding box center [1277, 273] width 52 height 31
type input "*"
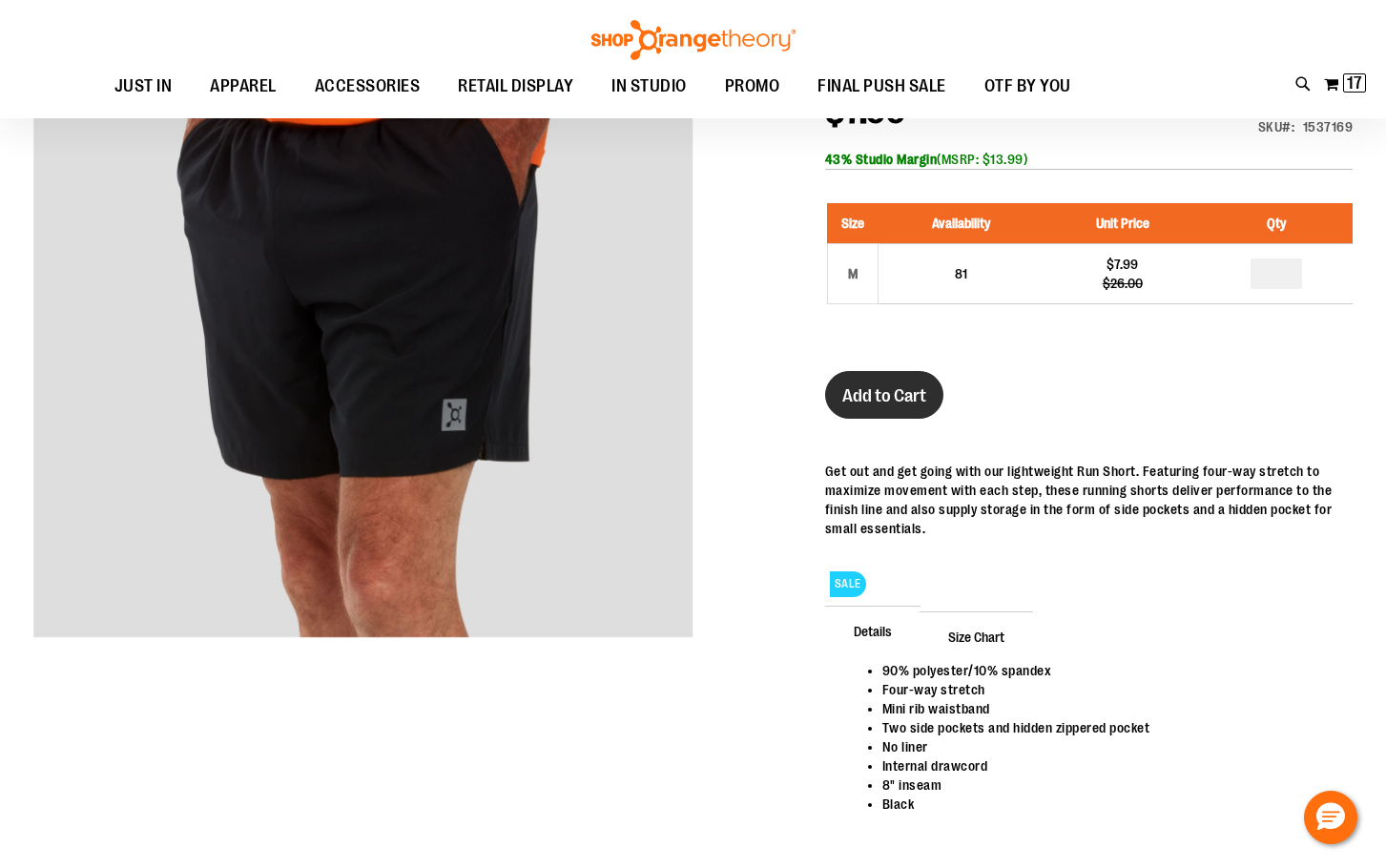
click at [905, 408] on button "Add to Cart" at bounding box center [884, 395] width 118 height 48
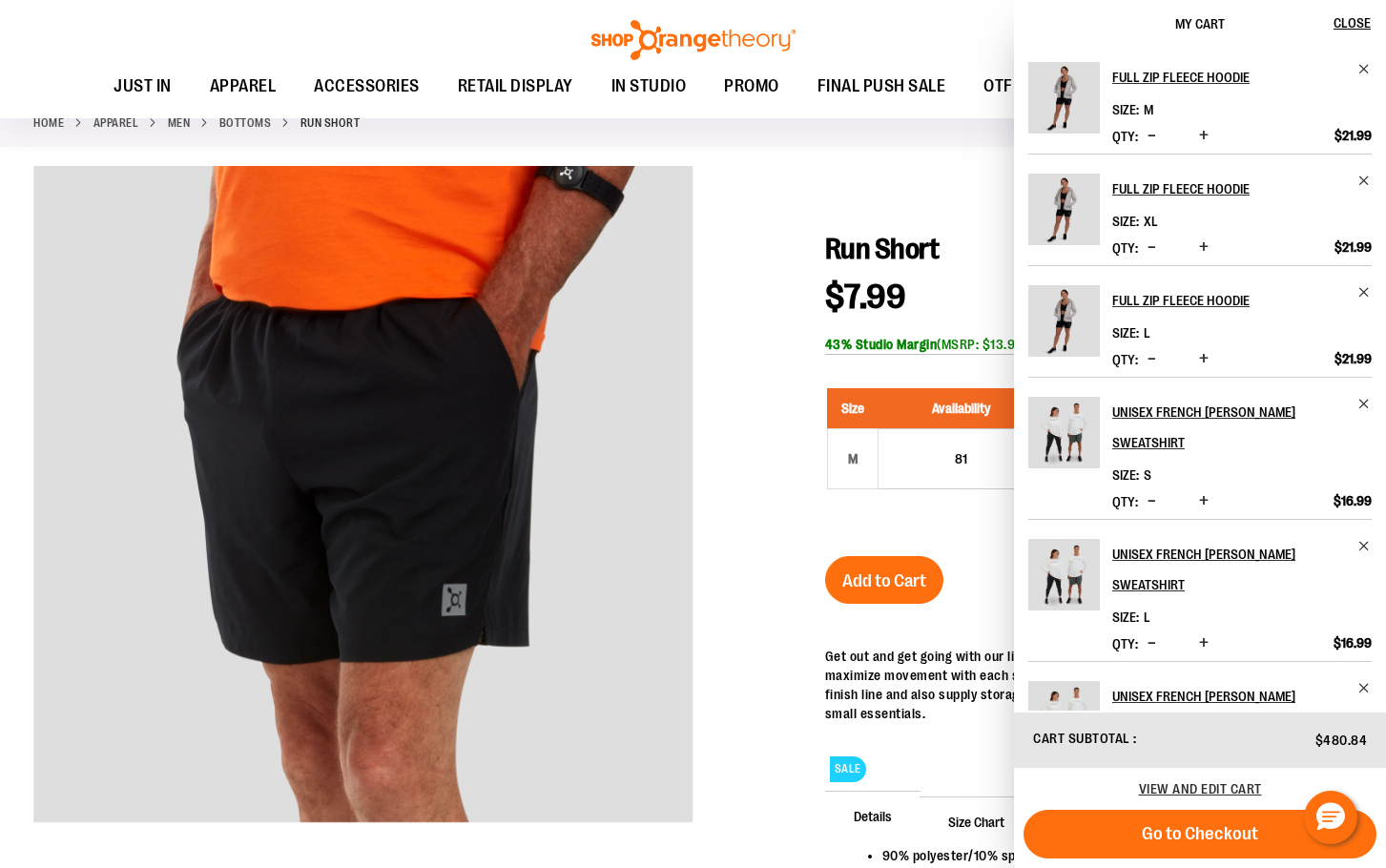
scroll to position [94, 0]
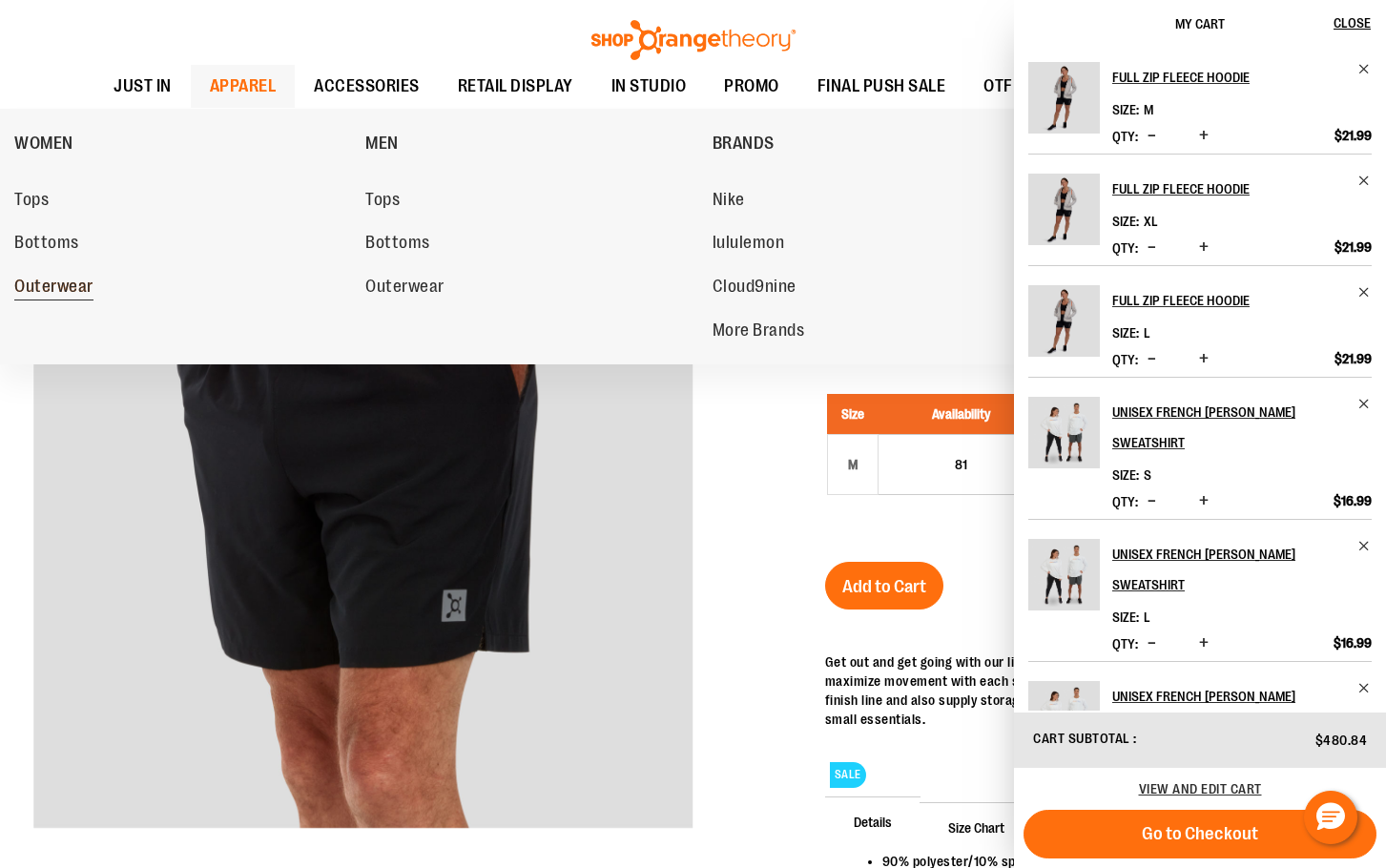
click at [90, 288] on span "Outerwear" at bounding box center [54, 288] width 79 height 24
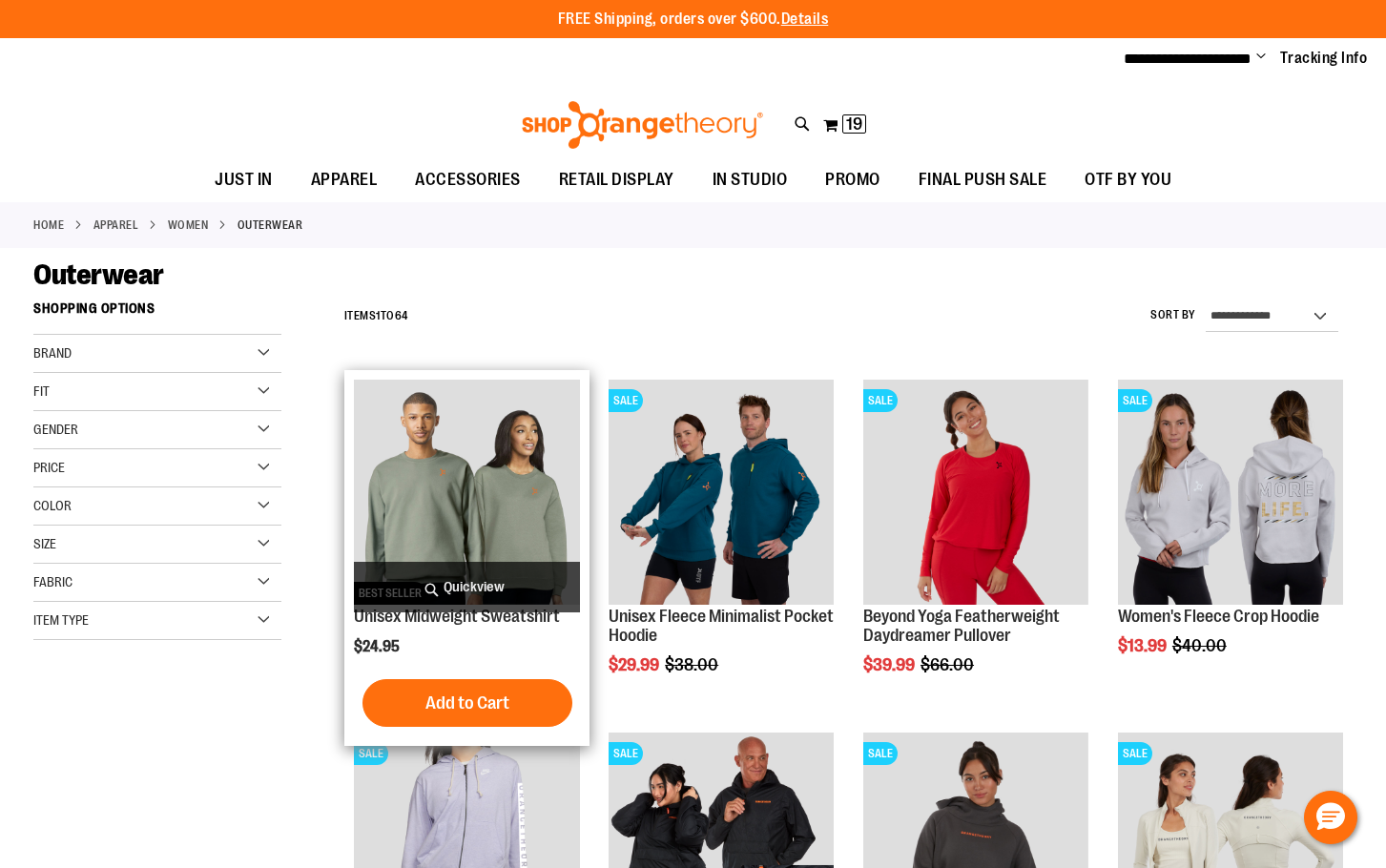
click at [478, 457] on img "product" at bounding box center [466, 492] width 226 height 225
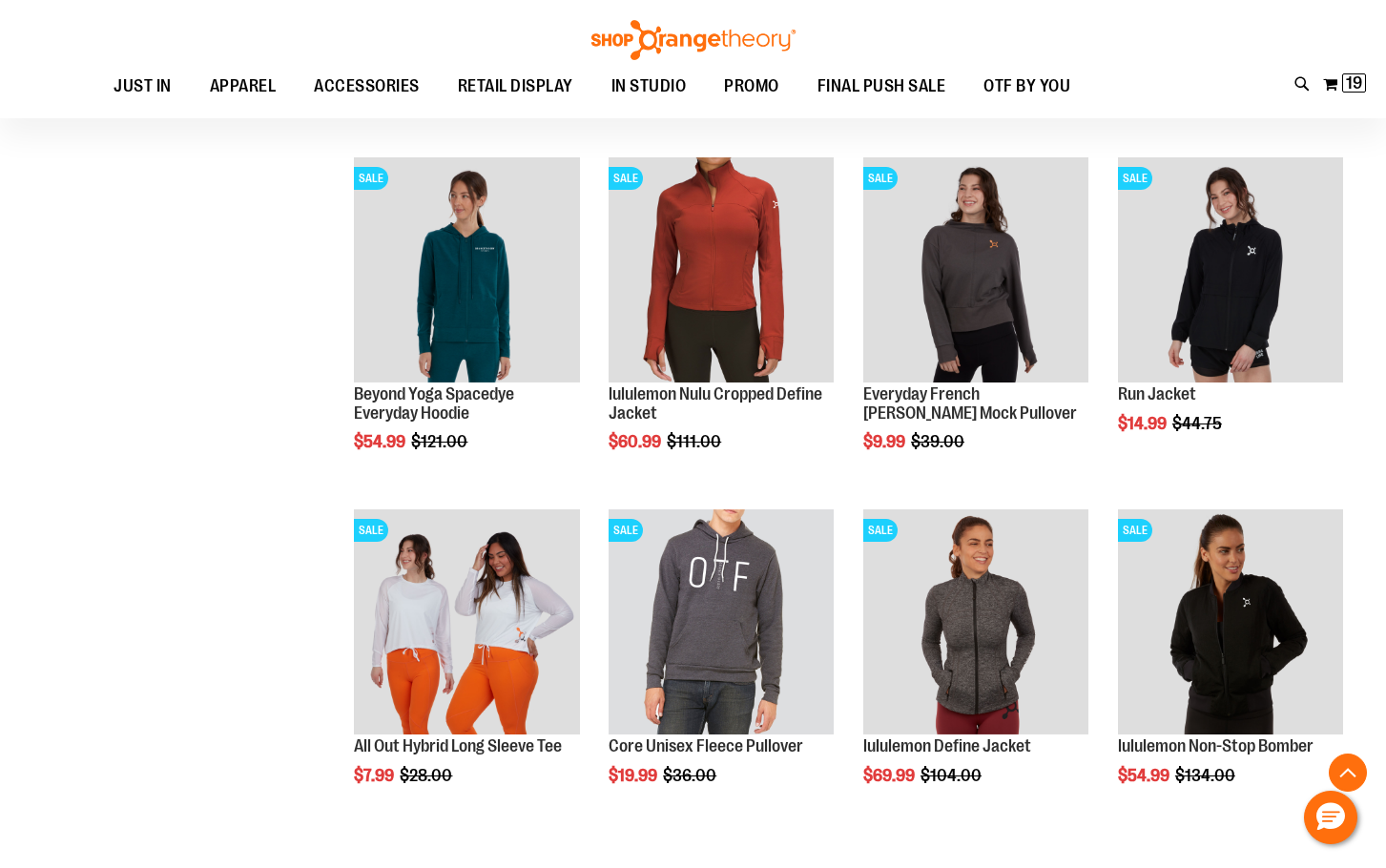
scroll to position [1144, 0]
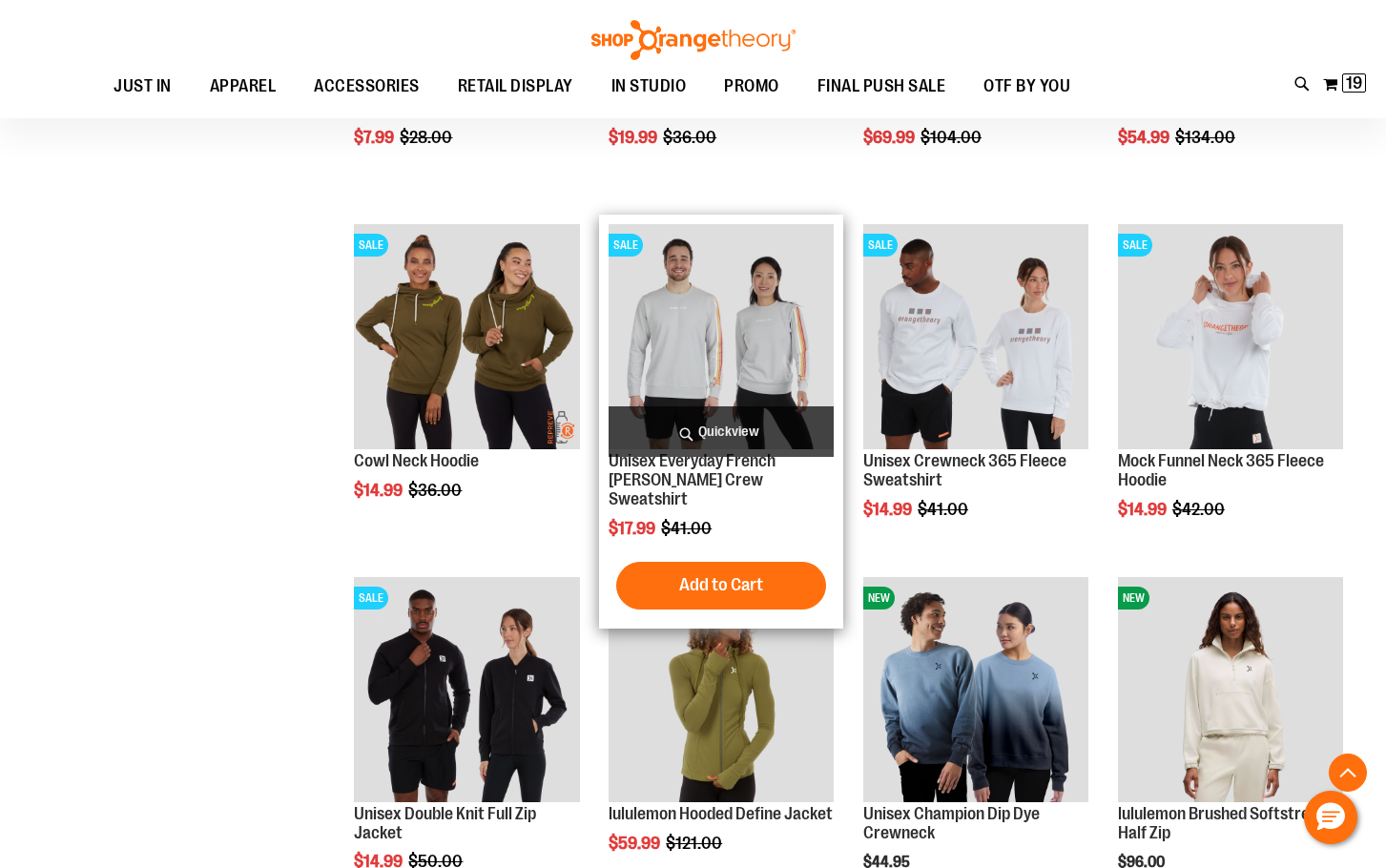
scroll to position [2002, 0]
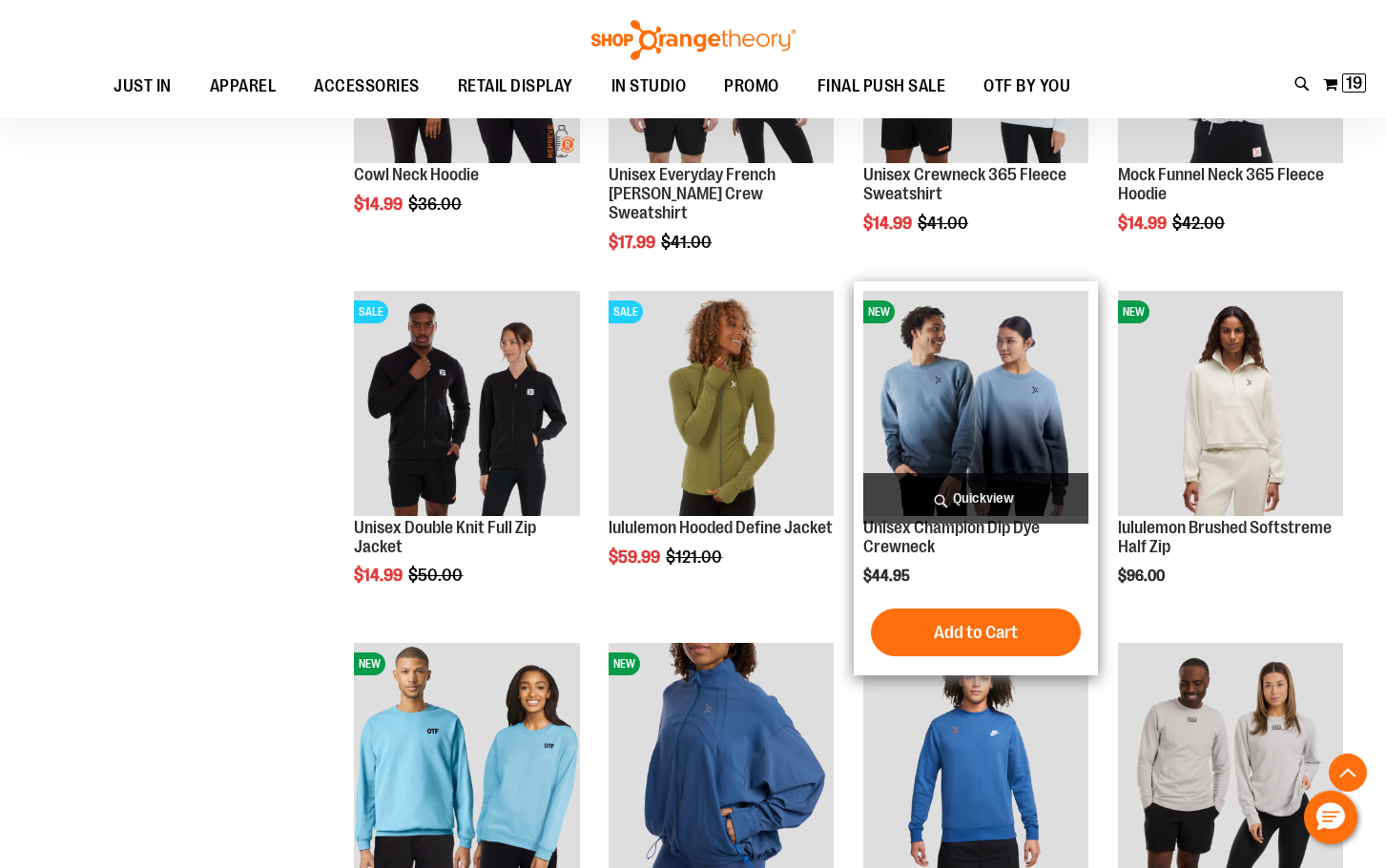
click at [966, 351] on img "product" at bounding box center [976, 403] width 226 height 225
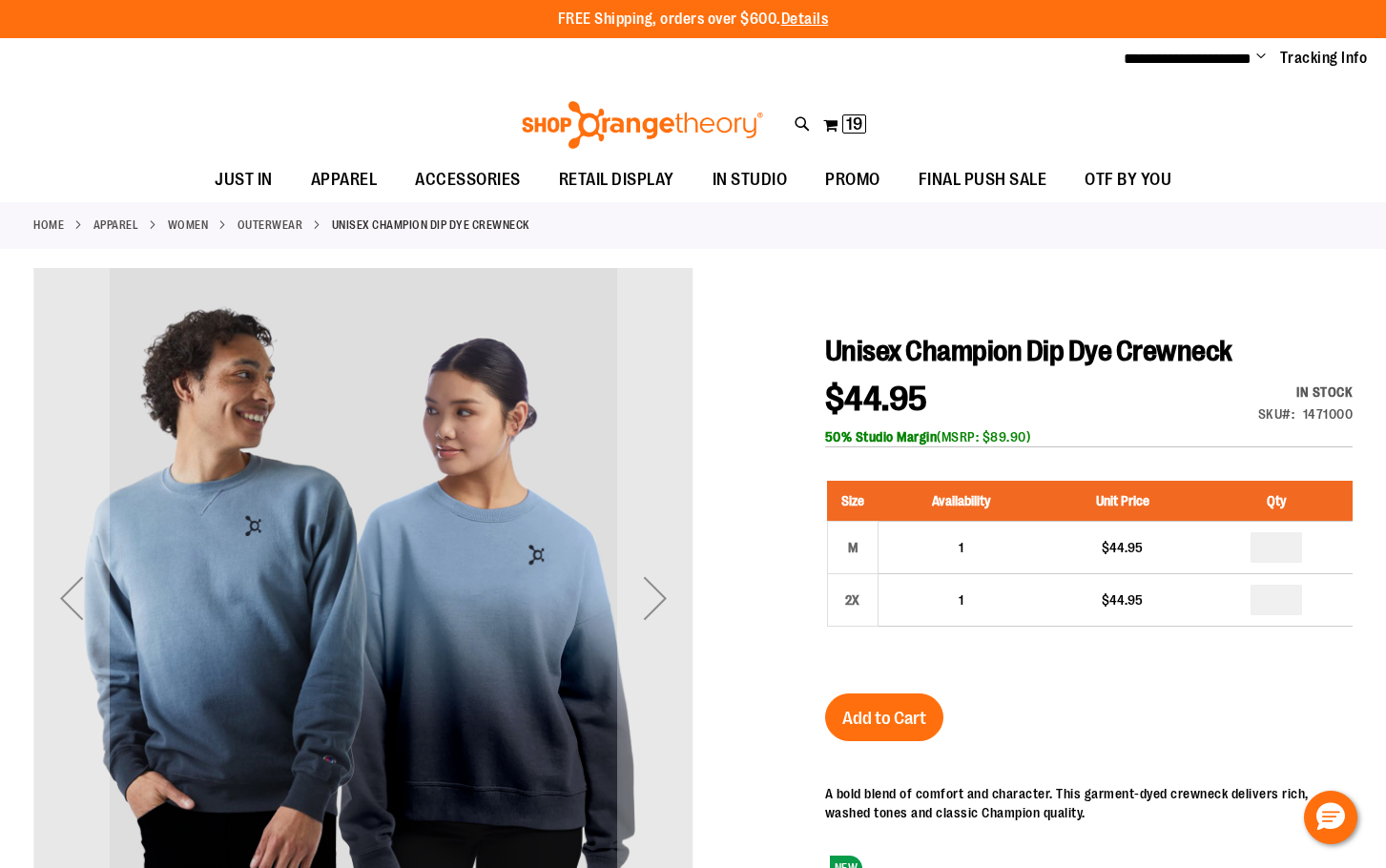
click at [1160, 129] on div "Toggle Nav Search Popular Suggestions Advanced Search" at bounding box center [693, 120] width 1386 height 77
click at [851, 123] on span "19" at bounding box center [854, 123] width 16 height 19
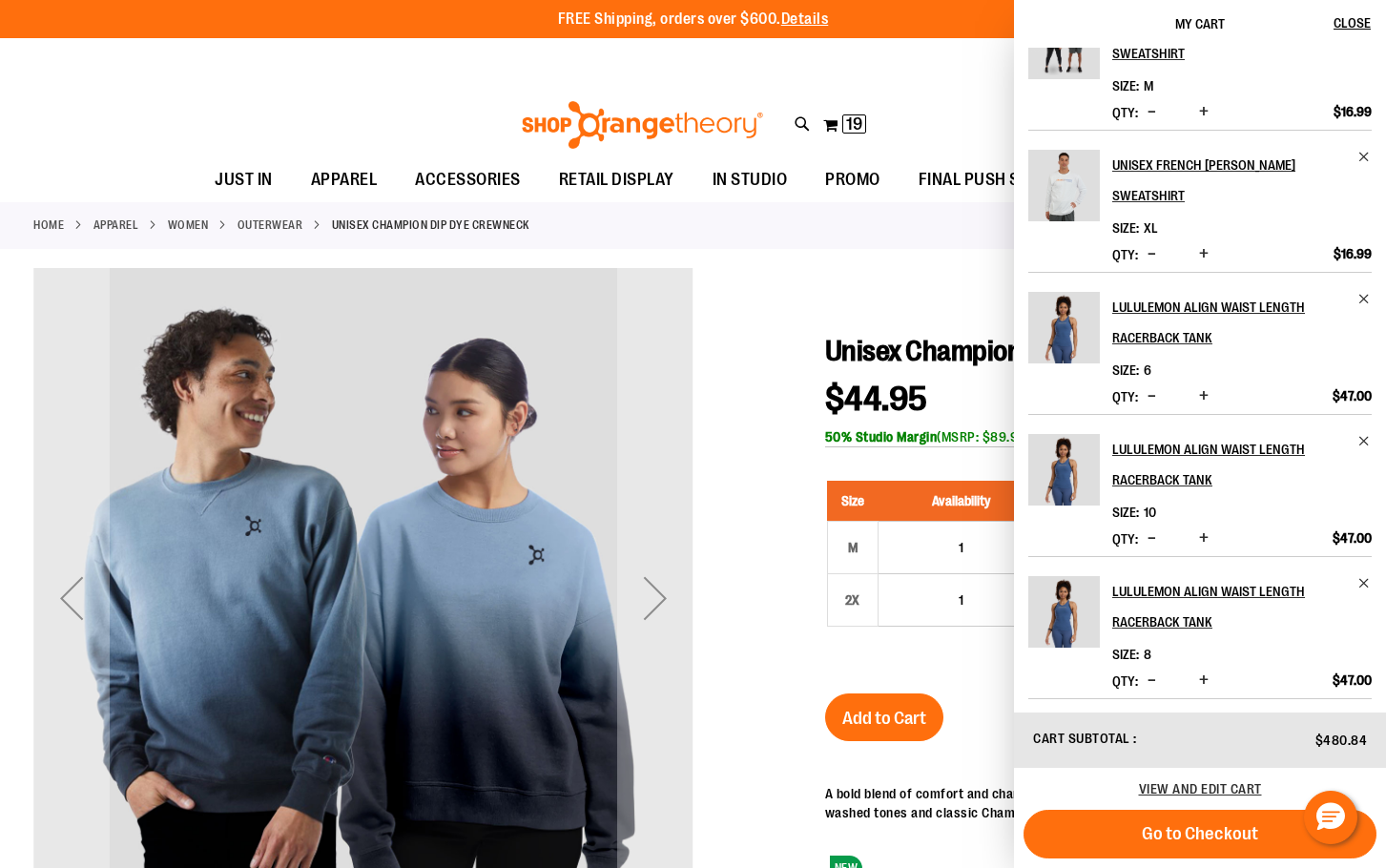
scroll to position [676, 0]
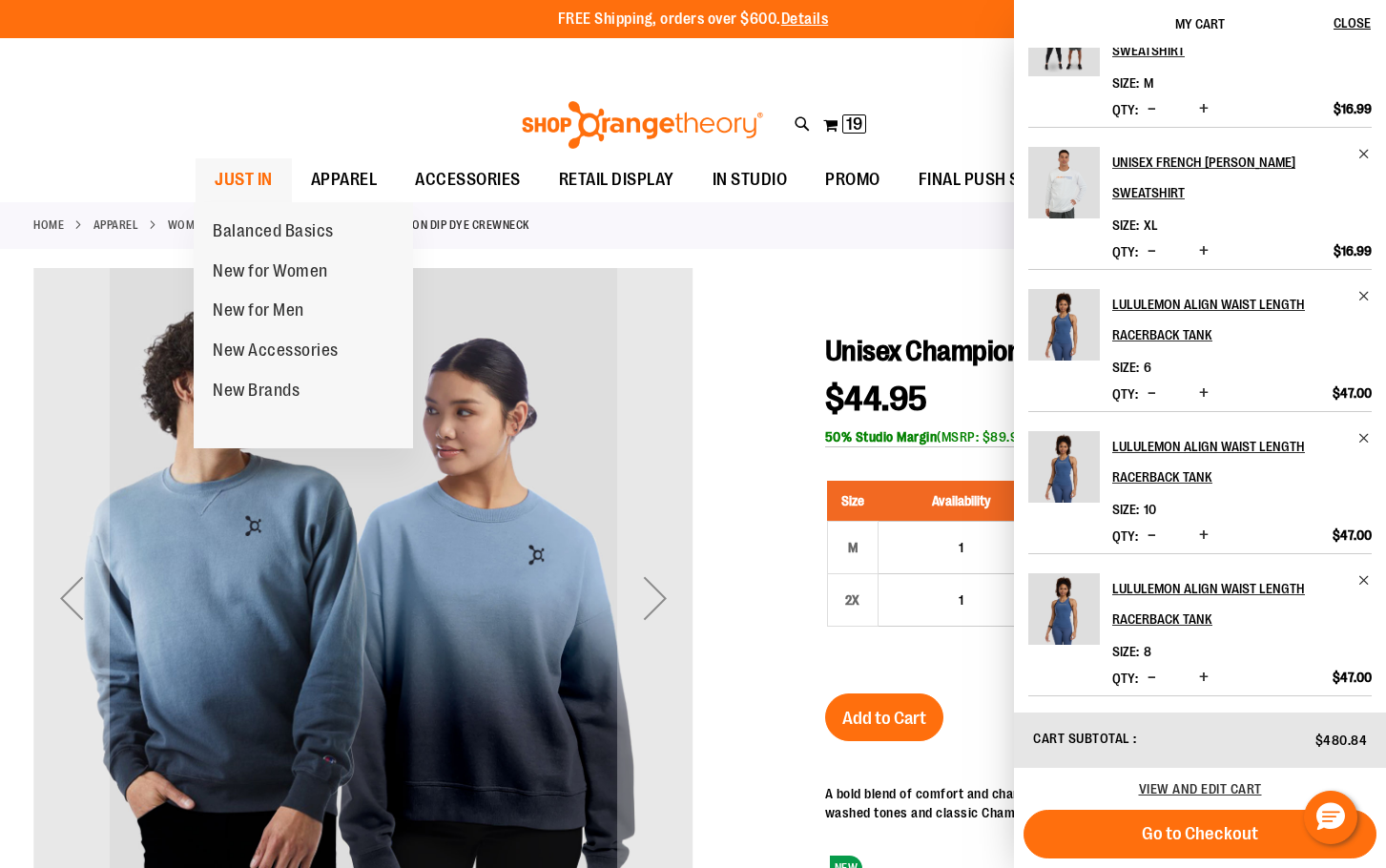
click at [268, 192] on span "JUST IN" at bounding box center [243, 179] width 59 height 43
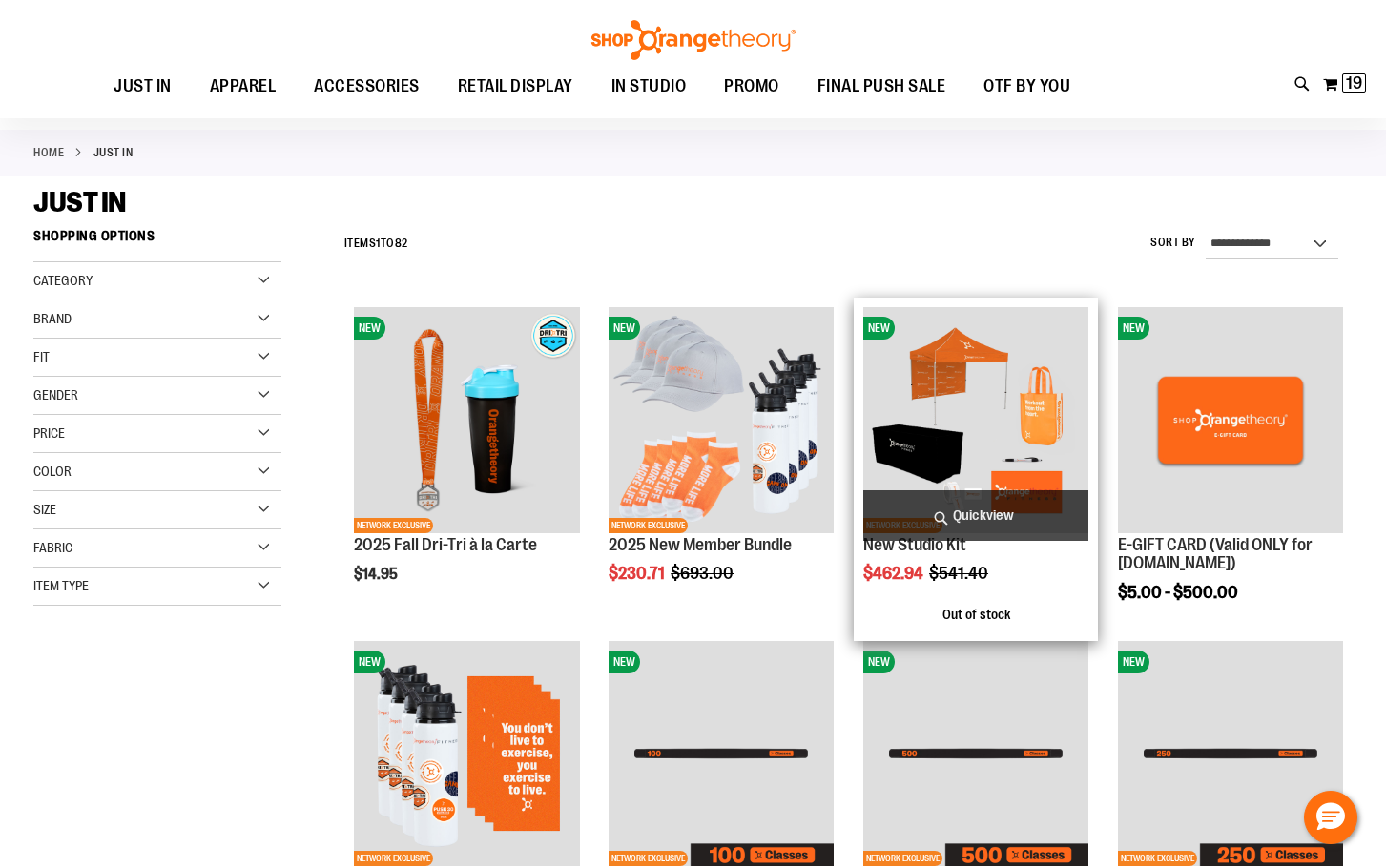
scroll to position [285, 0]
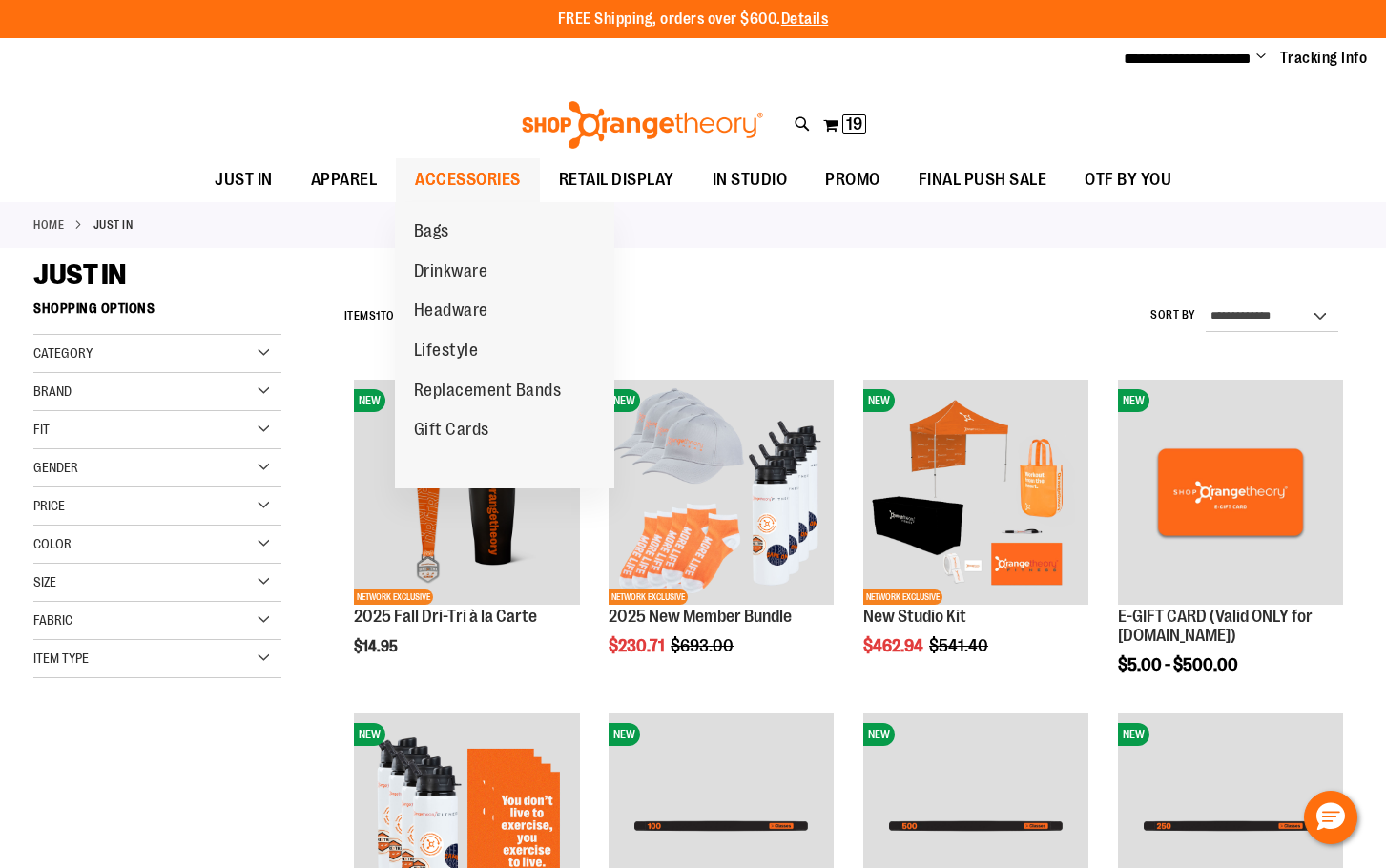
click at [457, 180] on span "ACCESSORIES" at bounding box center [468, 179] width 106 height 43
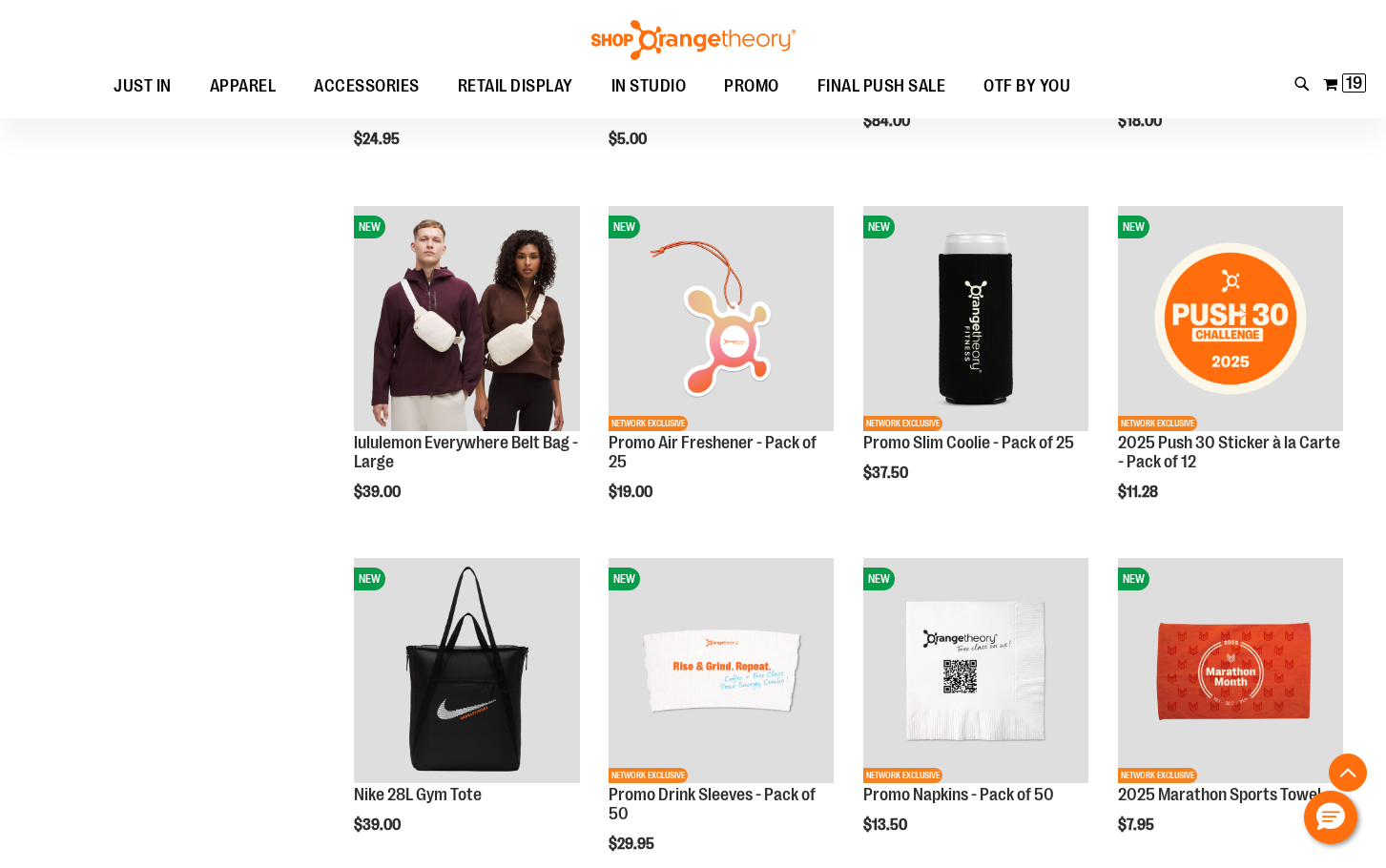
scroll to position [1029, 0]
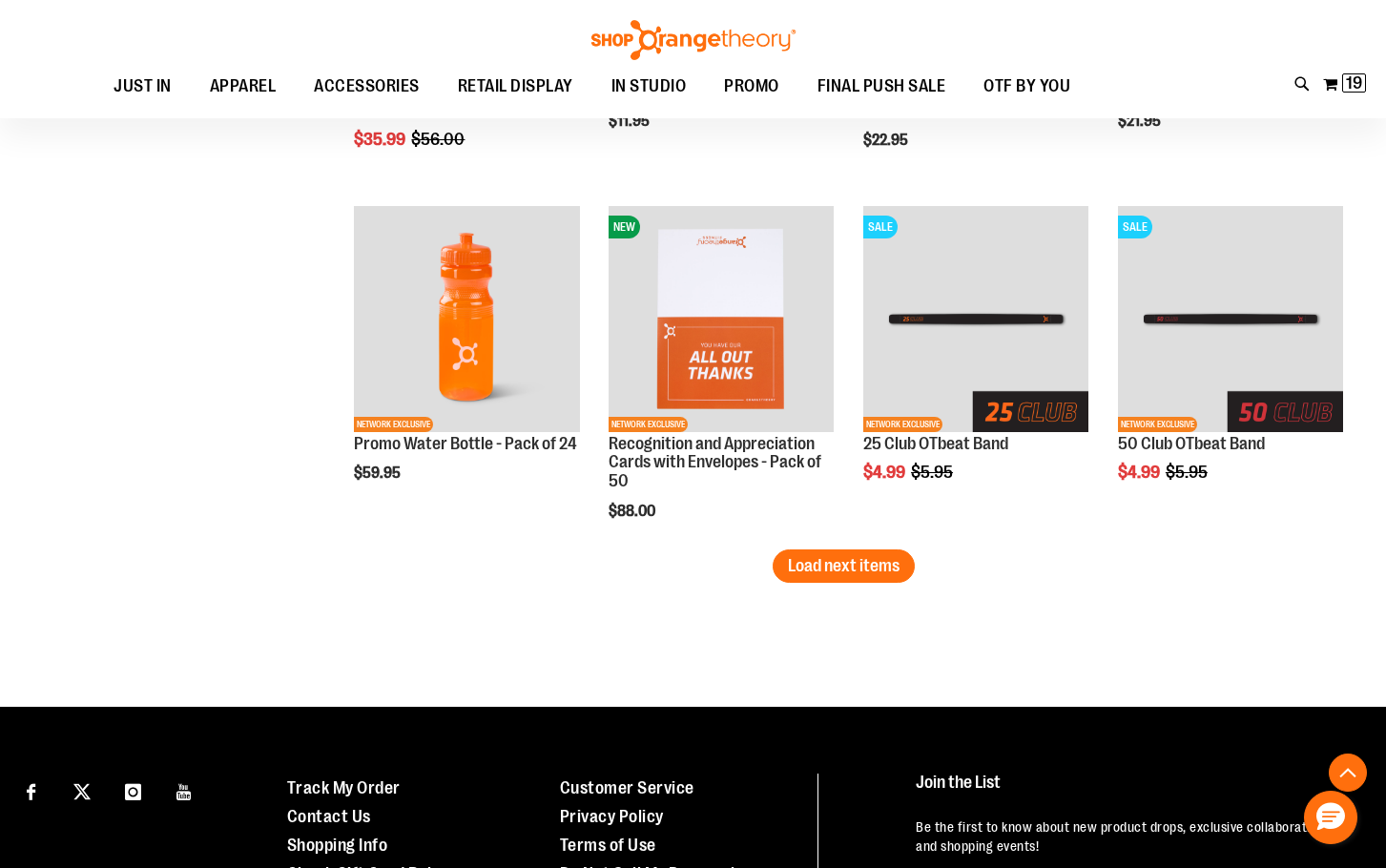
scroll to position [2840, 0]
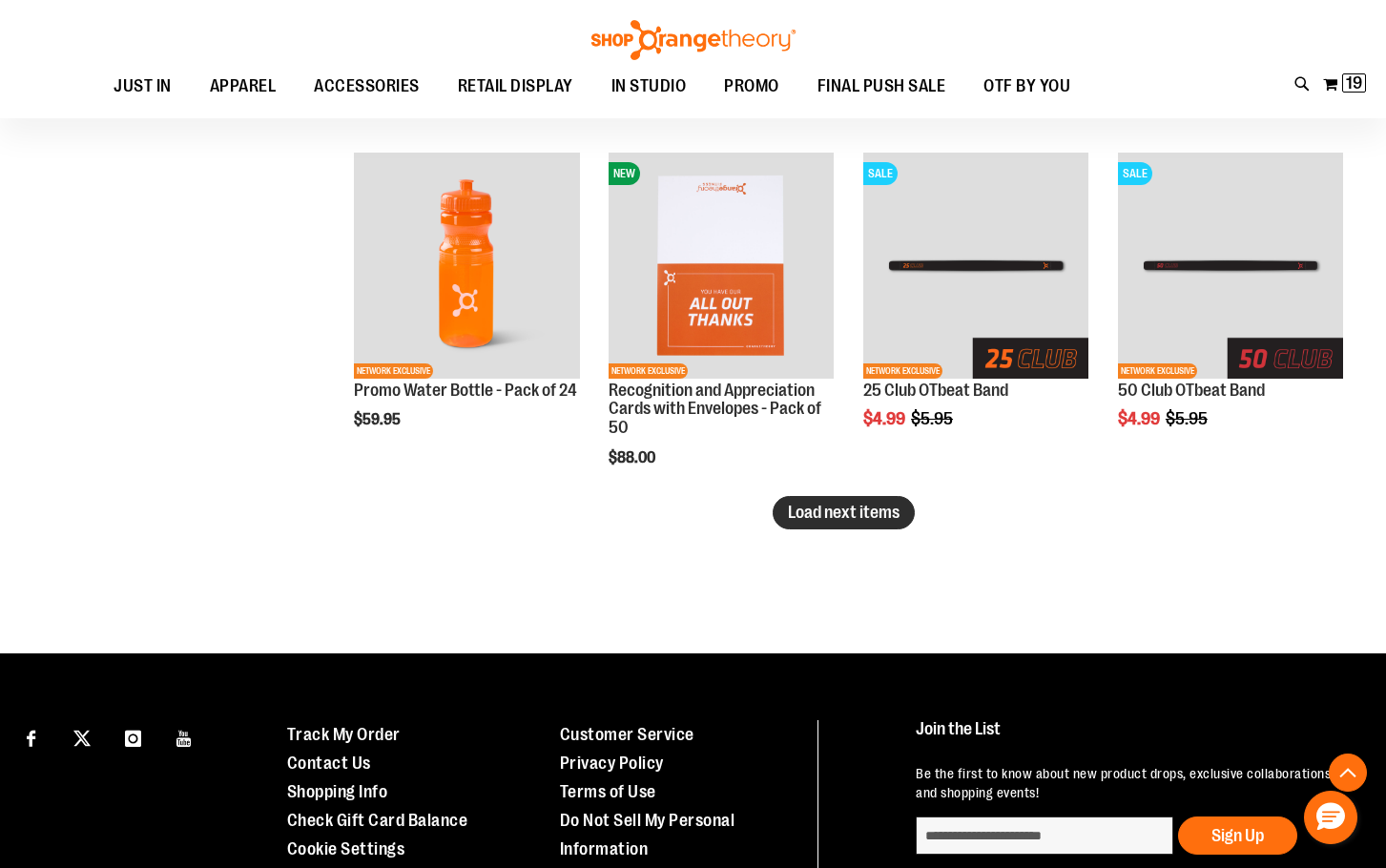
click at [809, 521] on button "Load next items" at bounding box center [844, 512] width 142 height 34
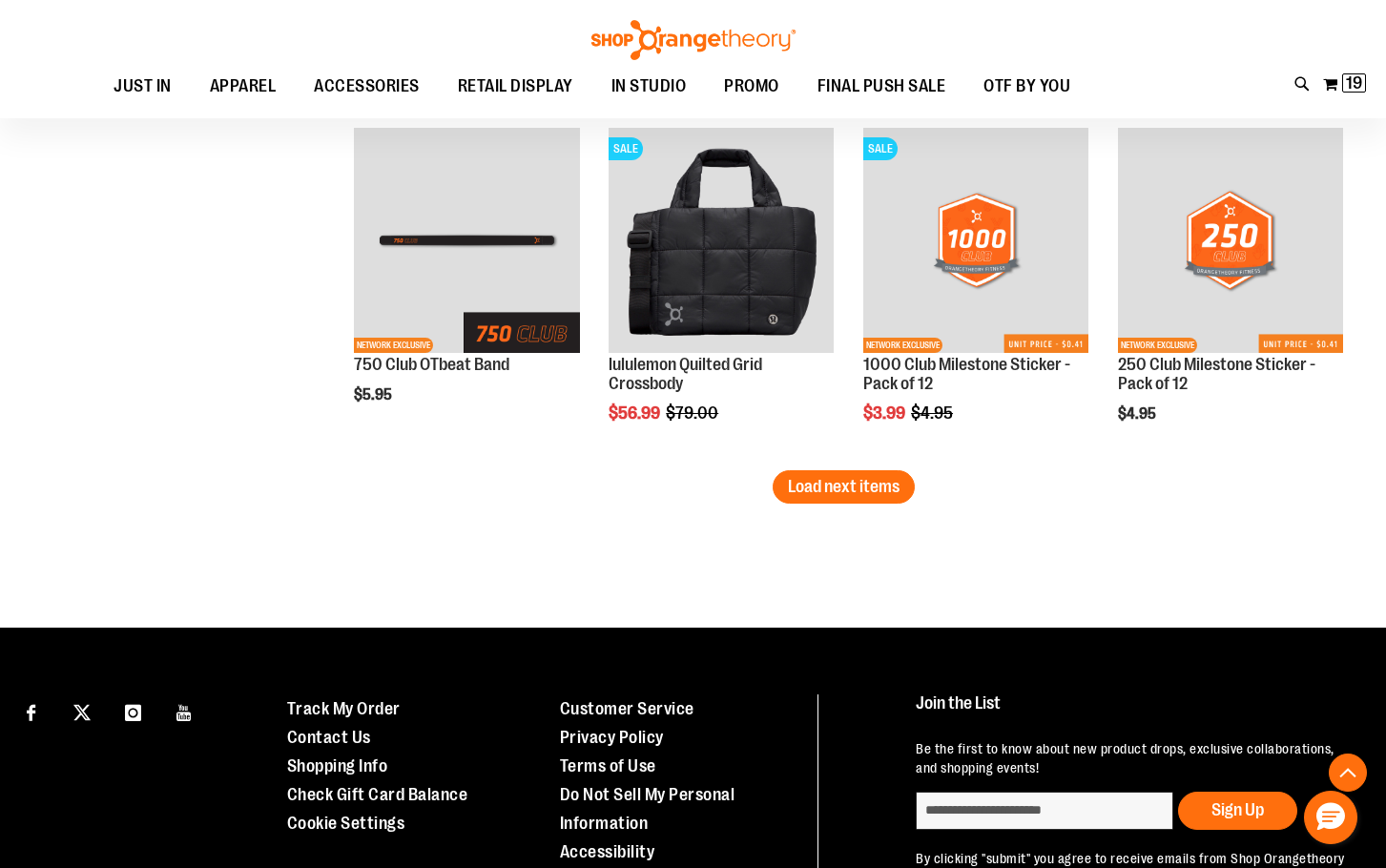
scroll to position [3985, 0]
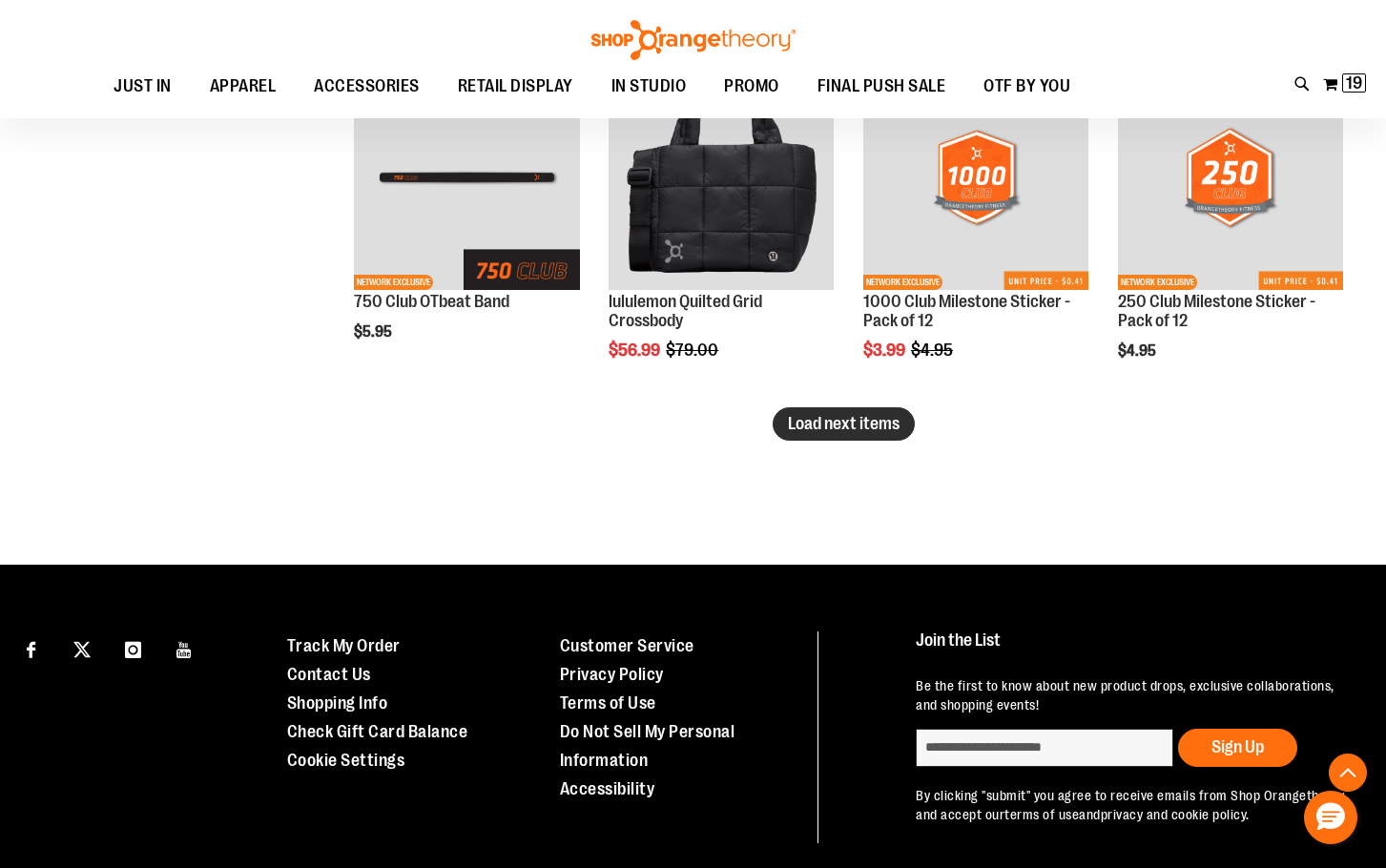
click at [874, 419] on span "Load next items" at bounding box center [844, 423] width 111 height 19
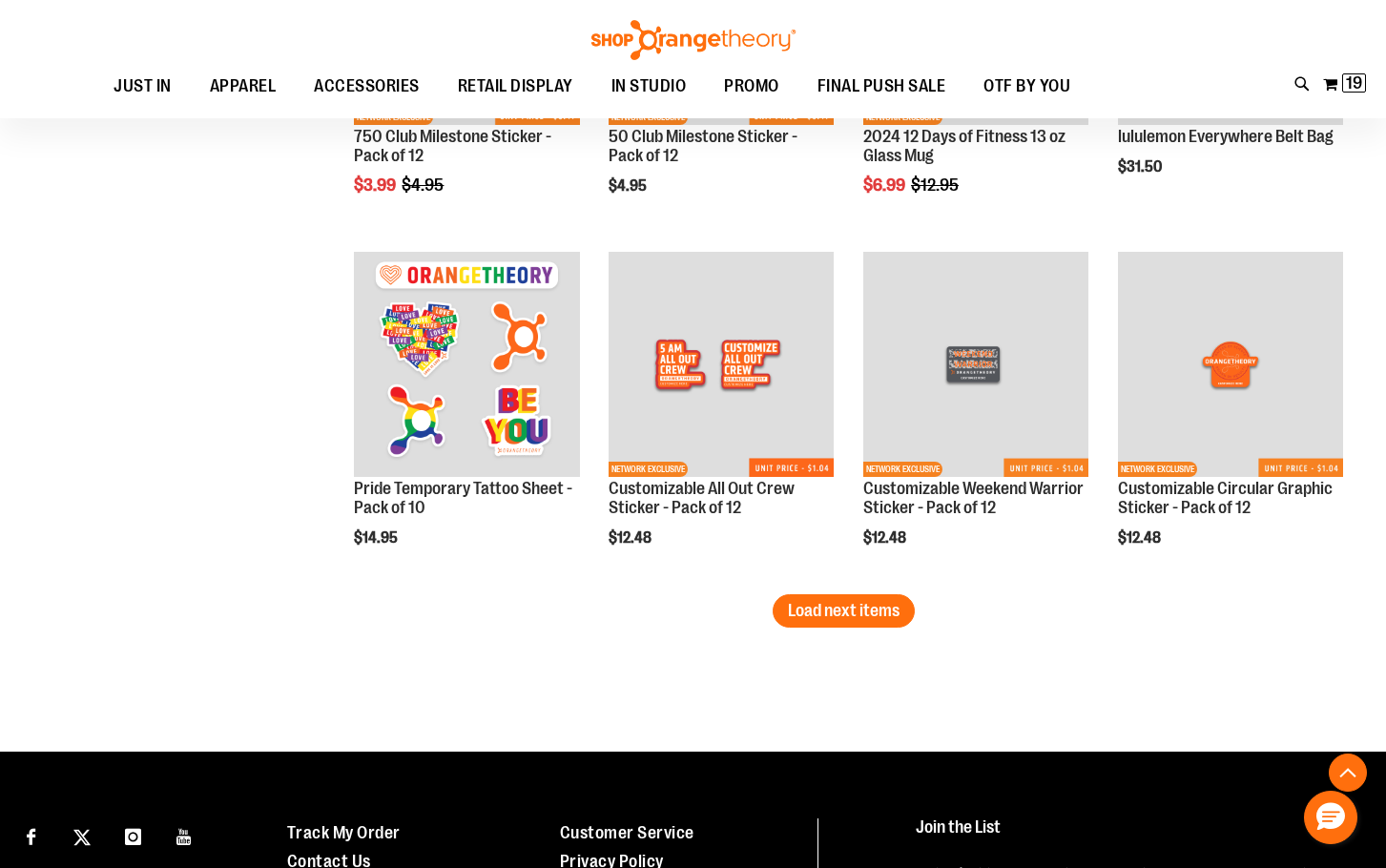
scroll to position [4557, 0]
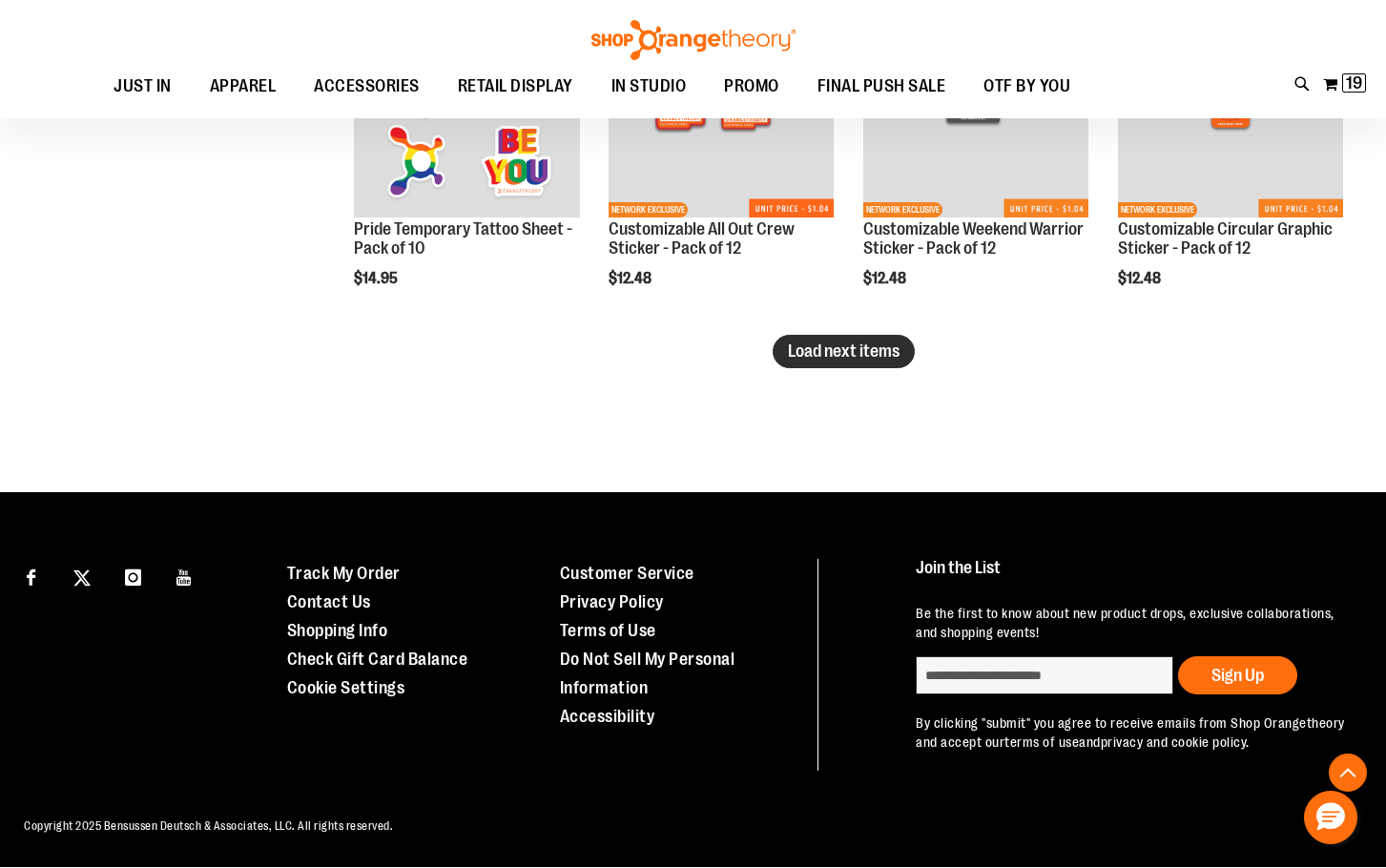
click at [852, 359] on span "Load next items" at bounding box center [844, 351] width 111 height 19
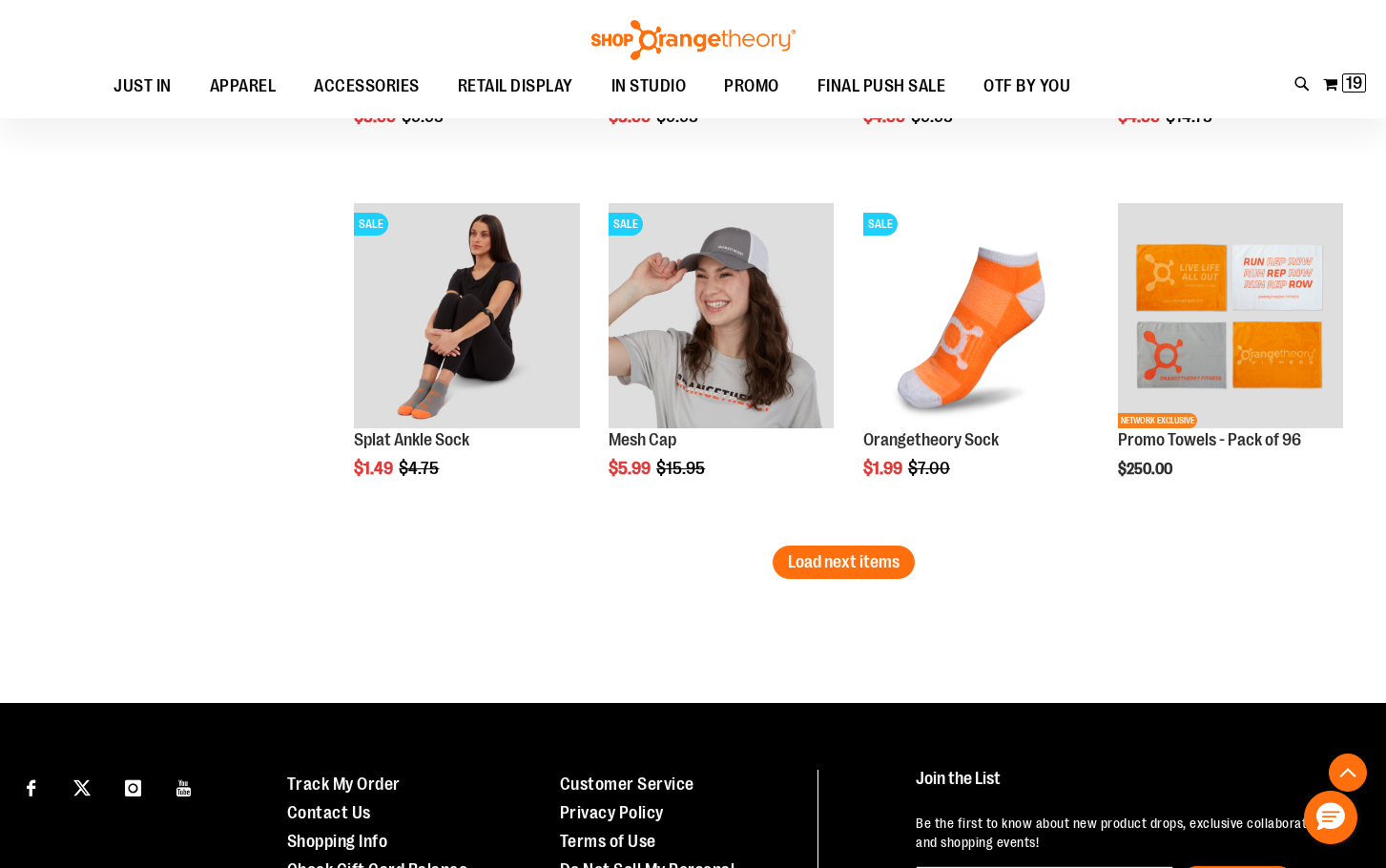
scroll to position [5972, 0]
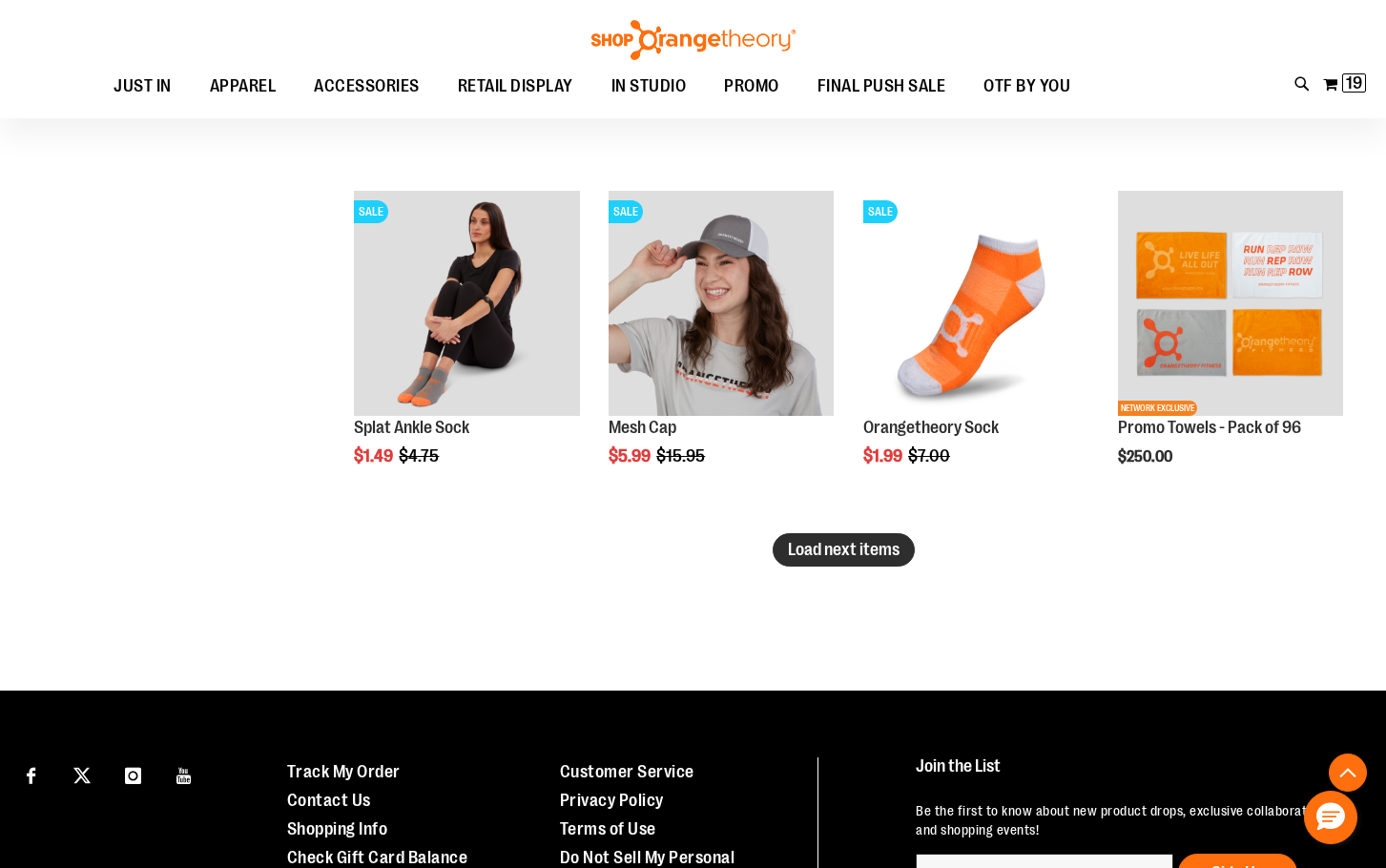
click at [831, 552] on span "Load next items" at bounding box center [844, 548] width 111 height 19
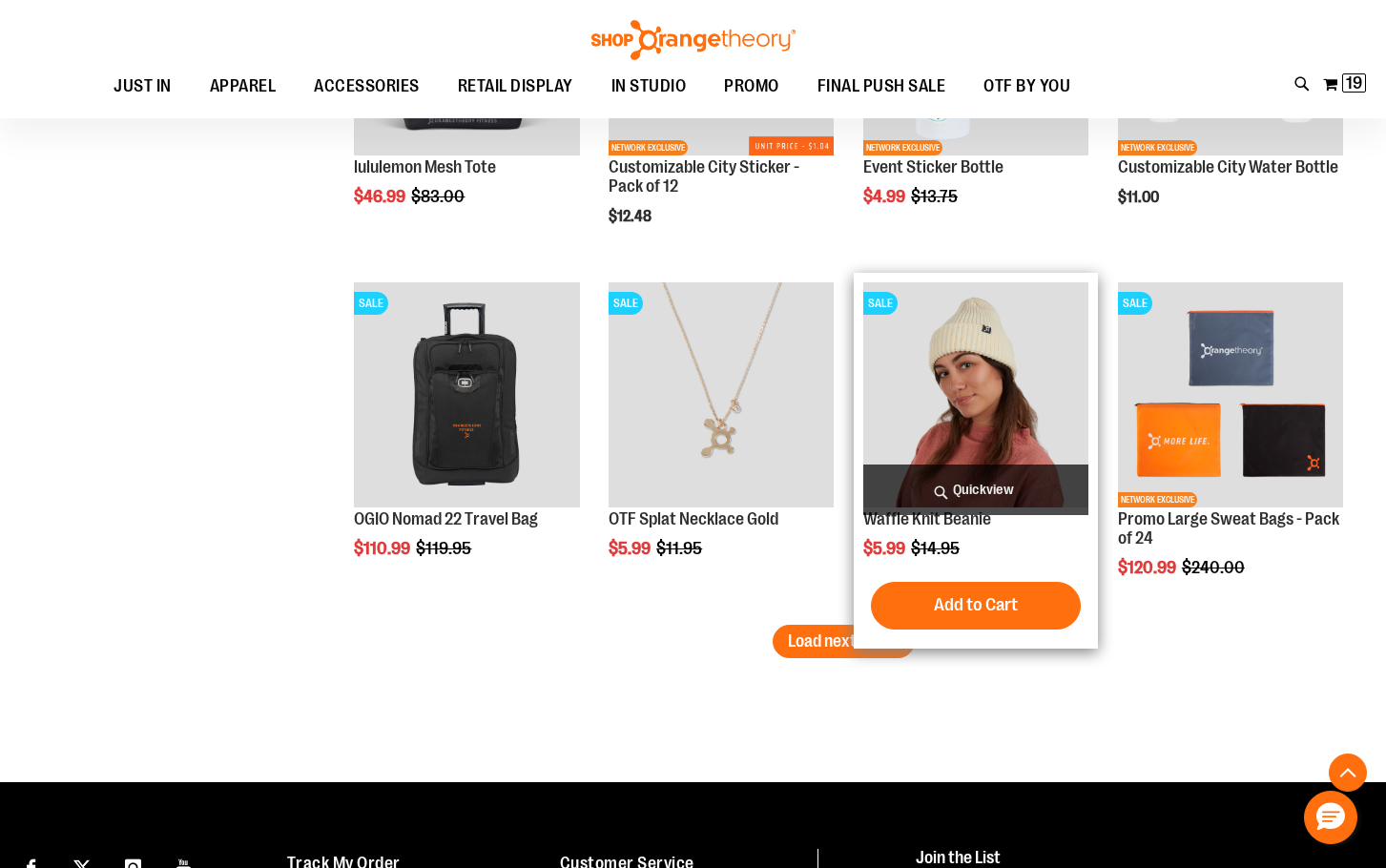
scroll to position [7020, 0]
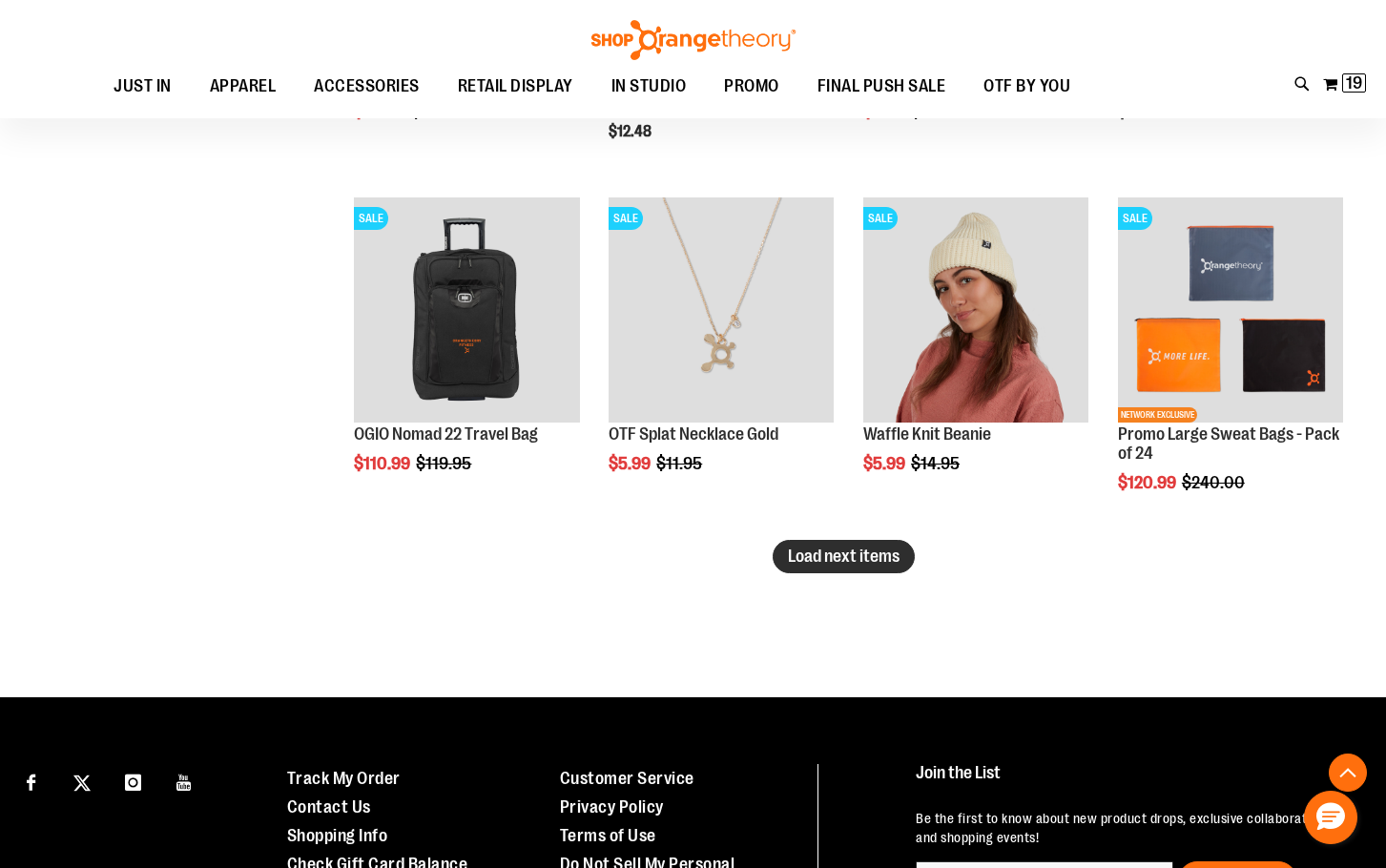
click at [886, 550] on span "Load next items" at bounding box center [844, 555] width 111 height 19
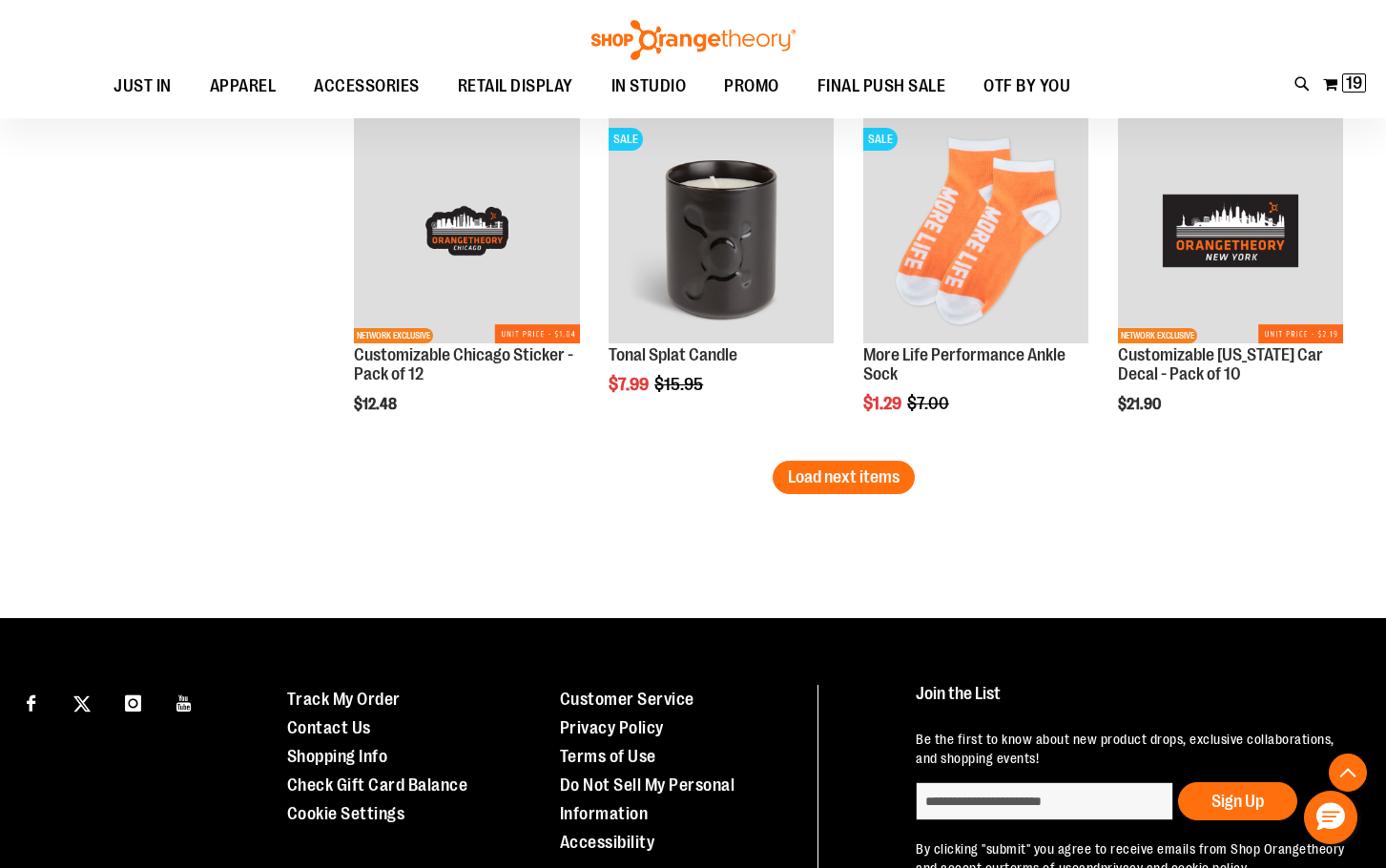
scroll to position [8281, 0]
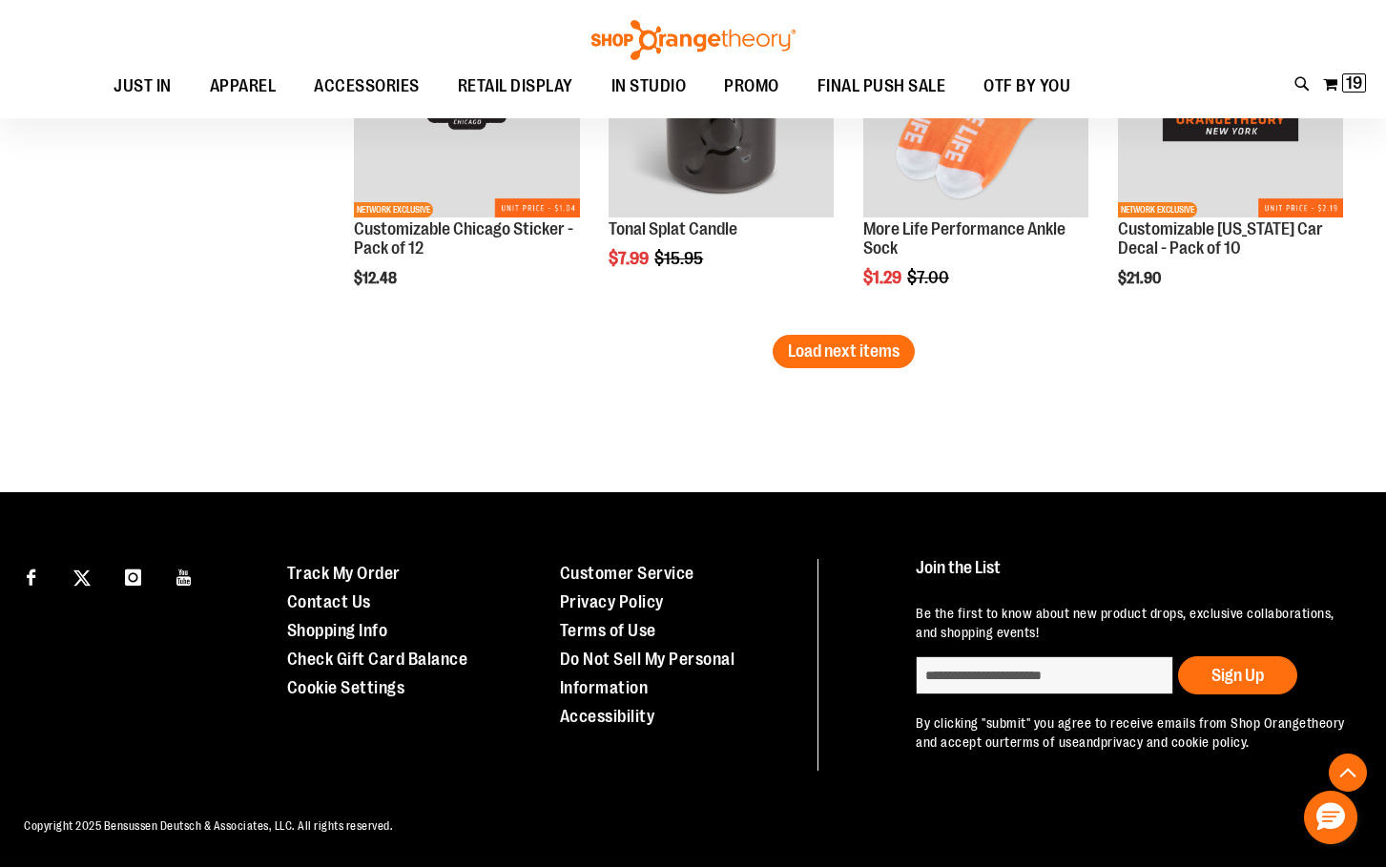
click at [843, 362] on button "Load next items" at bounding box center [844, 352] width 142 height 34
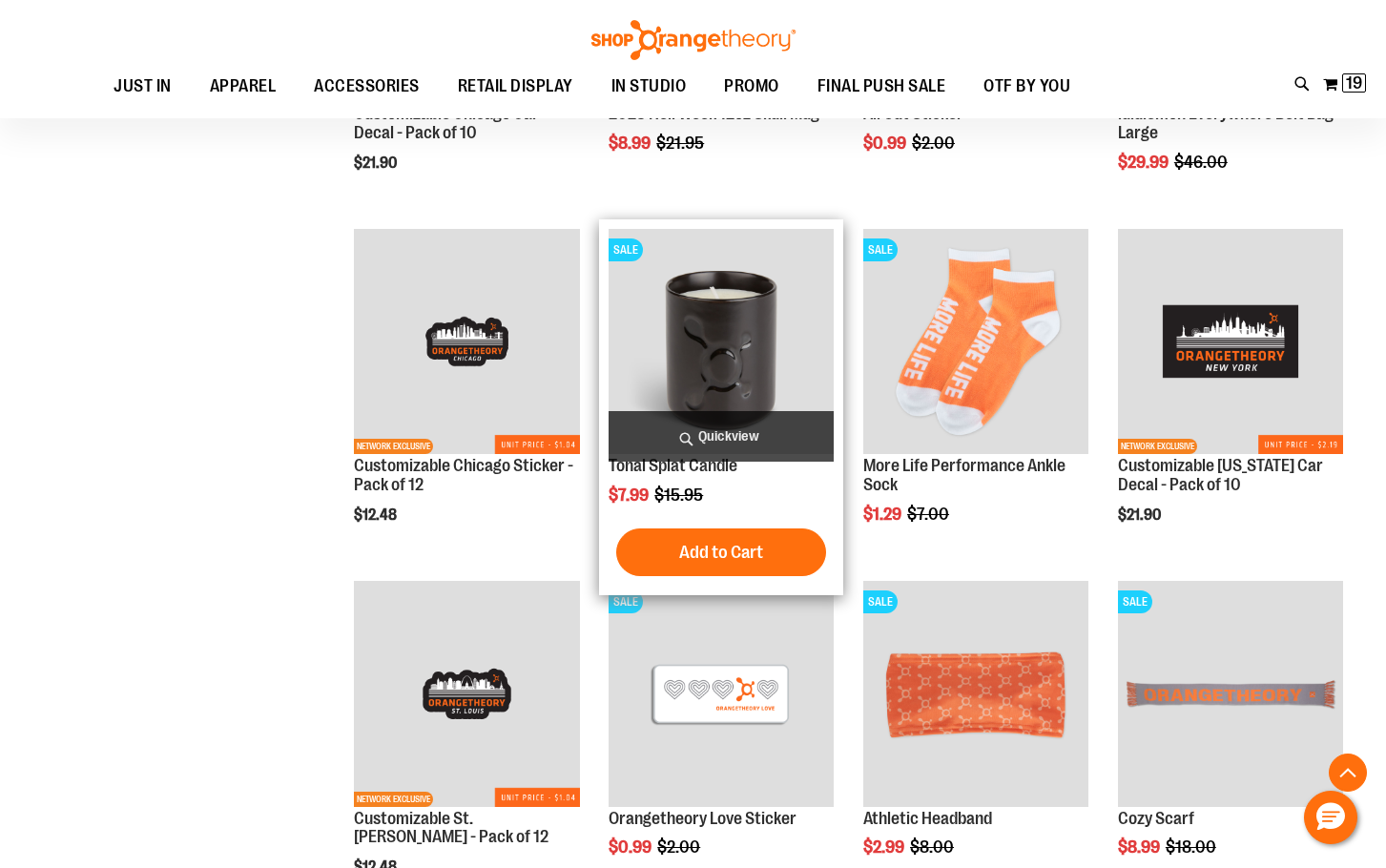
scroll to position [7995, 0]
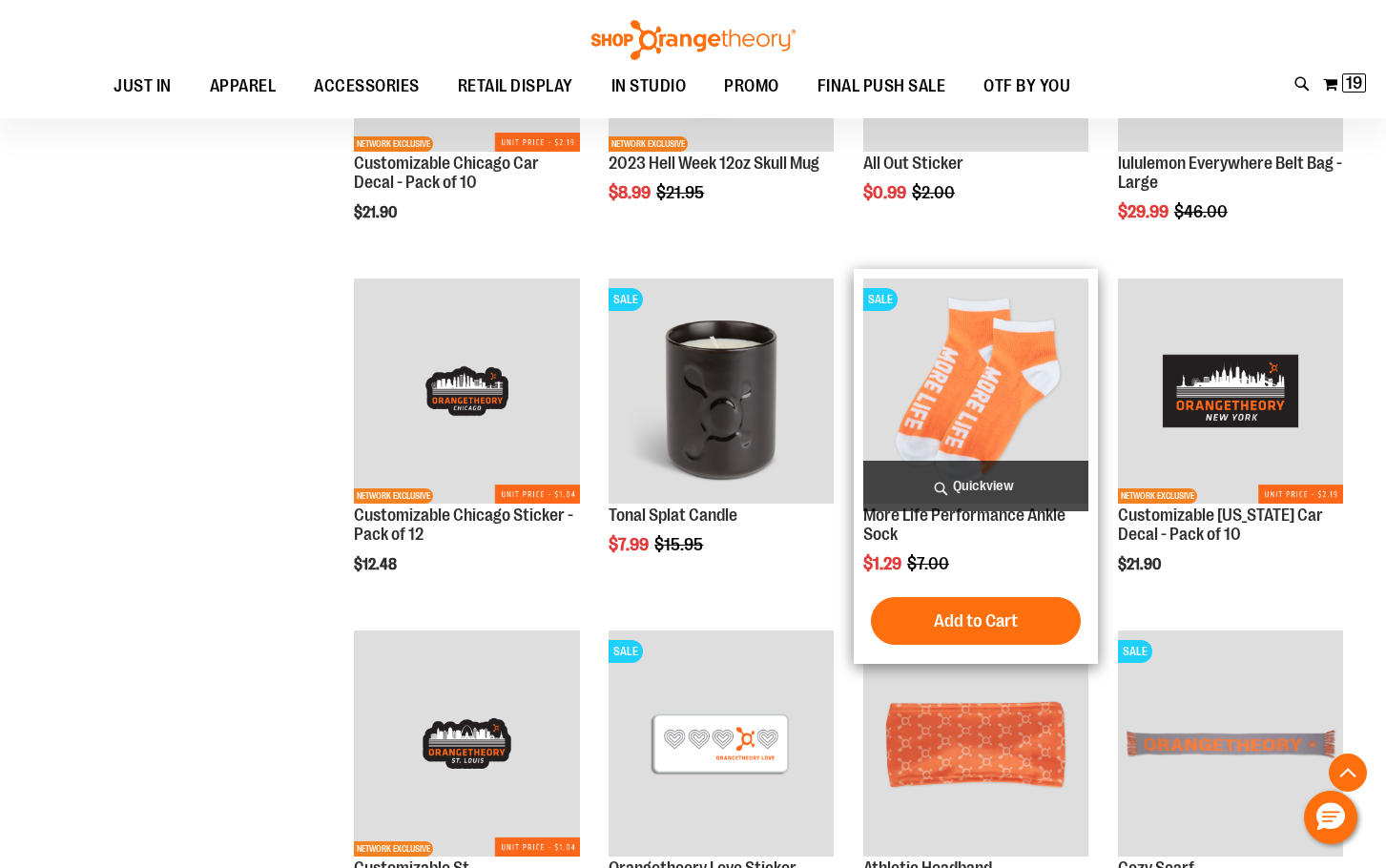
click at [940, 393] on img "product" at bounding box center [976, 390] width 226 height 225
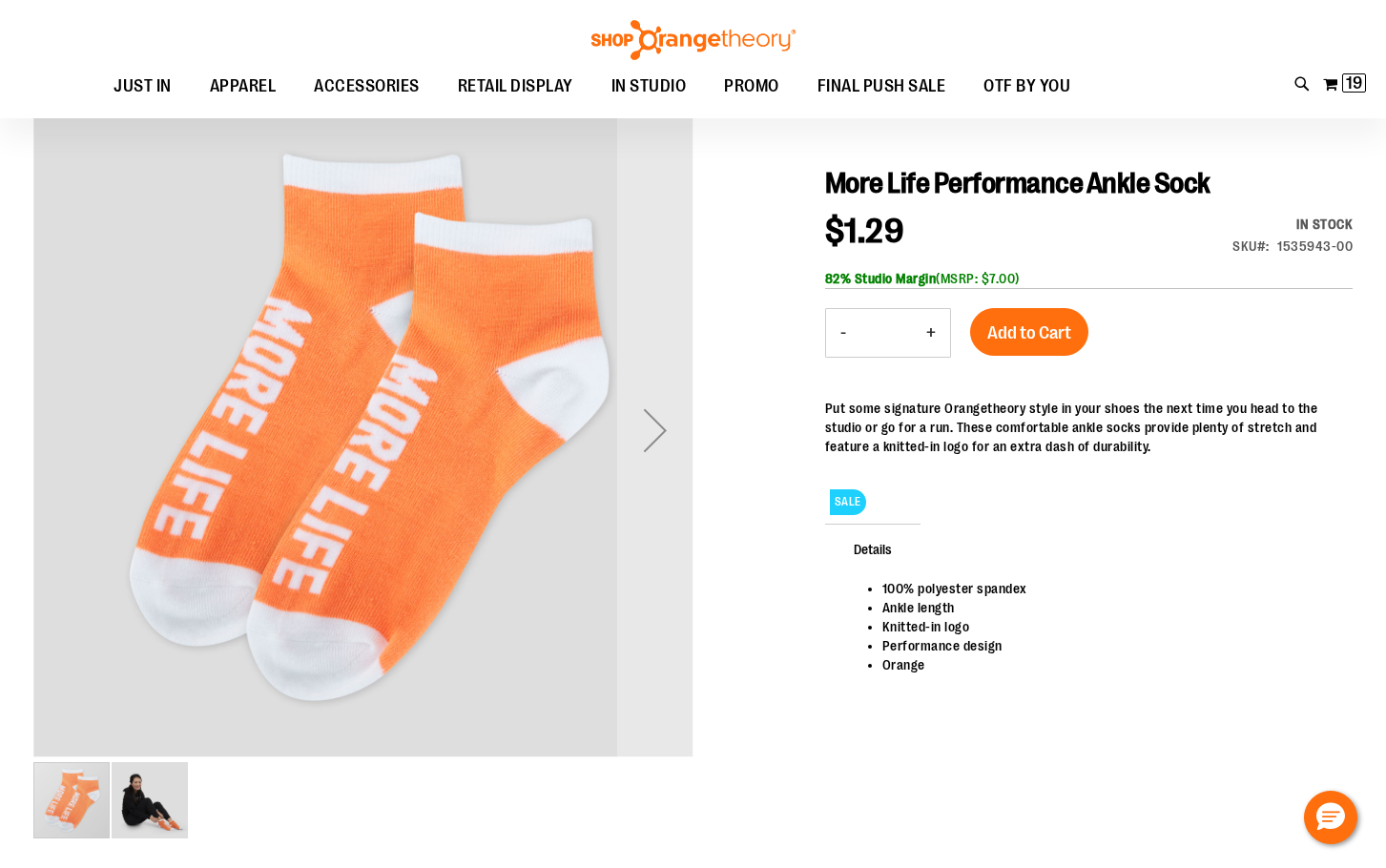
scroll to position [190, 0]
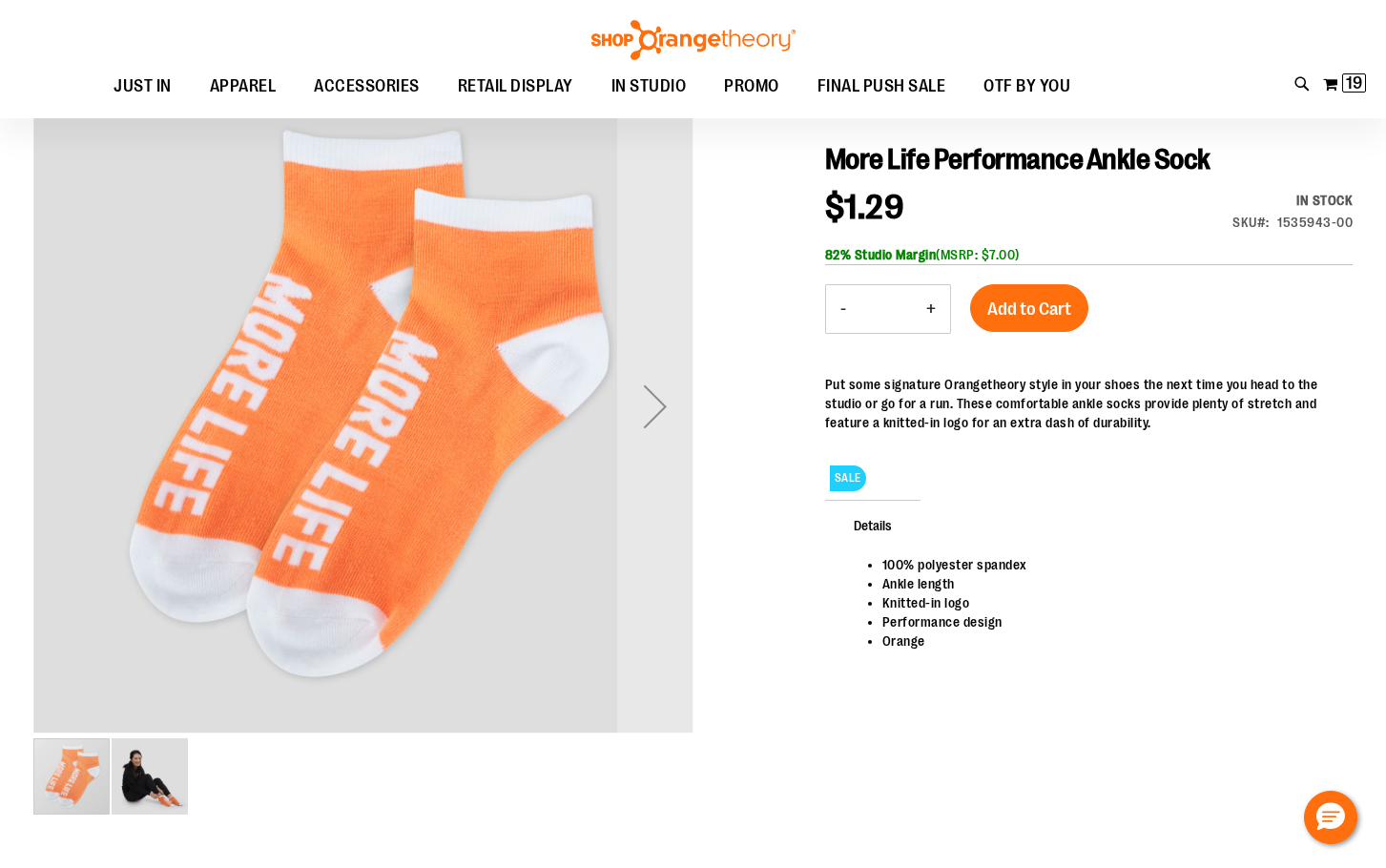
click at [932, 311] on button "+" at bounding box center [931, 309] width 38 height 48
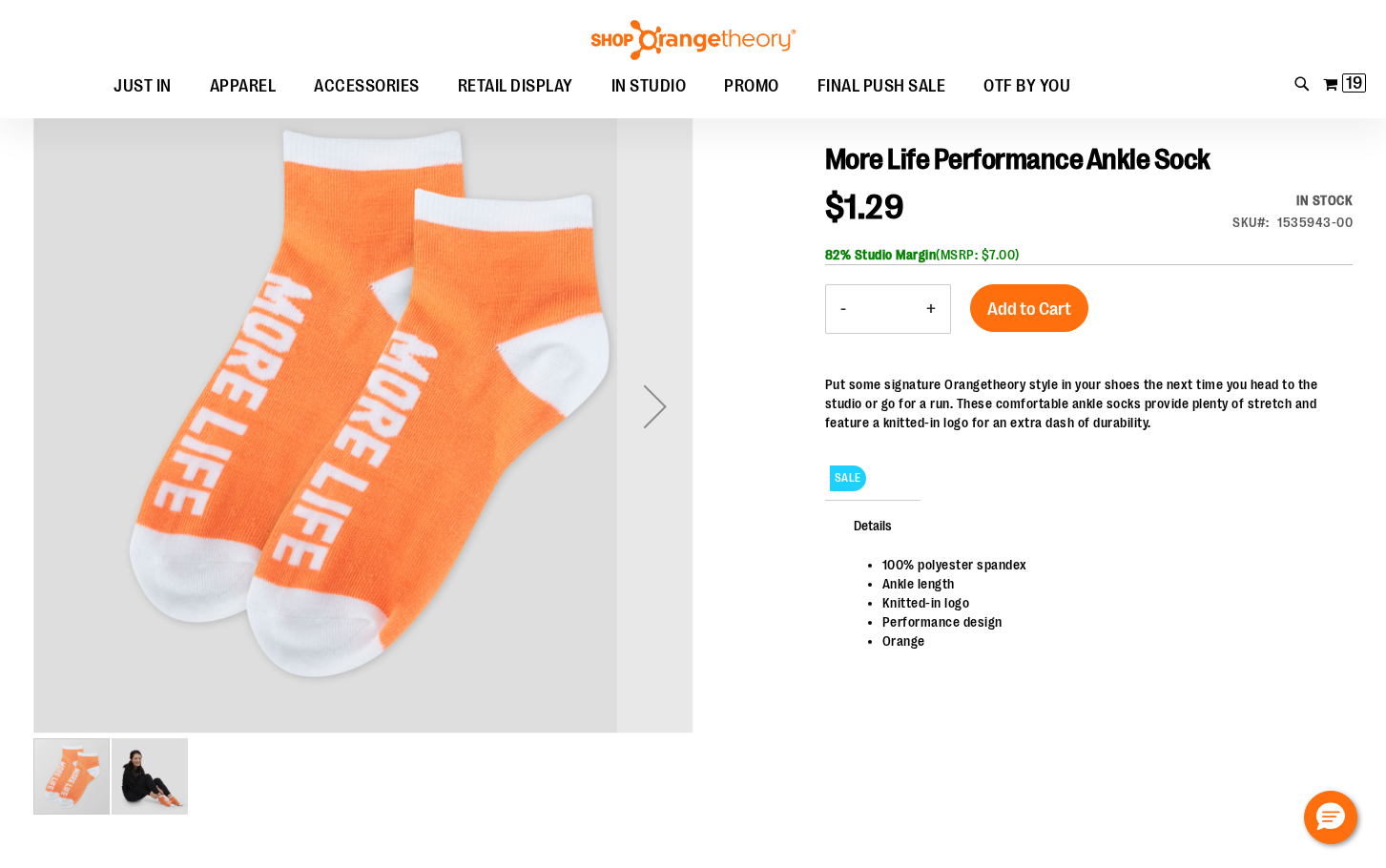
click at [932, 311] on button "+" at bounding box center [931, 309] width 38 height 48
type input "**"
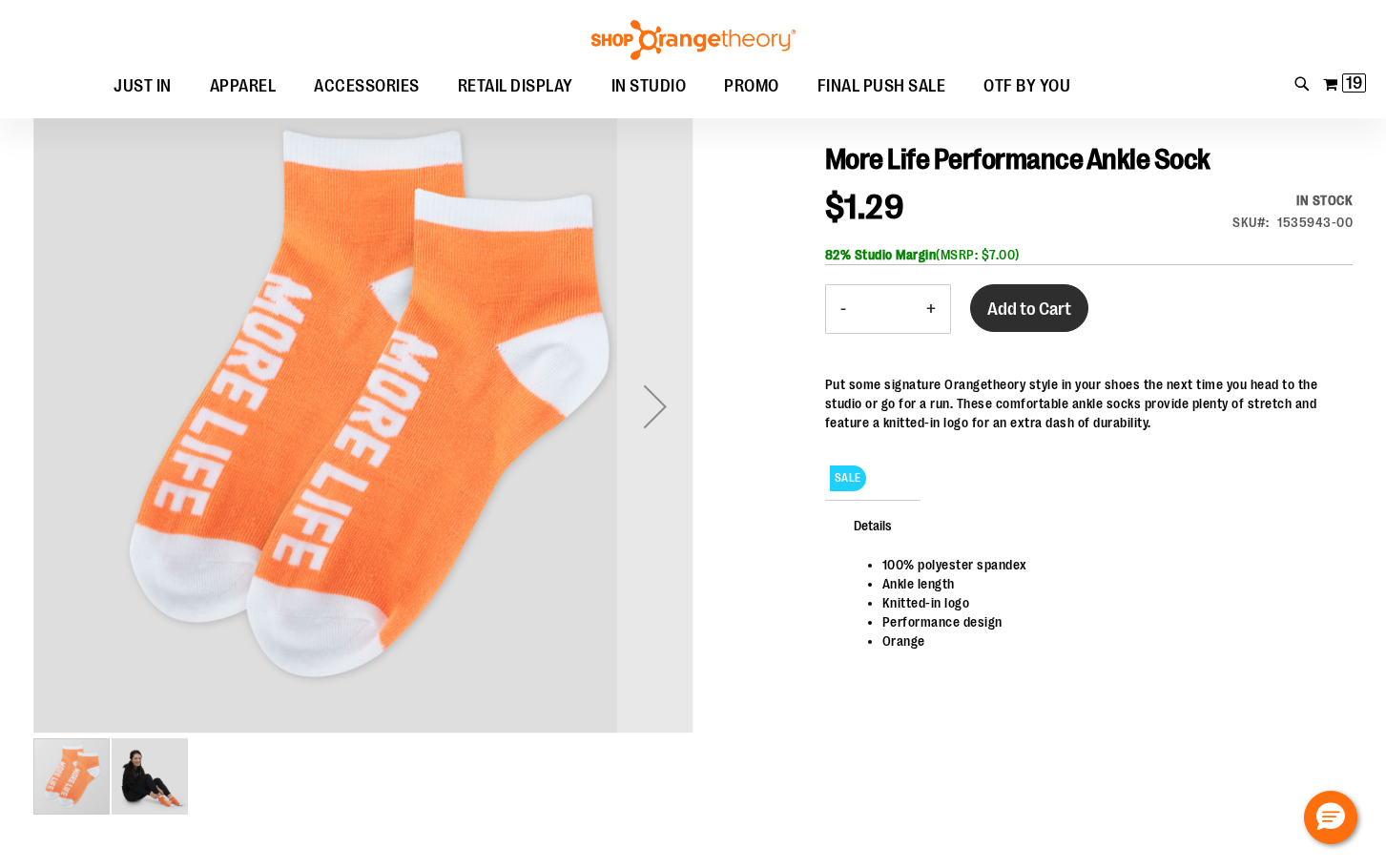
click at [994, 310] on span "Add to Cart" at bounding box center [1029, 309] width 83 height 21
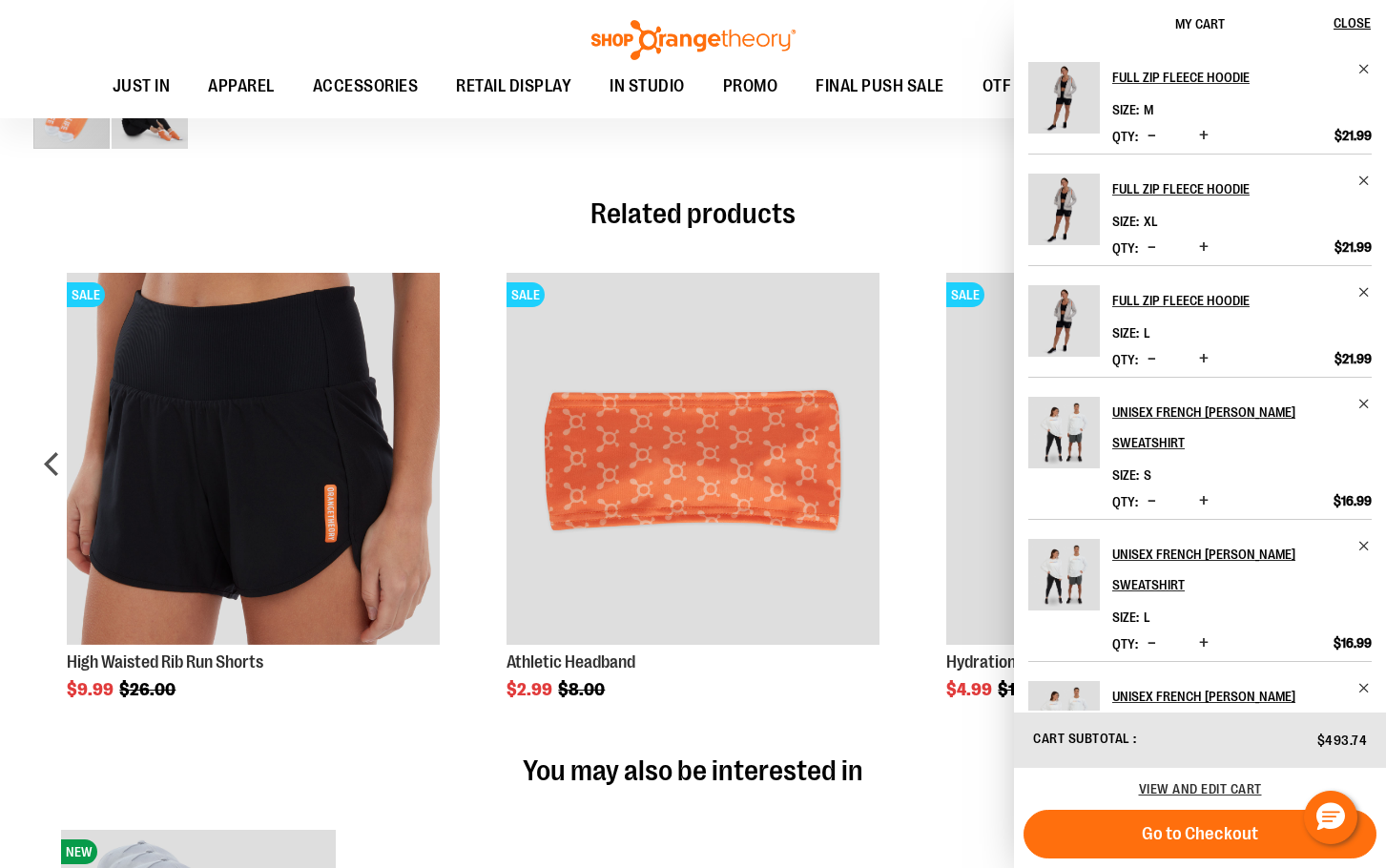
scroll to position [857, 0]
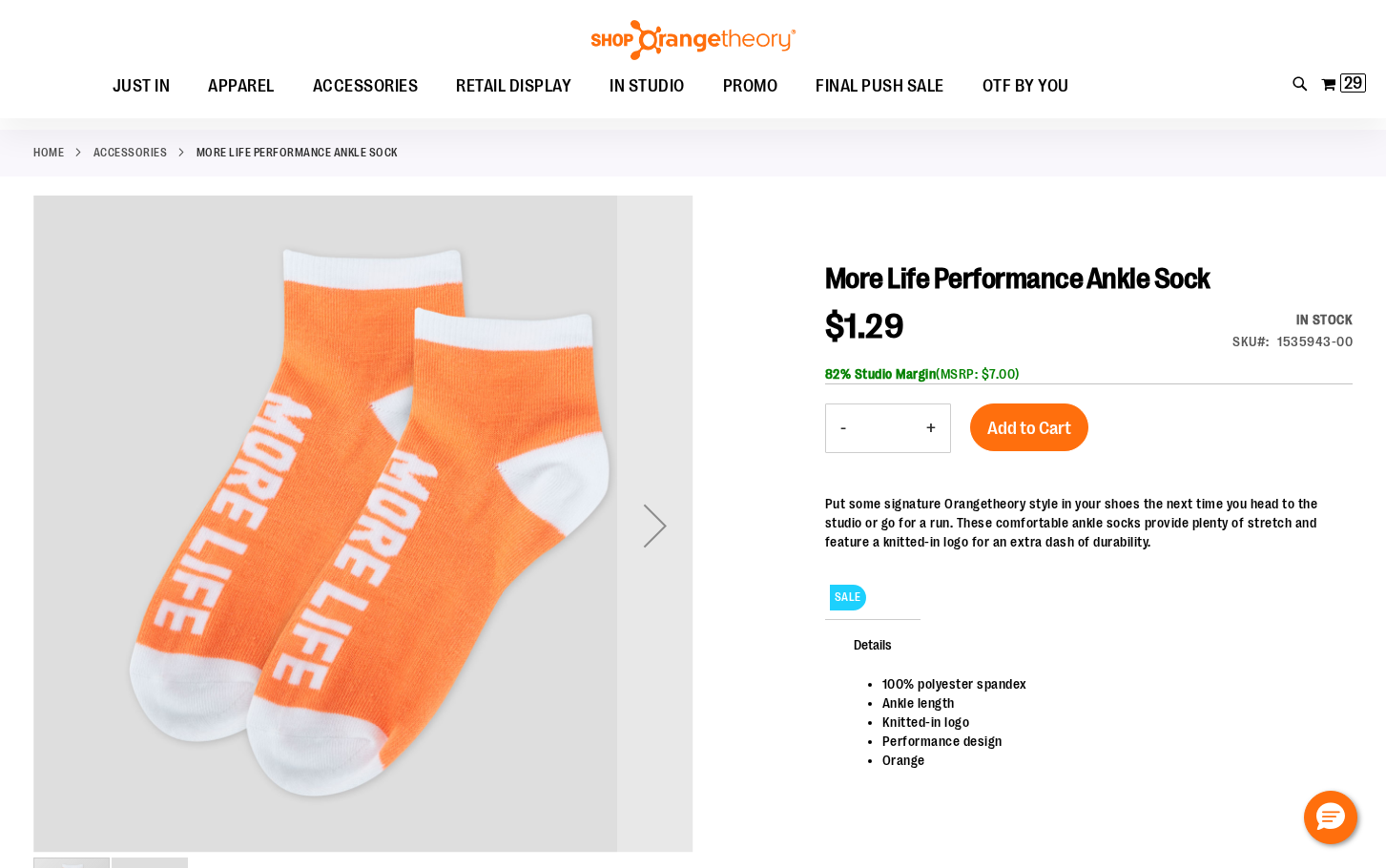
scroll to position [0, 0]
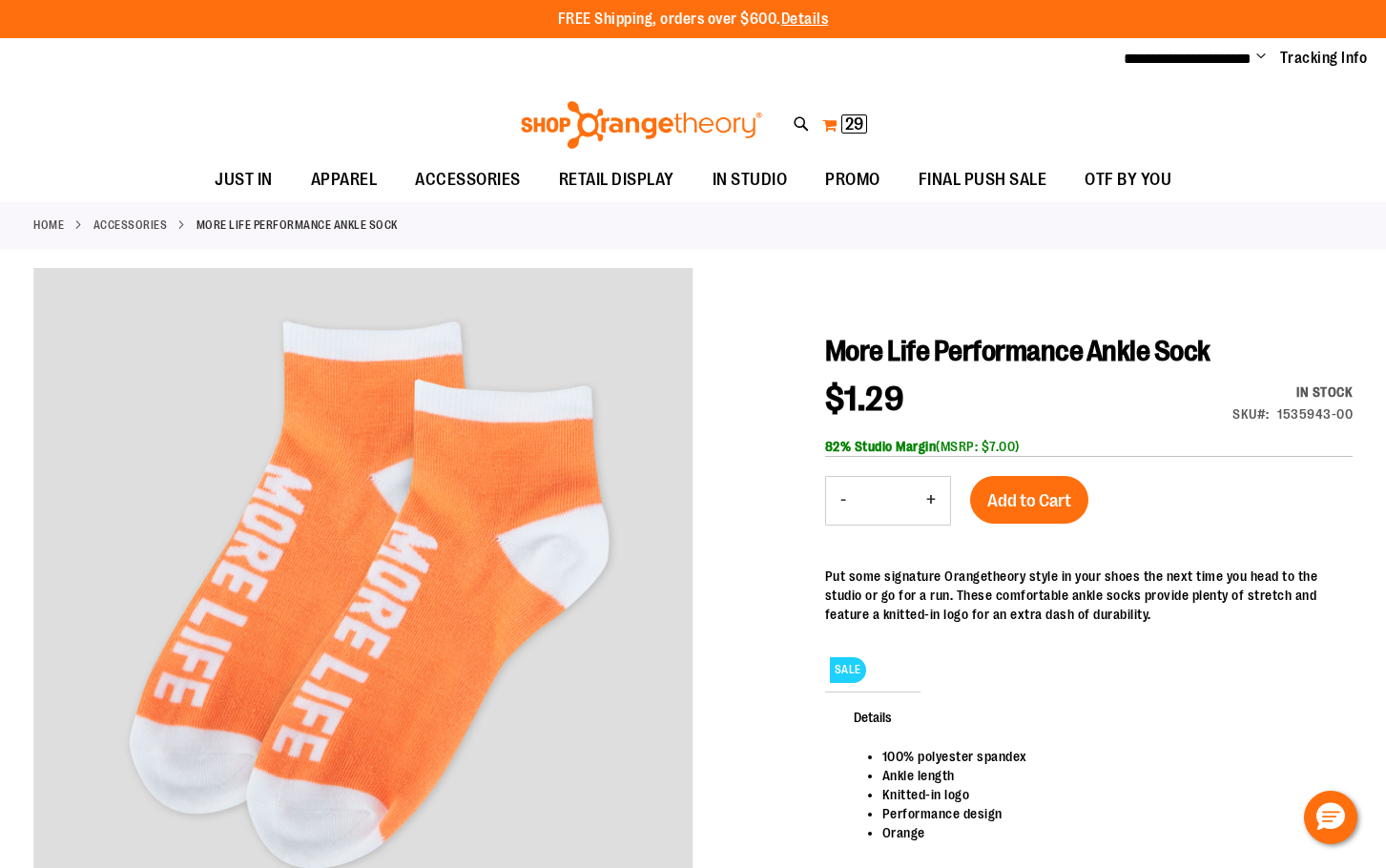
click at [845, 117] on span "29 29 items" at bounding box center [854, 123] width 26 height 19
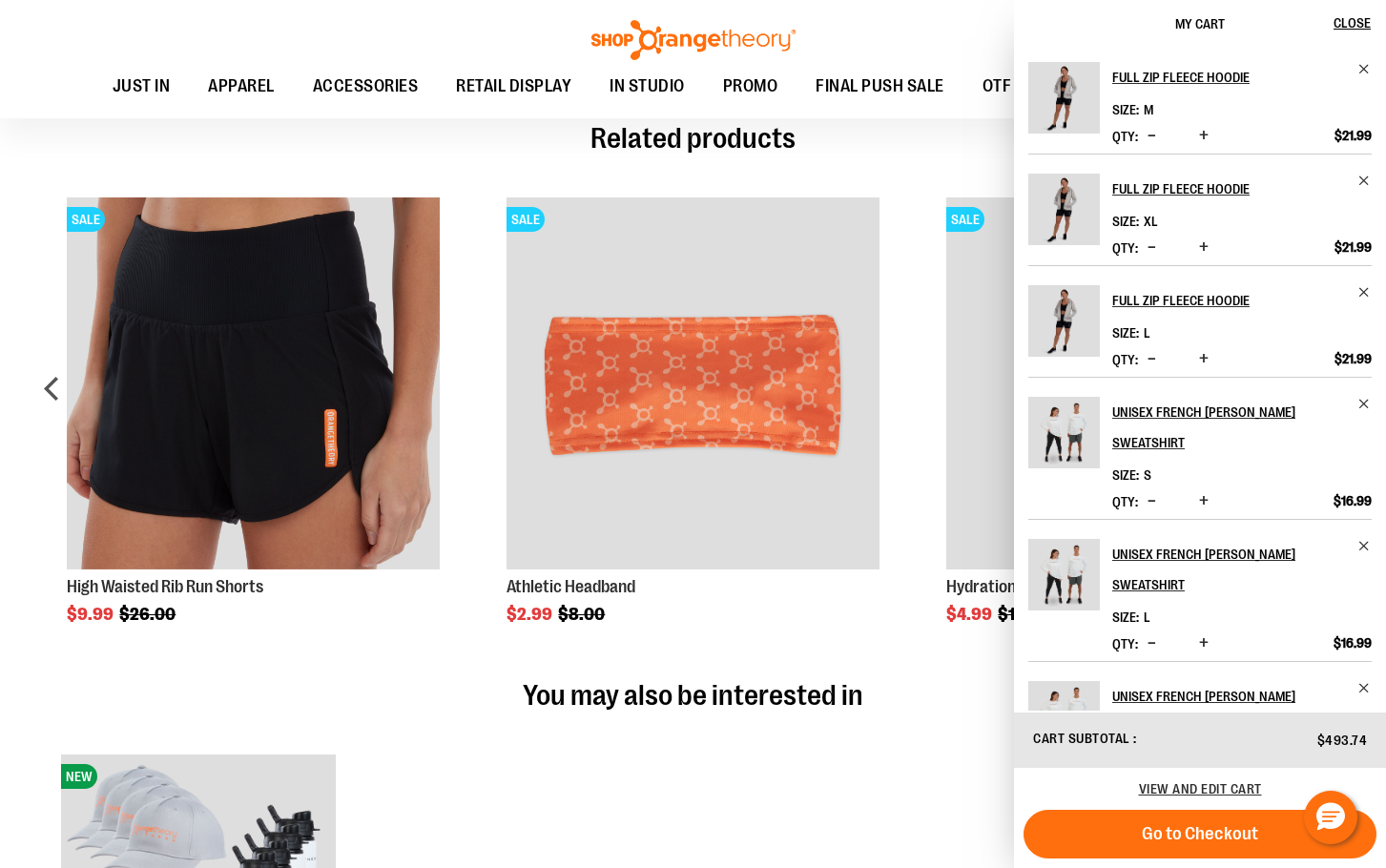
scroll to position [952, 0]
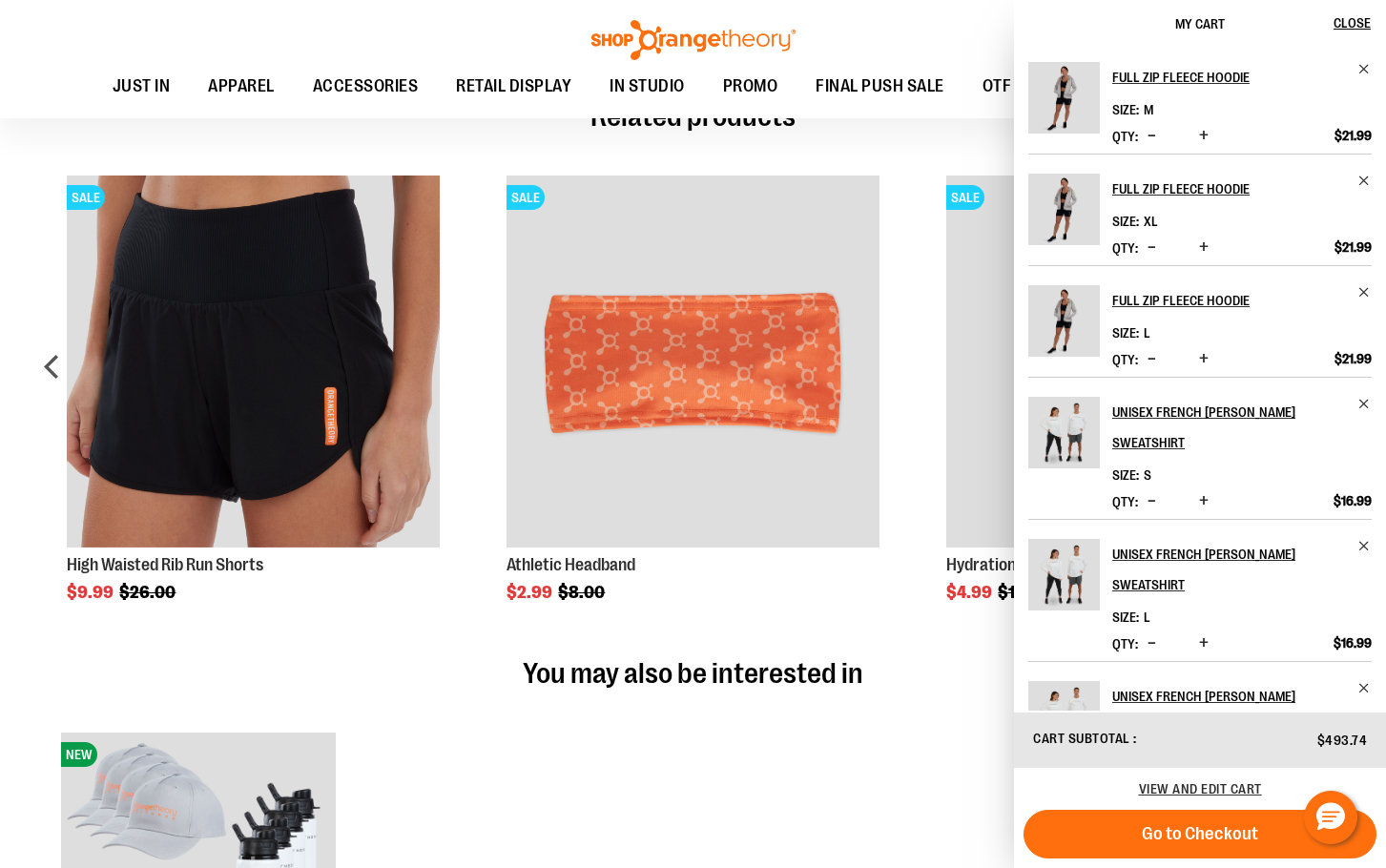
click at [1202, 18] on span "My Cart" at bounding box center [1200, 23] width 50 height 15
click at [844, 46] on div "Toggle Nav Search Popular Suggestions Advanced Search" at bounding box center [693, 59] width 1386 height 118
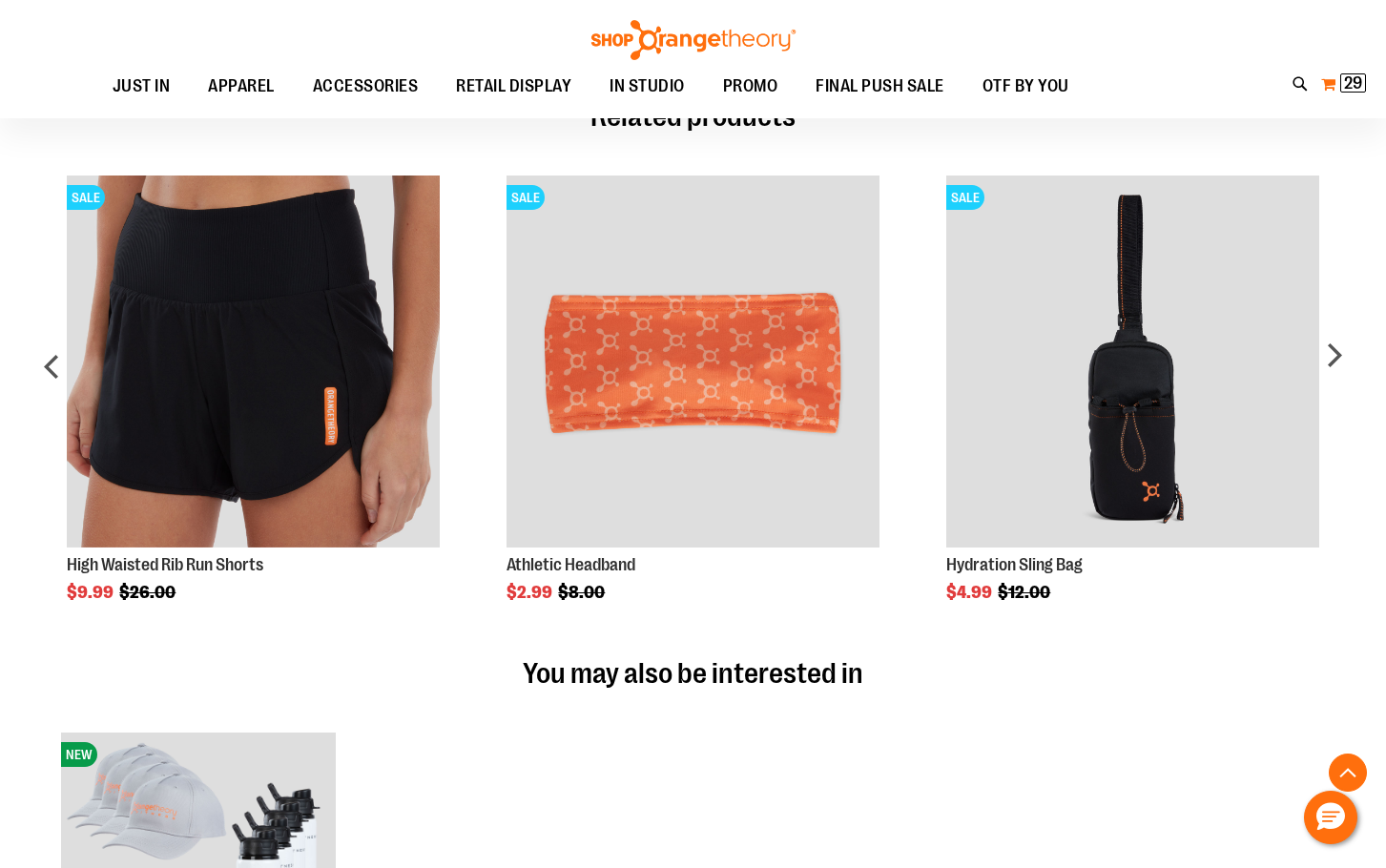
click at [1345, 88] on span "29" at bounding box center [1353, 82] width 18 height 19
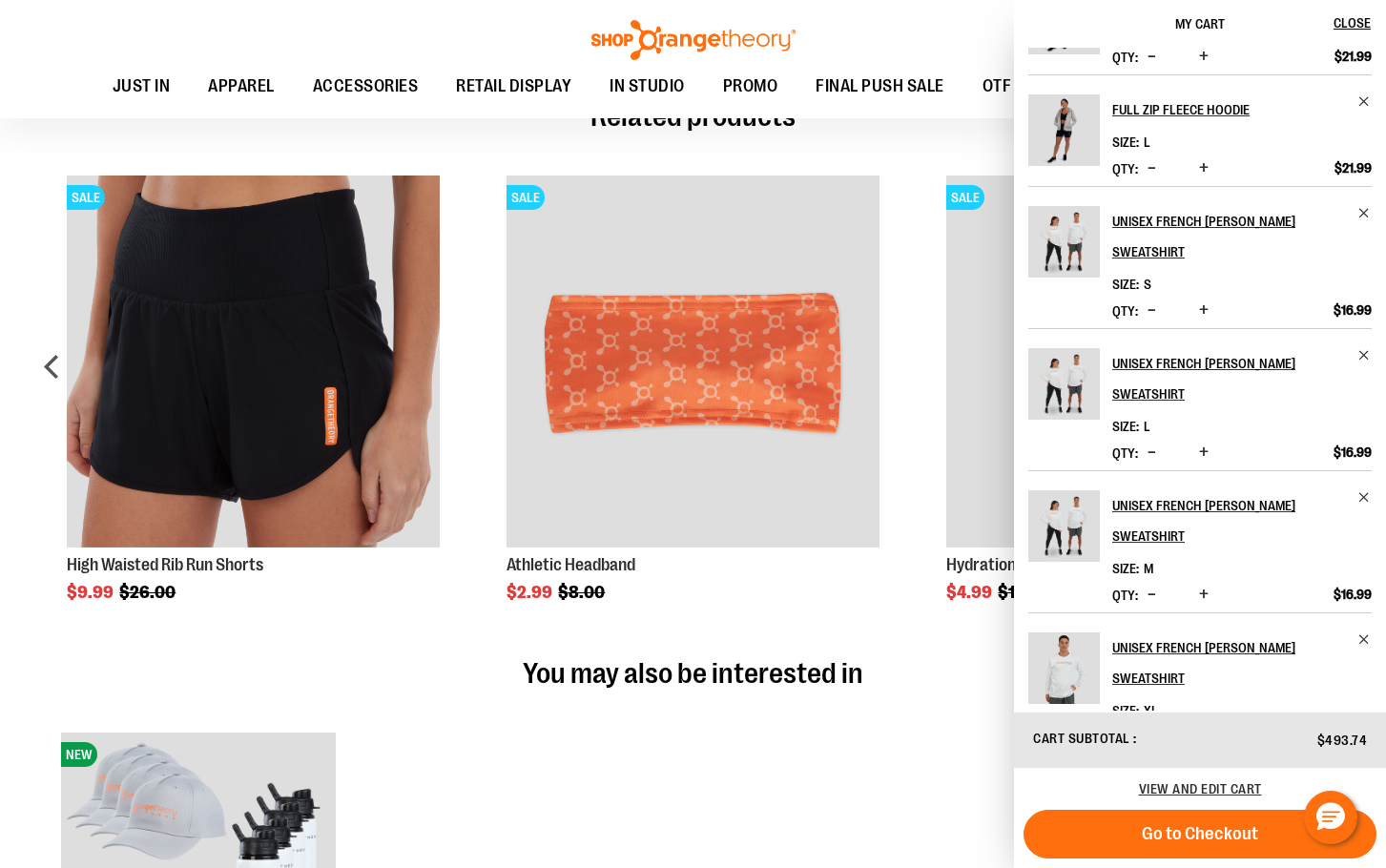
click at [1193, 27] on span "My Cart" at bounding box center [1200, 23] width 50 height 15
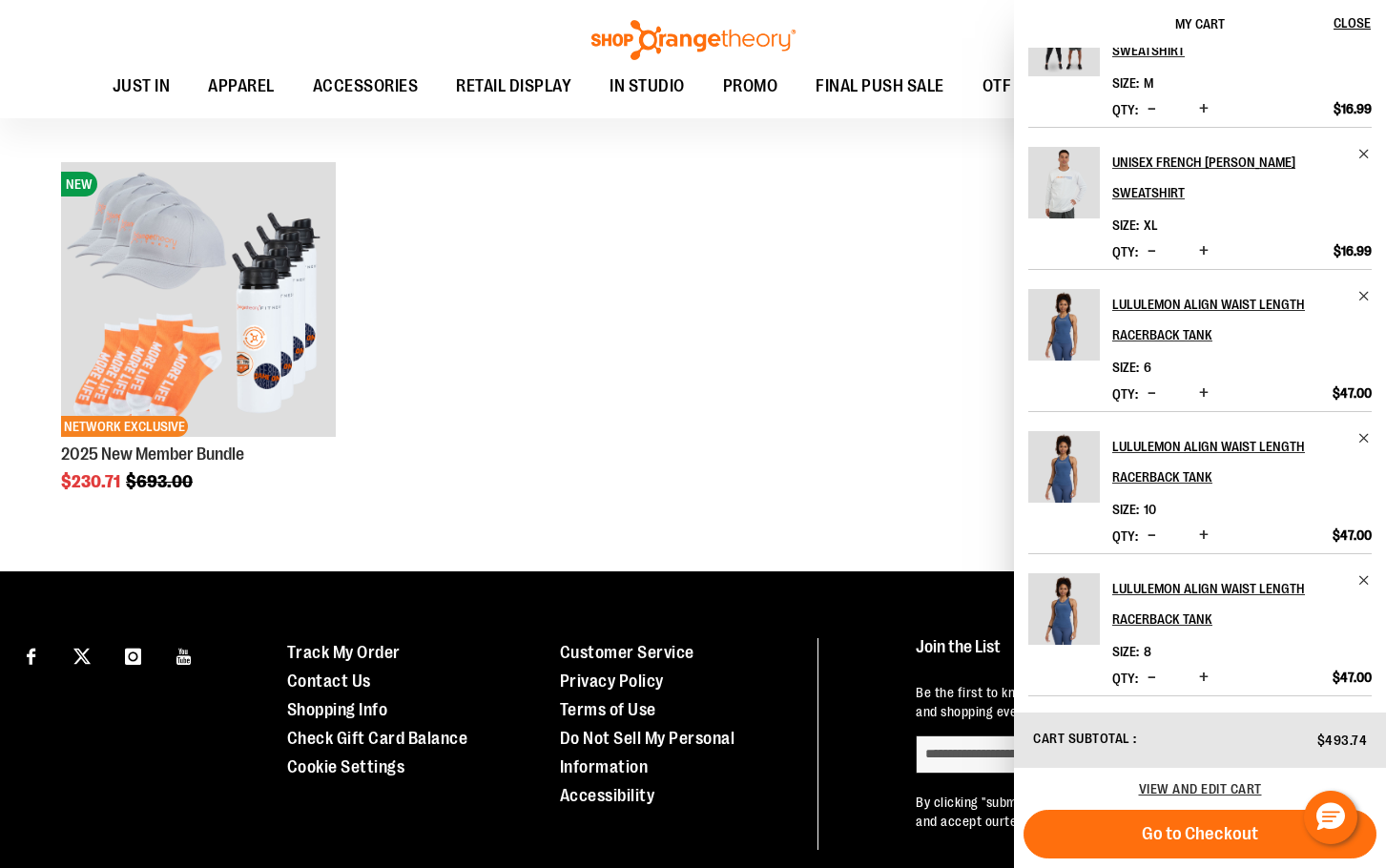
scroll to position [1524, 0]
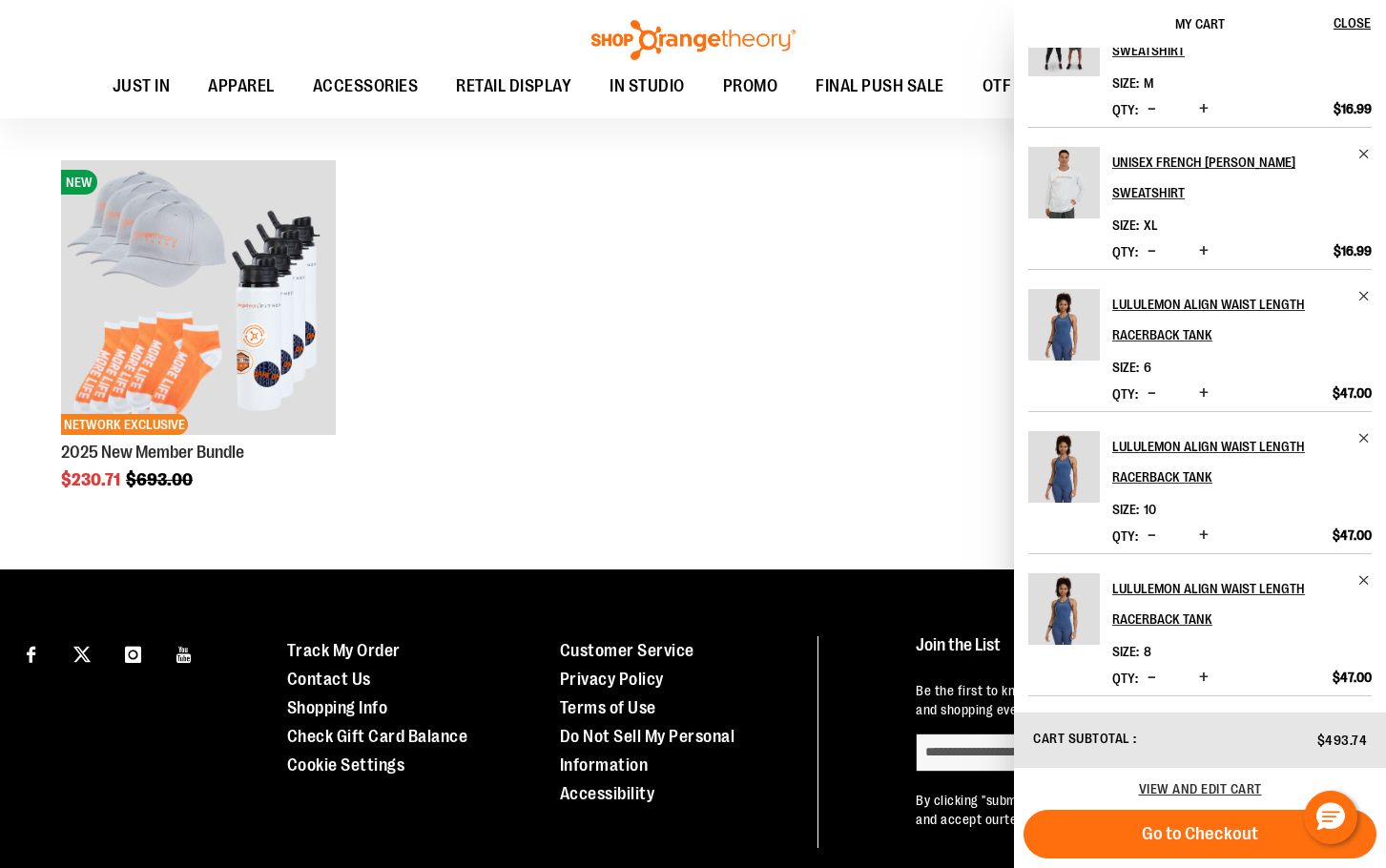
click at [1102, 743] on span "Cart Subtotal" at bounding box center [1082, 738] width 97 height 15
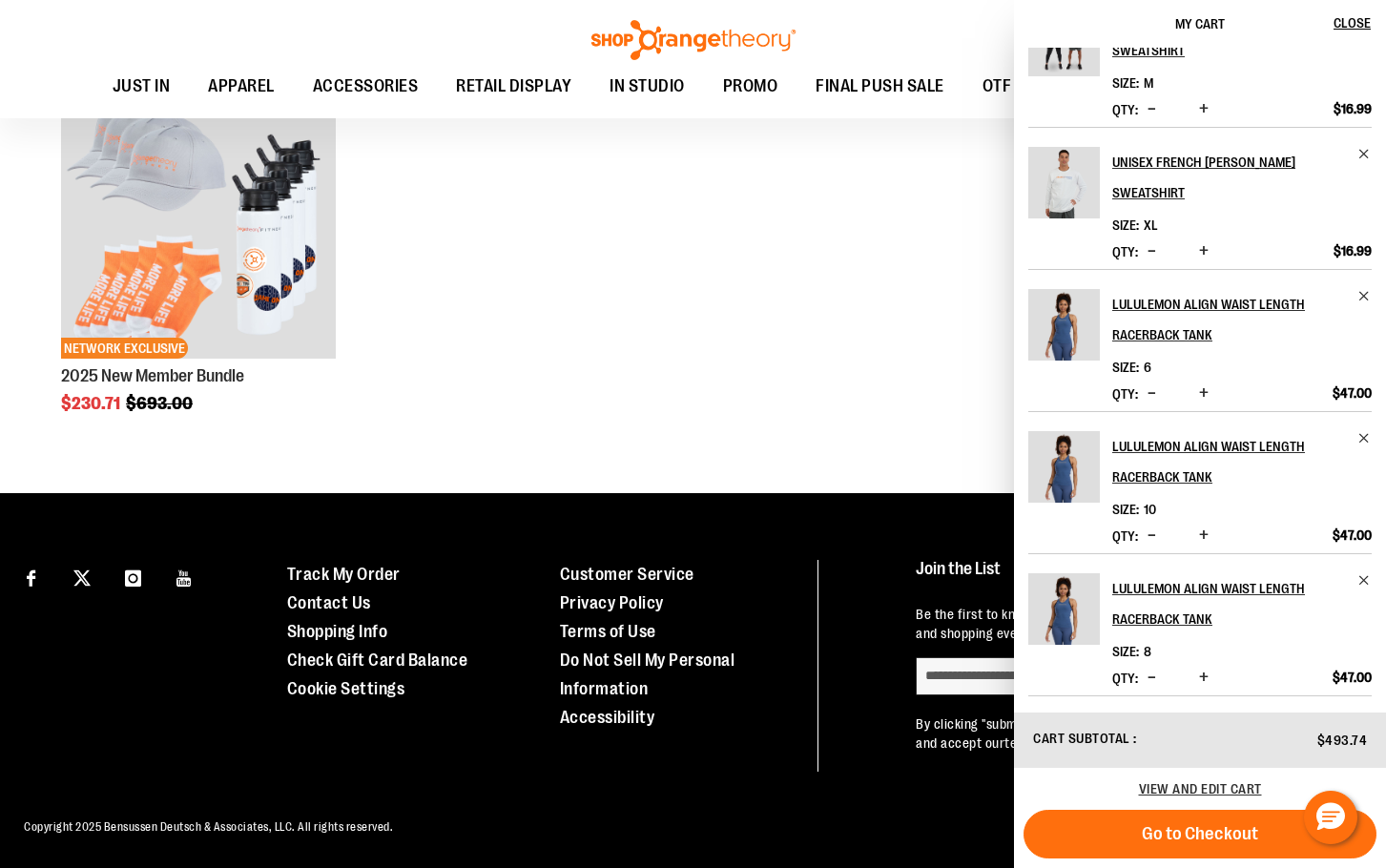
scroll to position [1602, 0]
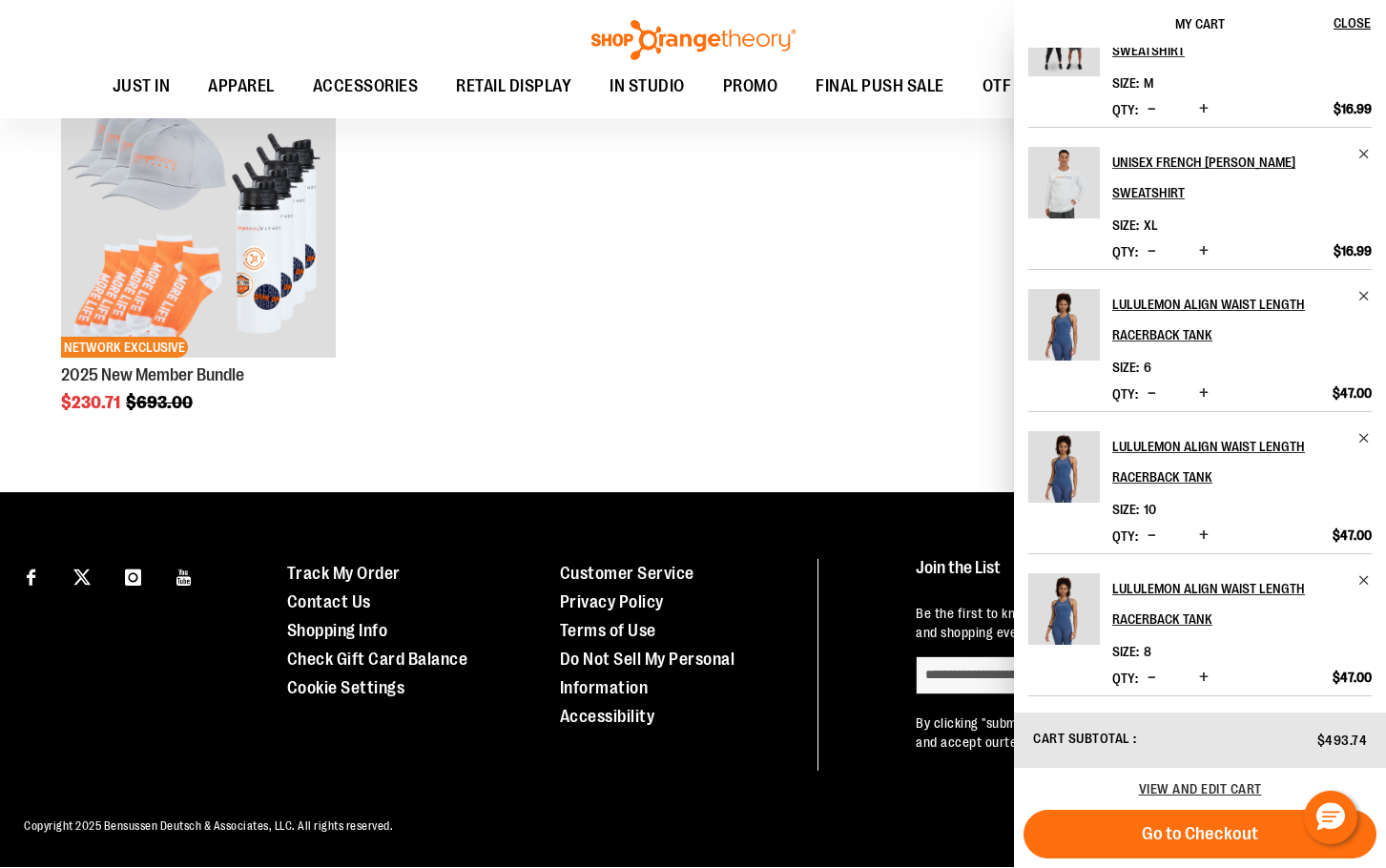
click at [797, 443] on div "NEW NETWORK EXCLUSIVE 2025 New Member Bundle $230.71 Regular Price $693.00" at bounding box center [693, 259] width 1319 height 371
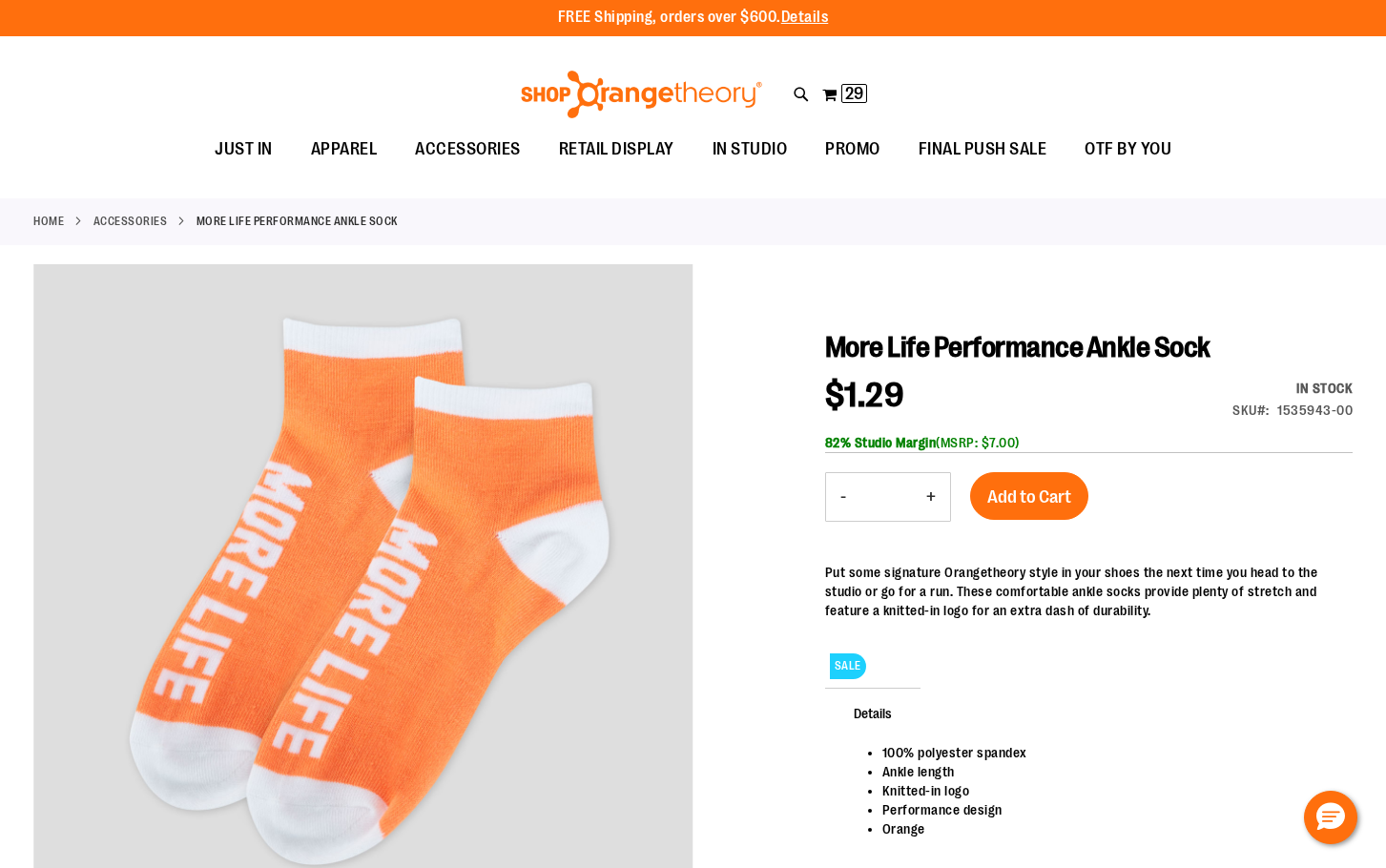
scroll to position [0, 0]
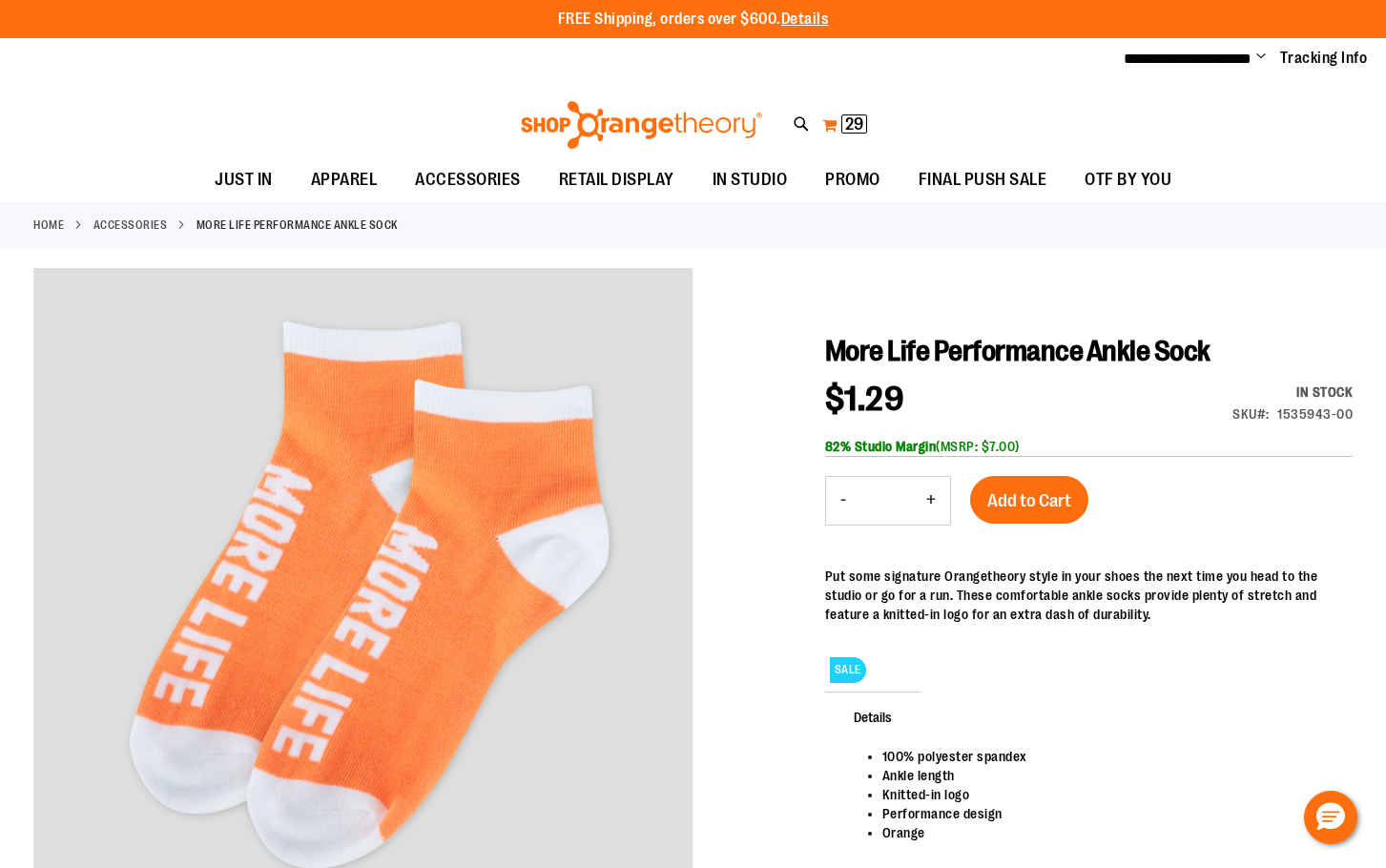
click at [835, 118] on button "My Cart 29 29 items" at bounding box center [845, 124] width 47 height 31
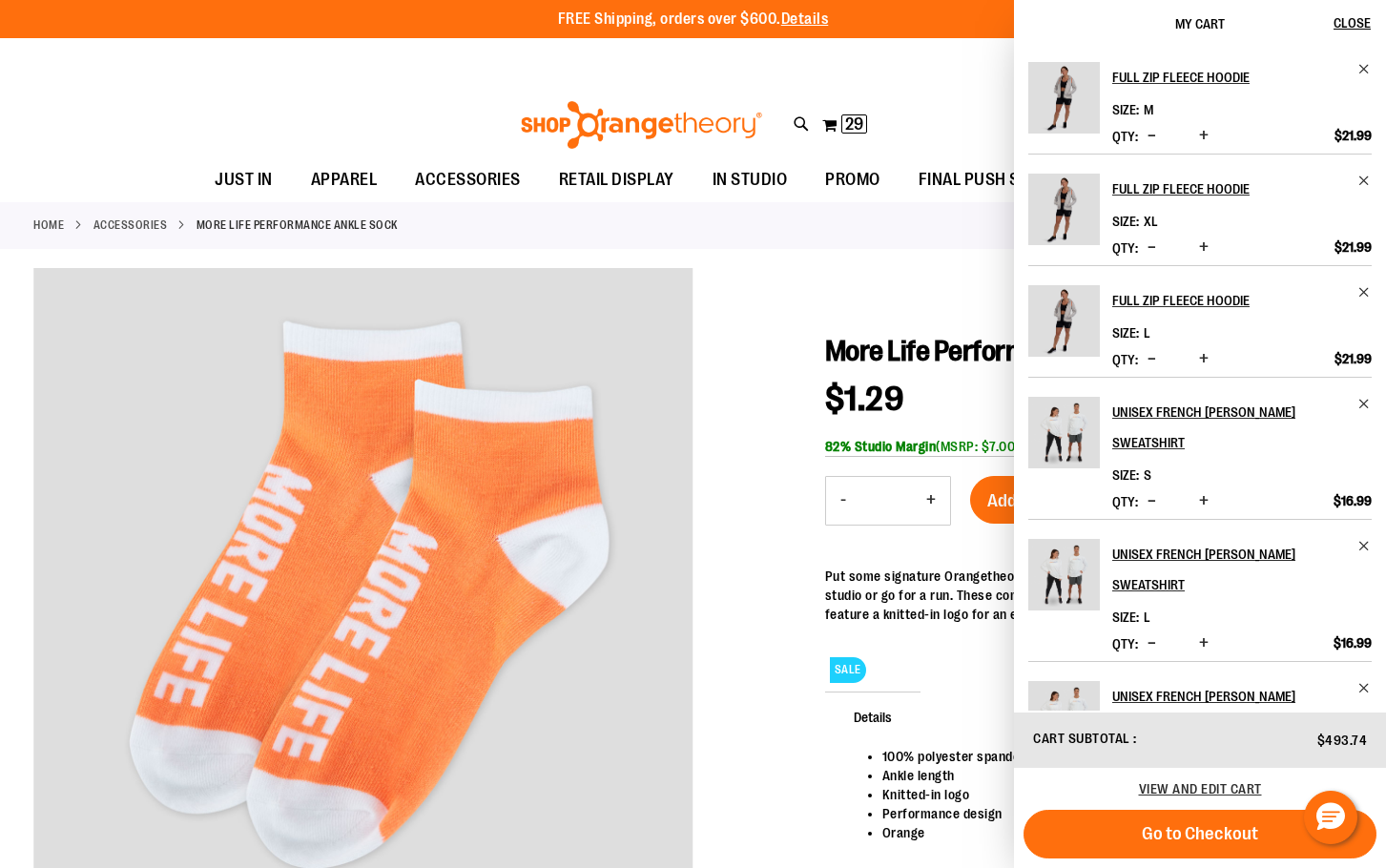
click at [716, 64] on div "**********" at bounding box center [693, 59] width 1386 height 42
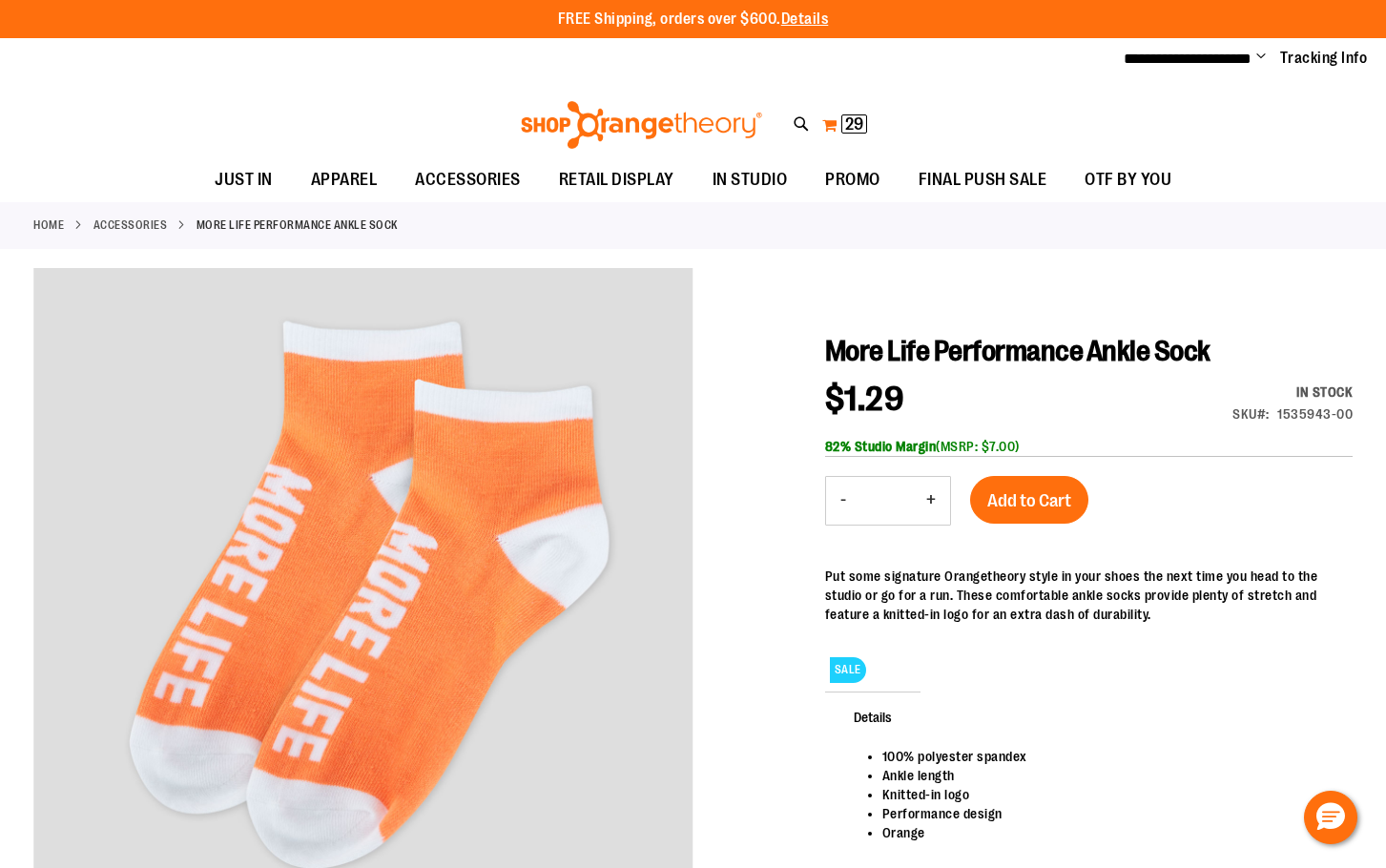
click at [831, 116] on button "My Cart 29 29 items" at bounding box center [845, 124] width 47 height 31
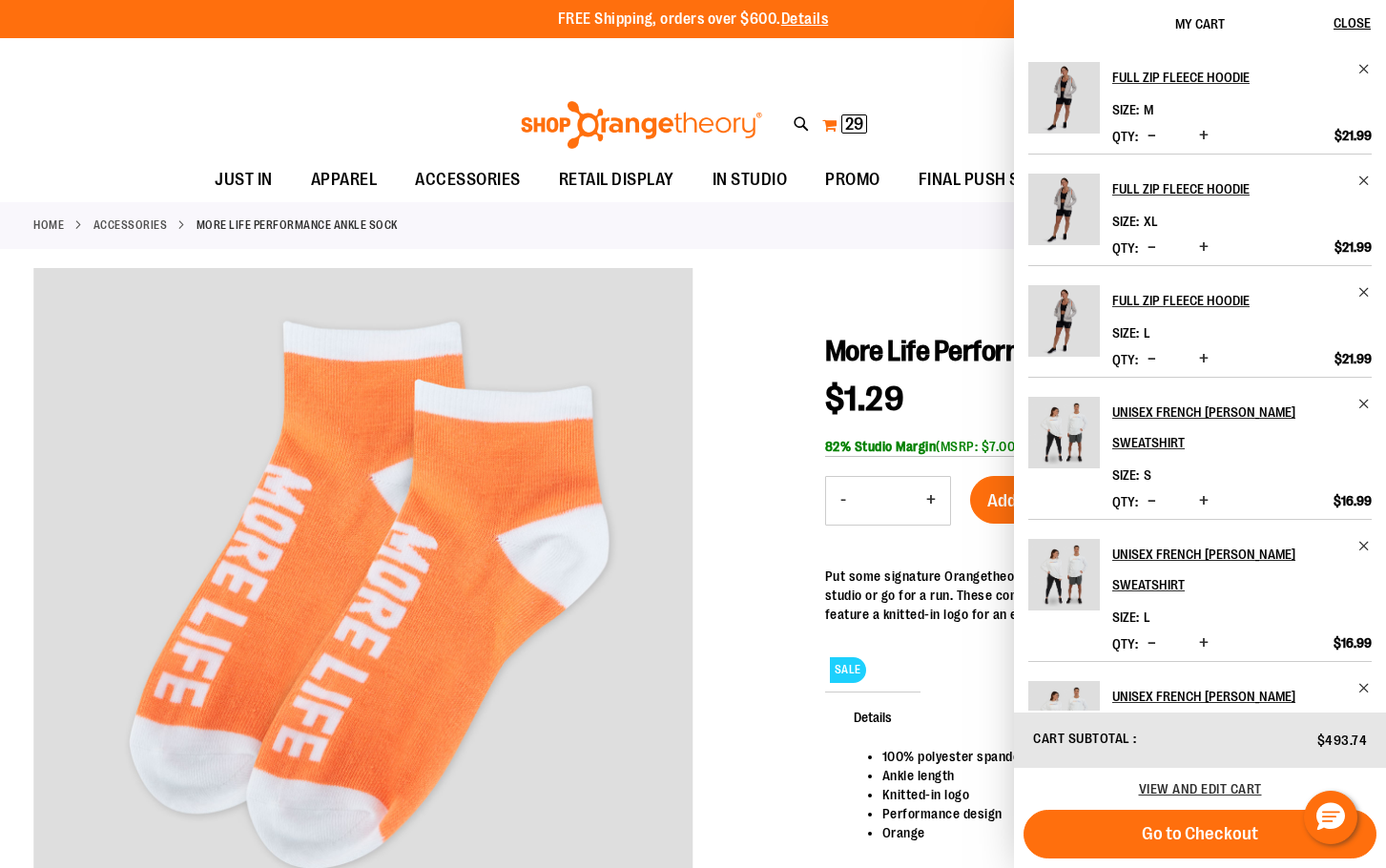
click at [831, 116] on button "My Cart 29 29 items" at bounding box center [845, 124] width 47 height 31
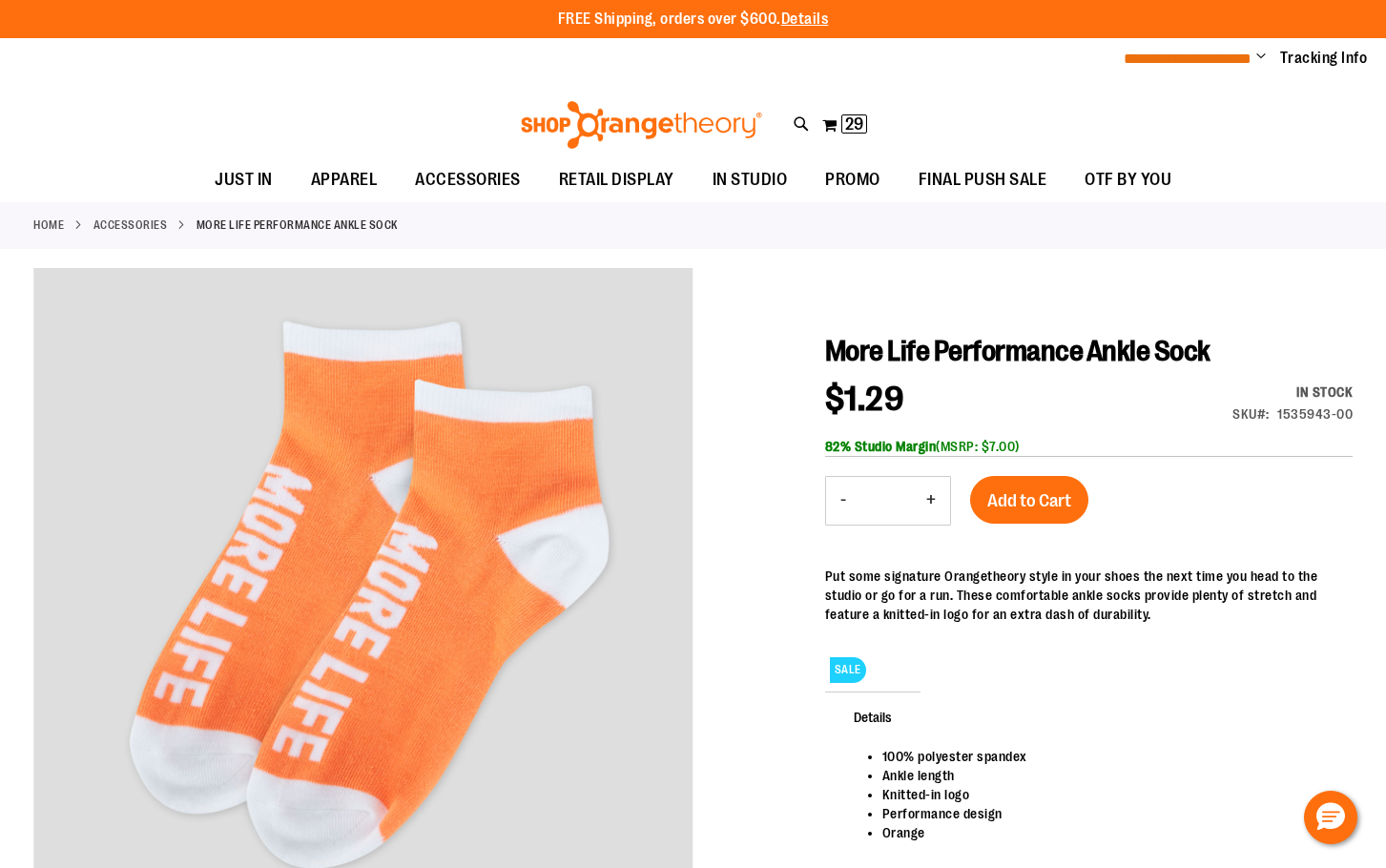
click at [1206, 62] on span "**********" at bounding box center [1187, 59] width 128 height 14
click at [1253, 62] on ul "**********" at bounding box center [1239, 59] width 258 height 23
click at [1256, 60] on ul "**********" at bounding box center [1239, 59] width 258 height 23
click at [1257, 57] on span "Change" at bounding box center [1262, 58] width 10 height 18
click at [1154, 82] on link "My Account" at bounding box center [1193, 92] width 167 height 36
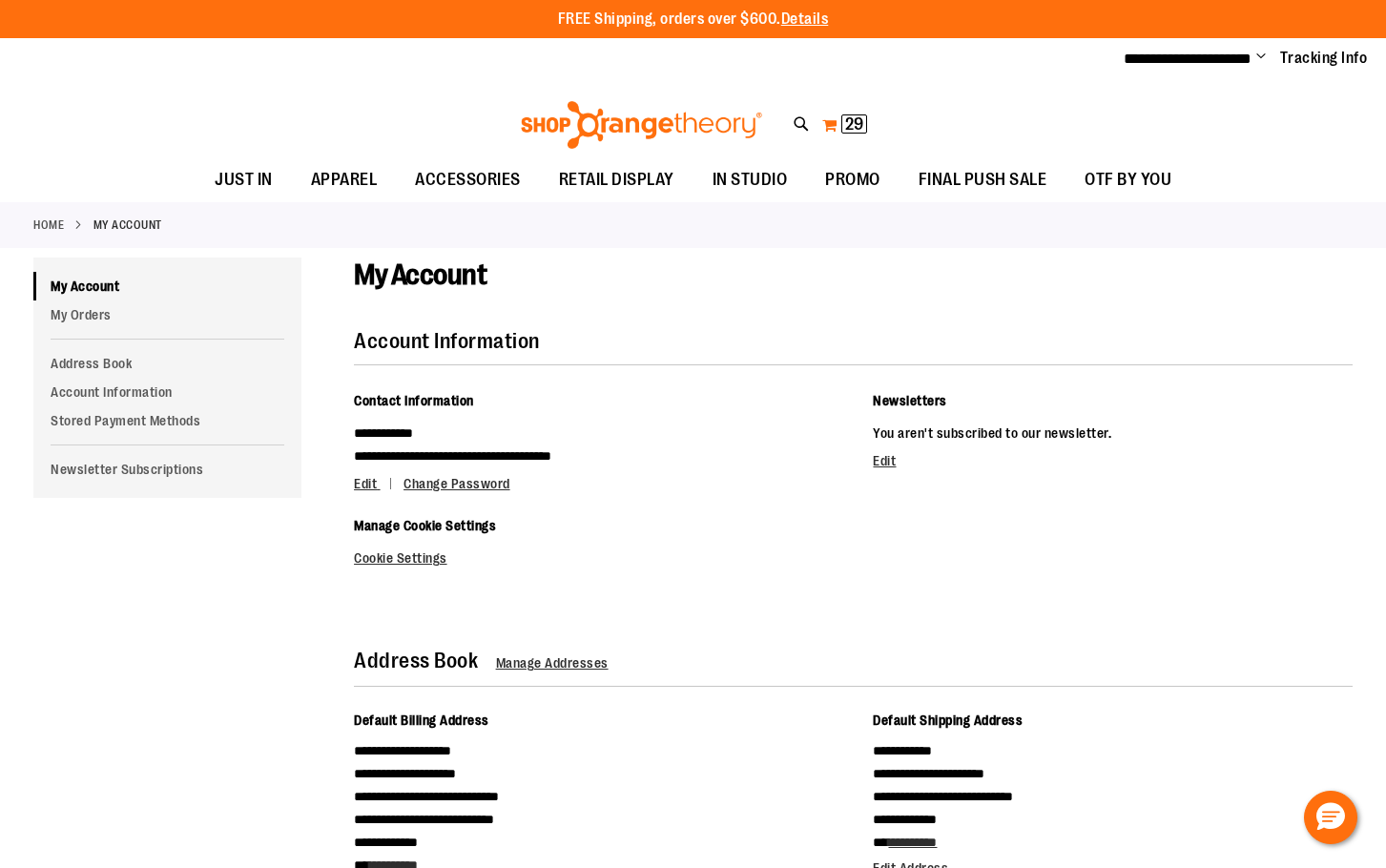
drag, startPoint x: 876, startPoint y: 128, endPoint x: 856, endPoint y: 132, distance: 20.4
click at [862, 132] on div "Toggle Nav Search Popular Suggestions Advanced Search" at bounding box center [693, 120] width 1386 height 77
click at [854, 132] on button "My Cart 29 29 items" at bounding box center [845, 124] width 47 height 31
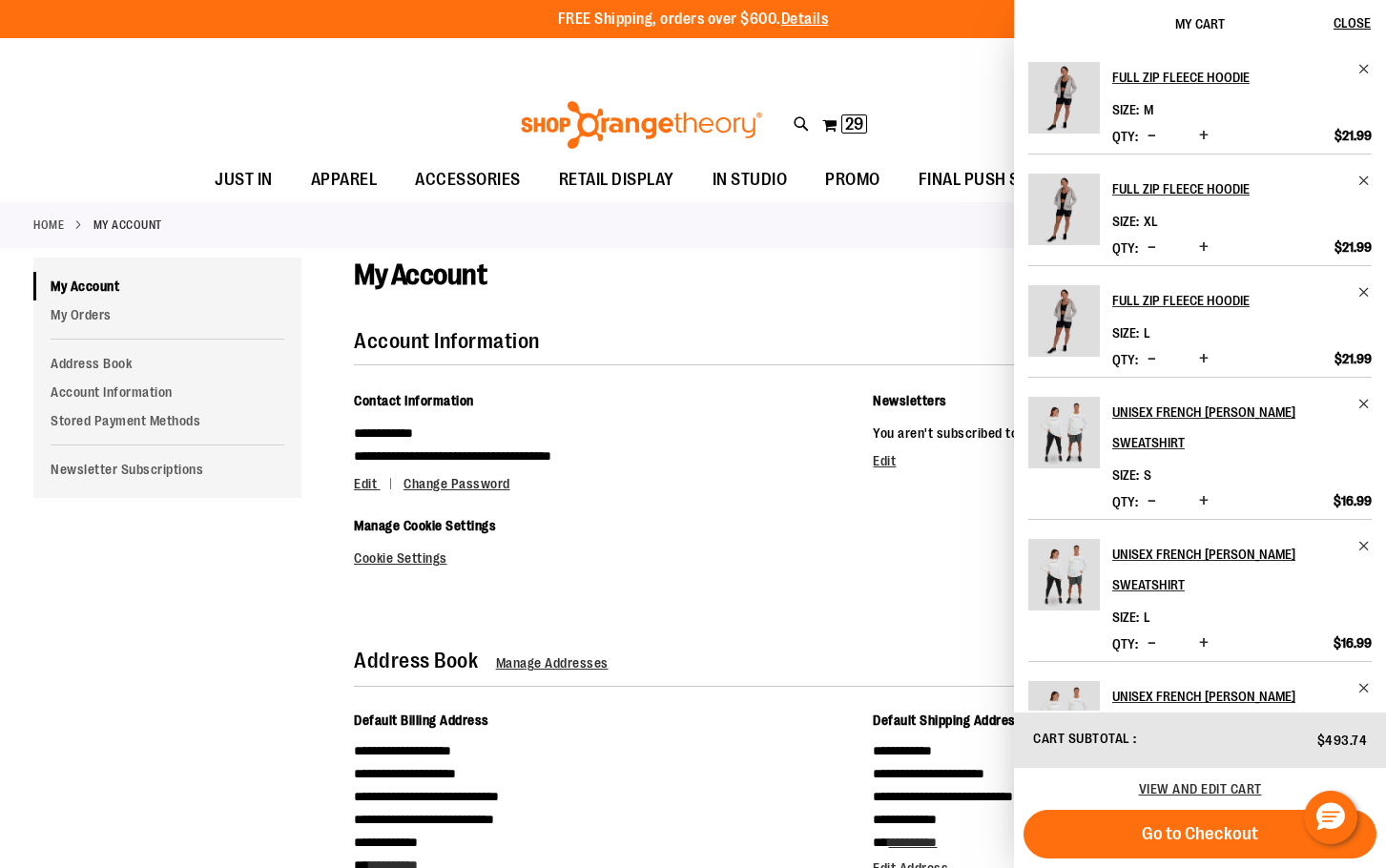
click at [1216, 27] on span "My Cart" at bounding box center [1200, 23] width 50 height 15
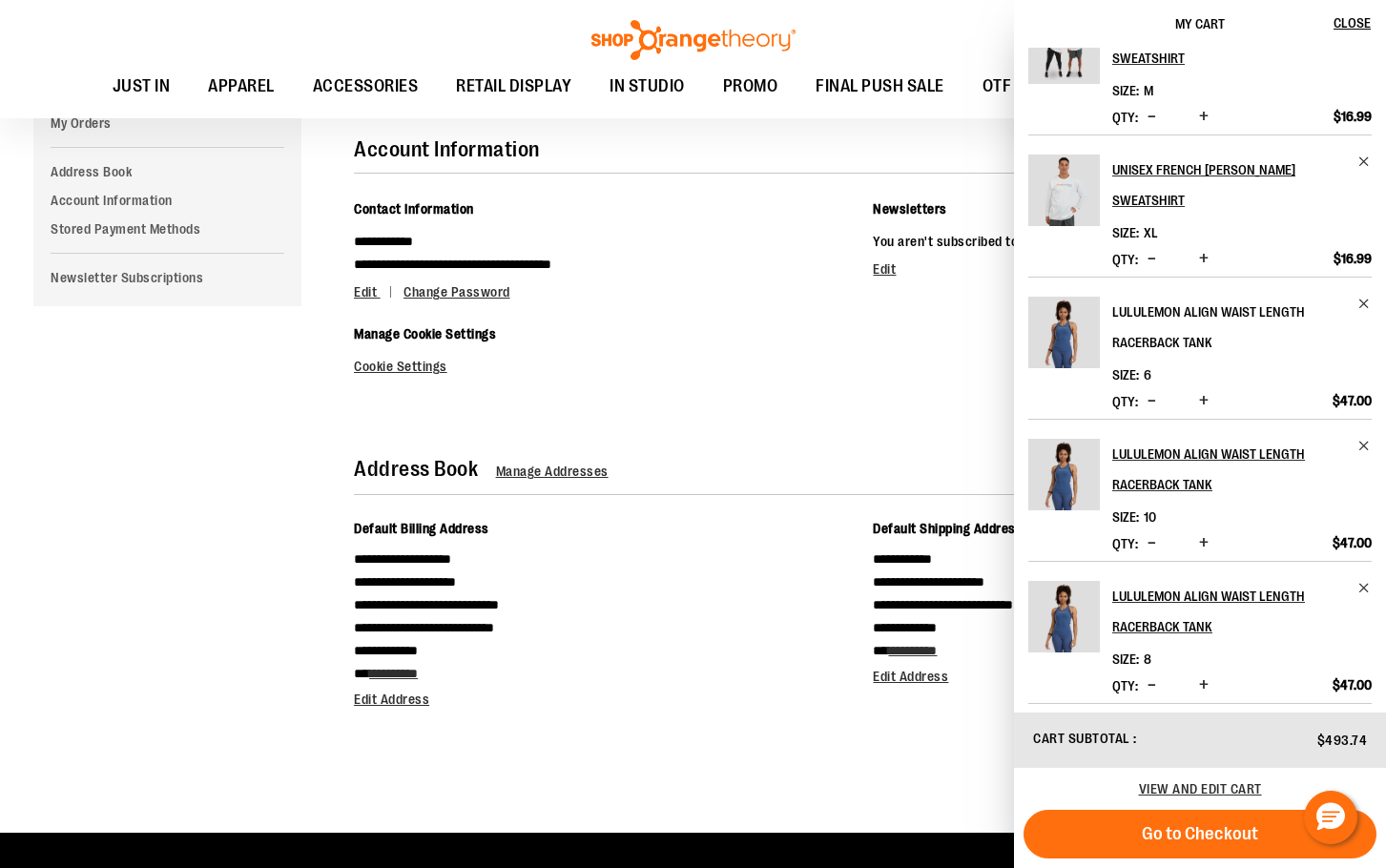
scroll to position [676, 0]
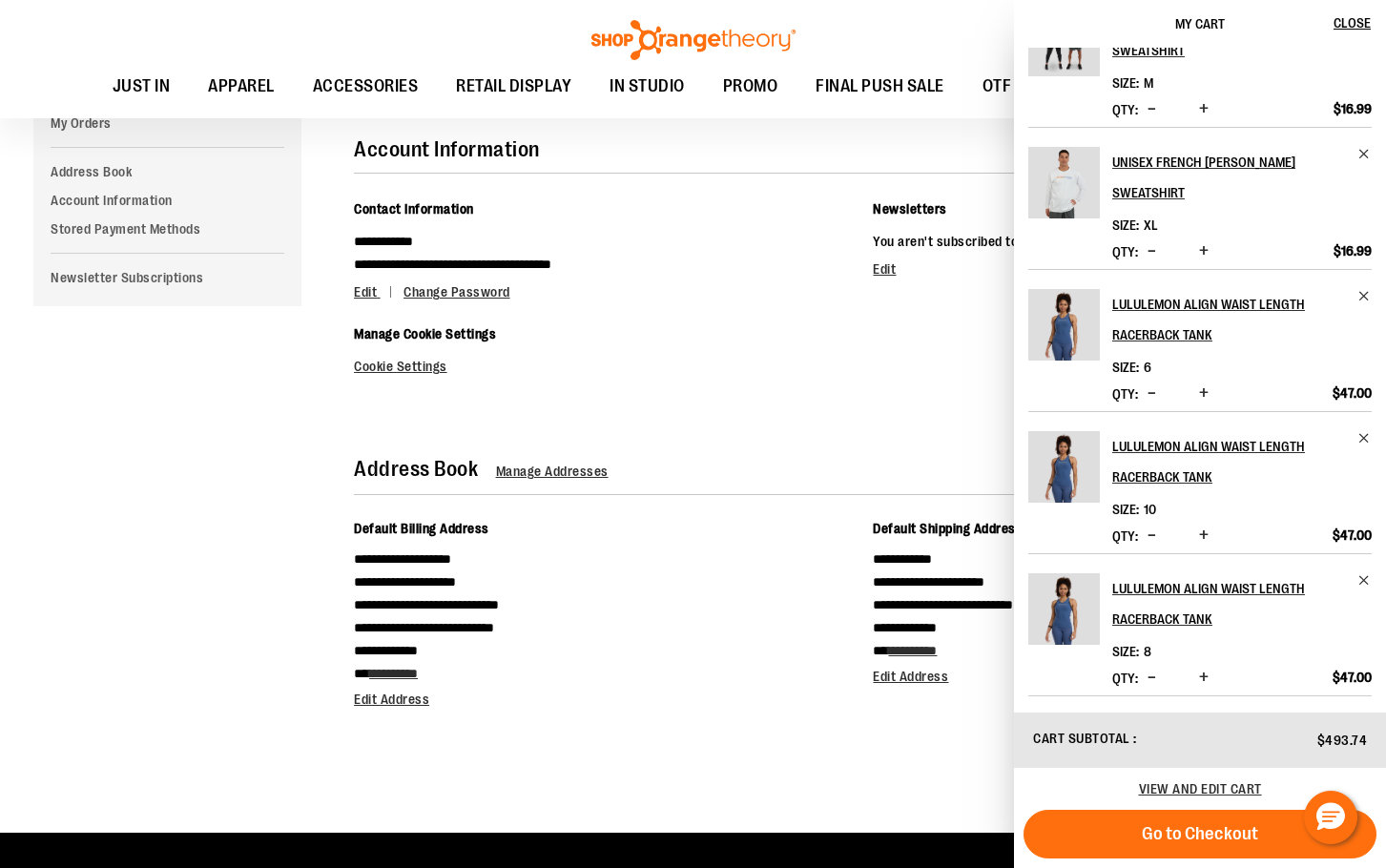
click at [1236, 742] on div "$493.74" at bounding box center [1200, 739] width 334 height 17
click at [1317, 741] on div "$493.74" at bounding box center [1200, 739] width 334 height 17
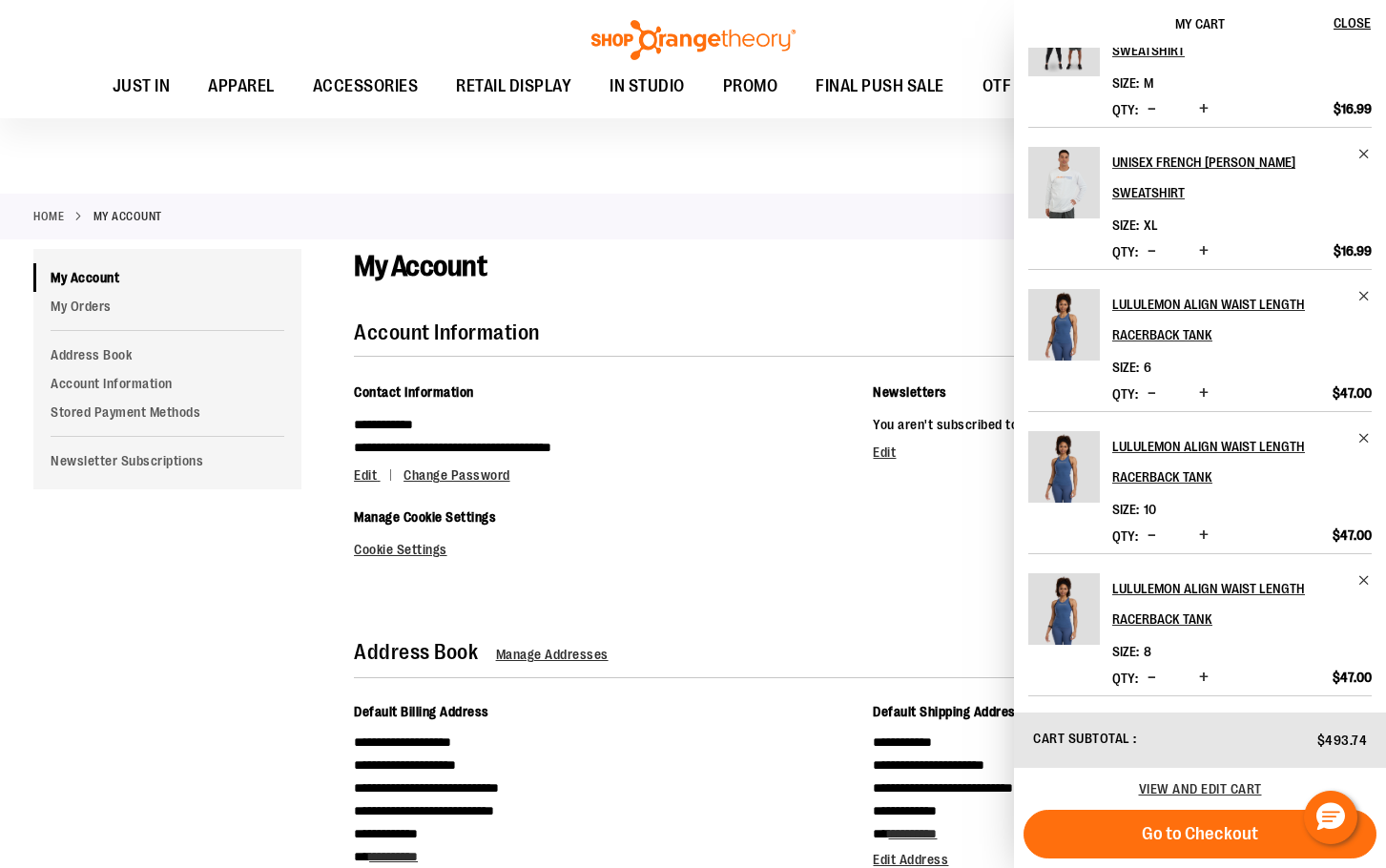
scroll to position [0, 0]
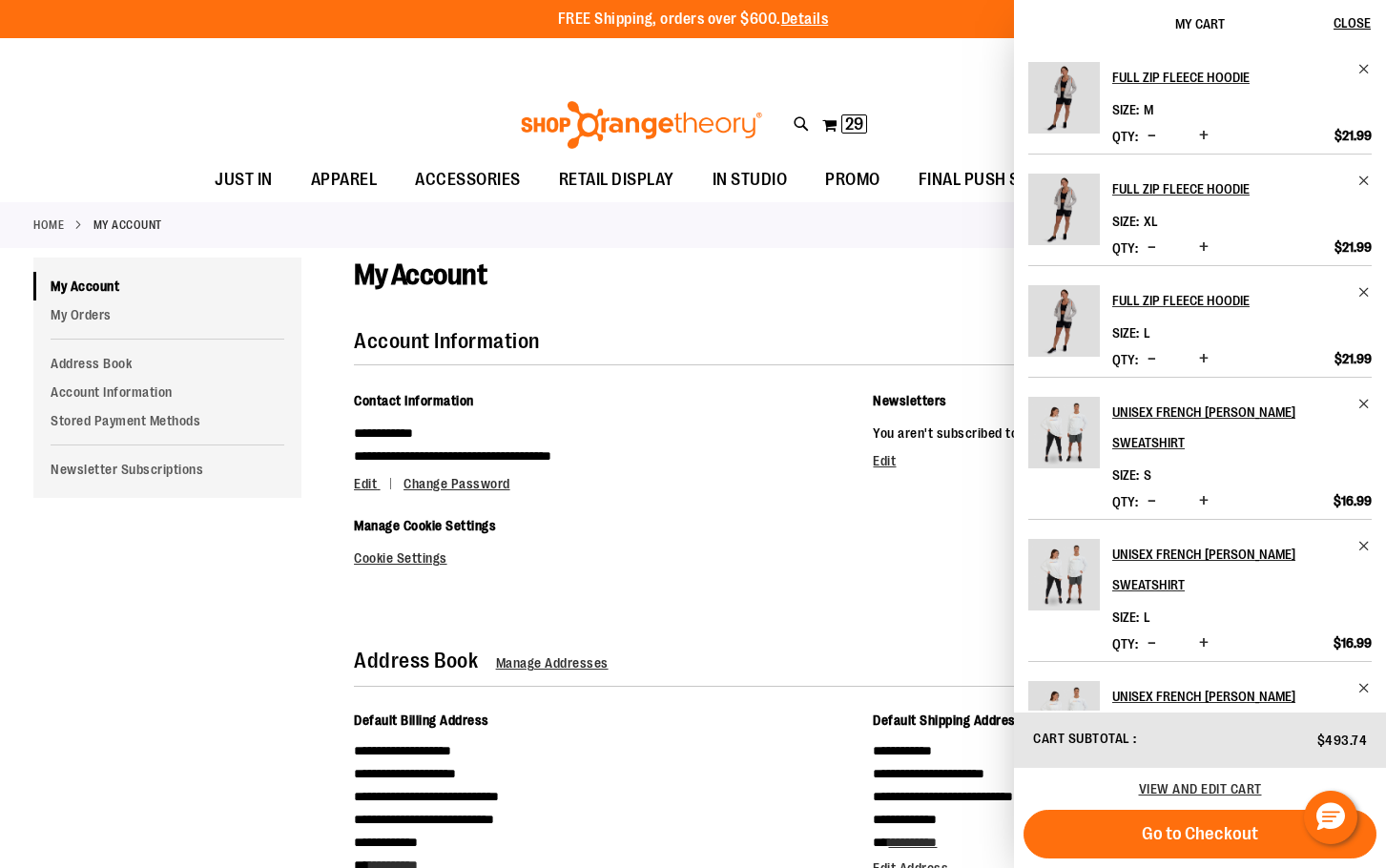
click at [251, 81] on div "Toggle Nav Search Popular Suggestions Advanced Search" at bounding box center [693, 120] width 1386 height 77
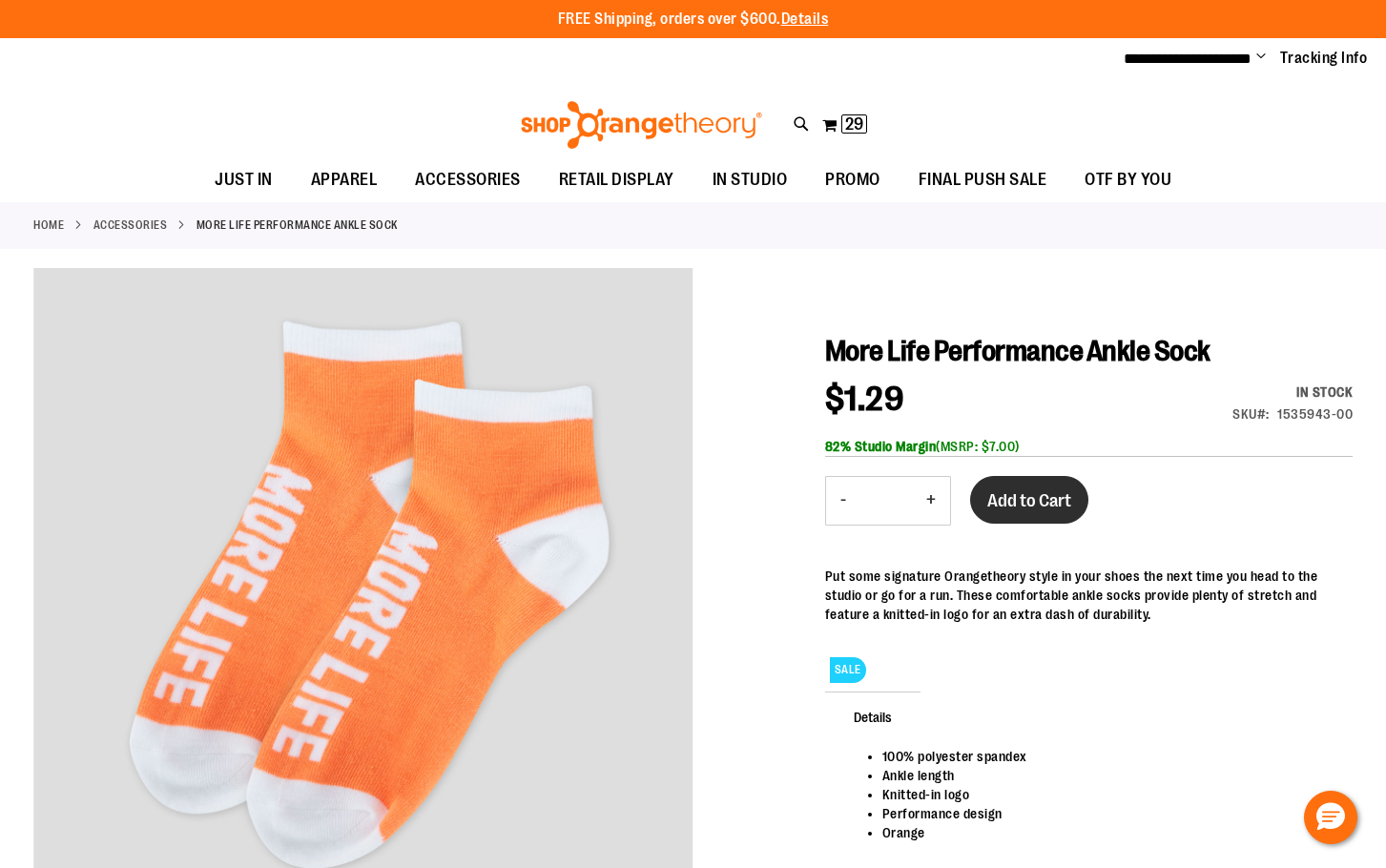
click at [1001, 506] on span "Add to Cart" at bounding box center [1029, 501] width 83 height 21
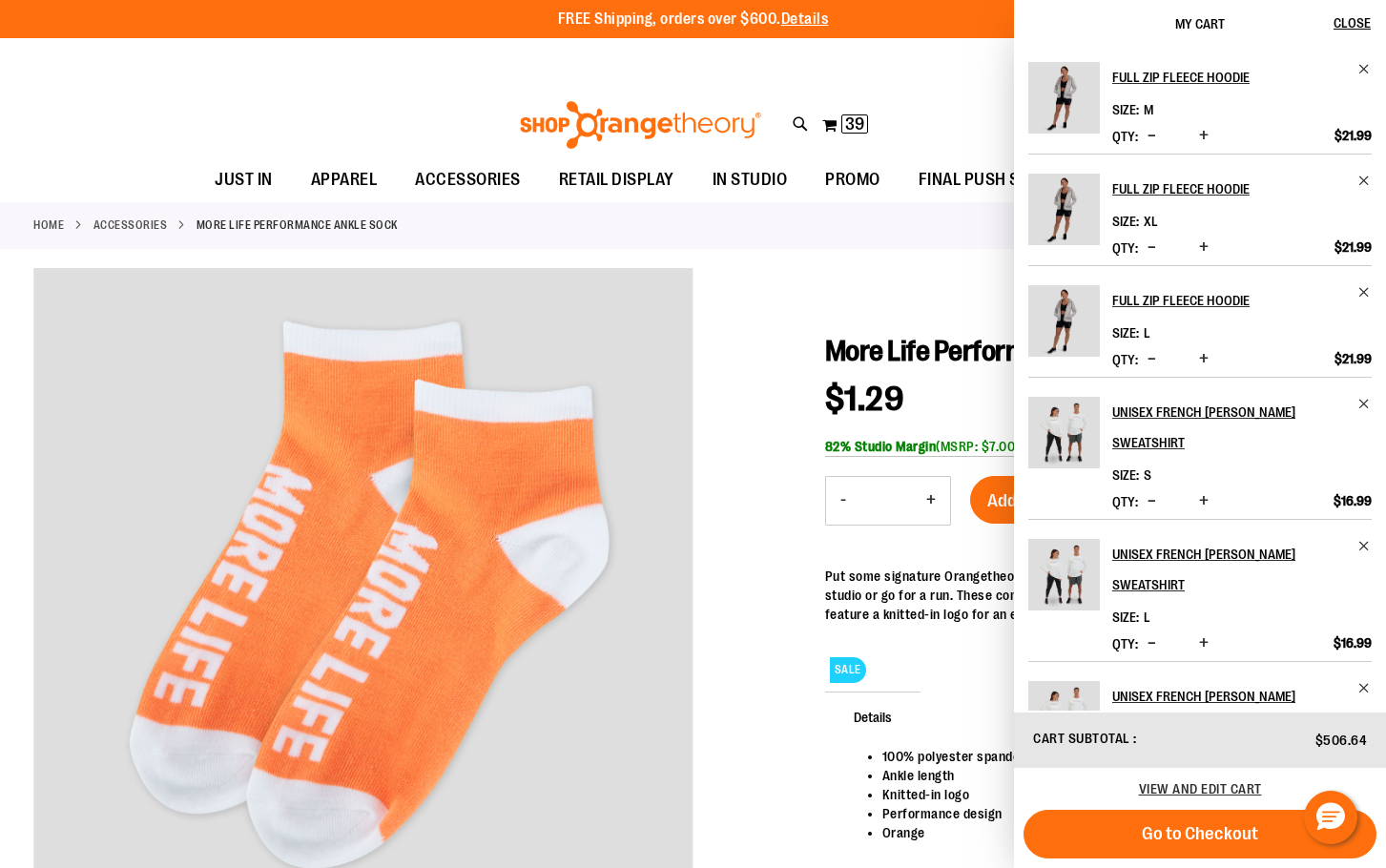
click at [1119, 744] on span "Cart Subtotal" at bounding box center [1082, 738] width 97 height 15
click at [1345, 744] on span "$506.64" at bounding box center [1341, 739] width 53 height 15
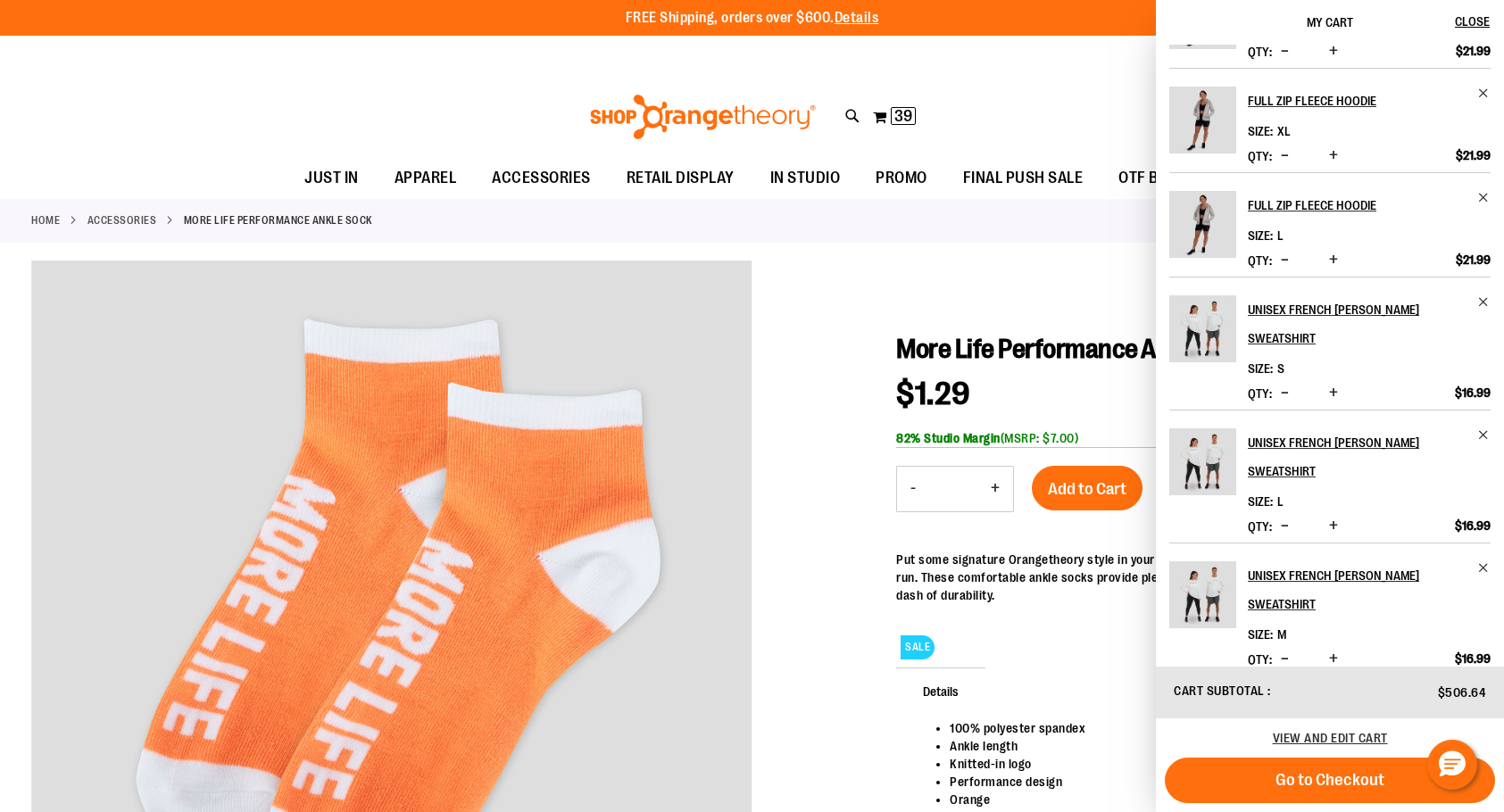
scroll to position [178, 0]
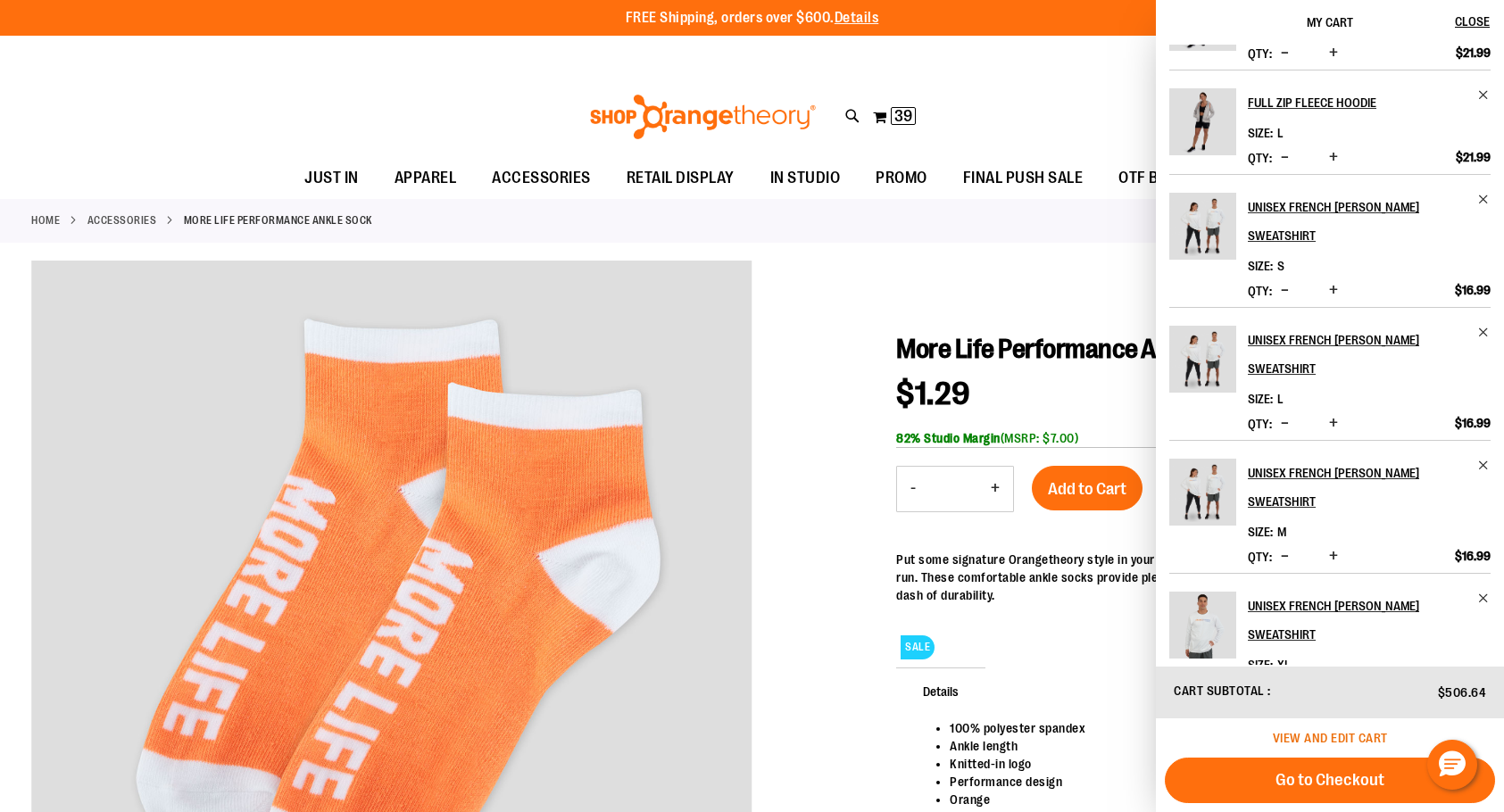
click at [1296, 743] on span "View and edit cart" at bounding box center [1330, 737] width 115 height 14
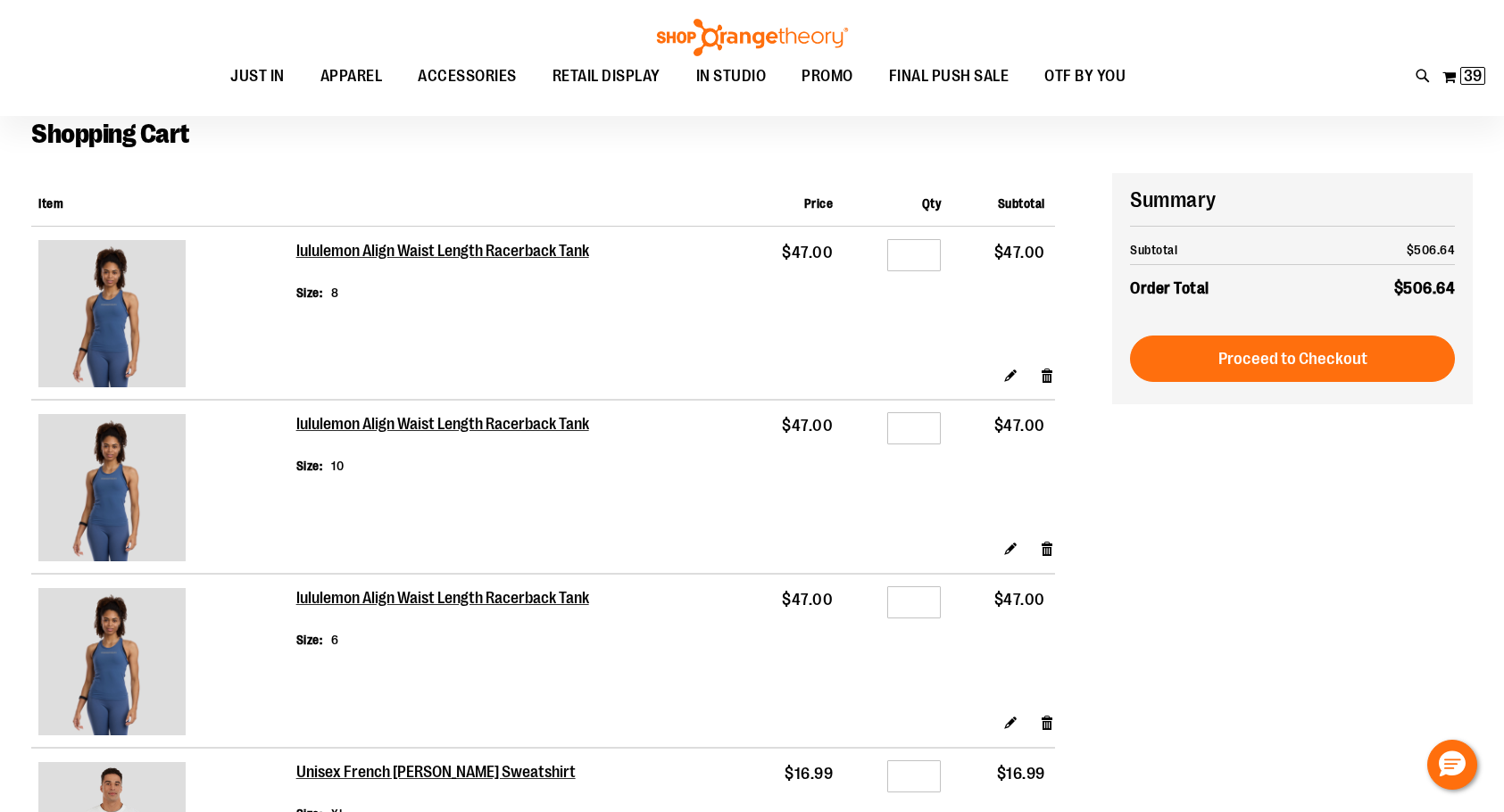
scroll to position [89, 0]
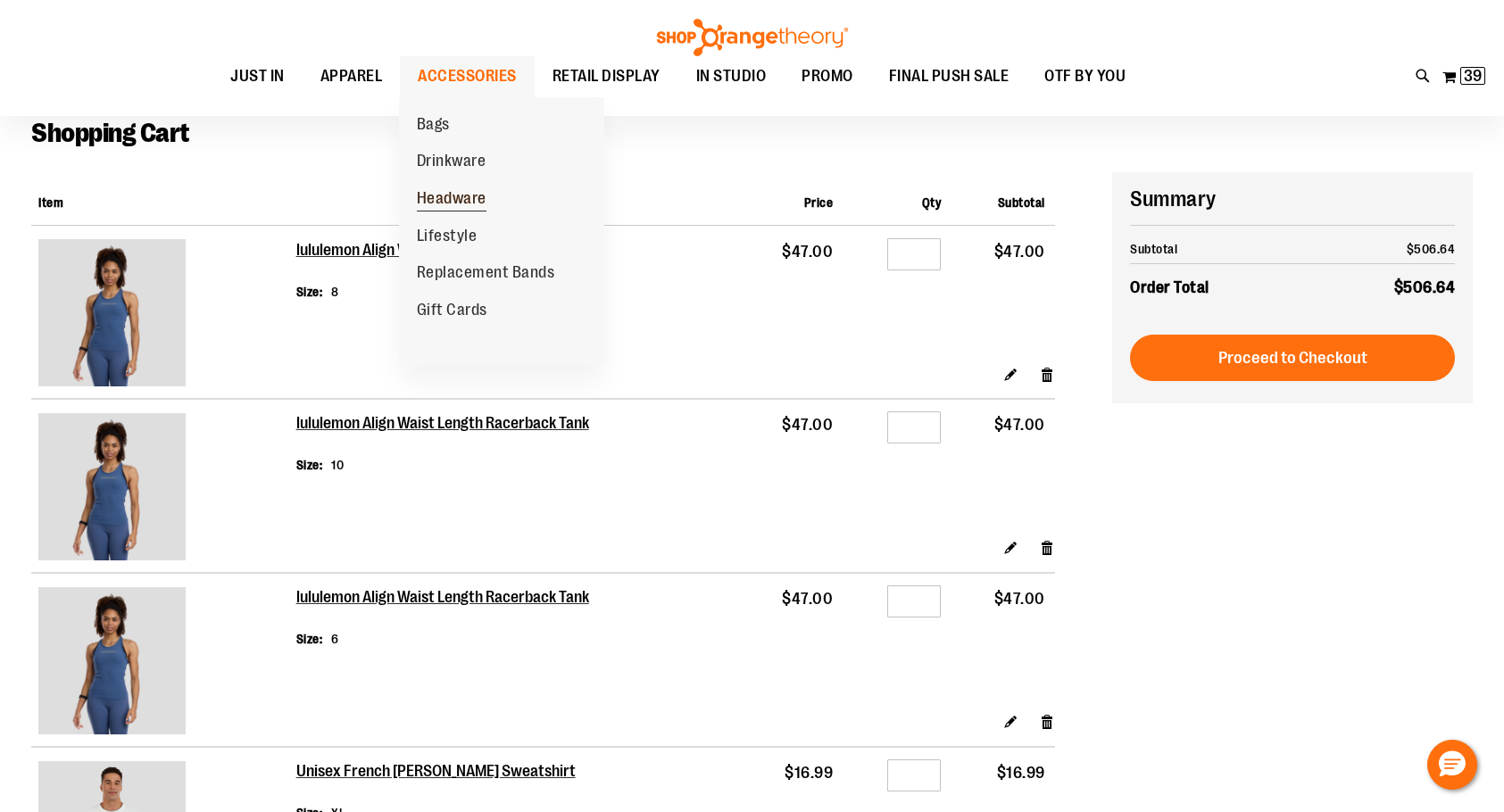
click at [454, 204] on span "Headware" at bounding box center [451, 201] width 70 height 22
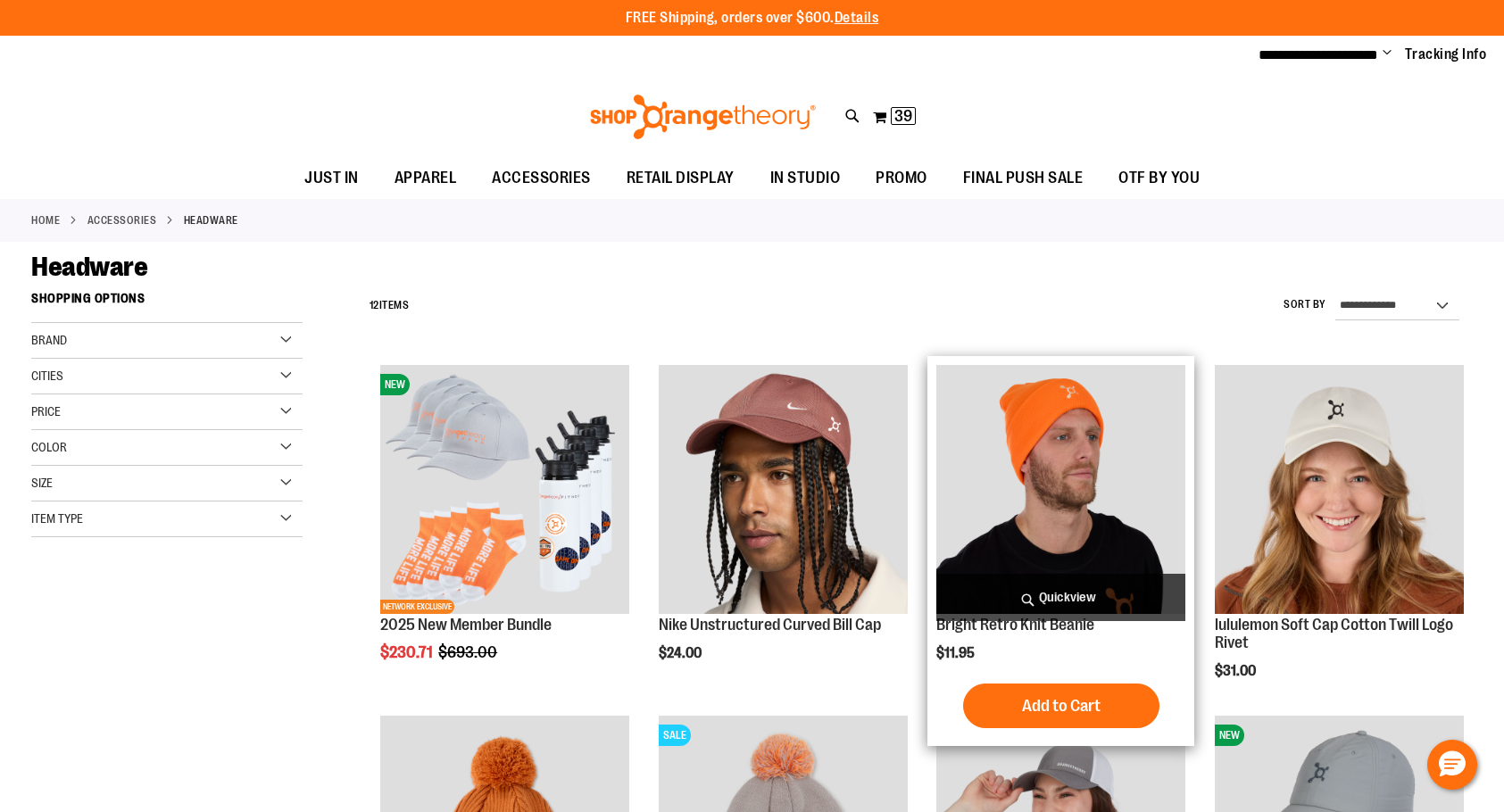
click at [1068, 440] on img "product" at bounding box center [1061, 490] width 249 height 249
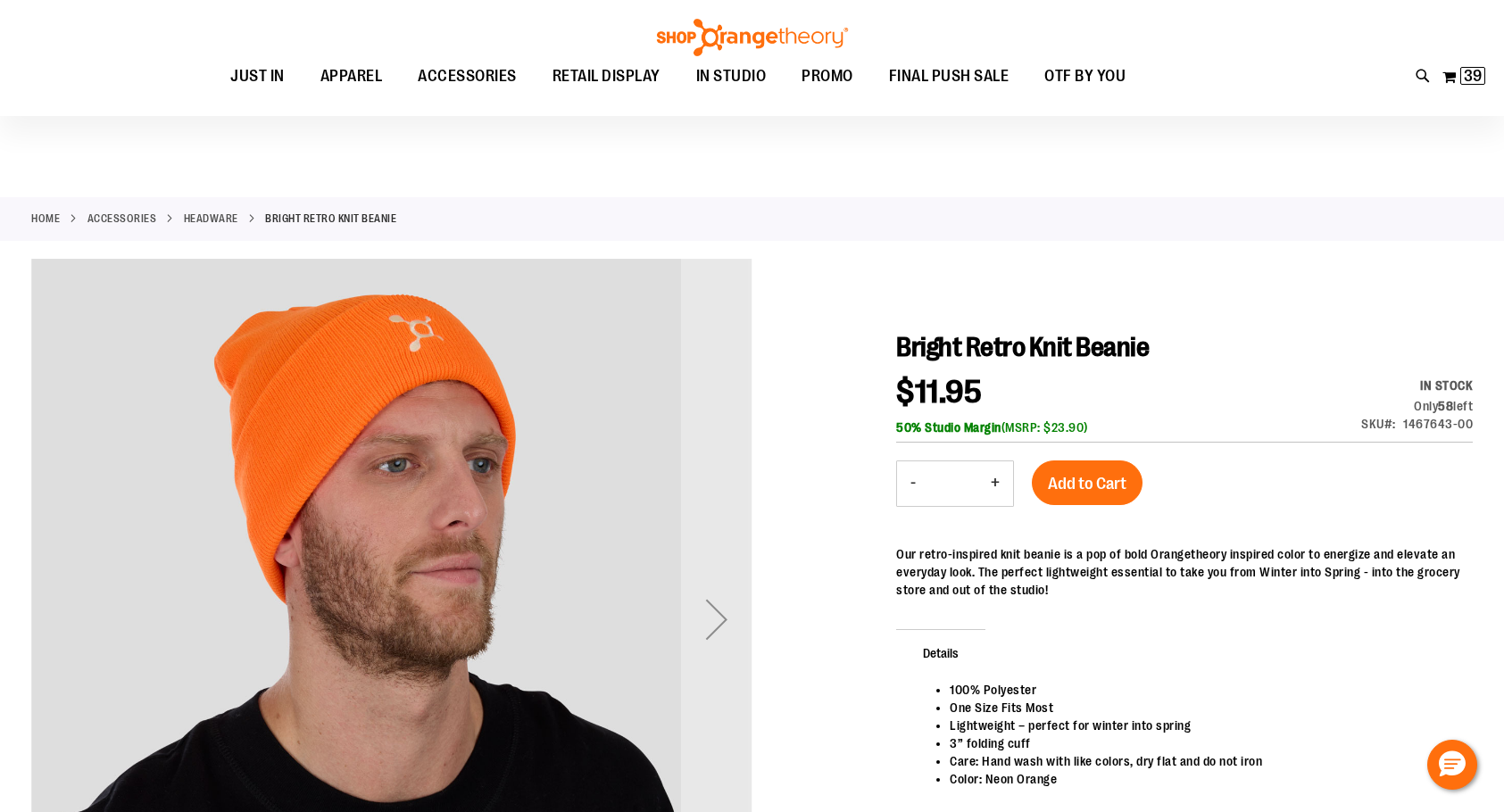
scroll to position [88, 0]
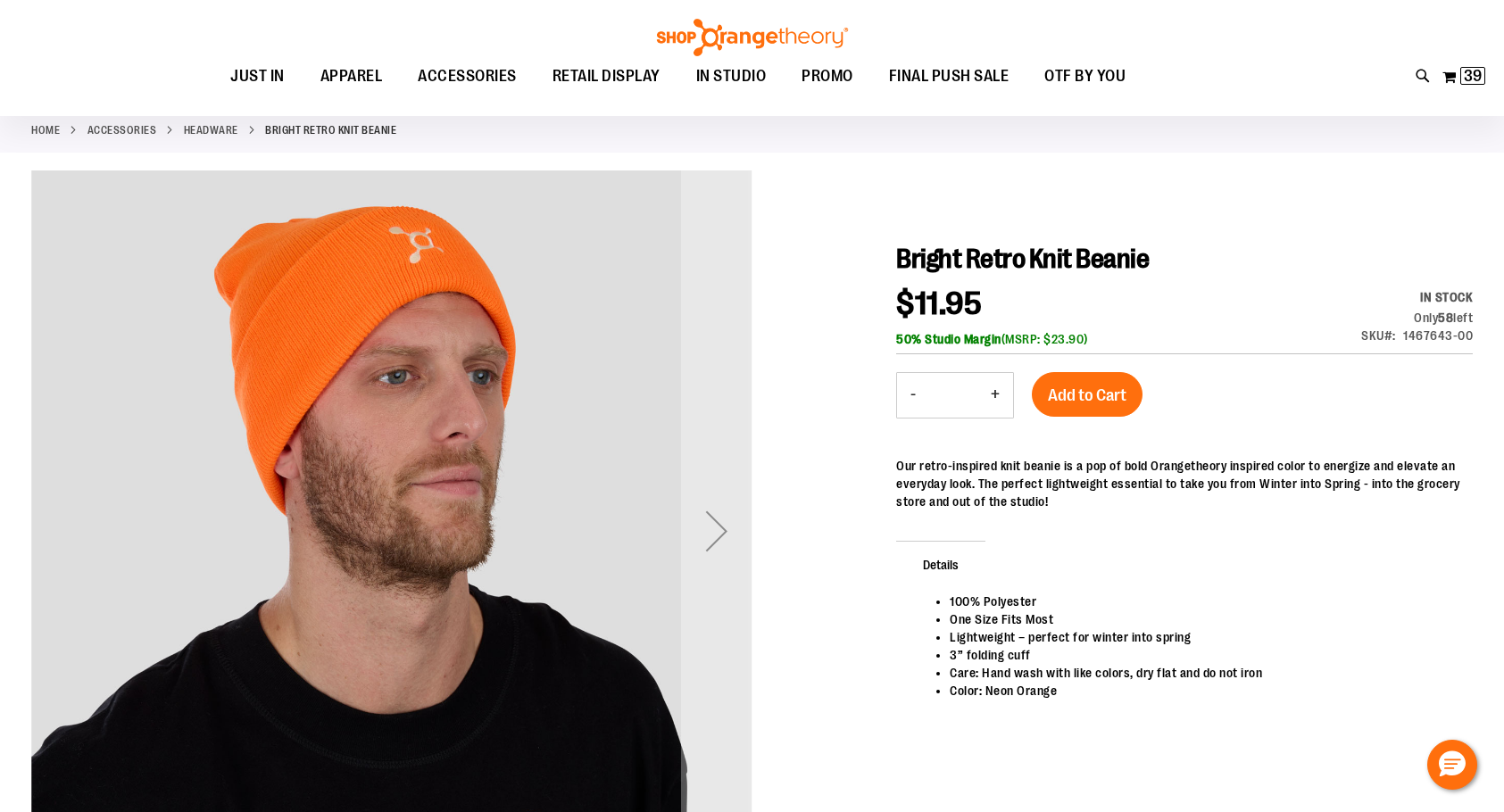
click at [1000, 390] on button "+" at bounding box center [995, 395] width 35 height 45
click at [912, 395] on button "-" at bounding box center [913, 395] width 33 height 45
type input "*"
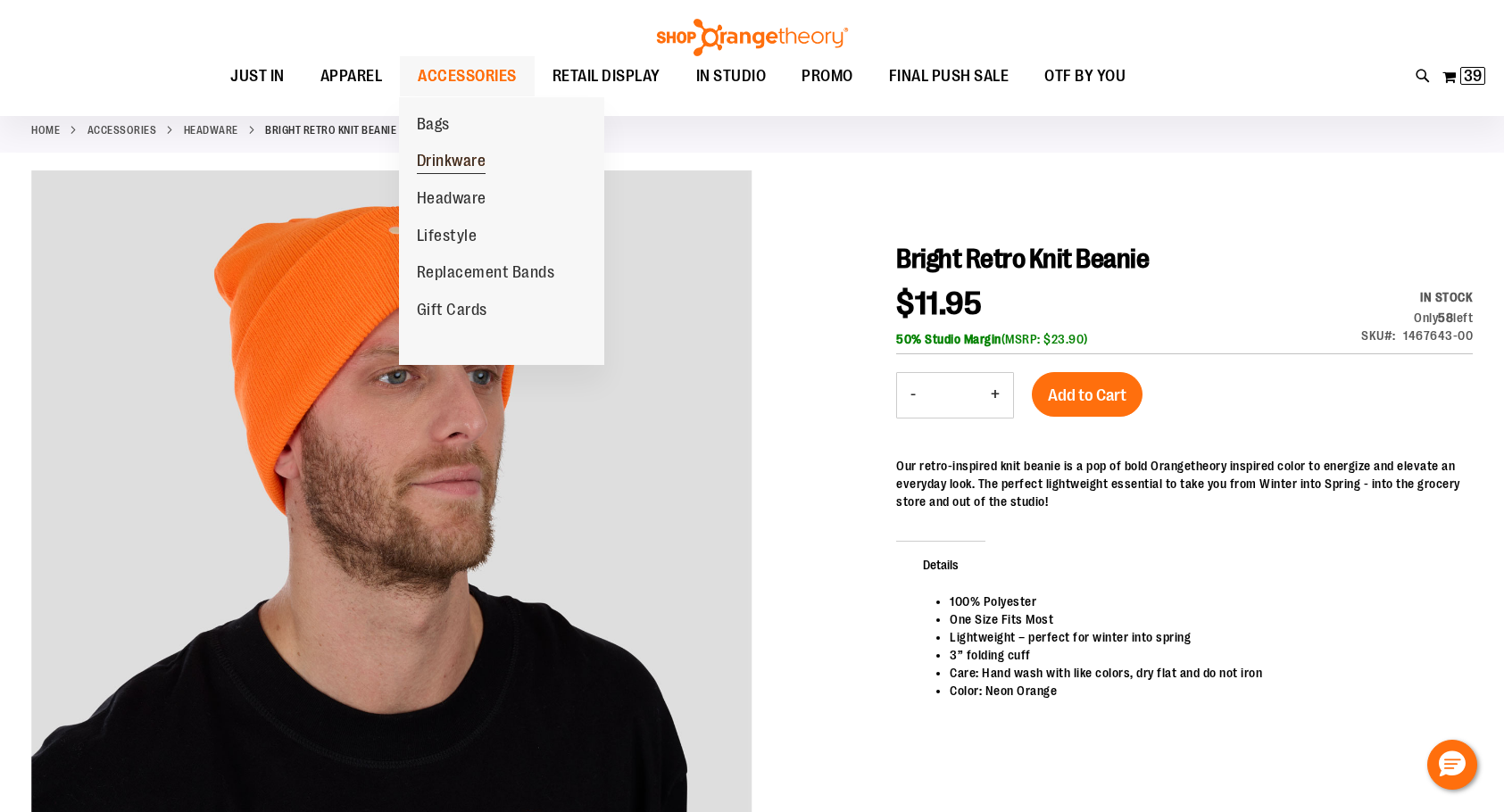
click at [443, 158] on span "Drinkware" at bounding box center [451, 163] width 70 height 22
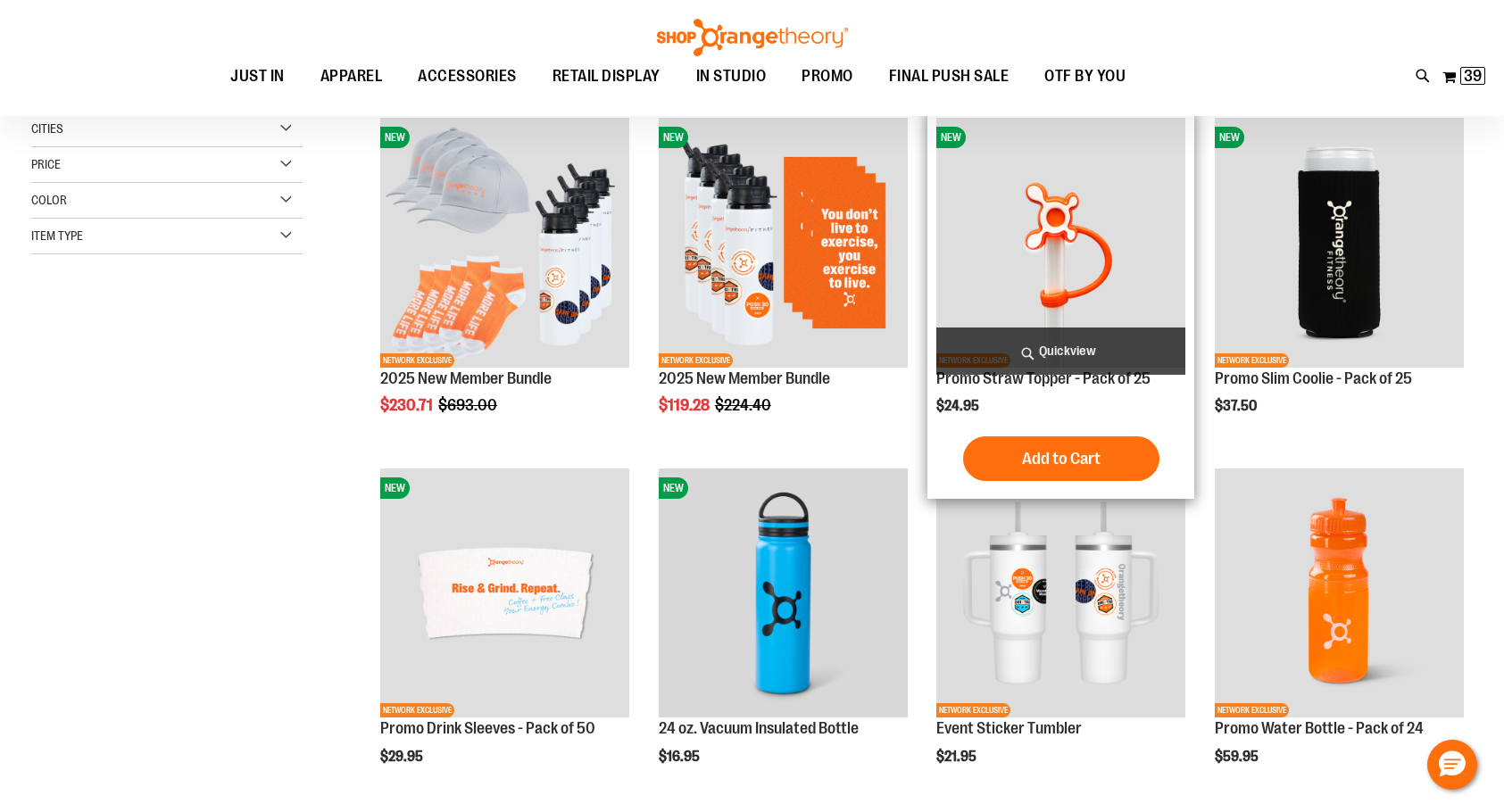
scroll to position [356, 0]
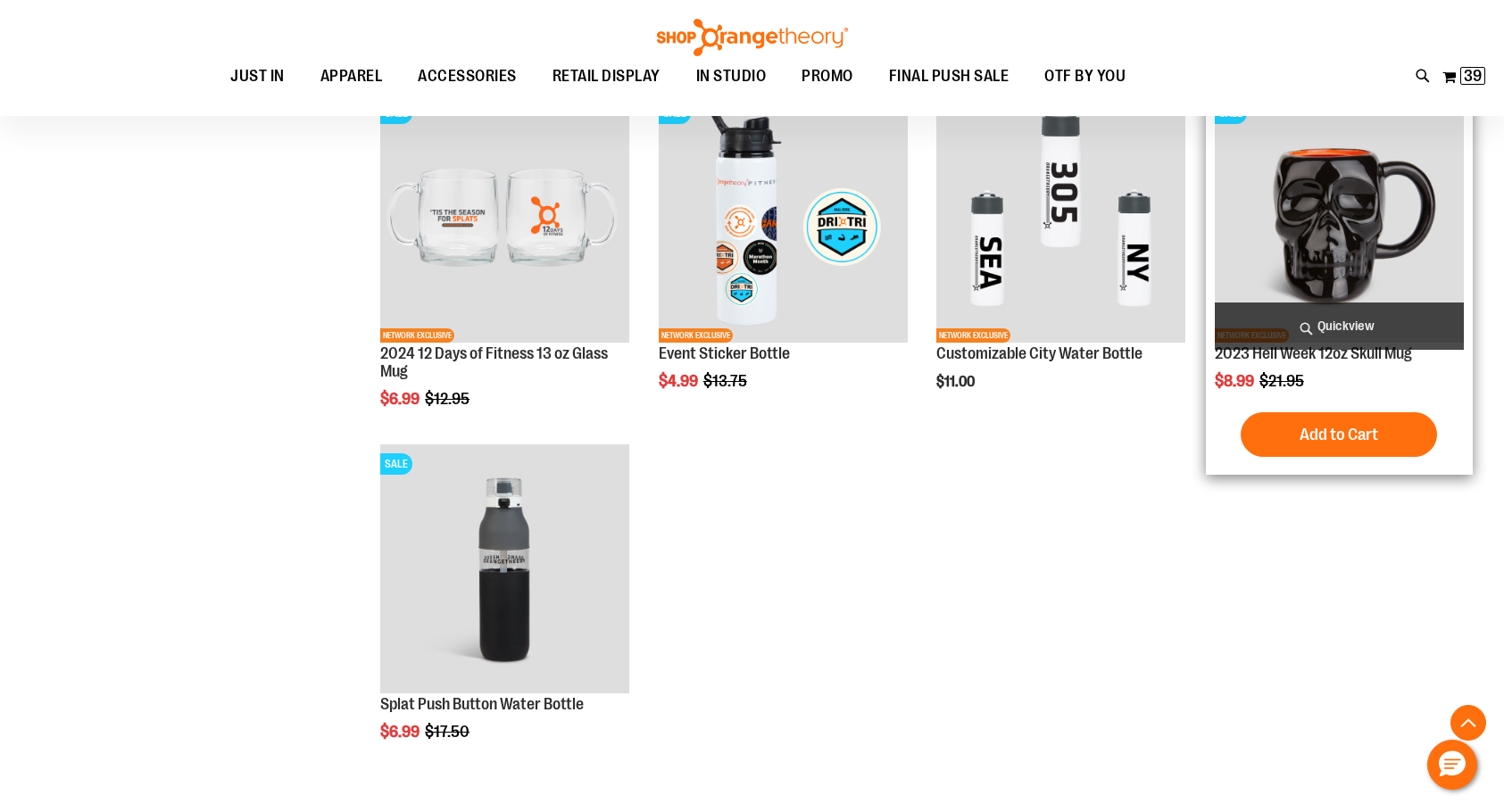
scroll to position [980, 0]
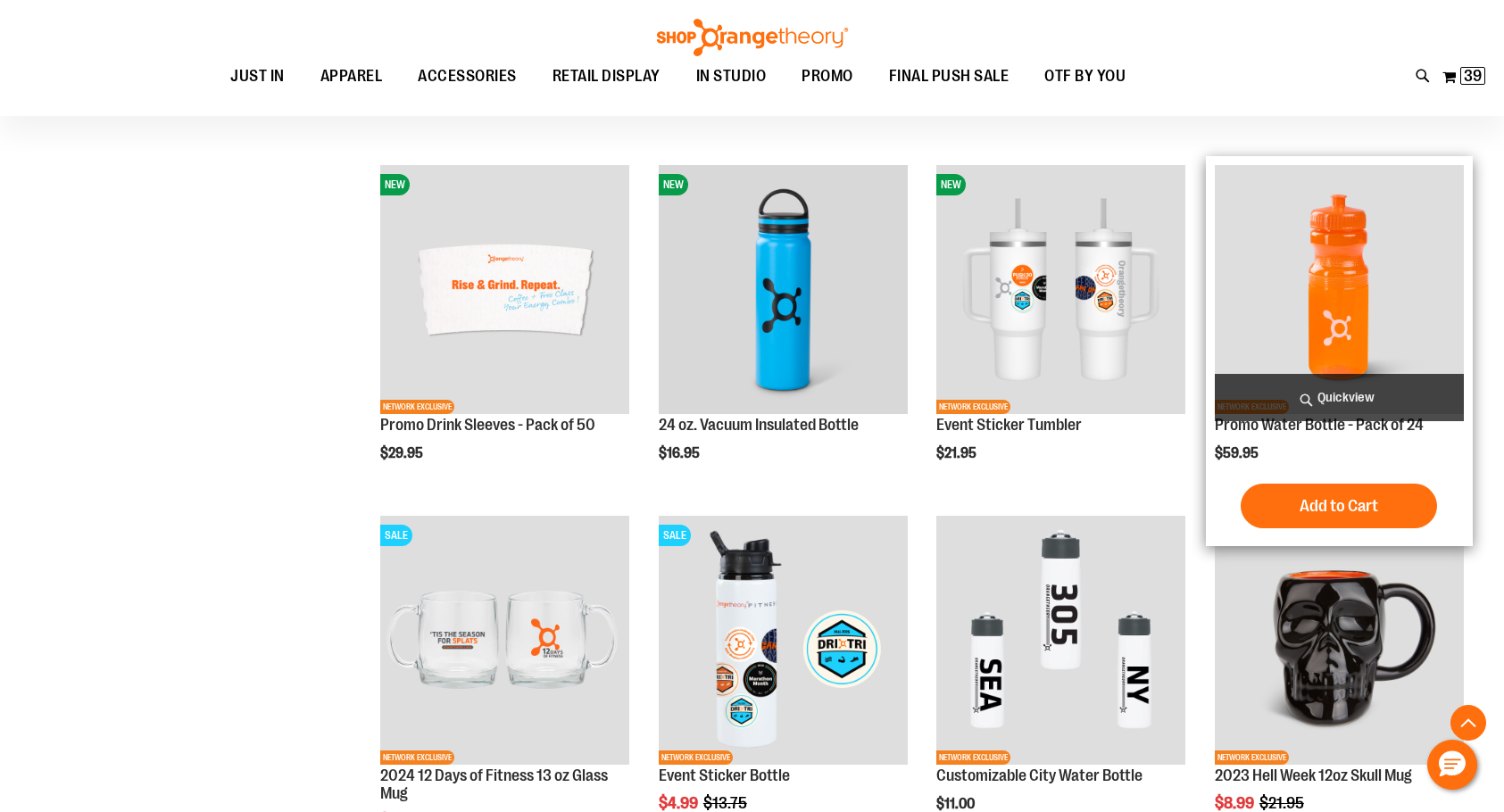
scroll to position [356, 0]
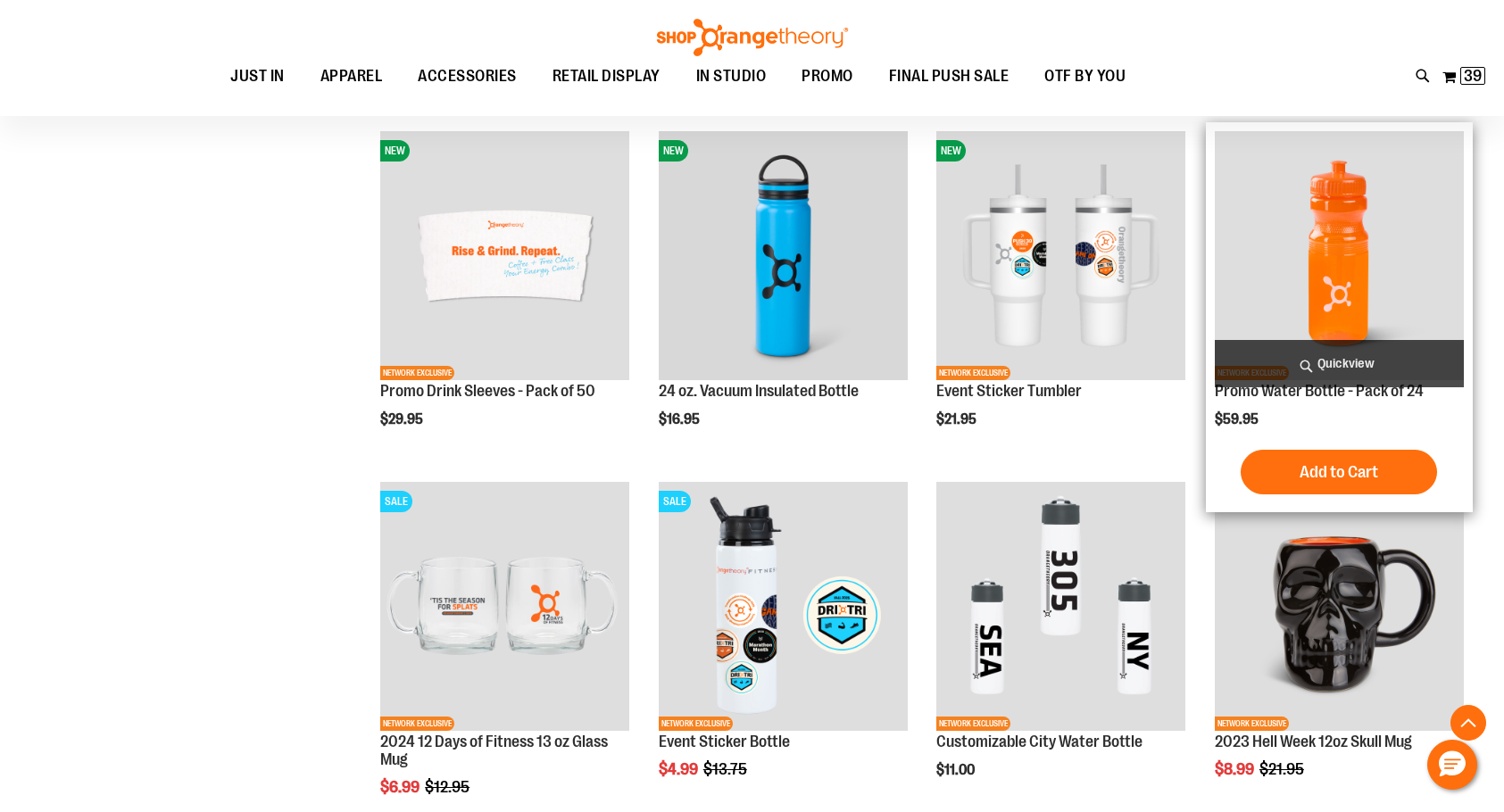
scroll to position [623, 0]
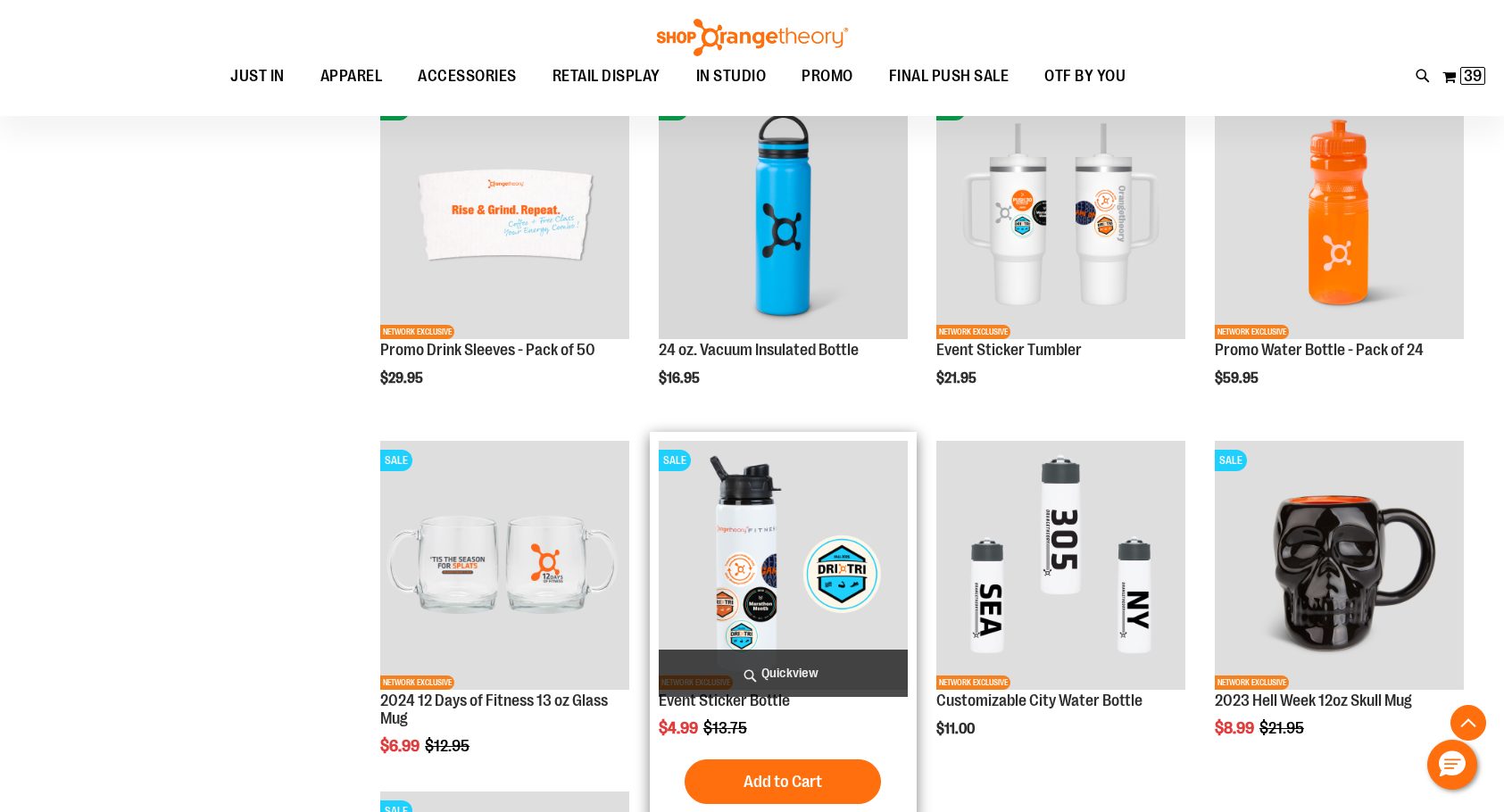
click at [819, 518] on img "product" at bounding box center [784, 565] width 249 height 249
click at [812, 560] on img "product" at bounding box center [784, 565] width 249 height 249
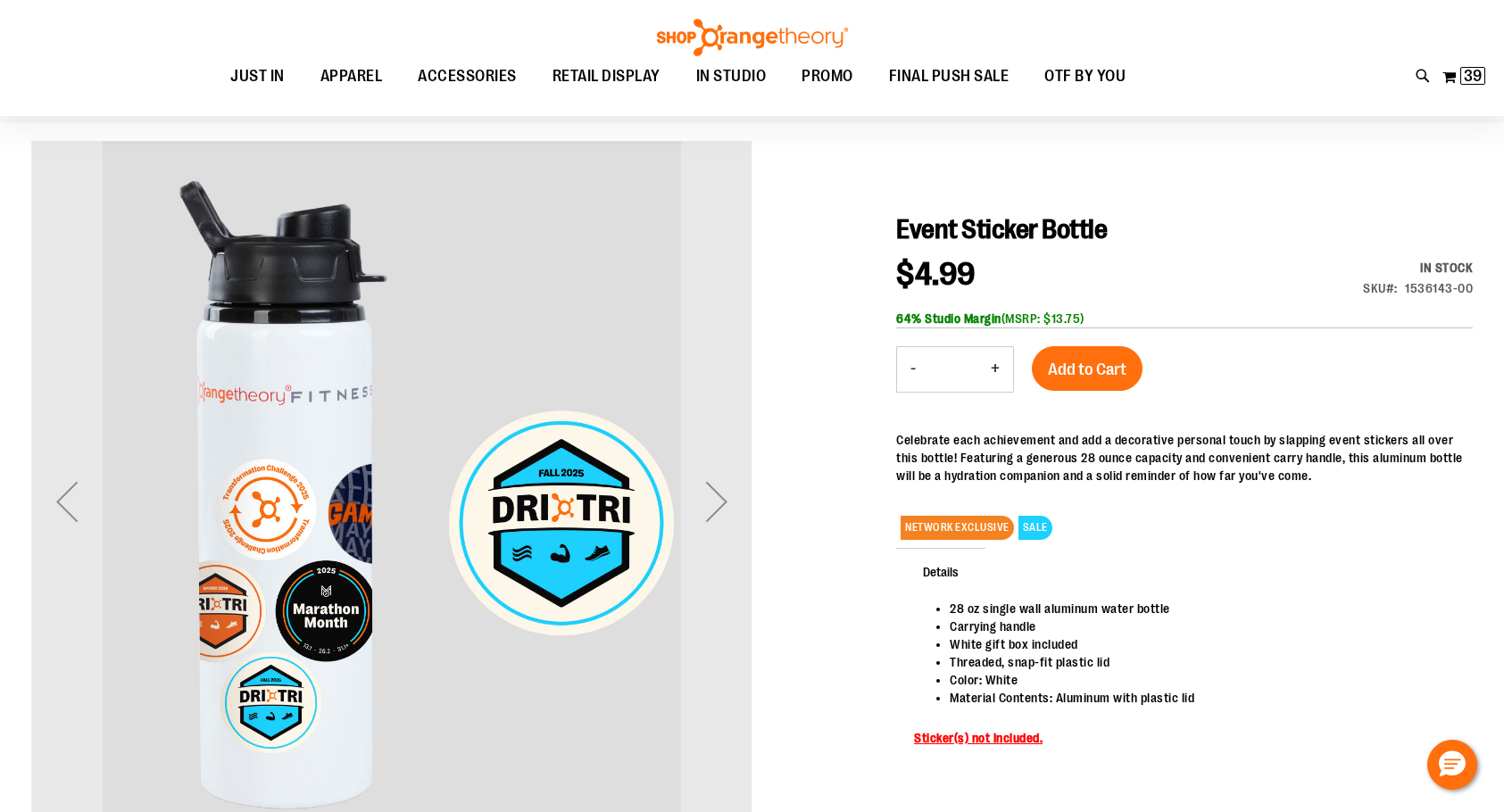
scroll to position [88, 0]
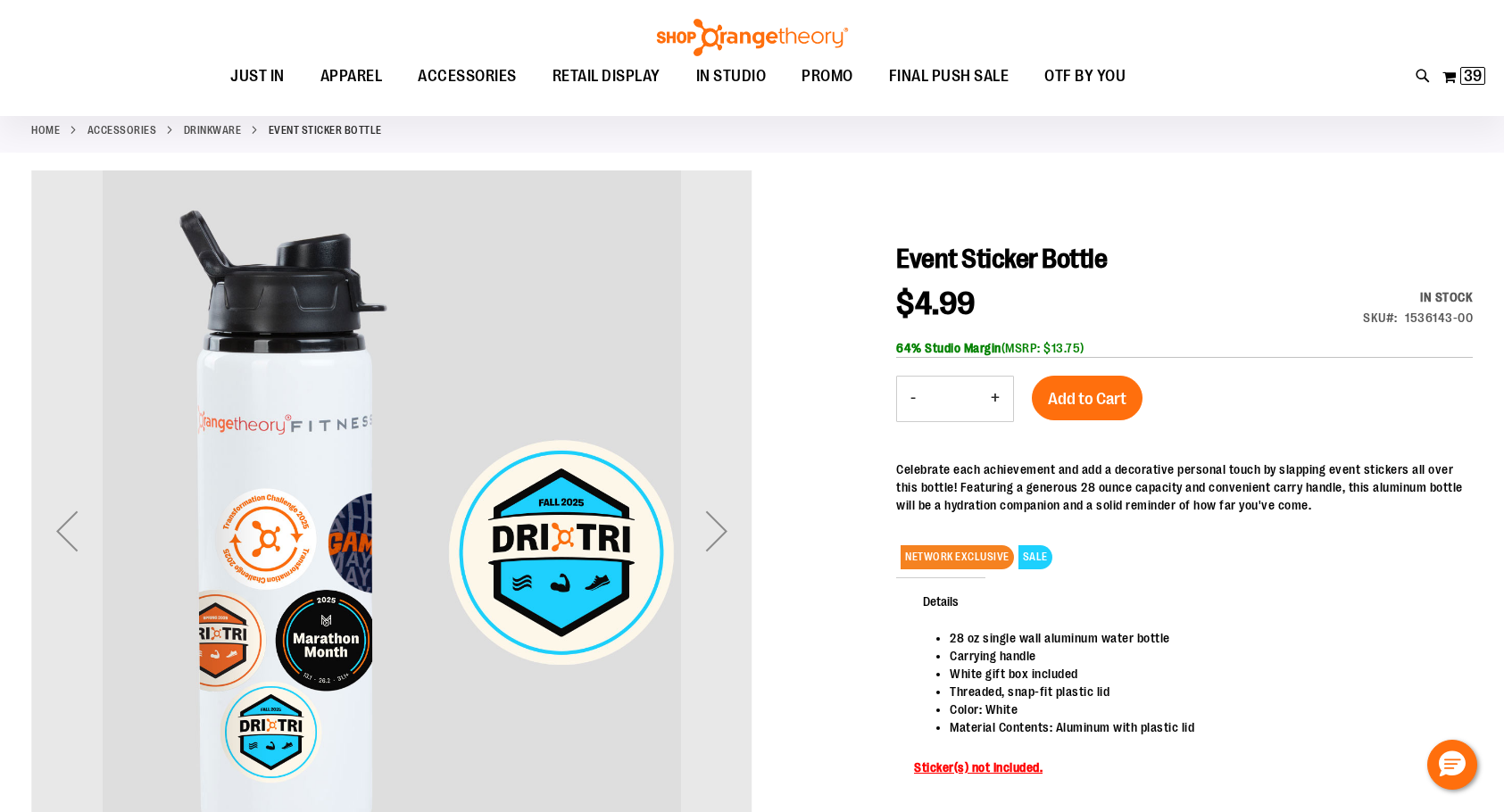
click at [1000, 397] on button "+" at bounding box center [995, 399] width 35 height 45
click at [1001, 397] on button "+" at bounding box center [995, 399] width 35 height 45
type input "*"
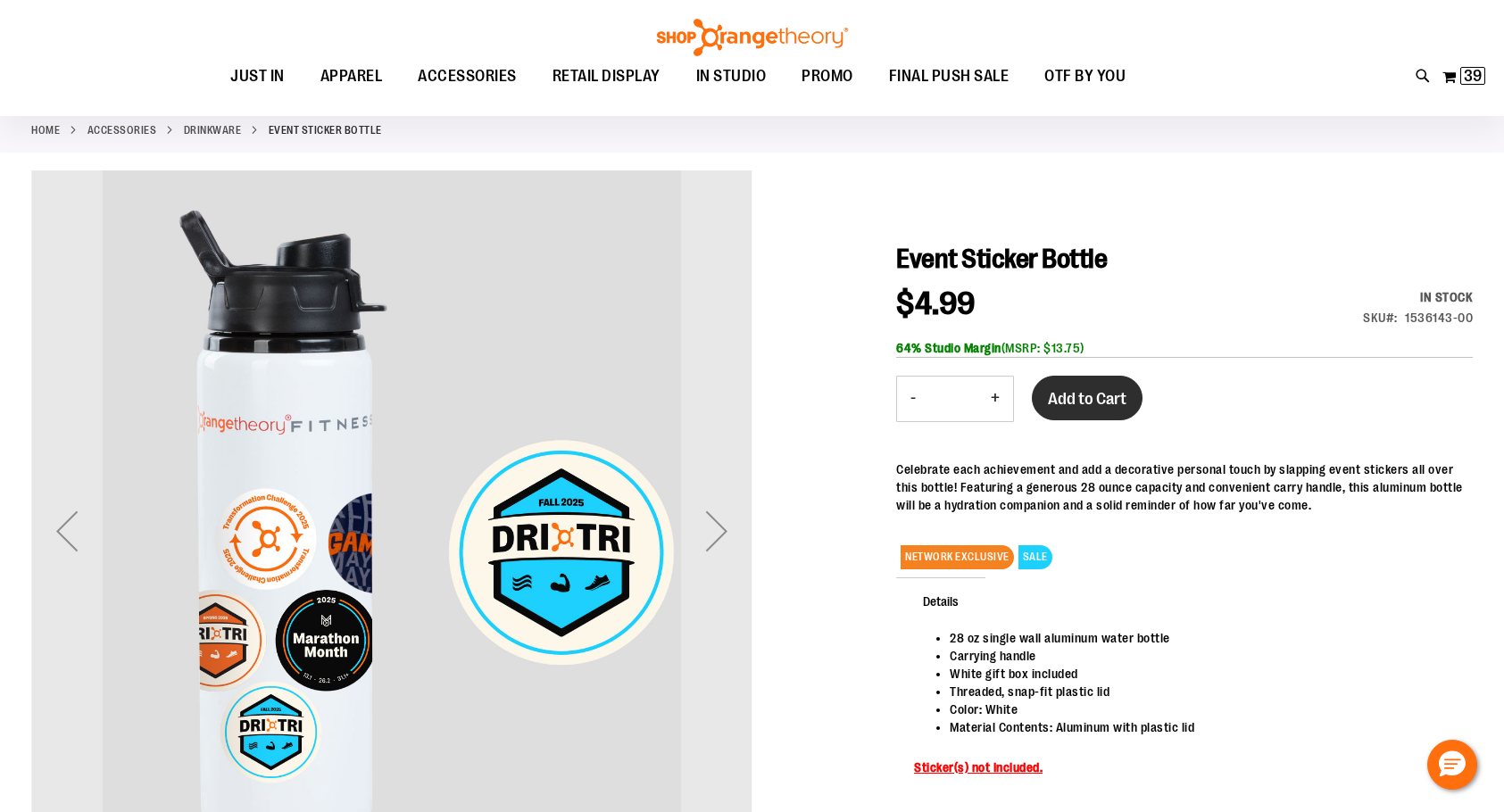
click at [1097, 403] on span "Add to Cart" at bounding box center [1087, 399] width 78 height 20
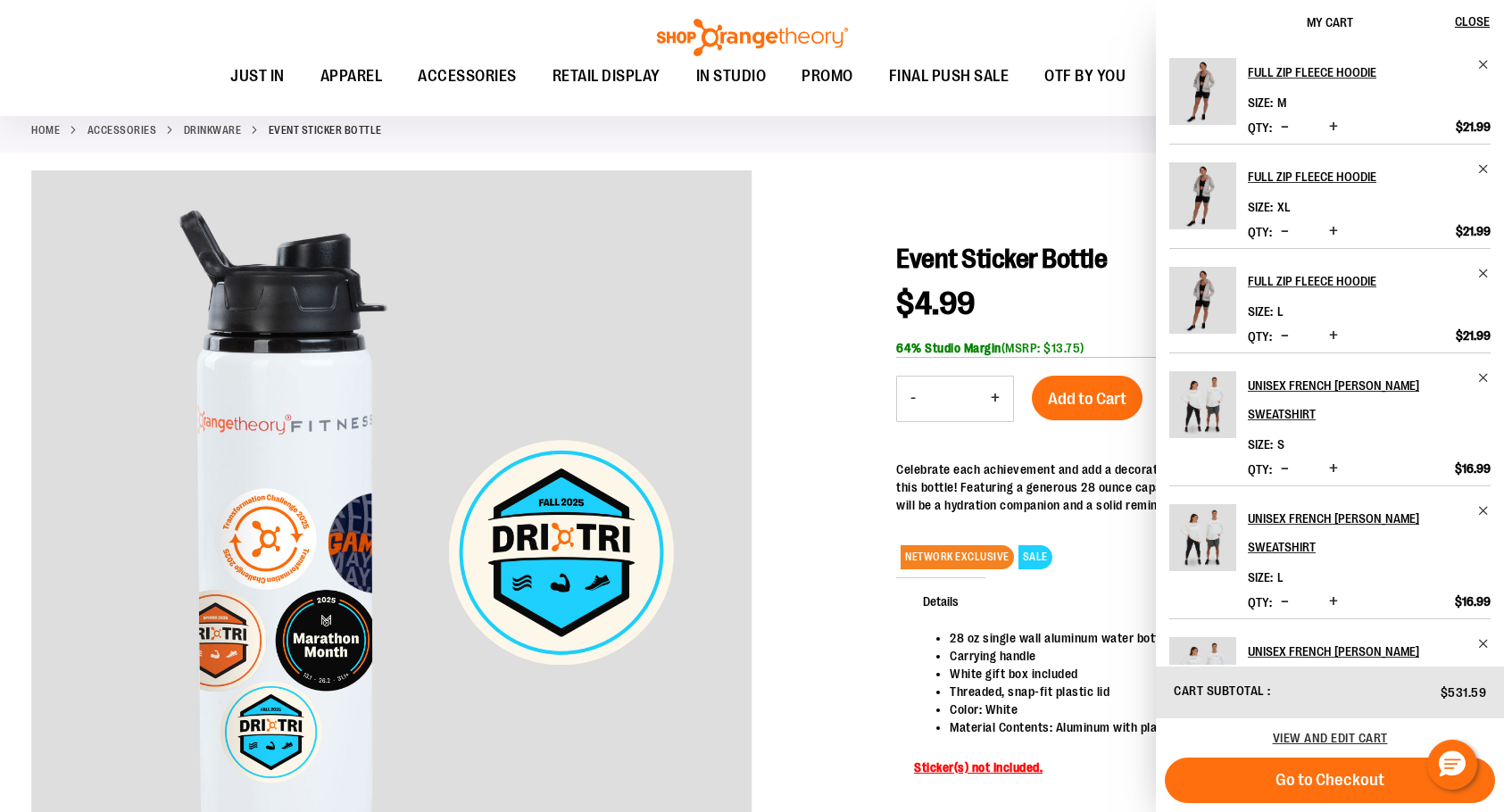
click at [1411, 242] on div "Full Zip Fleece Hoodie Size XL Qty *" at bounding box center [1330, 205] width 322 height 85
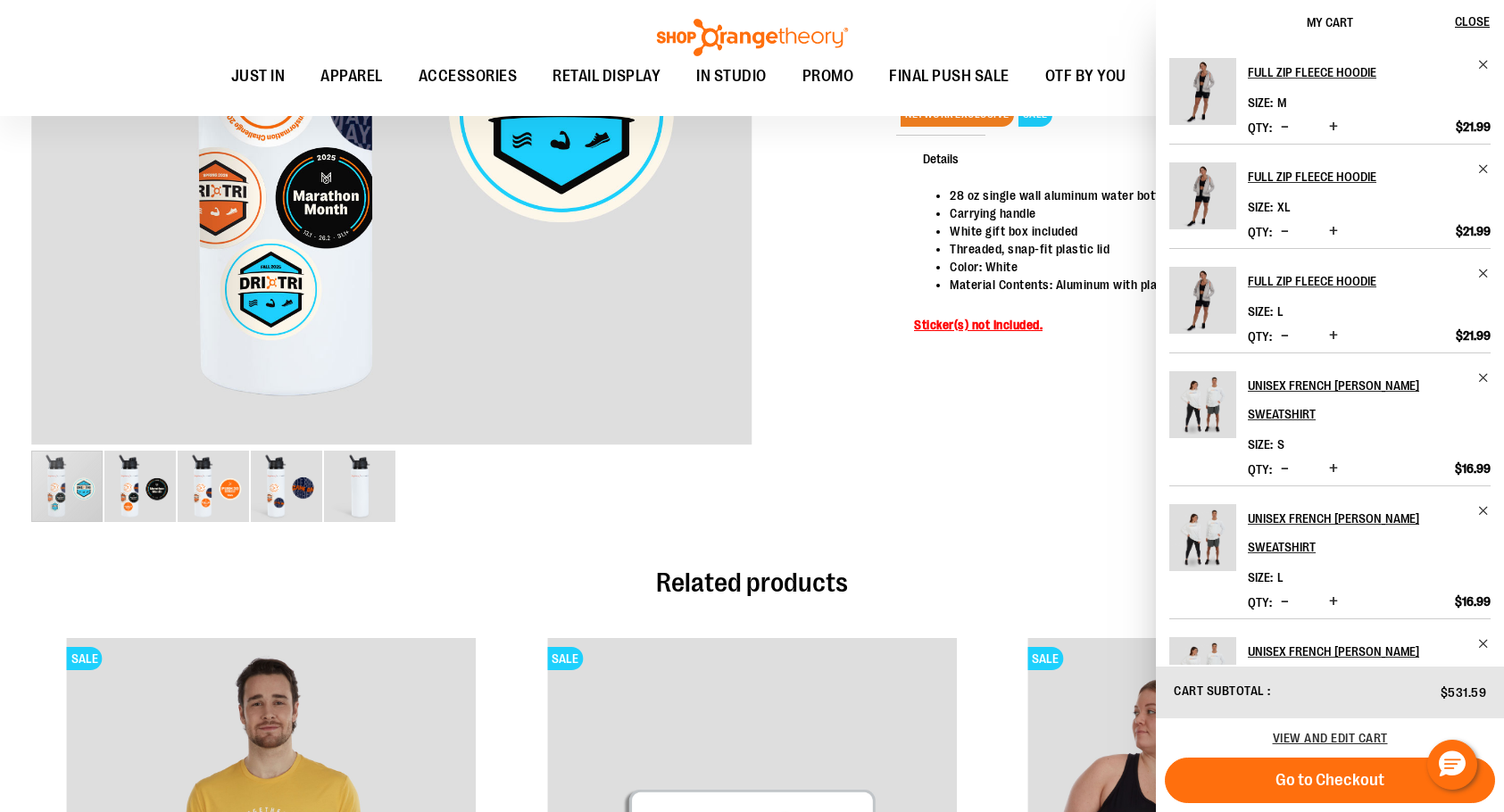
scroll to position [534, 0]
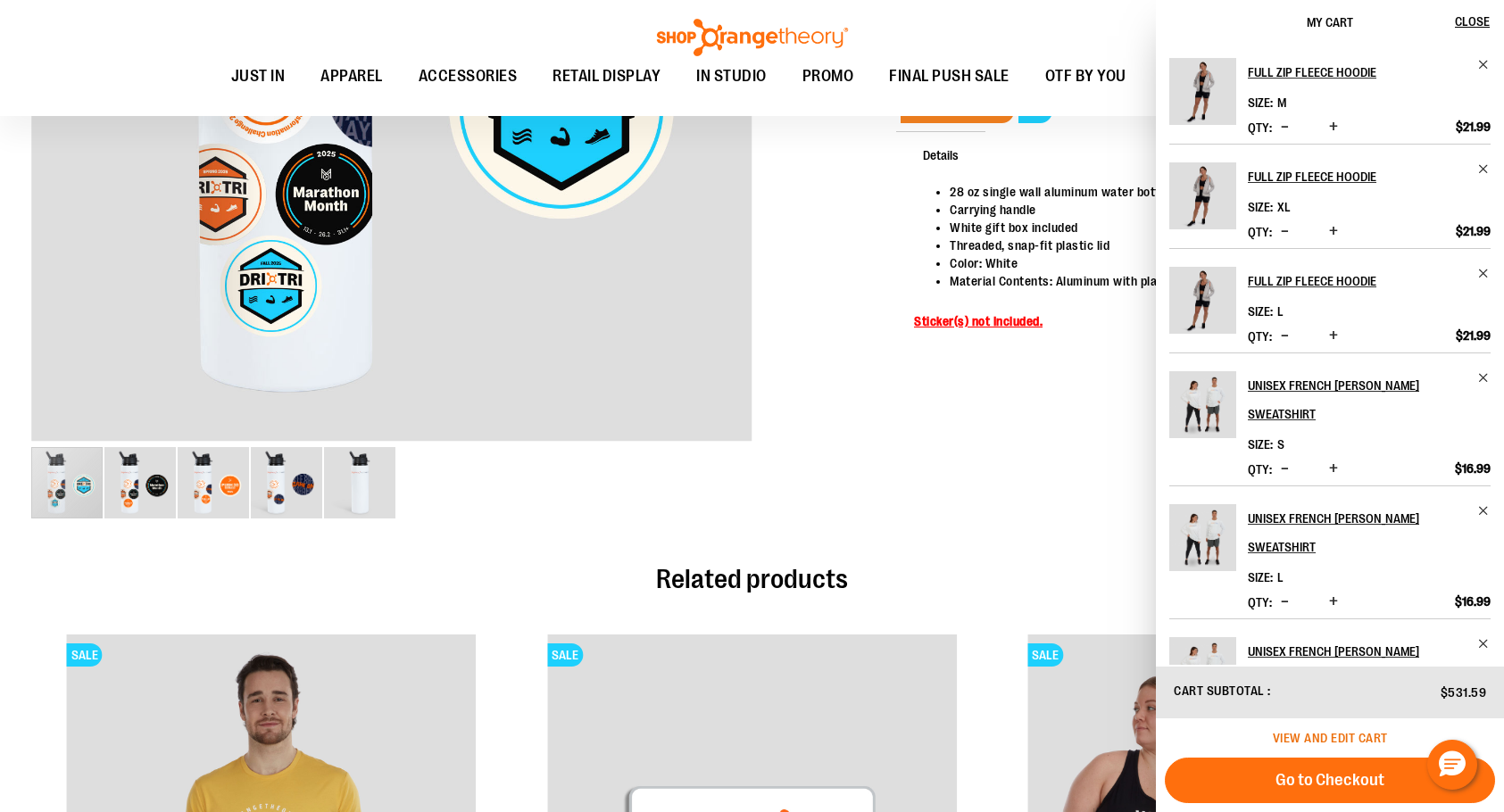
click at [1310, 742] on span "View and edit cart" at bounding box center [1330, 737] width 115 height 14
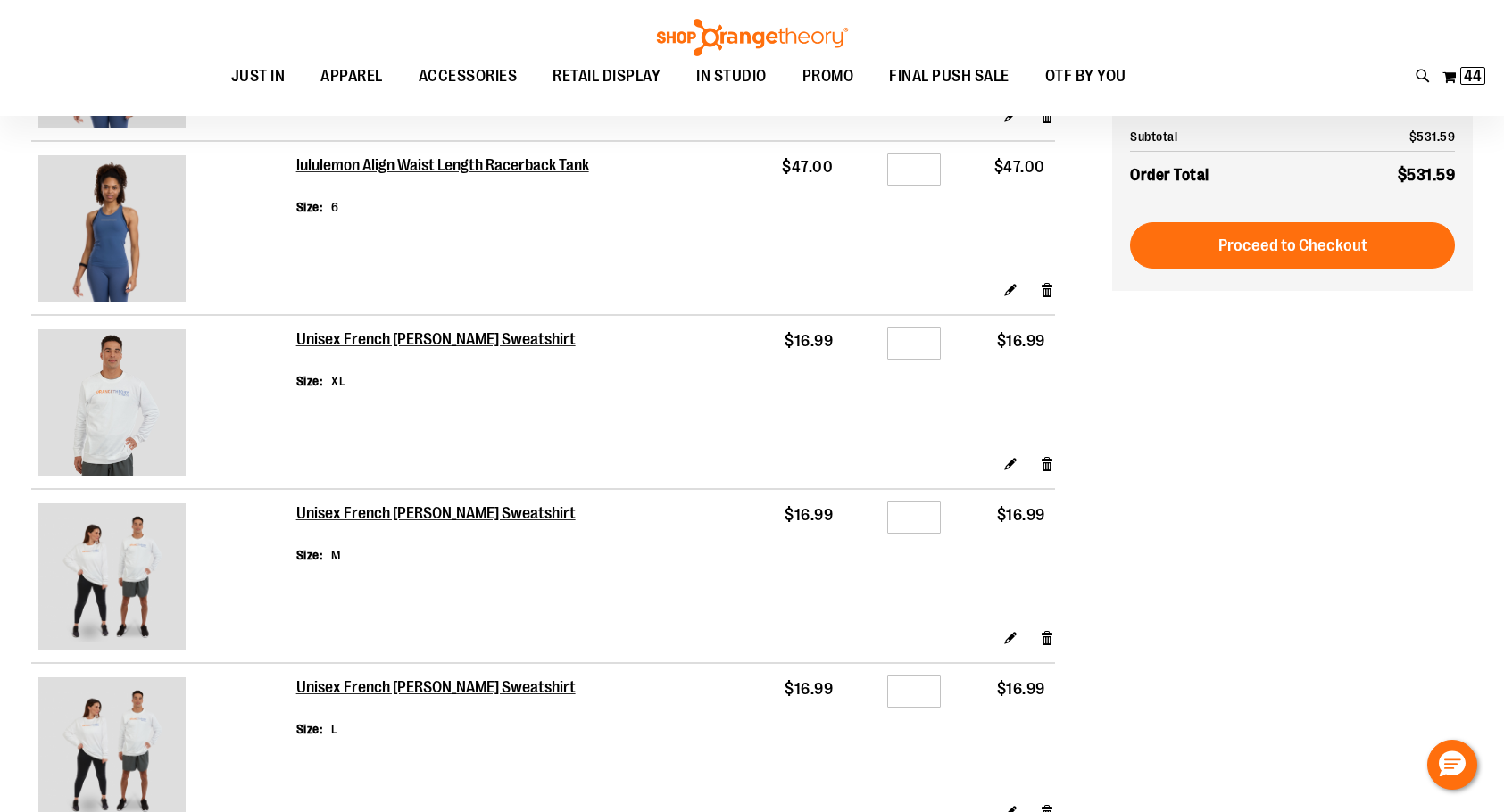
scroll to position [268, 0]
